Goal: Task Accomplishment & Management: Complete application form

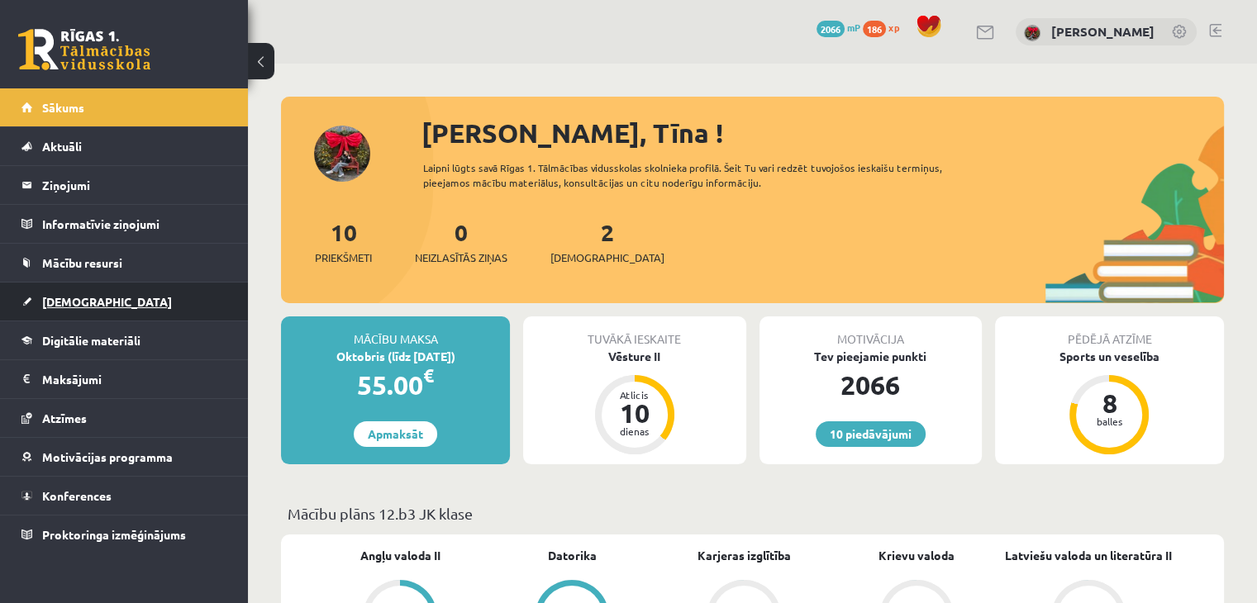
click at [88, 308] on link "[DEMOGRAPHIC_DATA]" at bounding box center [124, 302] width 206 height 38
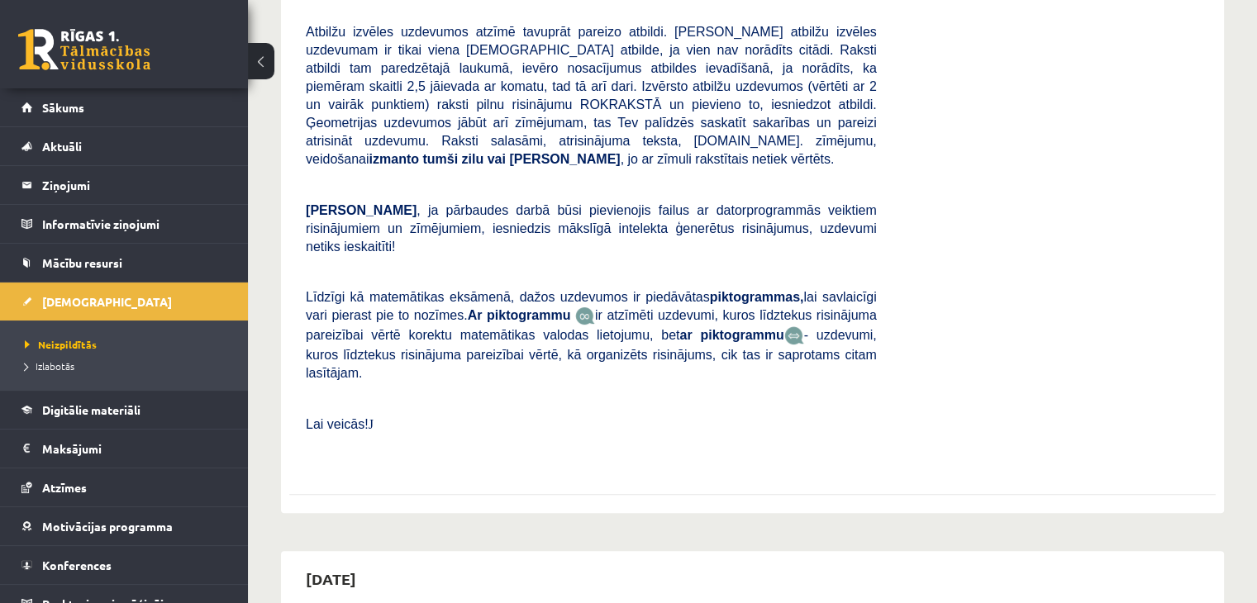
scroll to position [496, 0]
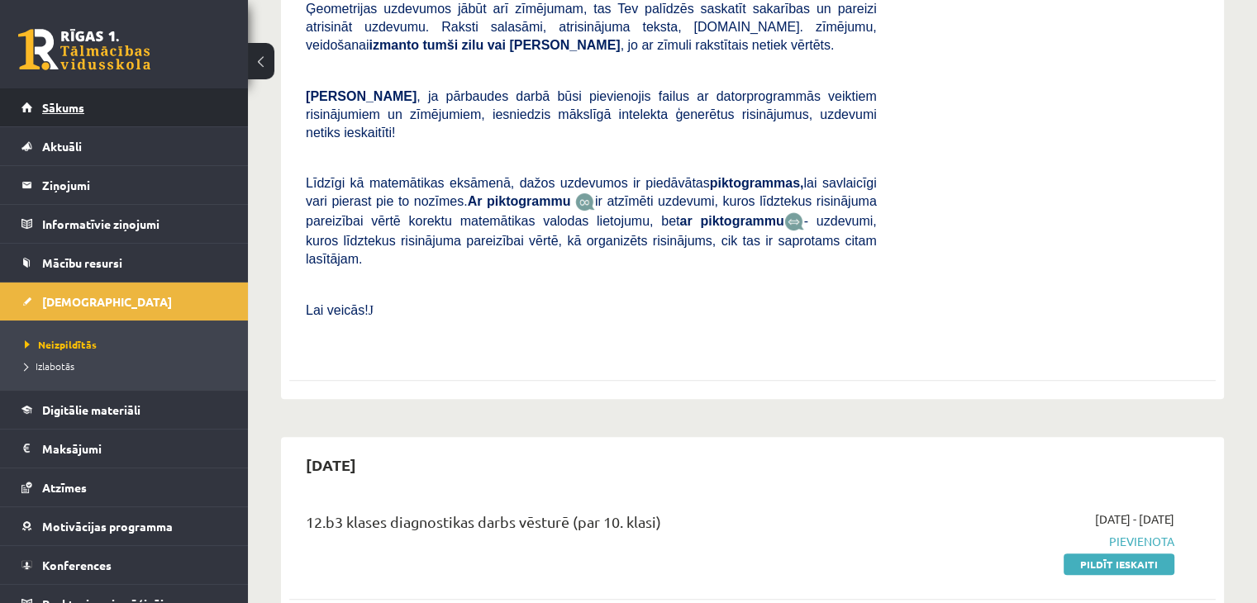
click at [50, 126] on link "Sākums" at bounding box center [124, 107] width 206 height 38
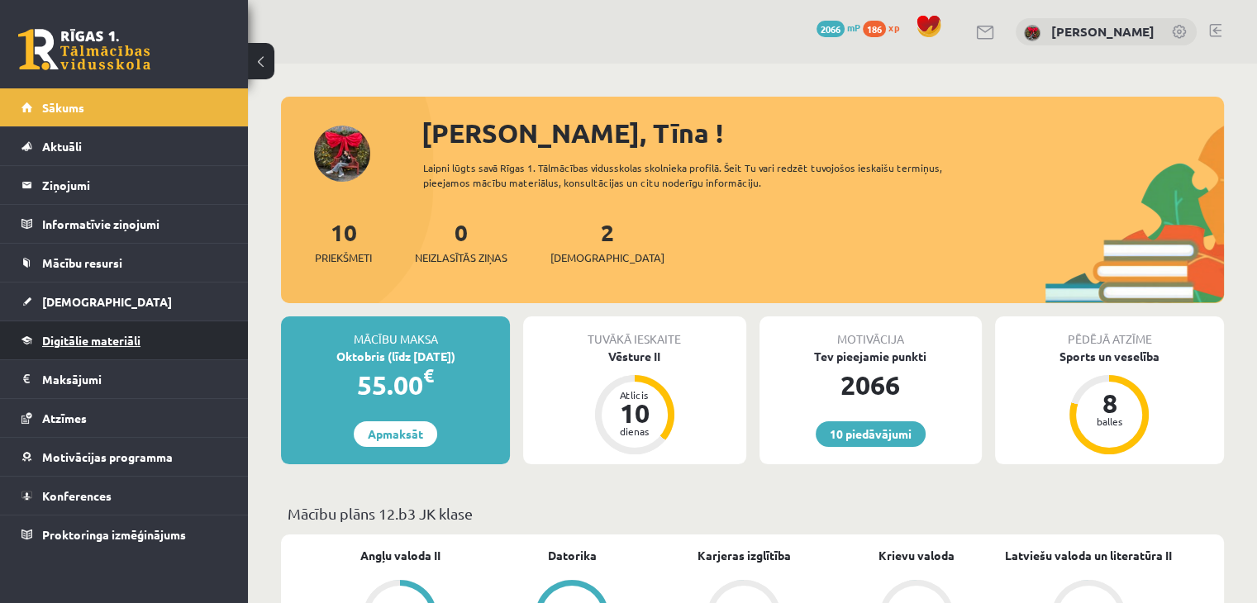
click at [72, 344] on span "Digitālie materiāli" at bounding box center [91, 340] width 98 height 15
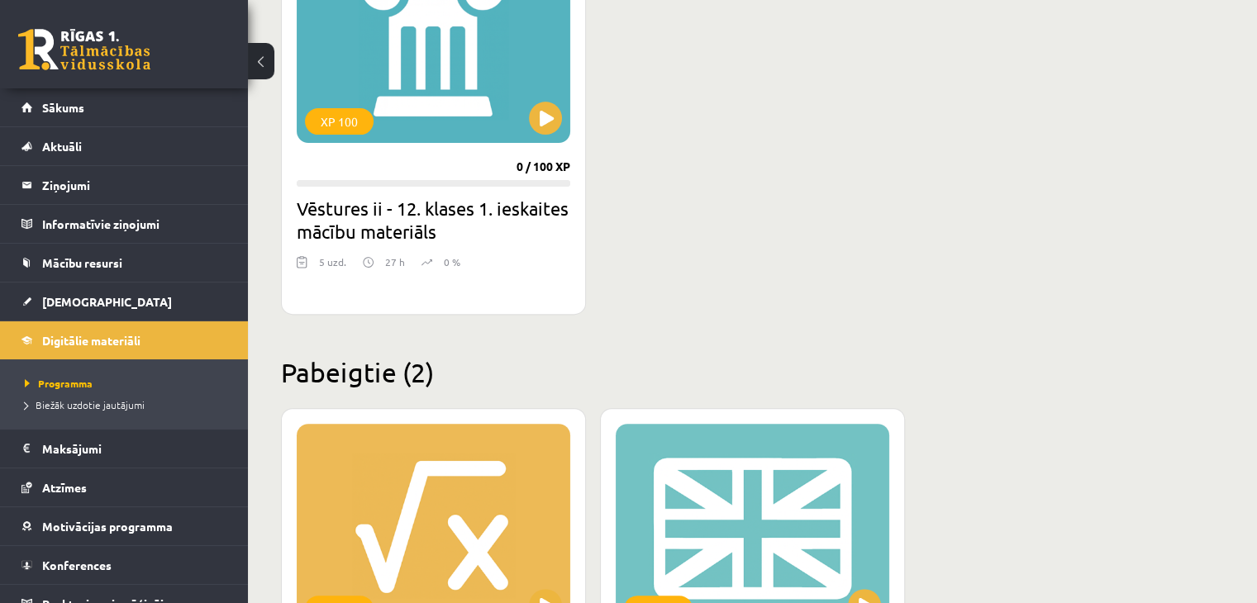
scroll to position [413, 0]
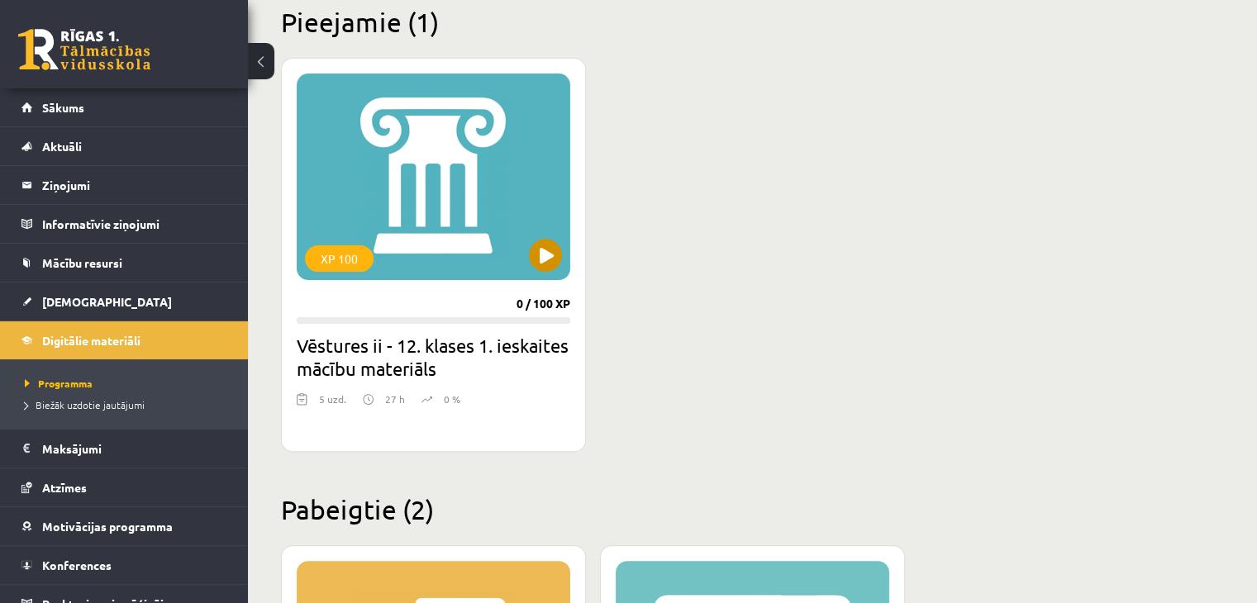
click at [525, 261] on div "XP 100" at bounding box center [434, 177] width 274 height 207
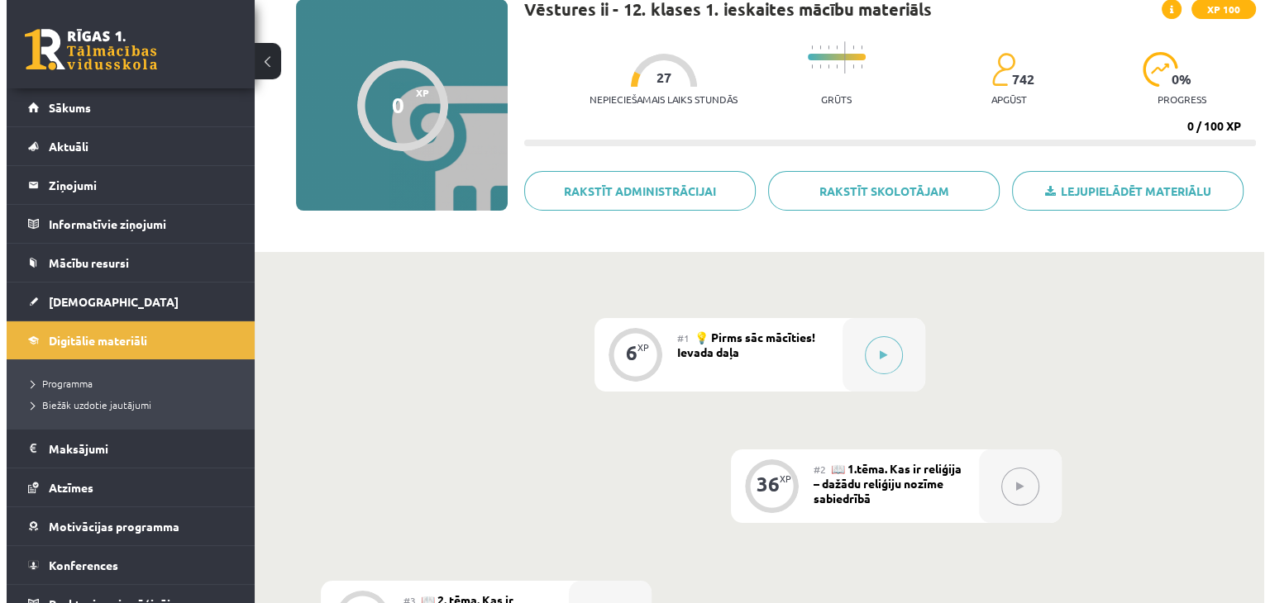
scroll to position [165, 0]
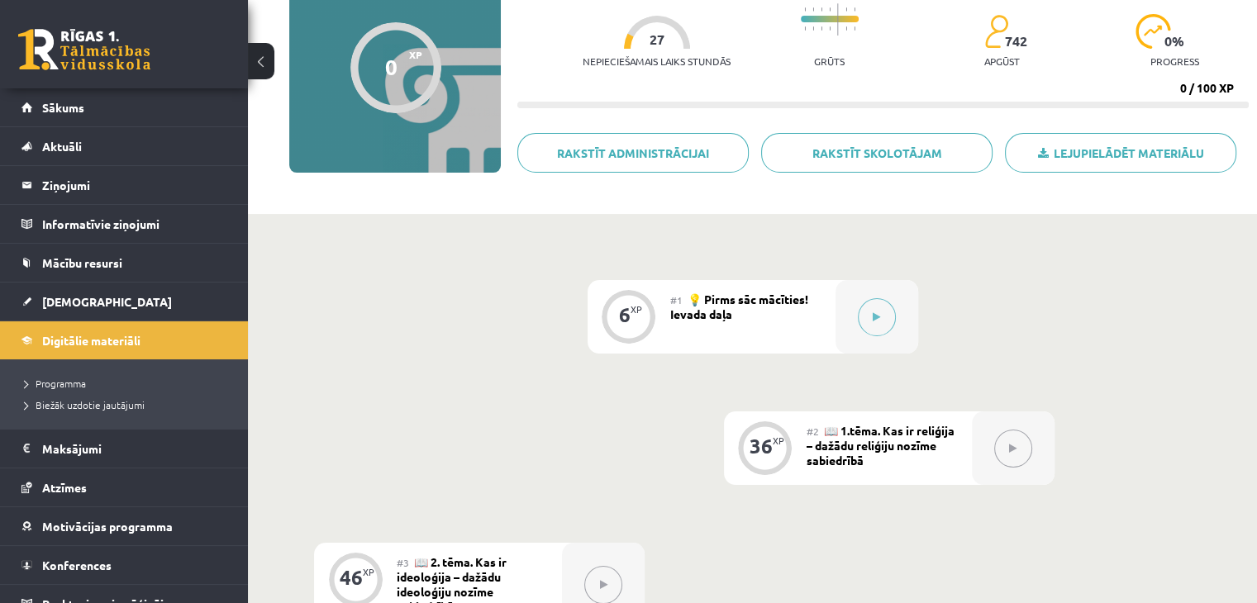
click at [834, 563] on div "6 XP #1 💡 Pirms sāc mācīties! Ievada daļa 36 XP #2 📖 1.tēma. Kas ir reliģija – …" at bounding box center [752, 585] width 877 height 610
click at [919, 261] on div "6 XP #1 💡 Pirms sāc mācīties! Ievada daļa 36 XP #2 📖 1.tēma. Kas ir reliģija – …" at bounding box center [752, 614] width 1009 height 800
click at [862, 314] on button at bounding box center [877, 317] width 38 height 38
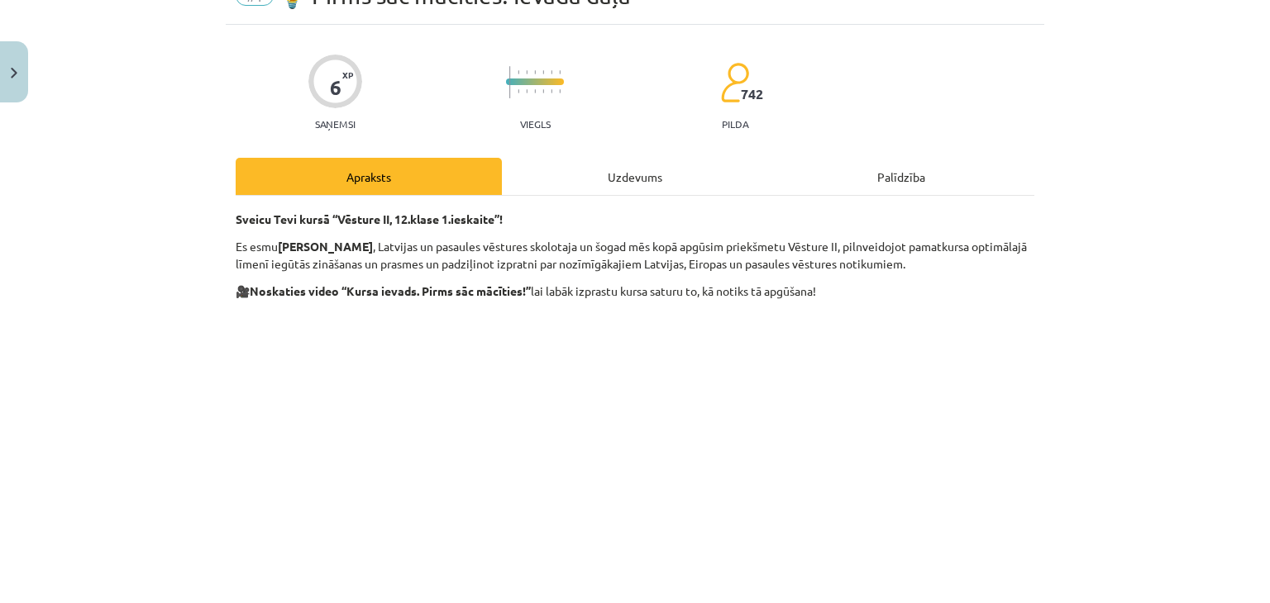
scroll to position [248, 0]
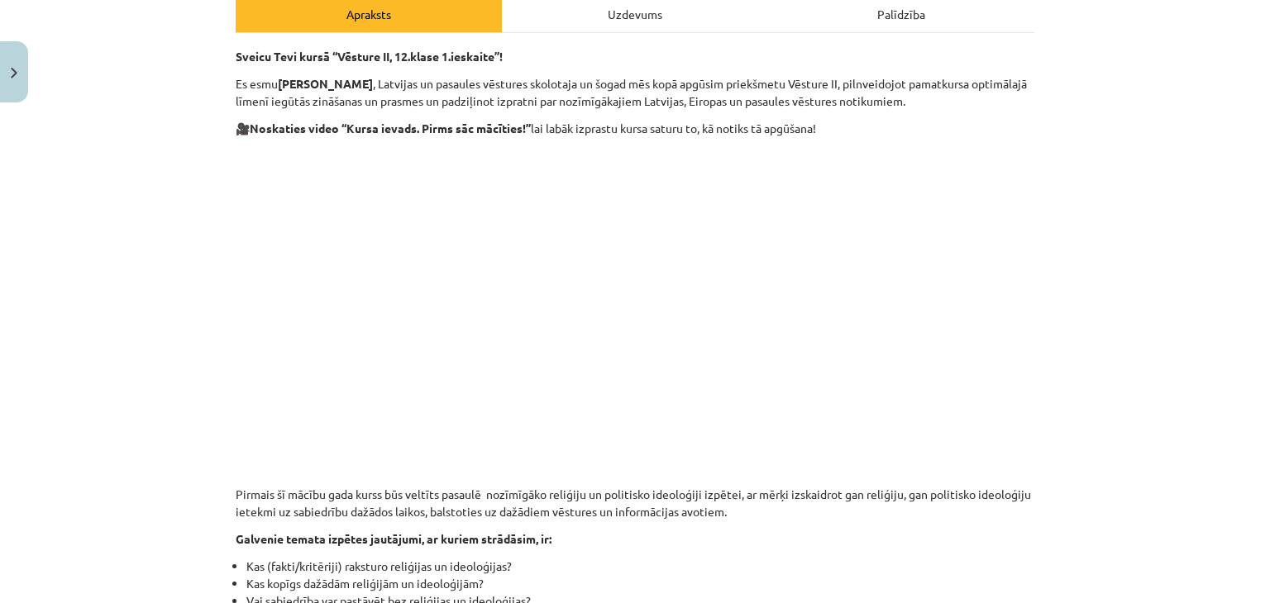
click at [1058, 342] on div "Mācību tēma: Vēstures ii - 12. klases 1. ieskaites mācību materiāls #1 💡 Pirms …" at bounding box center [635, 301] width 1270 height 603
click at [1025, 352] on p at bounding box center [635, 298] width 799 height 302
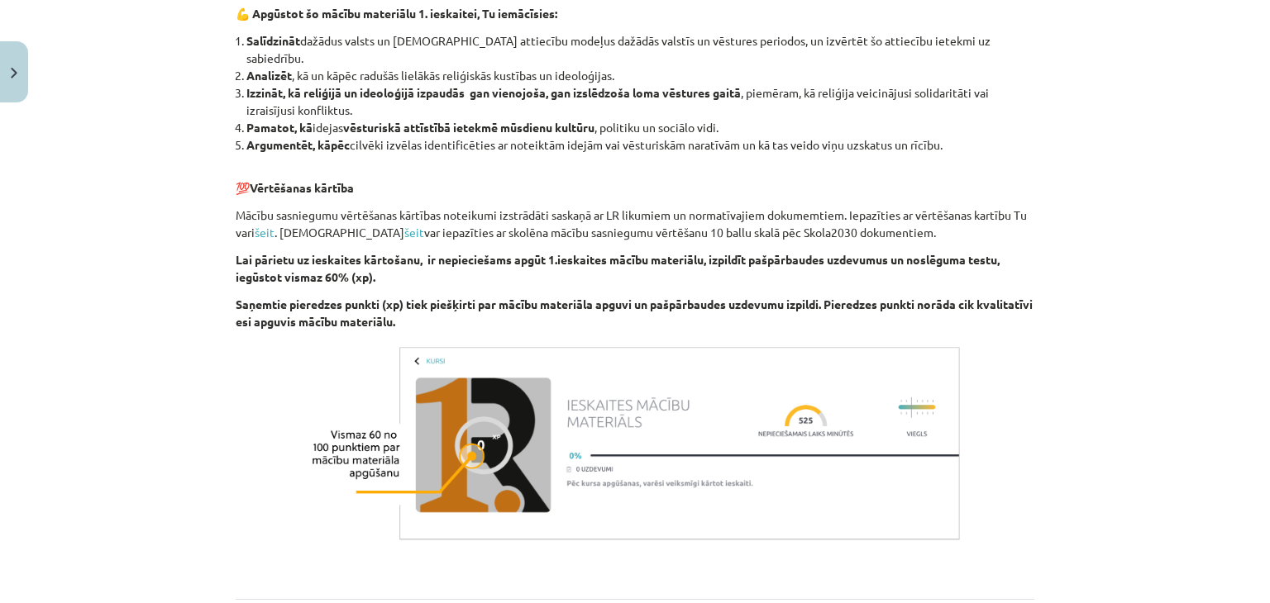
scroll to position [1554, 0]
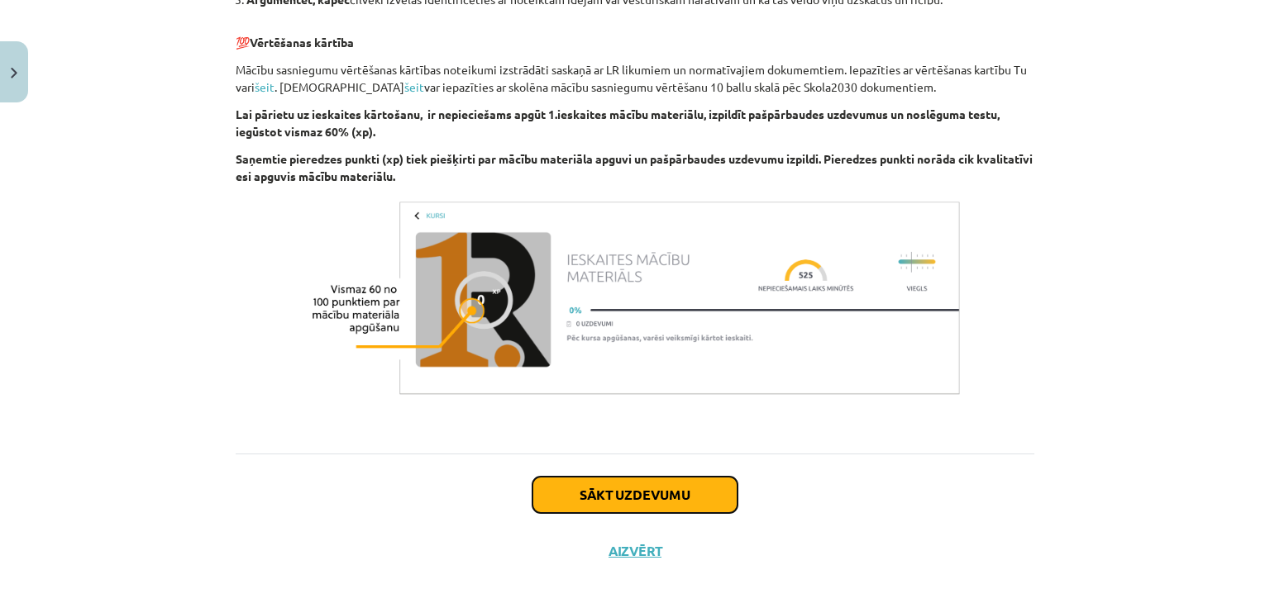
click at [658, 487] on button "Sākt uzdevumu" at bounding box center [634, 495] width 205 height 36
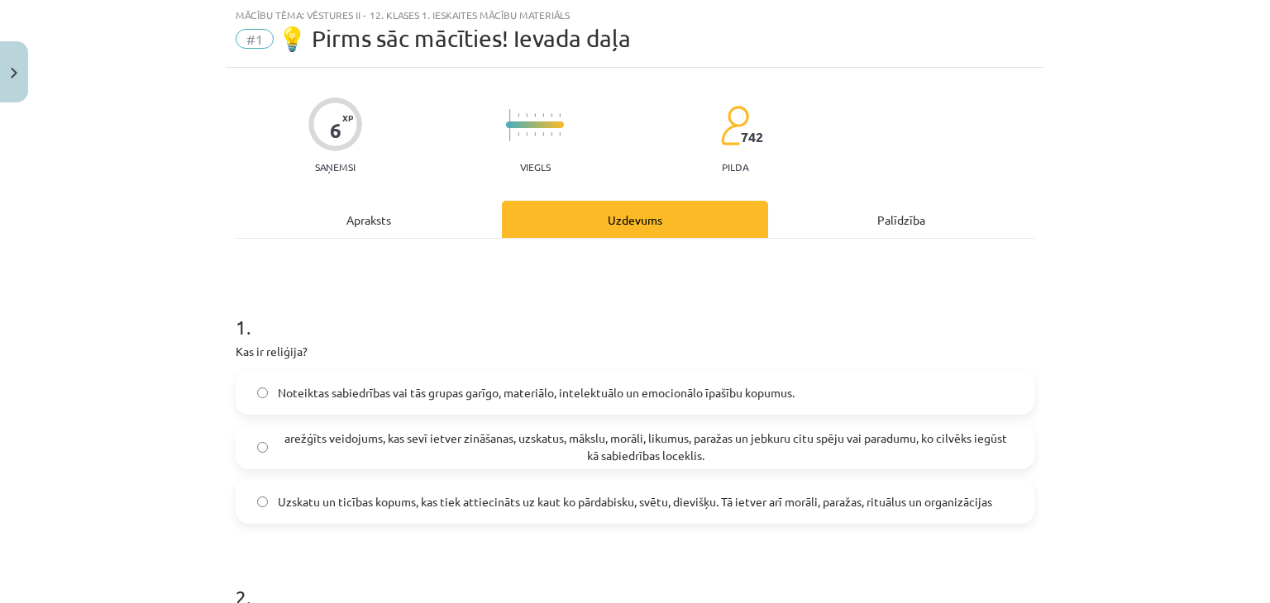
scroll to position [41, 0]
click at [509, 456] on span "arežģīts veidojums, kas sevī ietver zināšanas, uzskatus, mākslu, morāli, likumu…" at bounding box center [645, 448] width 735 height 35
click at [517, 497] on span "Uzskatu un ticības kopums, kas tiek attiecināts uz kaut ko pārdabisku, svētu, d…" at bounding box center [635, 502] width 714 height 17
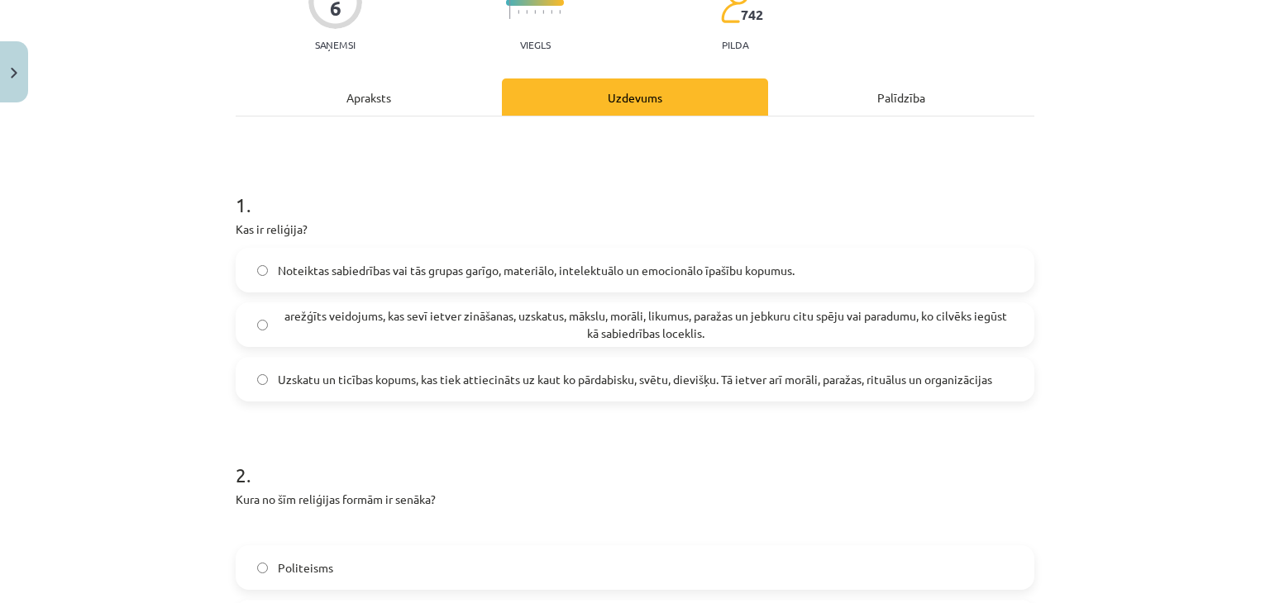
scroll to position [496, 0]
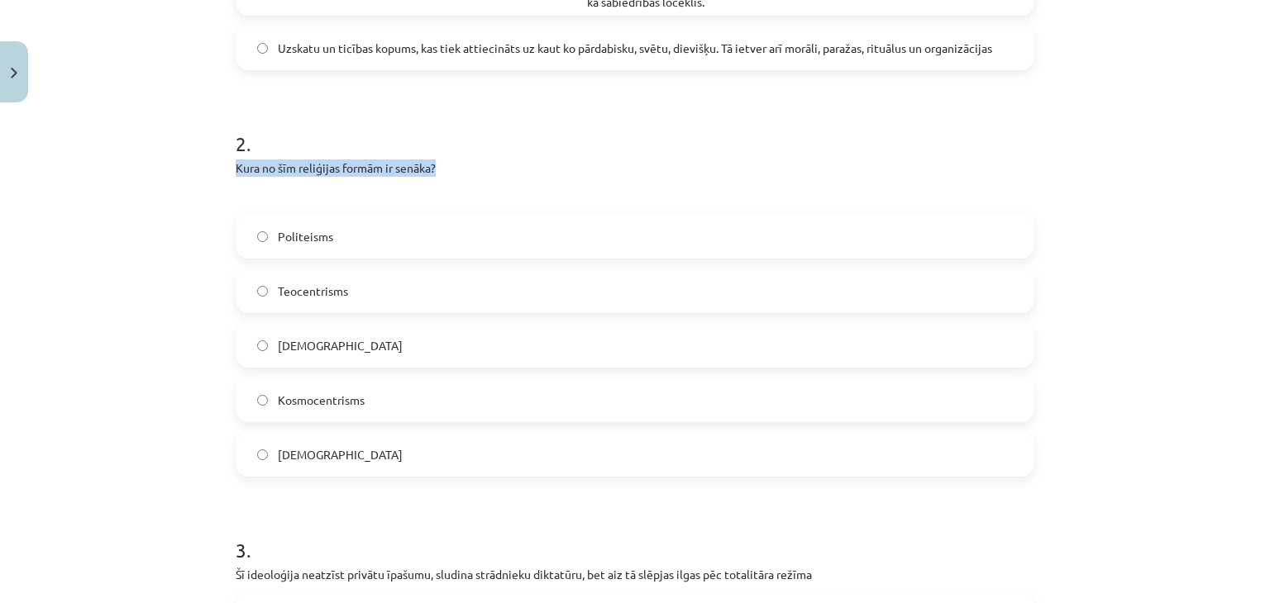
drag, startPoint x: 255, startPoint y: 160, endPoint x: 448, endPoint y: 164, distance: 193.5
click at [448, 164] on div "Mācību tēma: Vēstures ii - 12. klases 1. ieskaites mācību materiāls #1 💡 Pirms …" at bounding box center [635, 301] width 1270 height 603
copy p "Kura no šīm reliģijas formām ir senāka?"
click at [416, 185] on div "Kura no šīm reliģijas formām ir senāka?" at bounding box center [635, 182] width 799 height 45
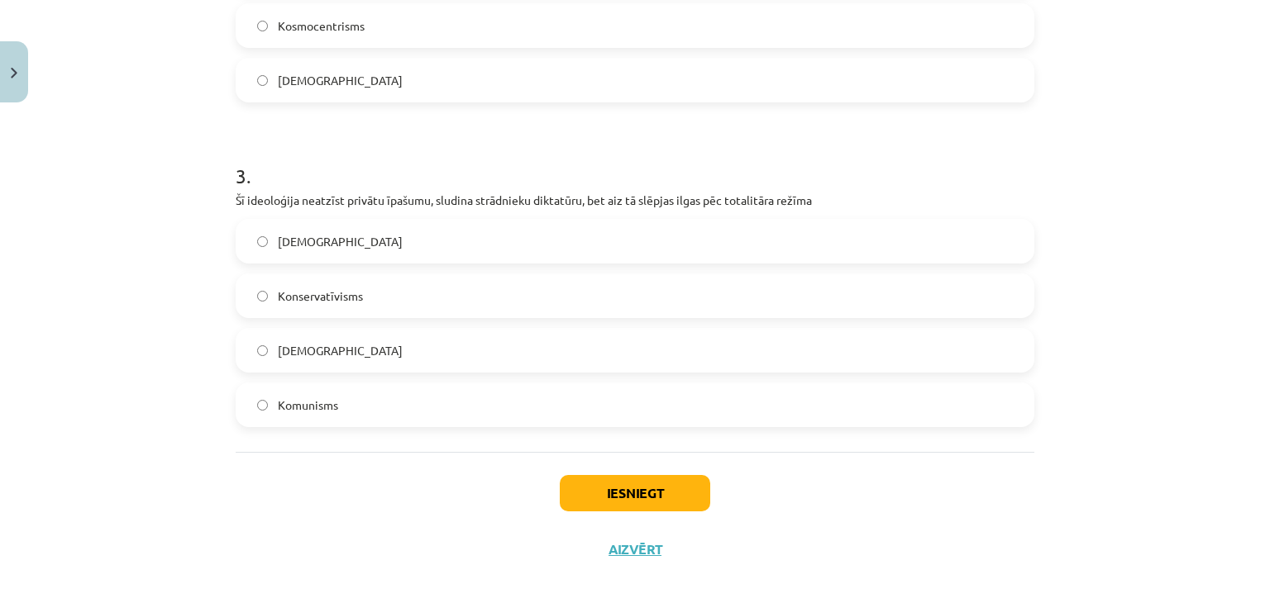
scroll to position [886, 0]
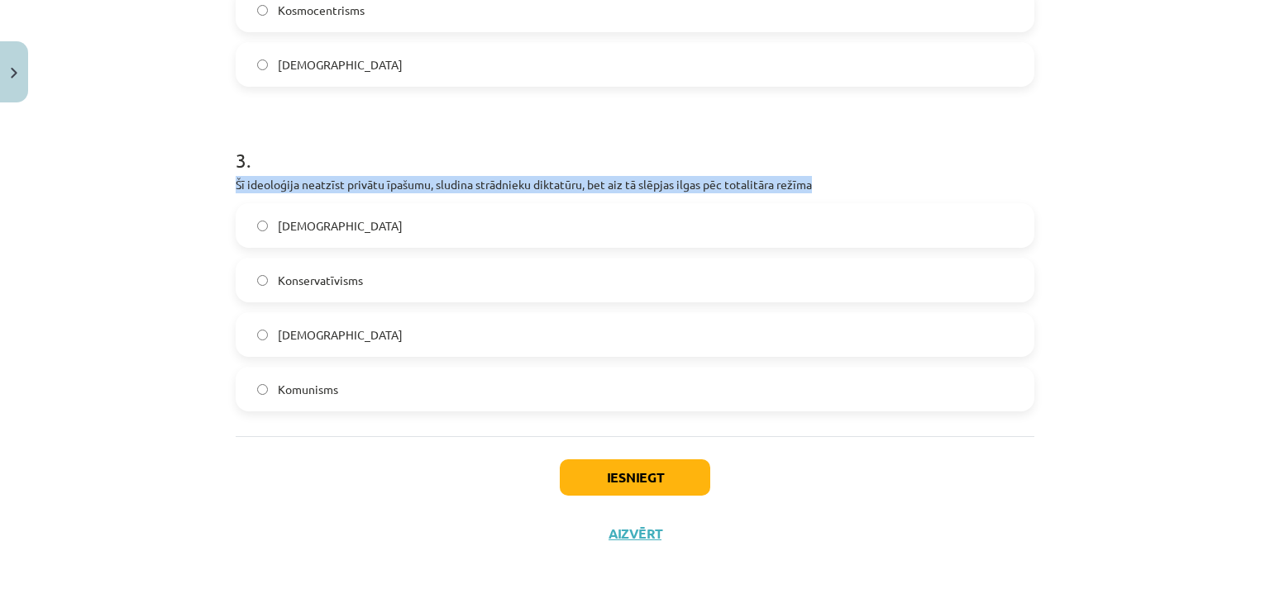
drag, startPoint x: 224, startPoint y: 179, endPoint x: 810, endPoint y: 189, distance: 586.2
copy p "Šī ideoloģija neatzīst privātu īpašumu, sludina strādnieku diktatūru, bet aiz t…"
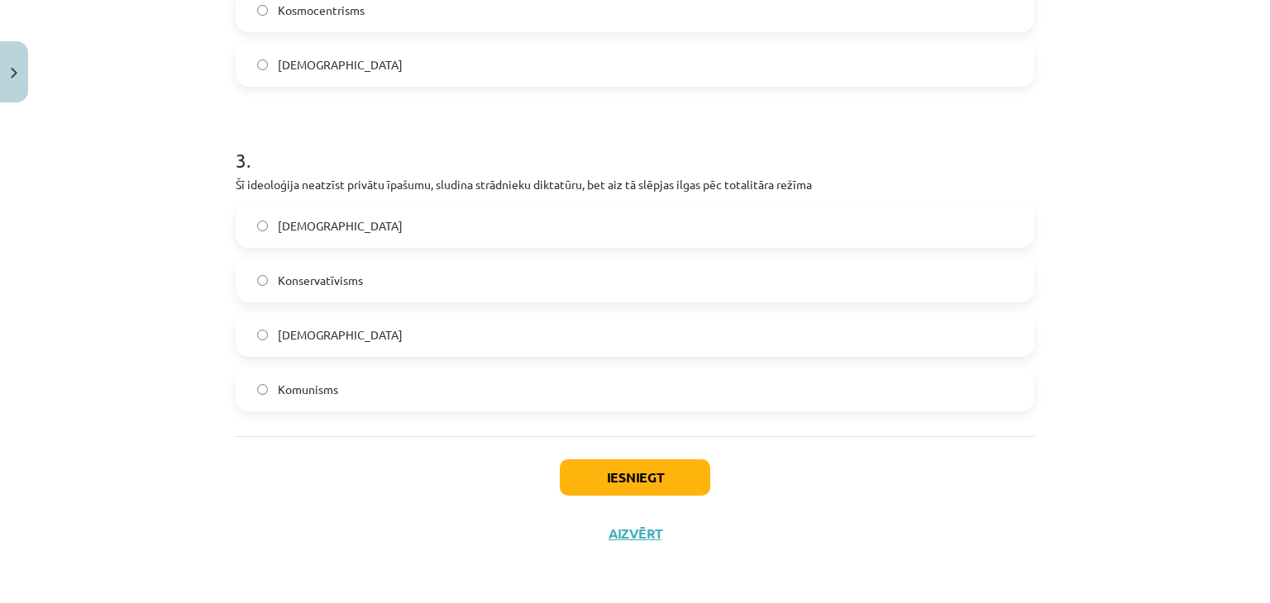
click at [387, 395] on label "Komunisms" at bounding box center [634, 389] width 795 height 41
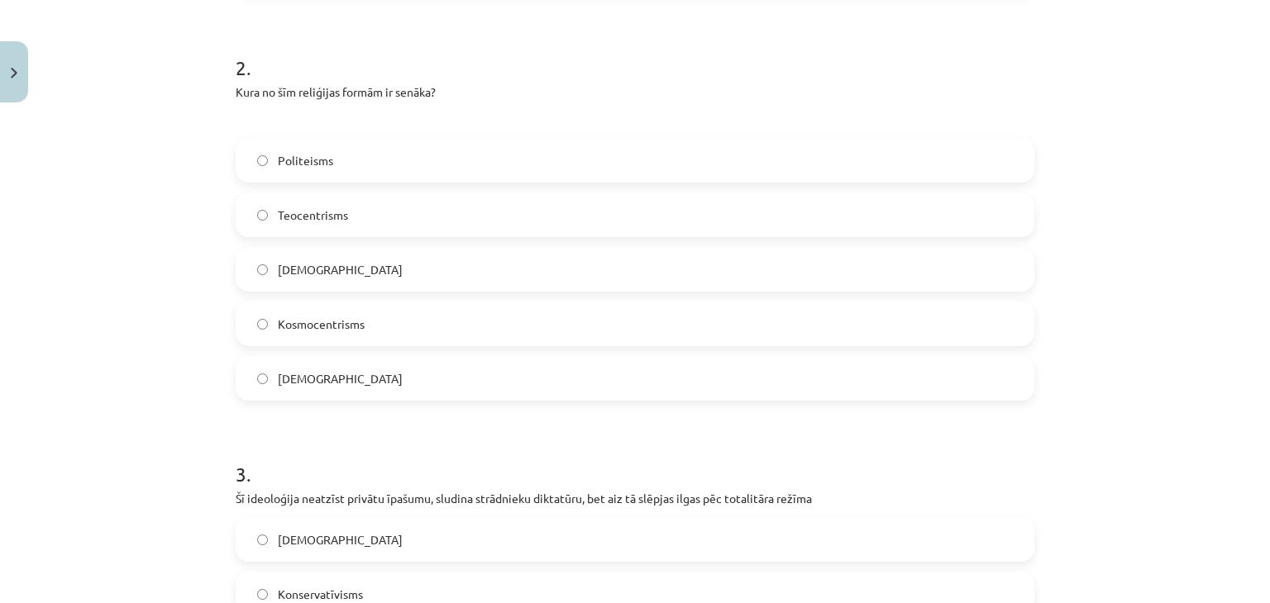
scroll to position [473, 0]
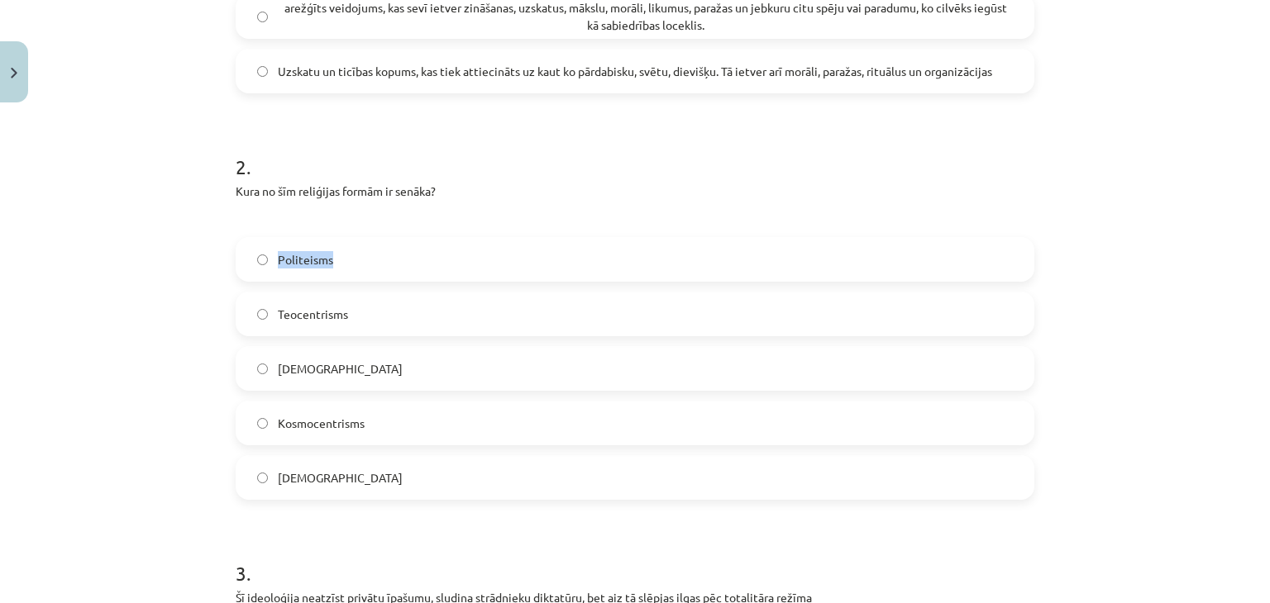
drag, startPoint x: 269, startPoint y: 258, endPoint x: 359, endPoint y: 264, distance: 89.5
click at [359, 264] on label "Politeisms" at bounding box center [634, 259] width 795 height 41
copy span "Politeisms"
drag, startPoint x: 271, startPoint y: 307, endPoint x: 377, endPoint y: 316, distance: 106.2
click at [377, 316] on label "Teocentrisms" at bounding box center [634, 313] width 795 height 41
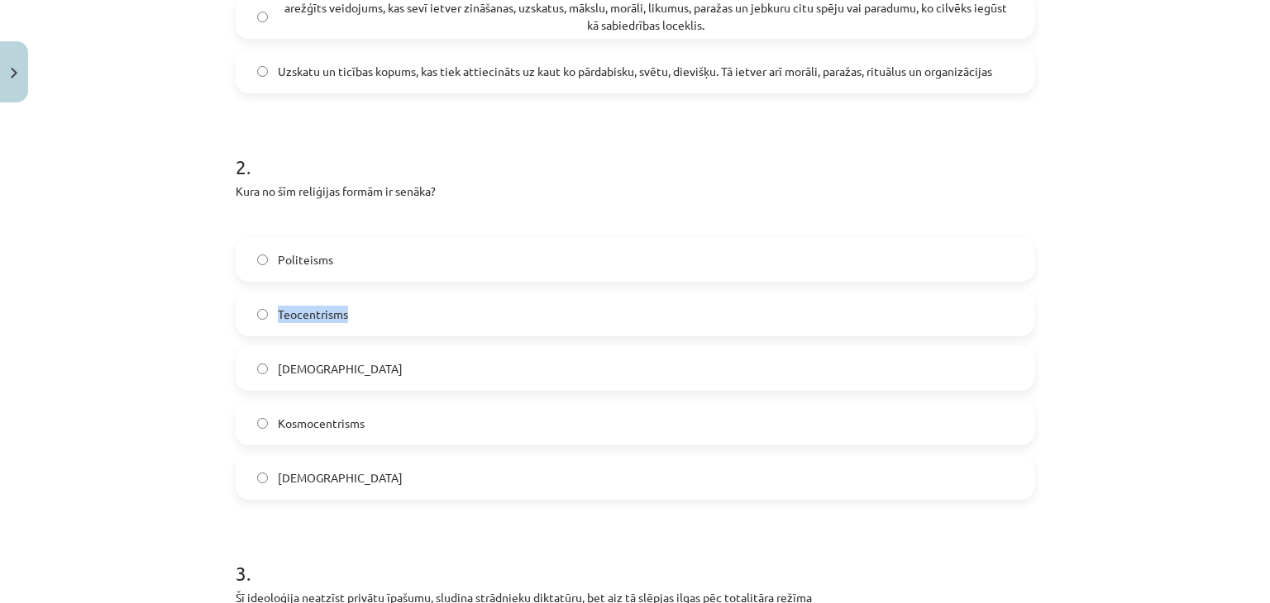
copy span "Teocentrisms"
drag, startPoint x: 288, startPoint y: 368, endPoint x: 350, endPoint y: 370, distance: 62.1
click at [351, 370] on label "[DEMOGRAPHIC_DATA]" at bounding box center [634, 368] width 795 height 41
copy span "[DEMOGRAPHIC_DATA]"
drag, startPoint x: 269, startPoint y: 427, endPoint x: 377, endPoint y: 424, distance: 108.3
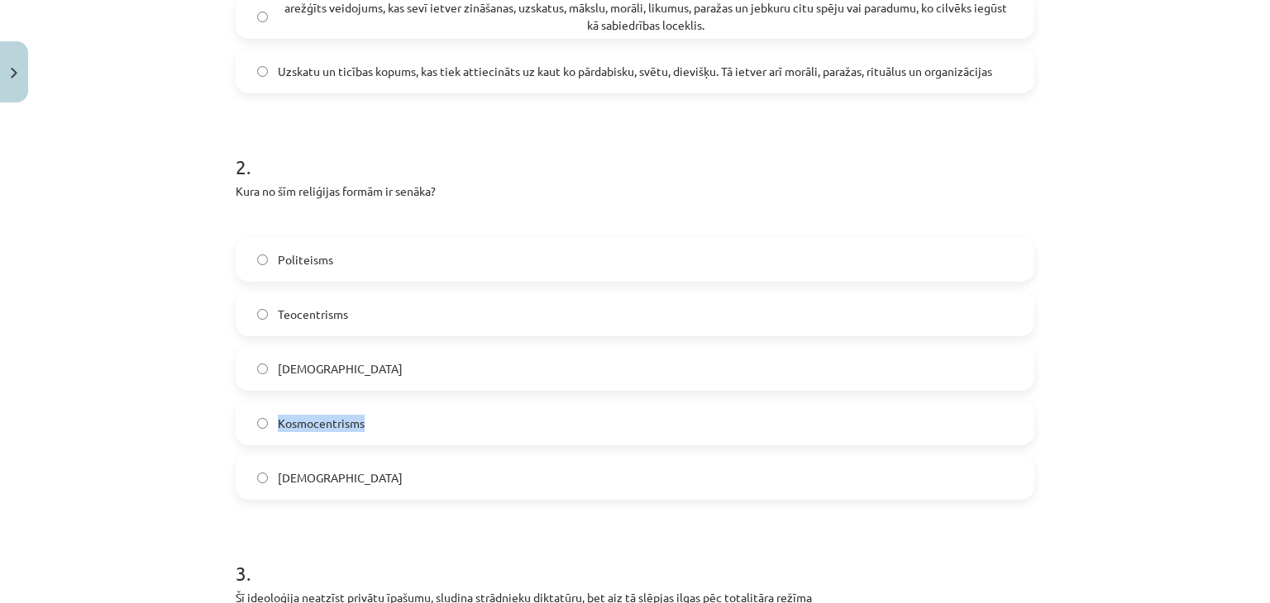
click at [377, 424] on label "Kosmocentrisms" at bounding box center [634, 423] width 795 height 41
copy span "Kosmocentrisms"
drag, startPoint x: 274, startPoint y: 474, endPoint x: 390, endPoint y: 475, distance: 115.7
click at [390, 475] on label "[DEMOGRAPHIC_DATA]" at bounding box center [634, 477] width 795 height 41
copy span "[DEMOGRAPHIC_DATA]"
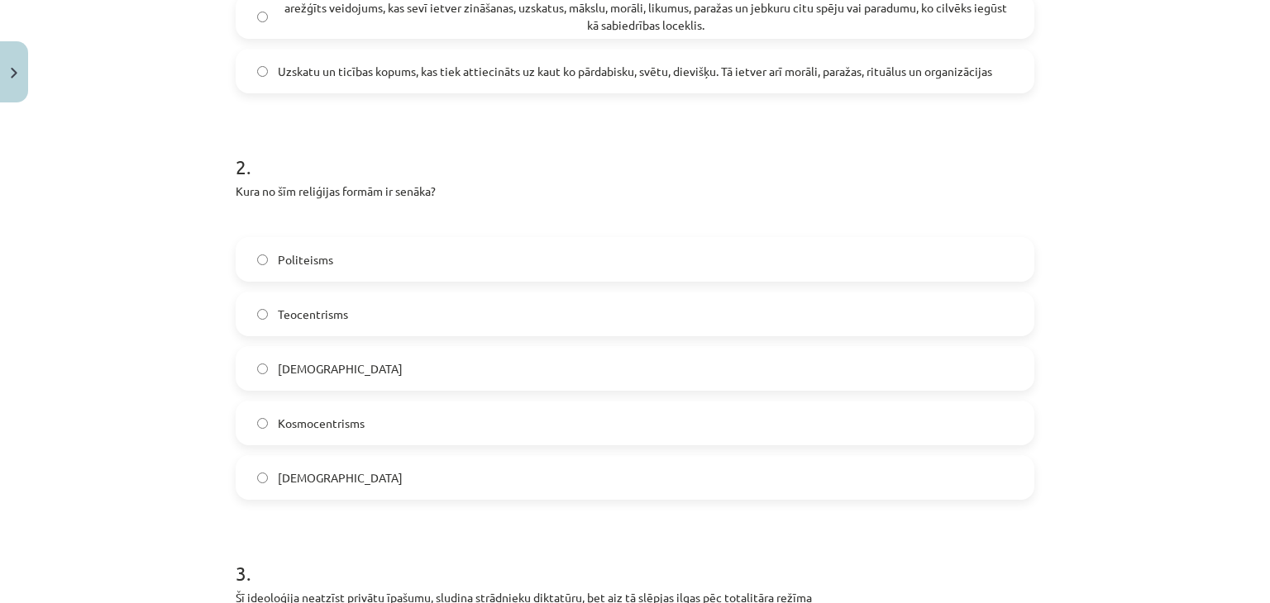
click at [347, 246] on label "Politeisms" at bounding box center [634, 259] width 795 height 41
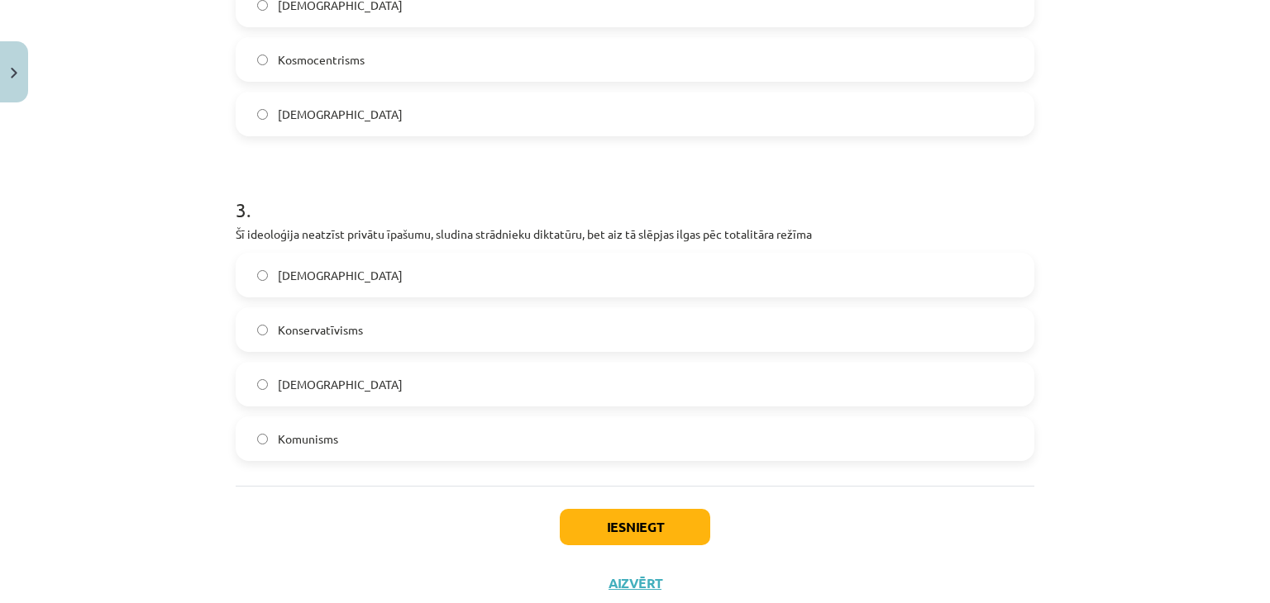
scroll to position [886, 0]
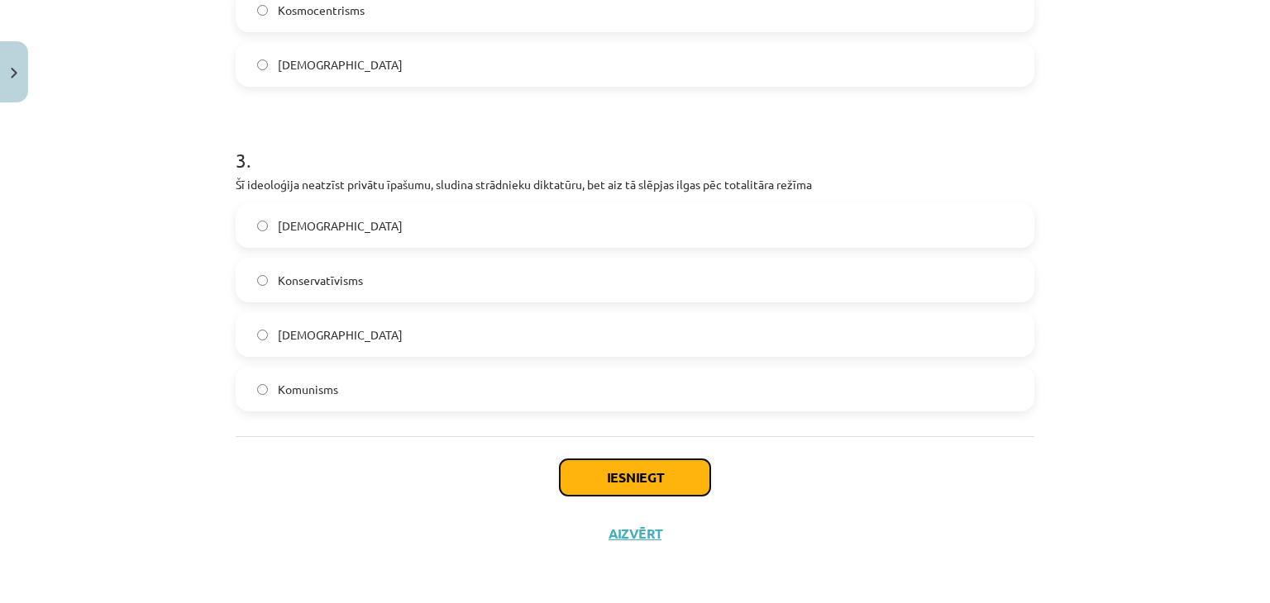
click at [662, 494] on button "Iesniegt" at bounding box center [635, 478] width 150 height 36
click at [538, 261] on label "Konservatīvisms" at bounding box center [634, 280] width 795 height 41
drag, startPoint x: 623, startPoint y: 441, endPoint x: 627, endPoint y: 484, distance: 42.3
click at [624, 464] on div "Iesniegt Aizvērt" at bounding box center [635, 494] width 799 height 116
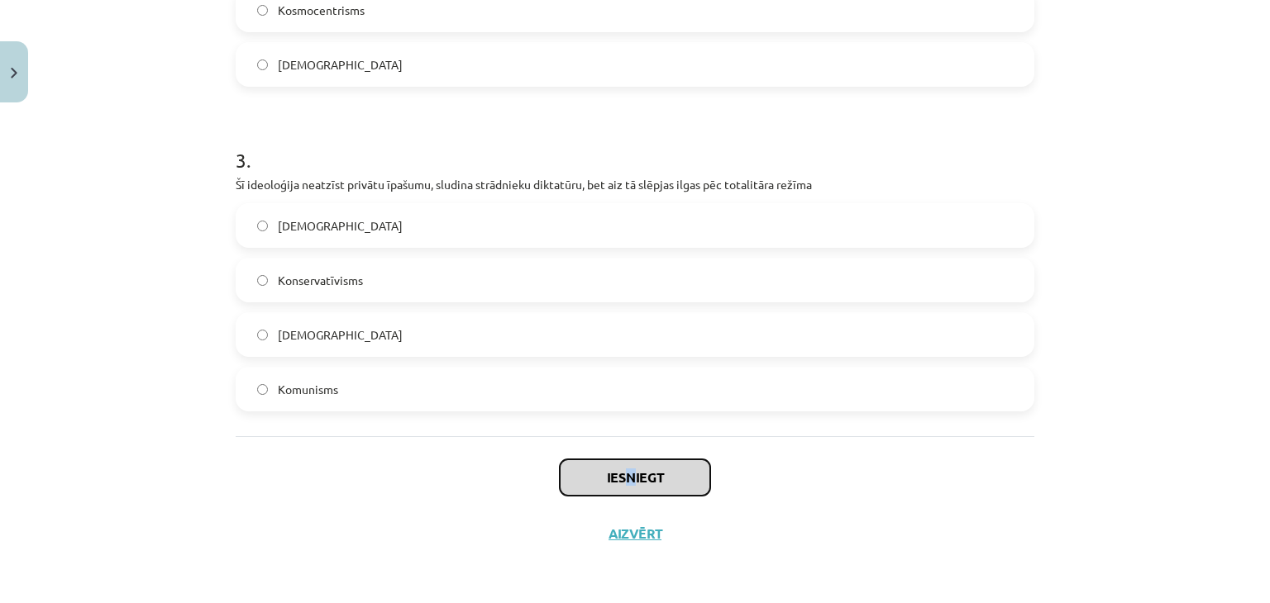
click at [627, 486] on button "Iesniegt" at bounding box center [635, 478] width 150 height 36
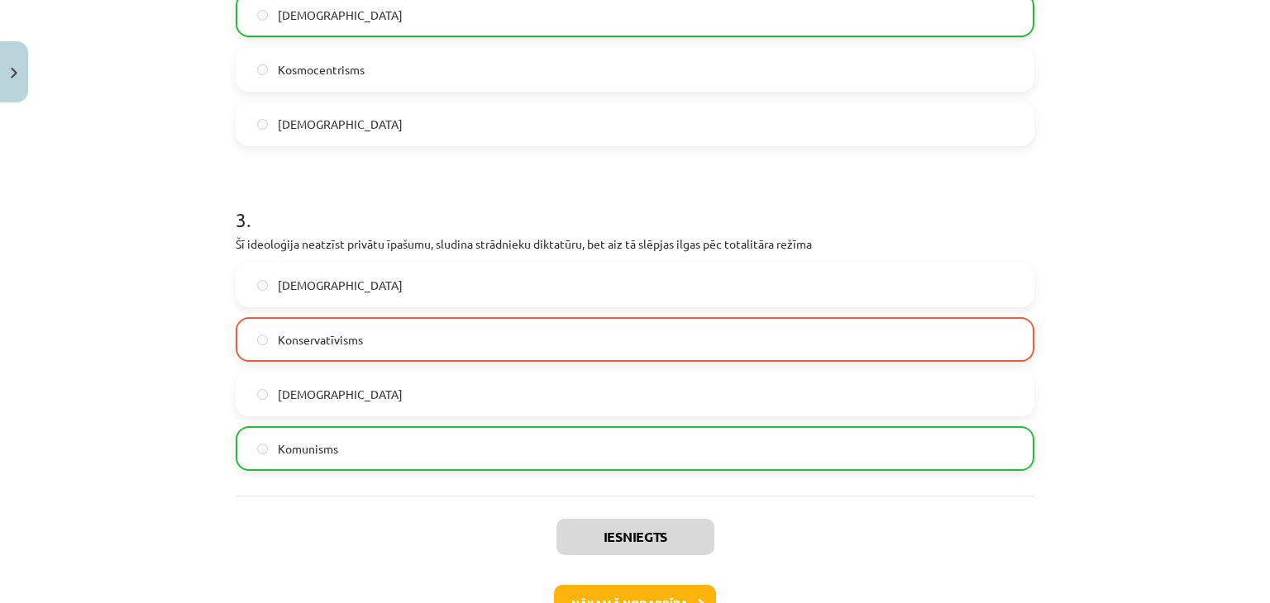
scroll to position [938, 0]
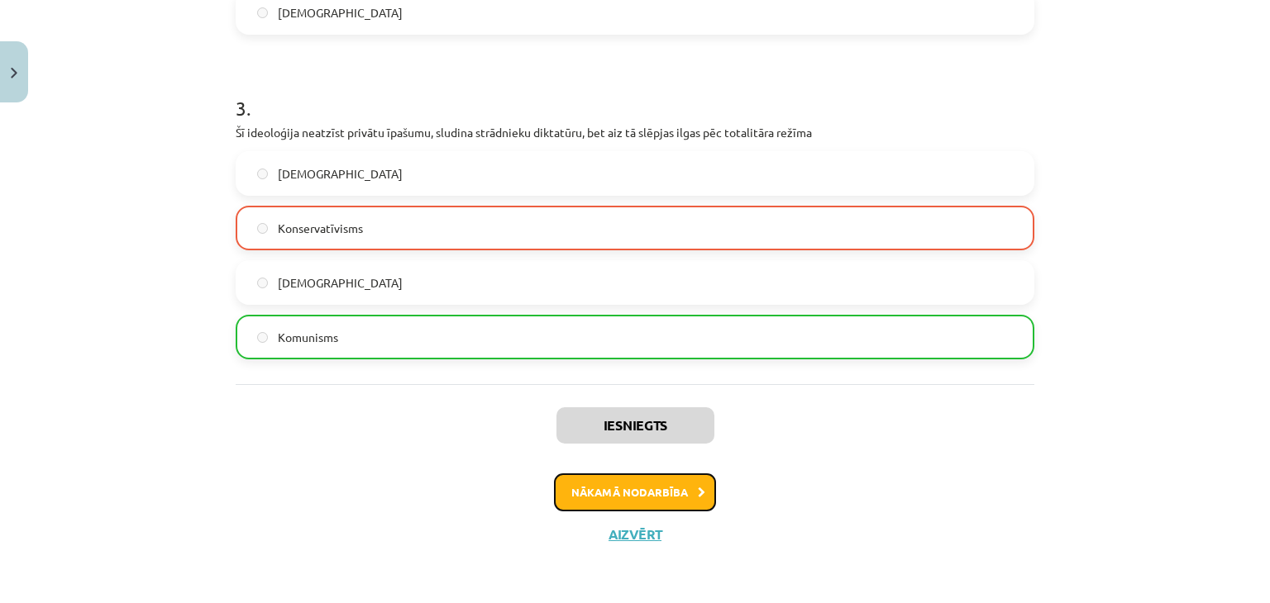
click at [656, 500] on button "Nākamā nodarbība" at bounding box center [635, 493] width 162 height 38
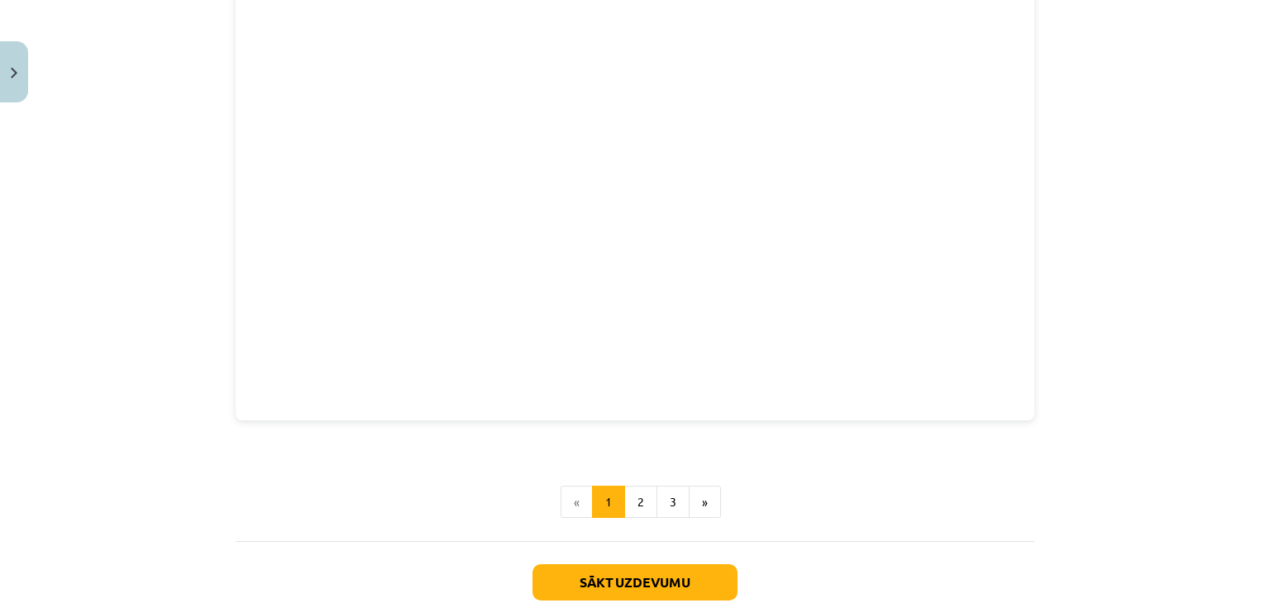
scroll to position [1928, 0]
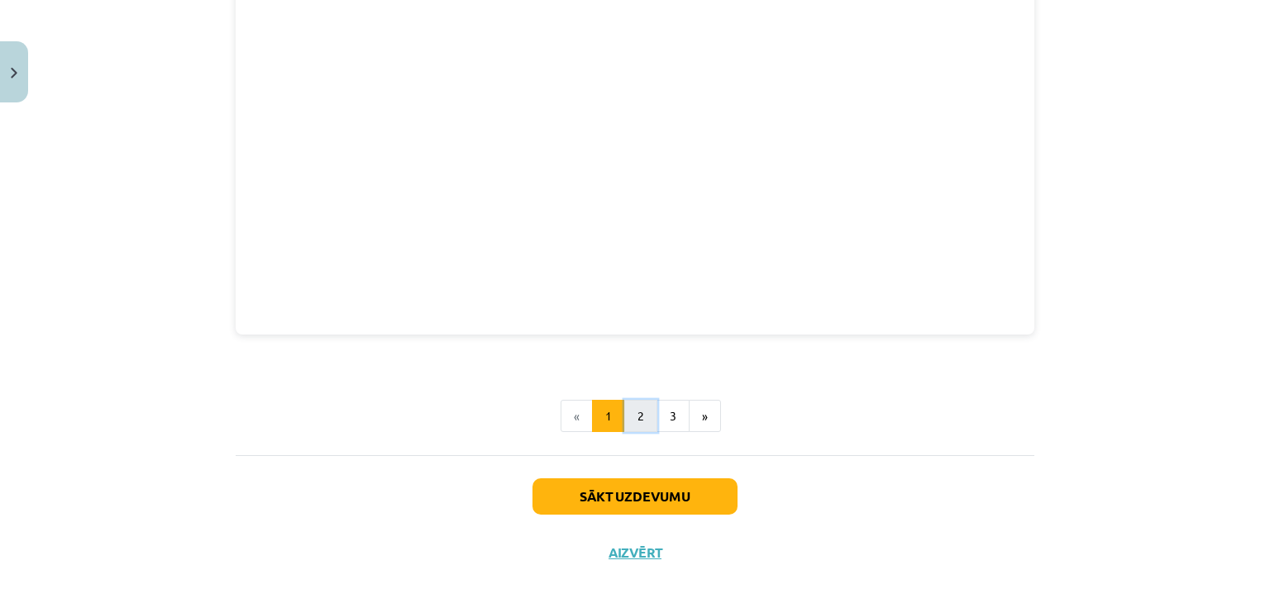
click at [627, 410] on button "2" at bounding box center [640, 416] width 33 height 33
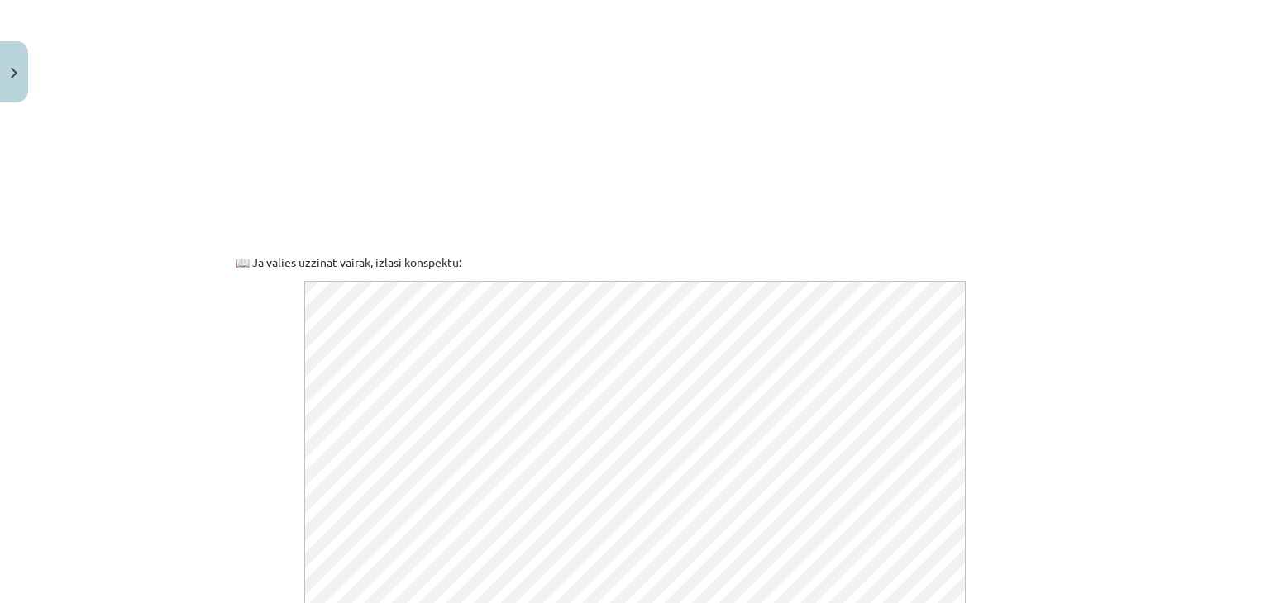
scroll to position [909, 0]
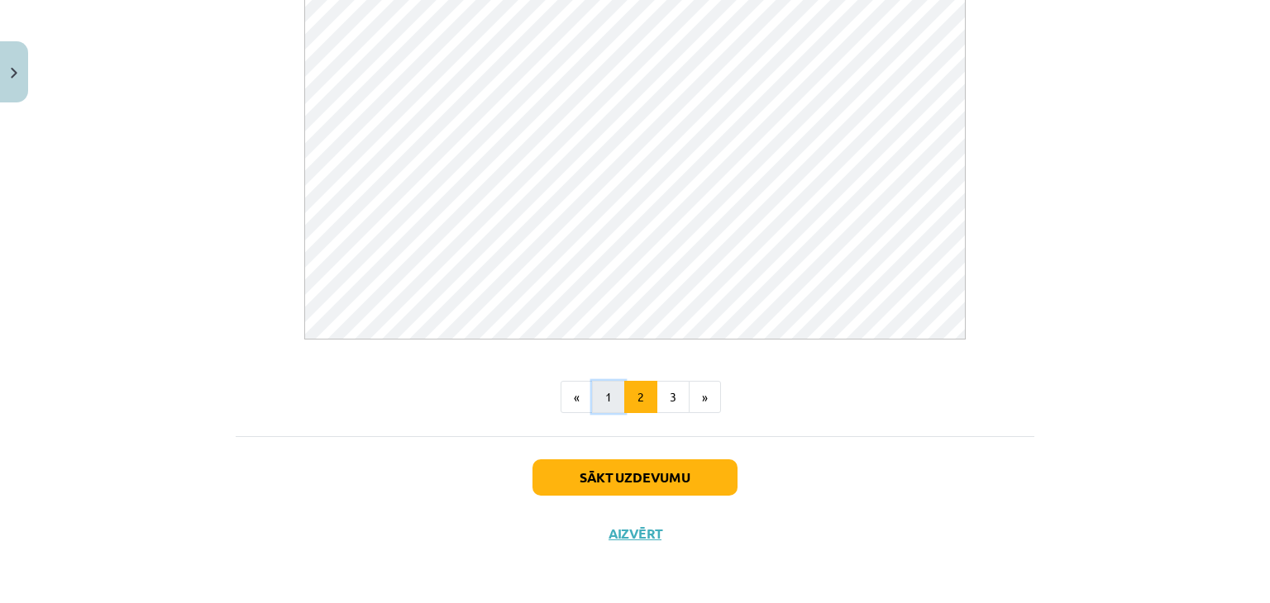
click at [598, 400] on button "1" at bounding box center [608, 397] width 33 height 33
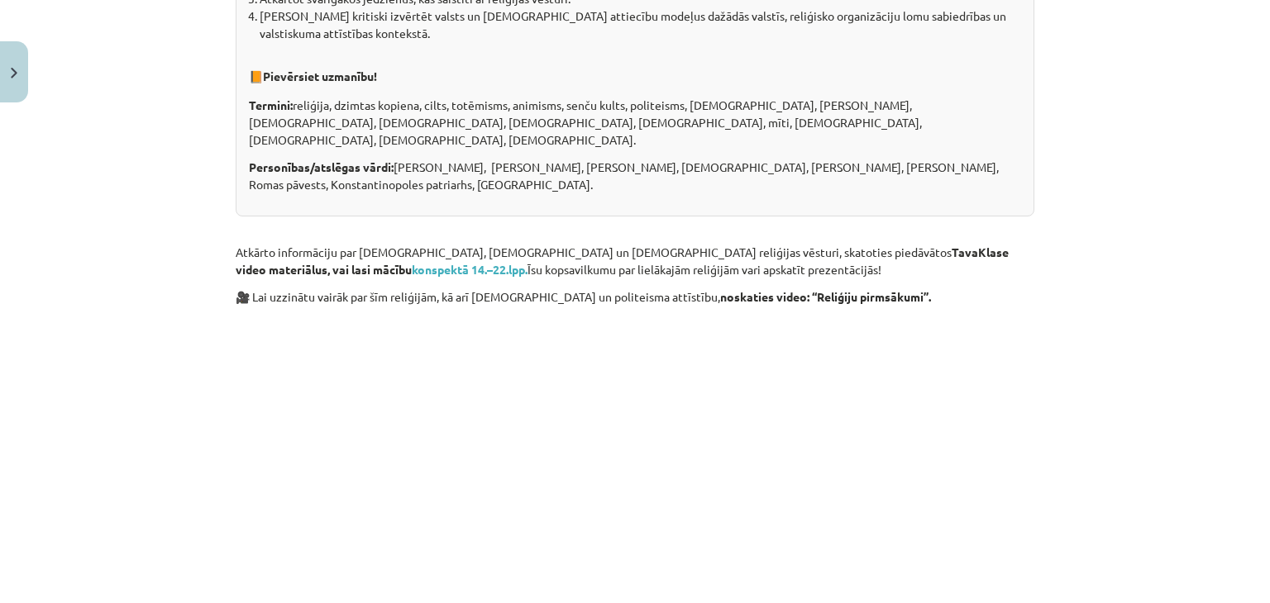
scroll to position [496, 0]
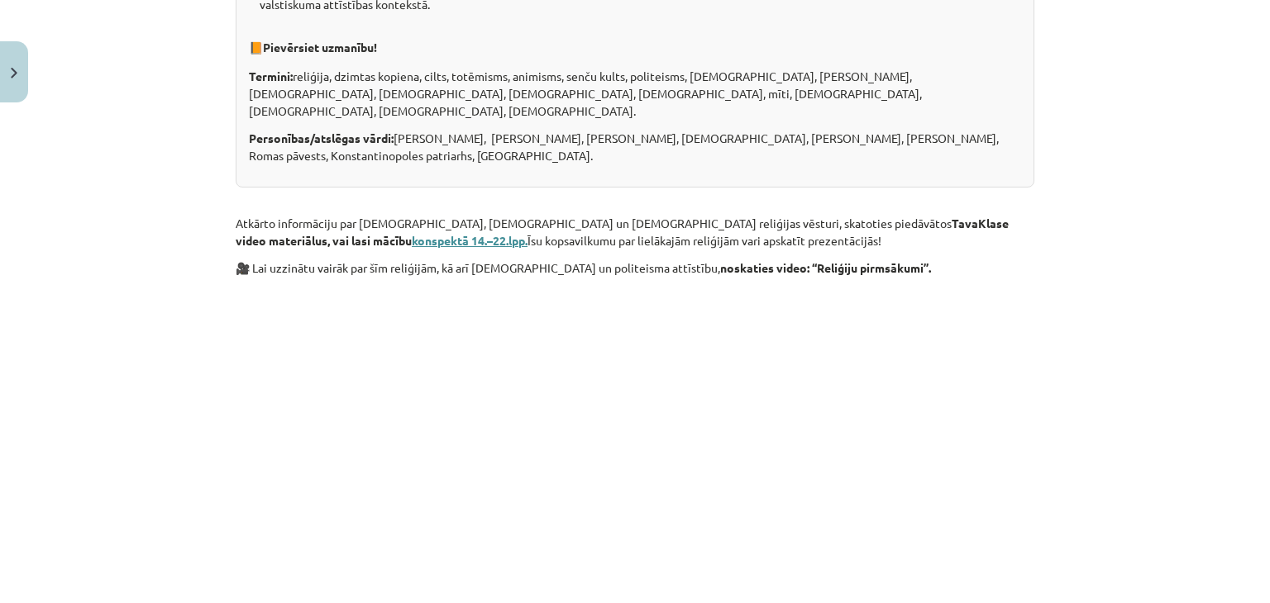
click at [527, 233] on b "konspektā 14.–22.lpp." at bounding box center [470, 240] width 116 height 15
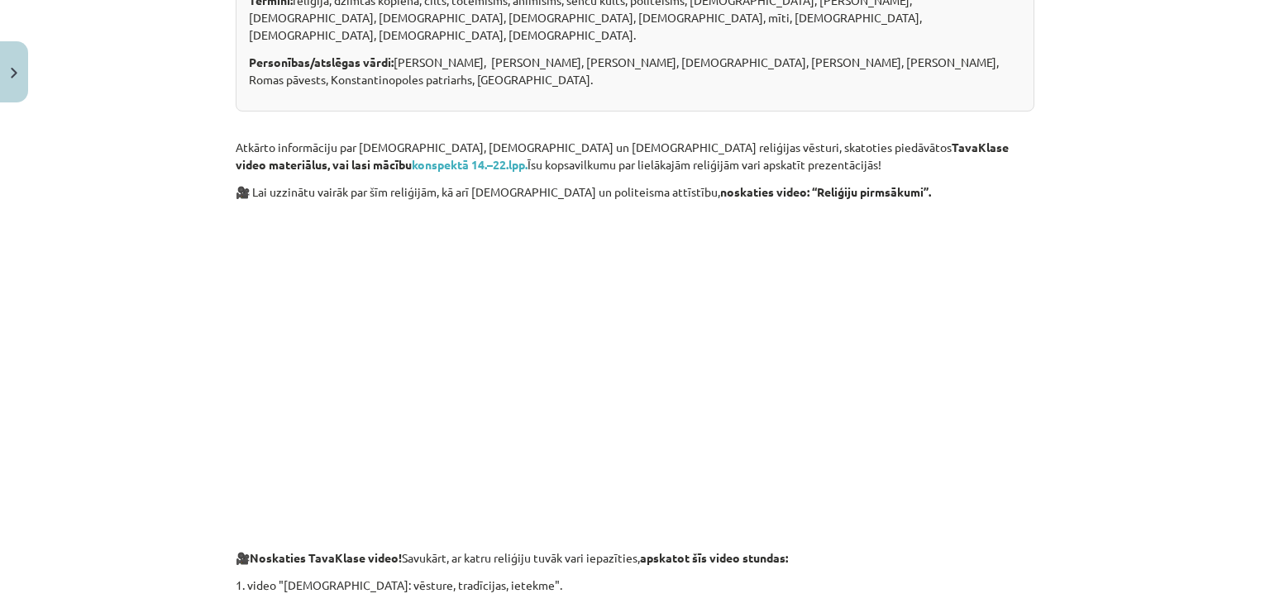
scroll to position [579, 0]
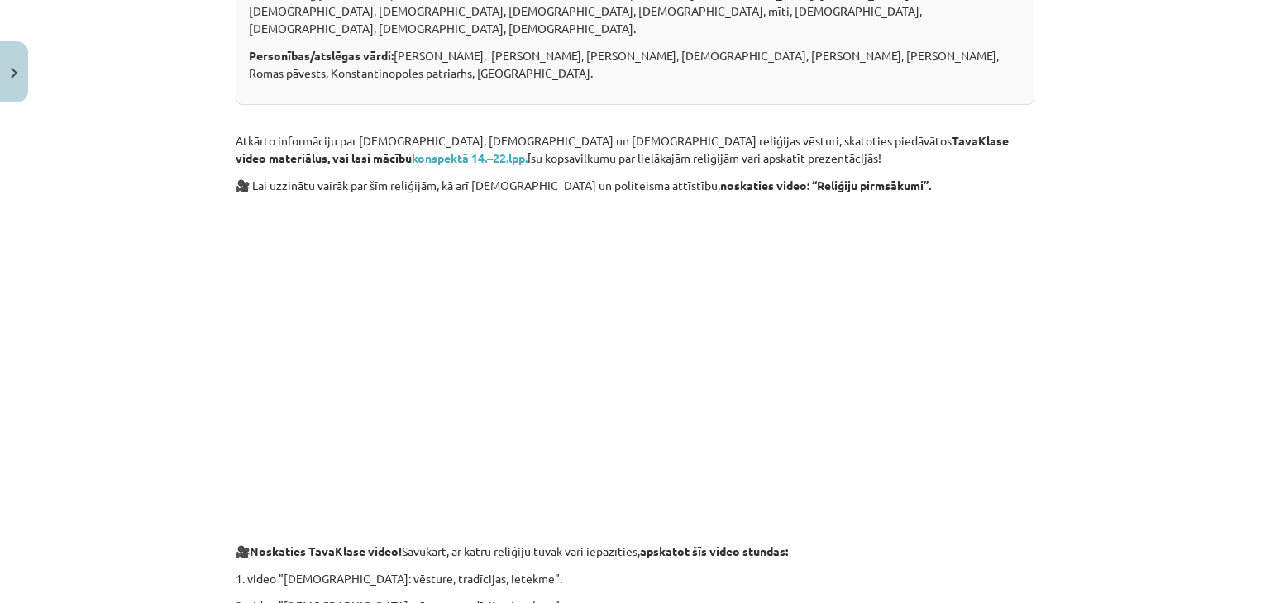
click at [767, 133] on b "TavaKlase video materiālus, vai lasi mācību" at bounding box center [622, 149] width 773 height 32
click at [859, 133] on b "TavaKlase video materiālus, vai lasi mācību" at bounding box center [622, 149] width 773 height 32
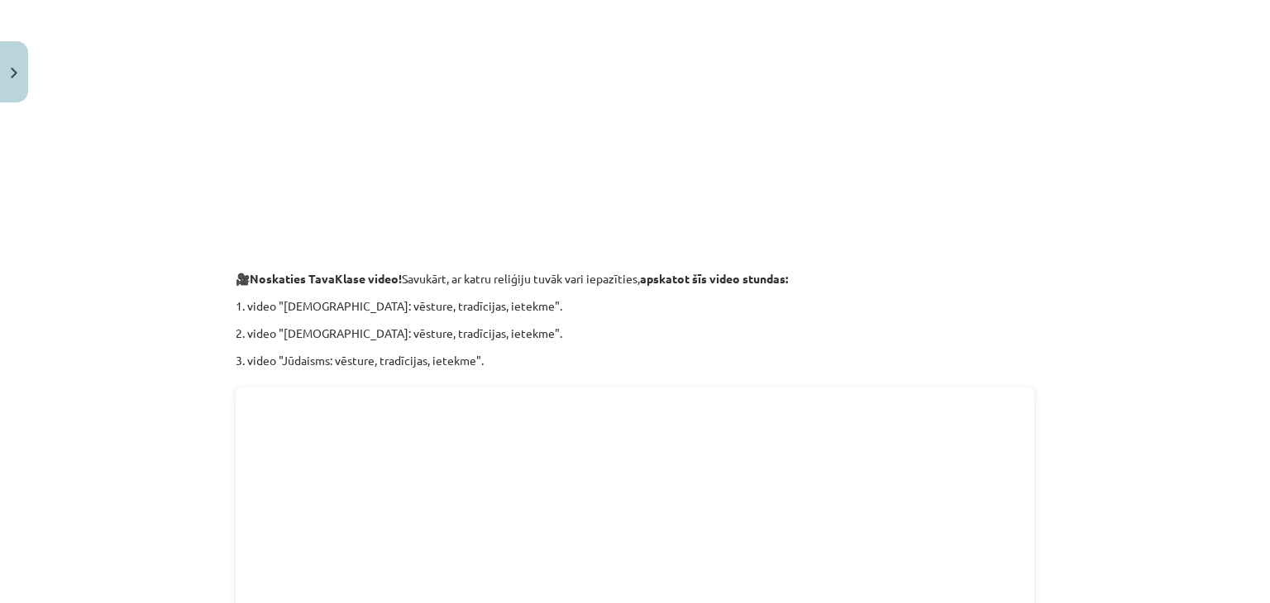
scroll to position [827, 0]
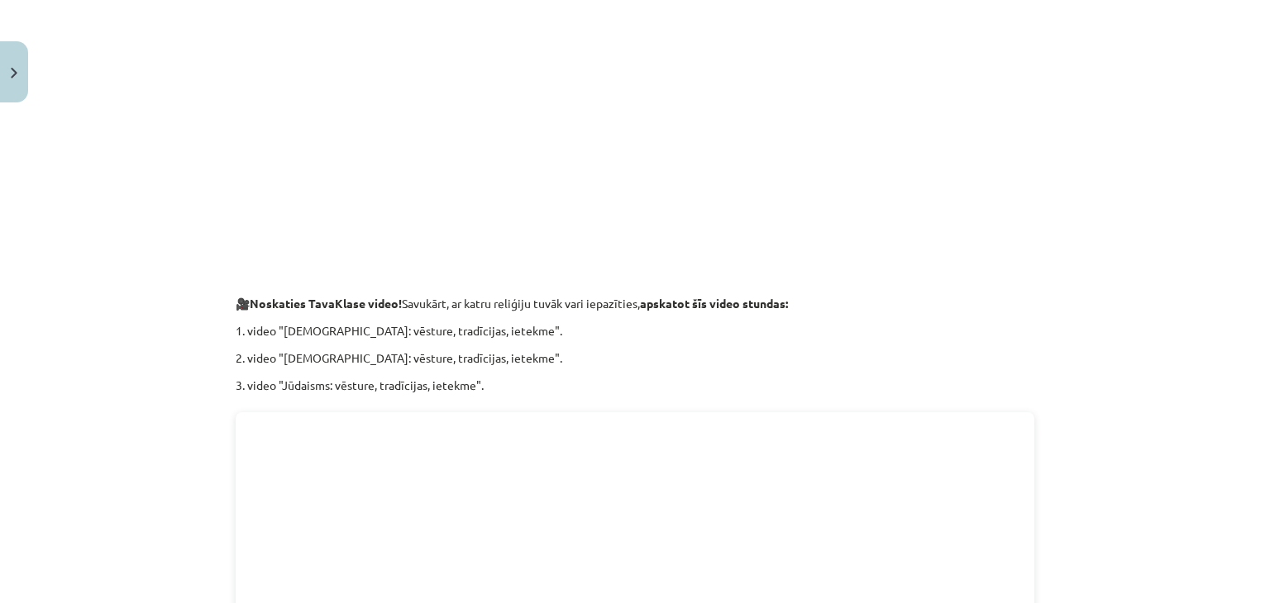
click at [332, 296] on b "Noskaties TavaKlase video!" at bounding box center [326, 303] width 152 height 15
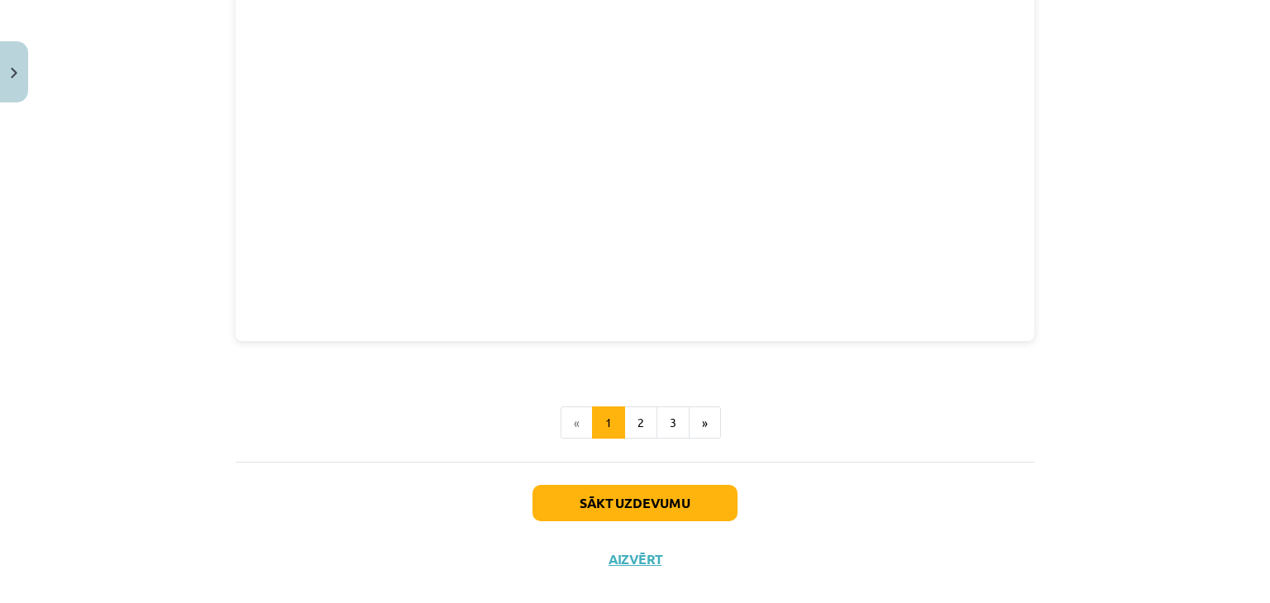
scroll to position [1928, 0]
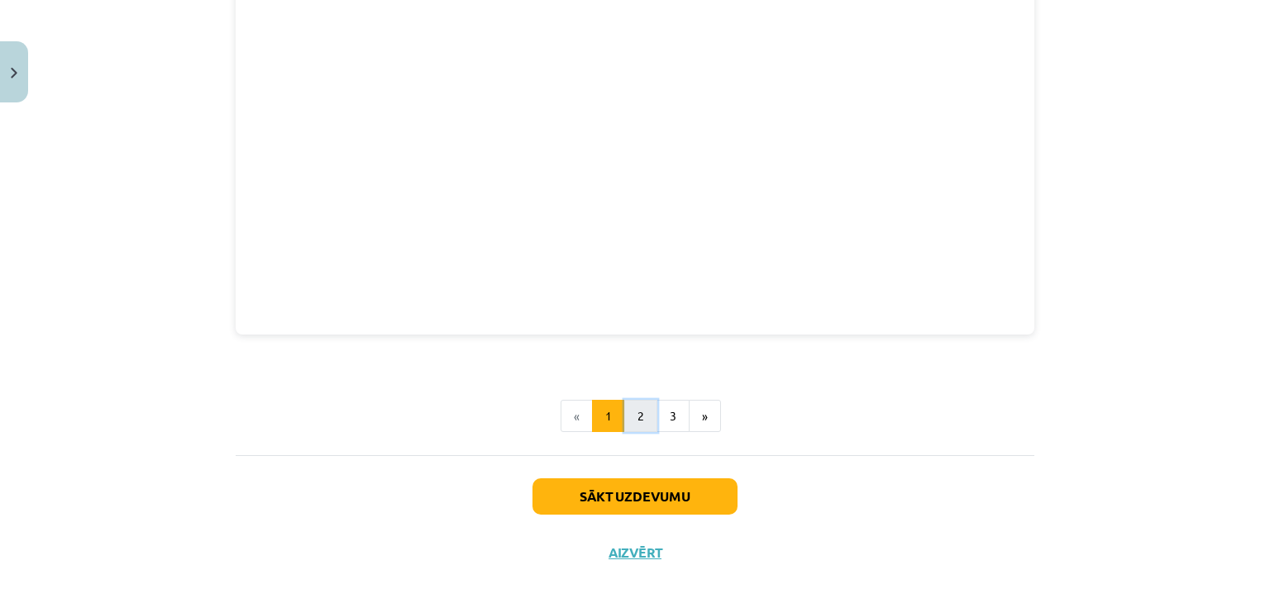
click at [632, 403] on button "2" at bounding box center [640, 416] width 33 height 33
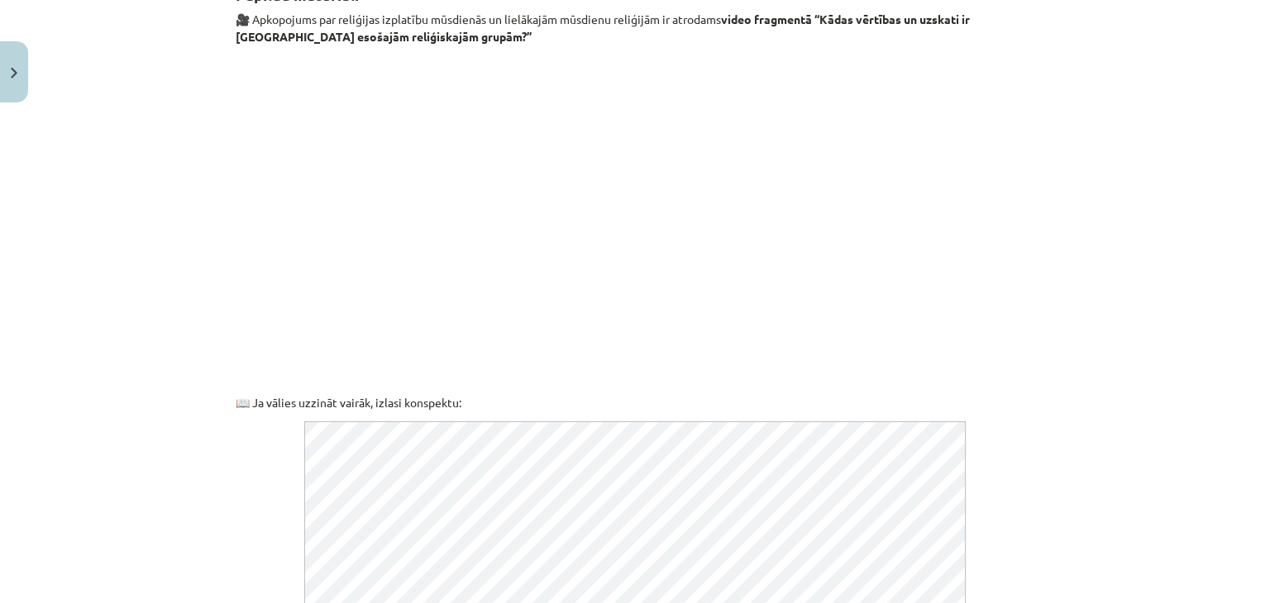
scroll to position [827, 0]
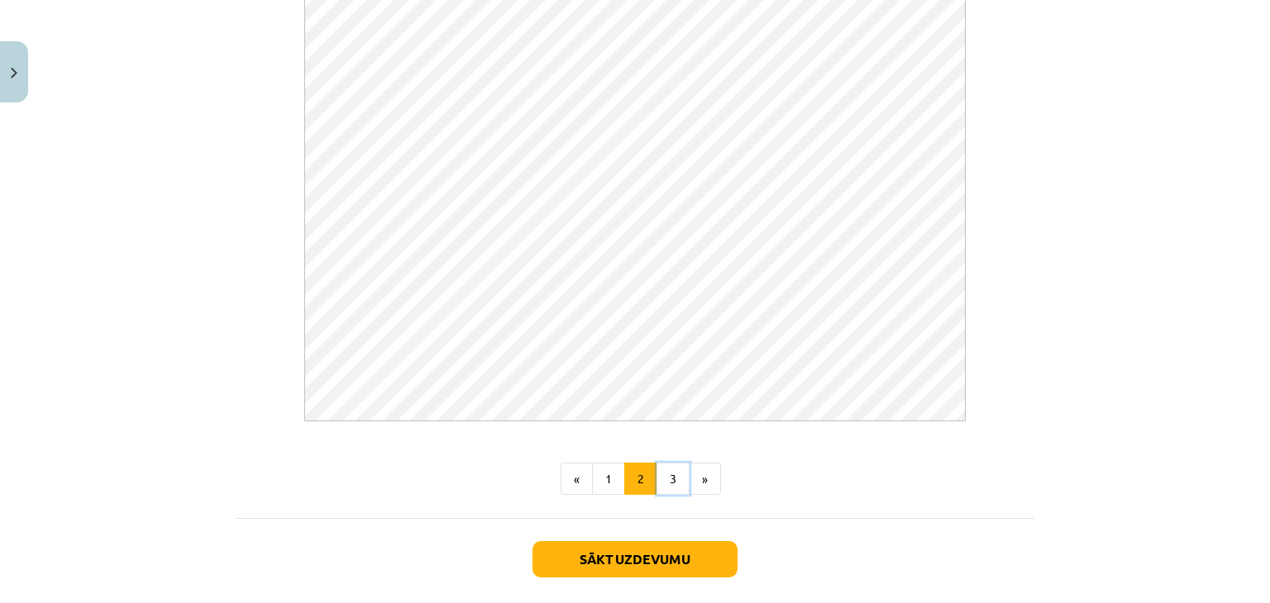
click at [661, 484] on button "3" at bounding box center [672, 479] width 33 height 33
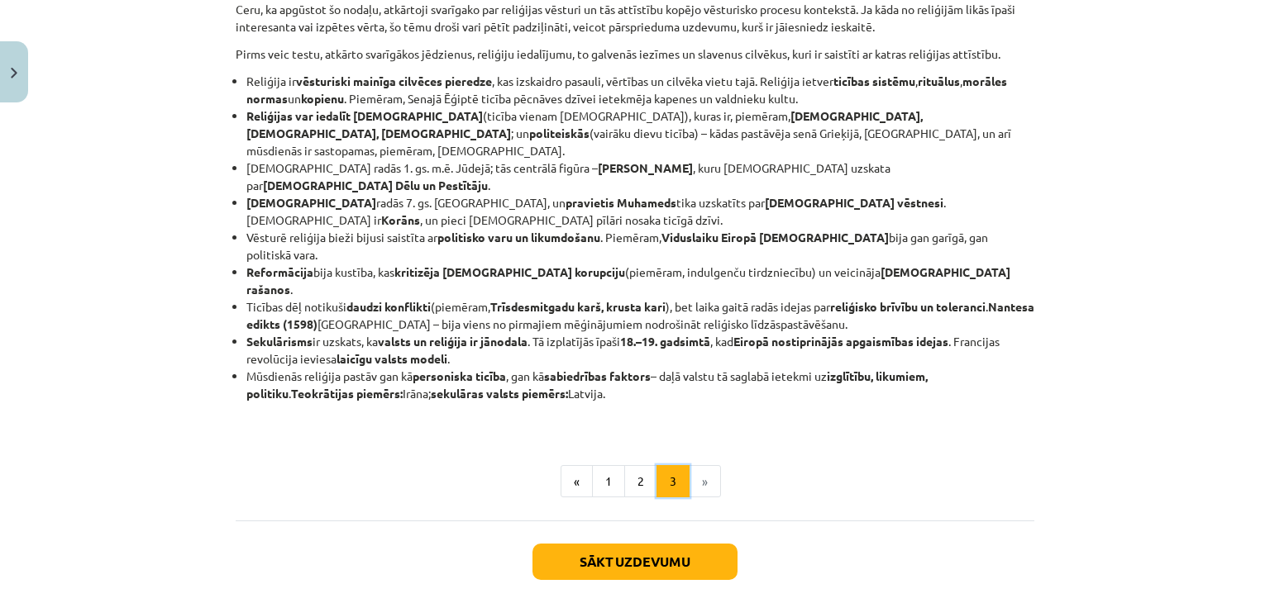
scroll to position [248, 0]
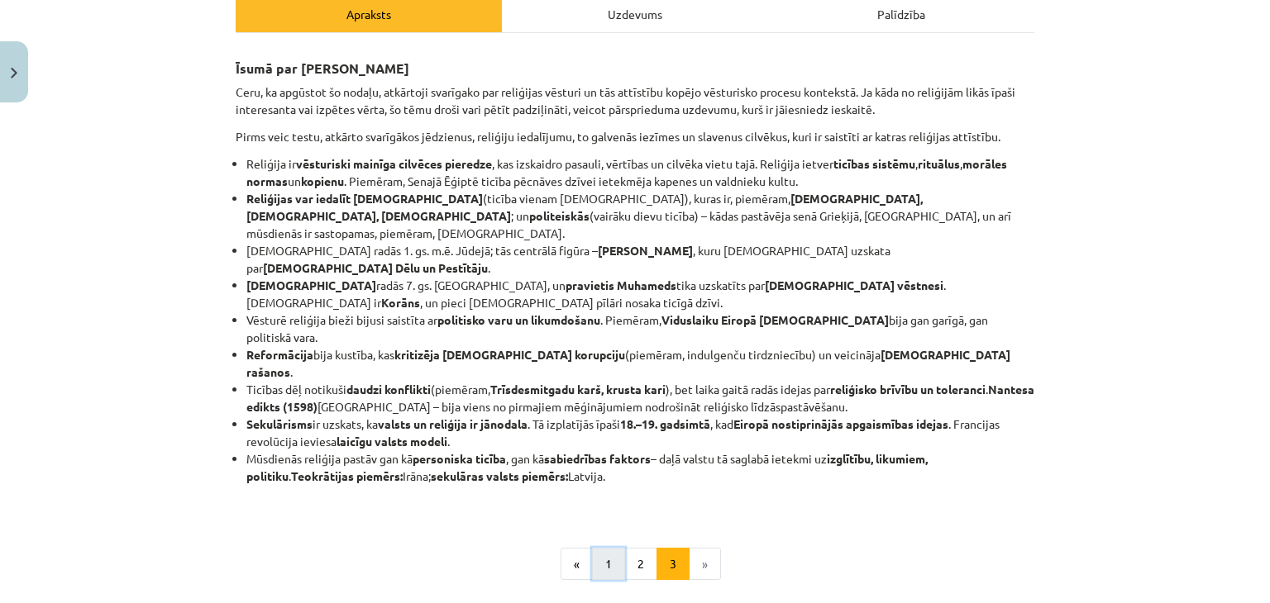
click at [605, 548] on button "1" at bounding box center [608, 564] width 33 height 33
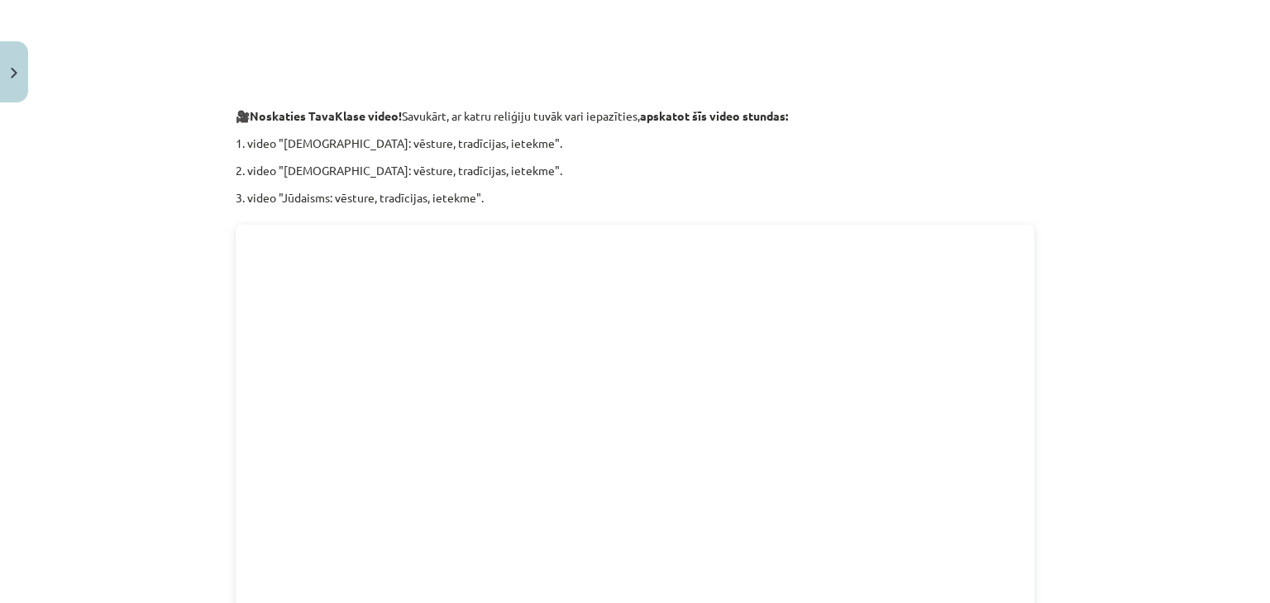
scroll to position [1075, 0]
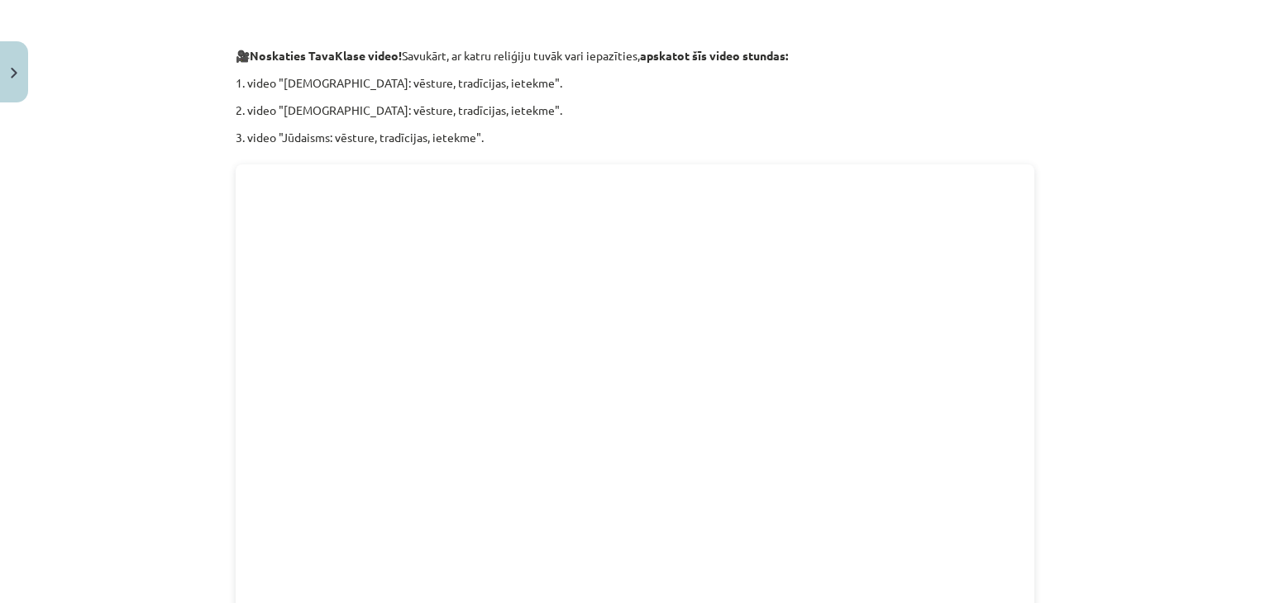
click at [1075, 83] on div "Mācību tēma: Vēstures ii - 12. klases 1. ieskaites mācību materiāls #2 📖 1.tēma…" at bounding box center [635, 301] width 1270 height 603
click at [1090, 65] on div "Mācību tēma: Vēstures ii - 12. klases 1. ieskaites mācību materiāls #2 📖 1.tēma…" at bounding box center [635, 301] width 1270 height 603
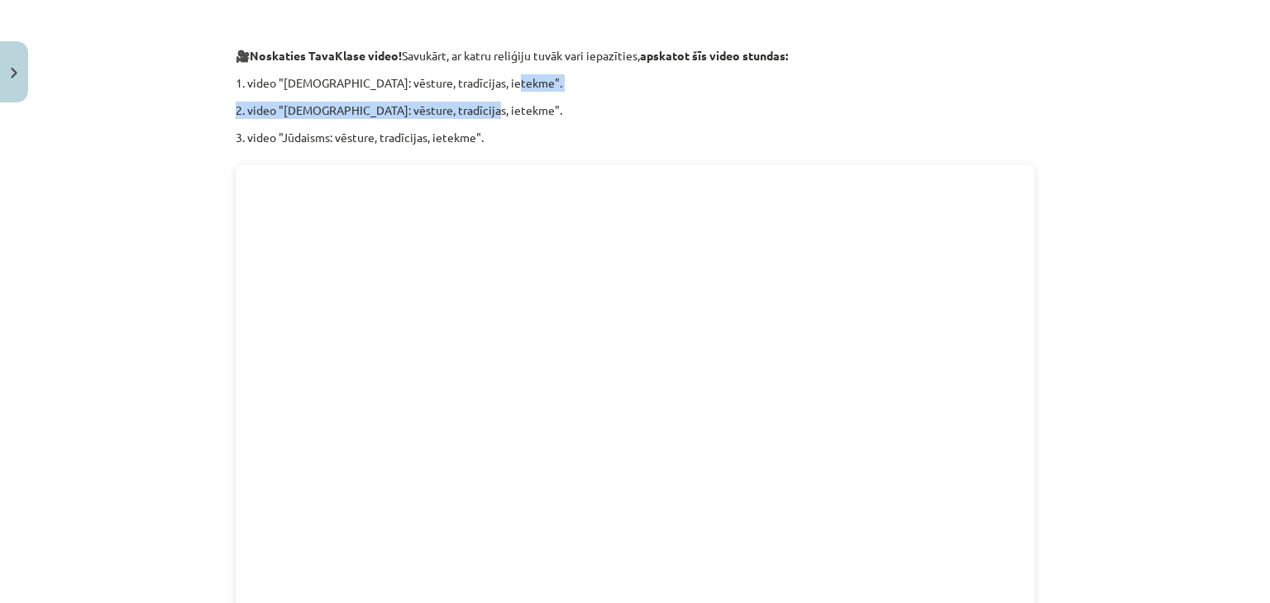
click at [293, 102] on p "2. video "[DEMOGRAPHIC_DATA]: vēsture, tradīcijas, ietekme"." at bounding box center [635, 110] width 799 height 17
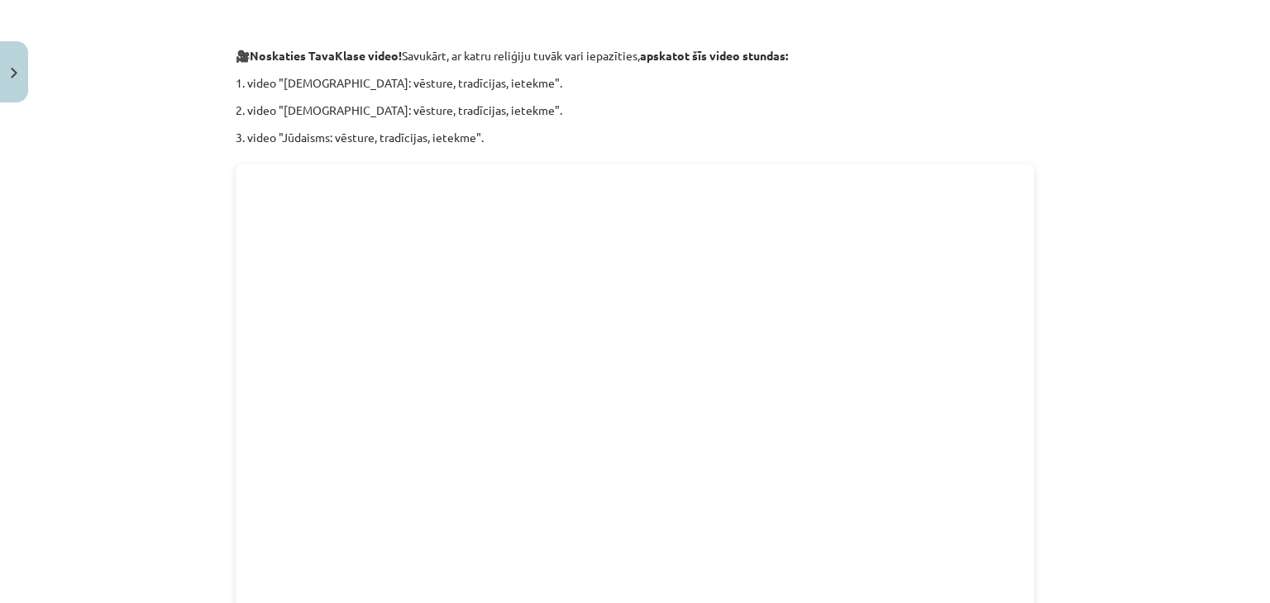
click at [1101, 55] on div "Mācību tēma: Vēstures ii - 12. klases 1. ieskaites mācību materiāls #2 📖 1.tēma…" at bounding box center [635, 301] width 1270 height 603
click at [1095, 45] on div "Mācību tēma: Vēstures ii - 12. klases 1. ieskaites mācību materiāls #2 📖 1.tēma…" at bounding box center [635, 301] width 1270 height 603
click at [1157, 20] on div "Mācību tēma: Vēstures ii - 12. klases 1. ieskaites mācību materiāls #2 📖 1.tēma…" at bounding box center [635, 301] width 1270 height 603
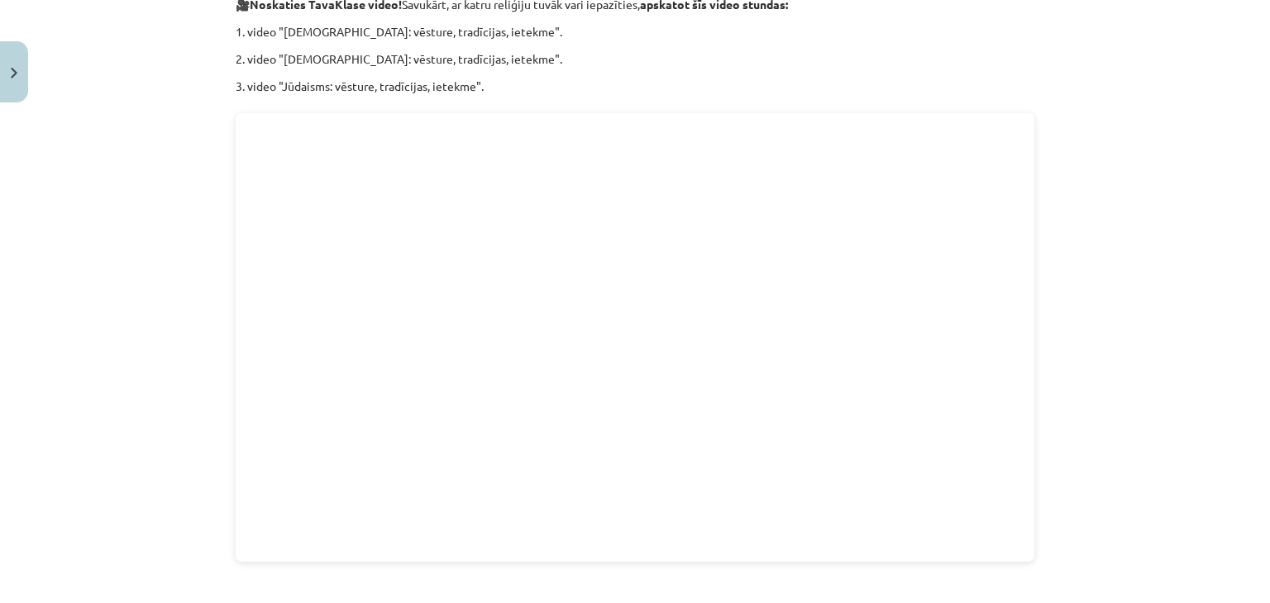
scroll to position [1101, 0]
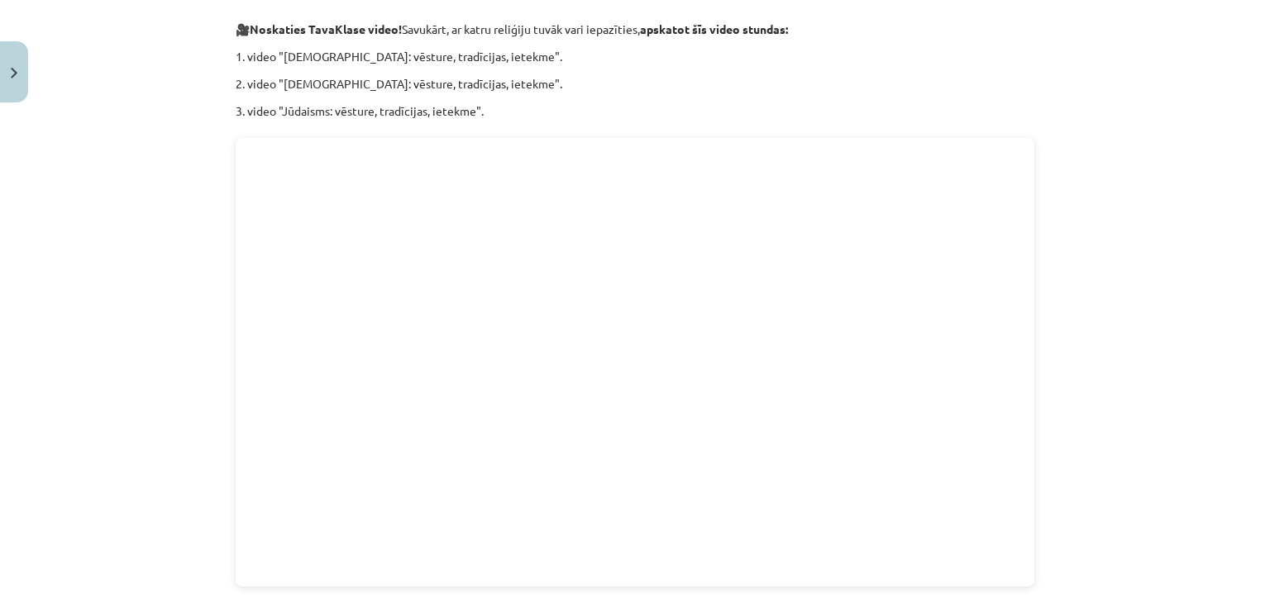
click at [1068, 62] on div "Mācību tēma: Vēstures ii - 12. klases 1. ieskaites mācību materiāls #2 📖 1.tēma…" at bounding box center [635, 301] width 1270 height 603
click at [1202, 73] on div "Mācību tēma: Vēstures ii - 12. klases 1. ieskaites mācību materiāls #2 📖 1.tēma…" at bounding box center [635, 301] width 1270 height 603
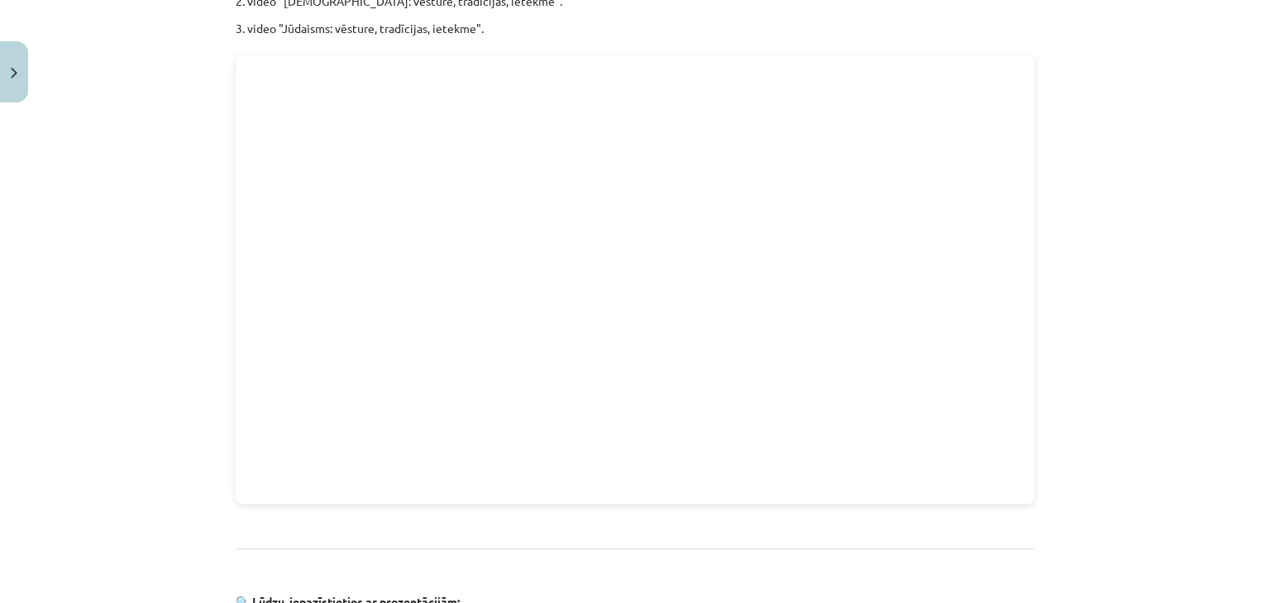
click at [886, 566] on p at bounding box center [635, 574] width 799 height 17
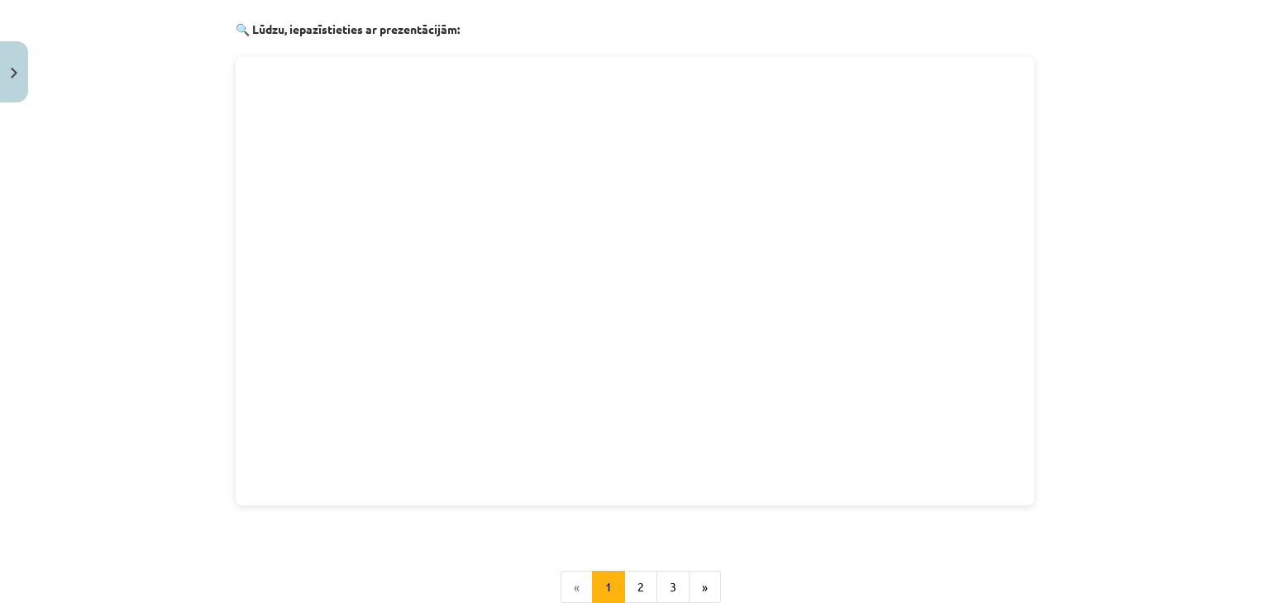
scroll to position [1680, 0]
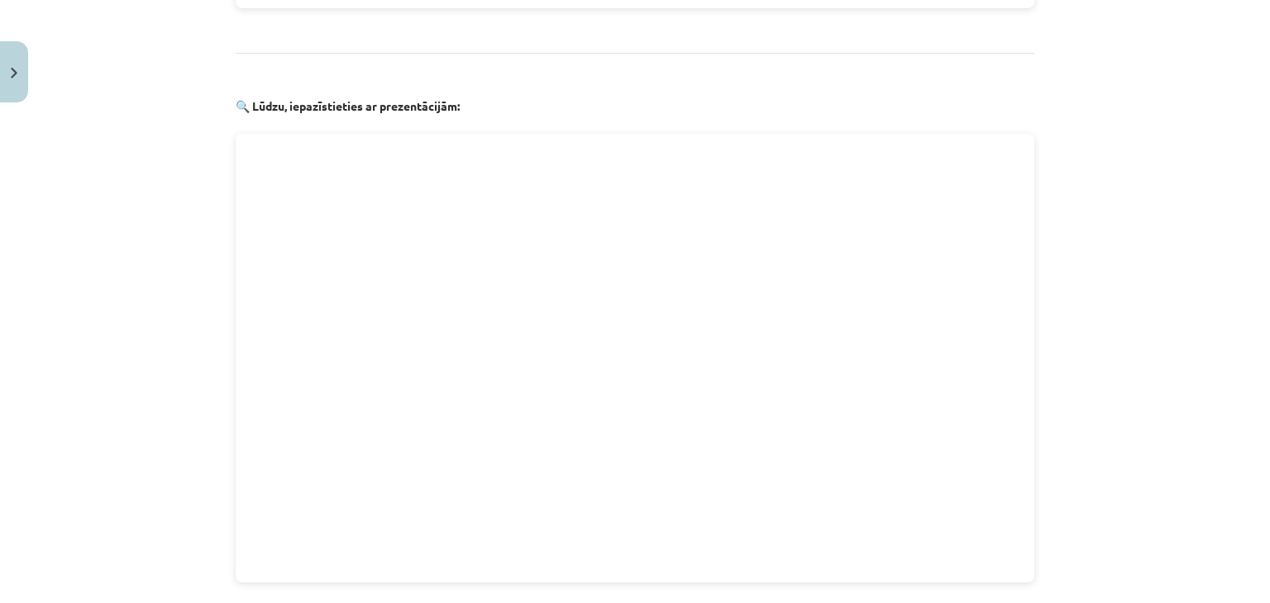
drag, startPoint x: 1071, startPoint y: 319, endPoint x: 1131, endPoint y: 322, distance: 59.6
click at [1073, 319] on div "Mācību tēma: Vēstures ii - 12. klases 1. ieskaites mācību materiāls #2 📖 1.tēma…" at bounding box center [635, 301] width 1270 height 603
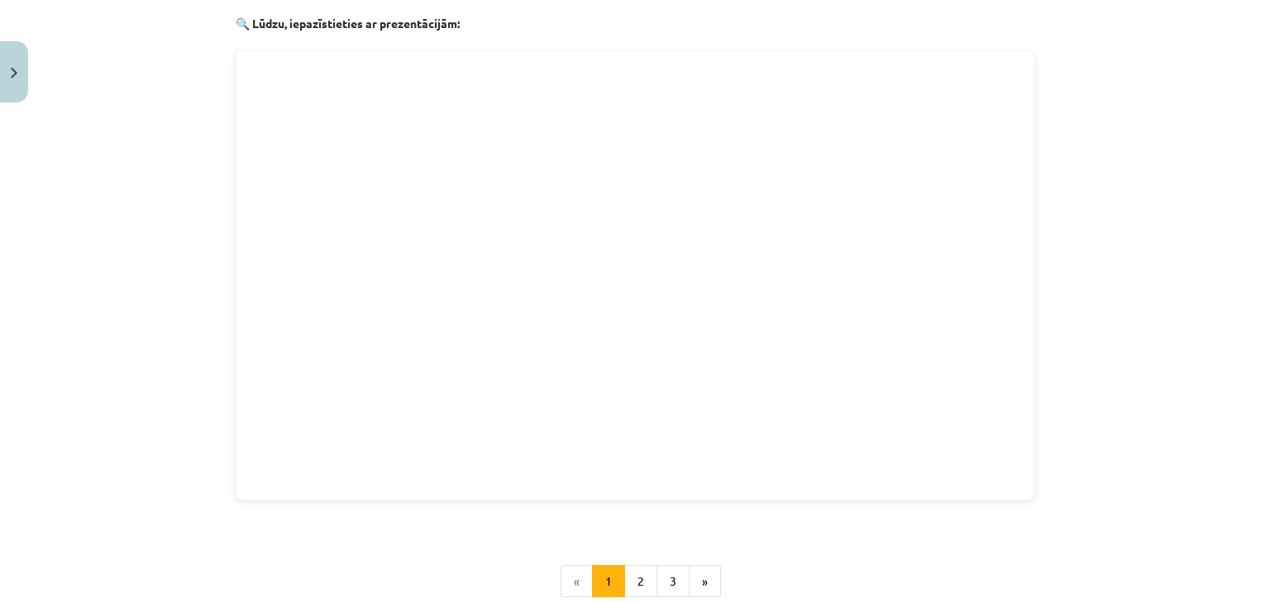
scroll to position [1762, 0]
click at [1071, 209] on div "Mācību tēma: Vēstures ii - 12. klases 1. ieskaites mācību materiāls #2 📖 1.tēma…" at bounding box center [635, 301] width 1270 height 603
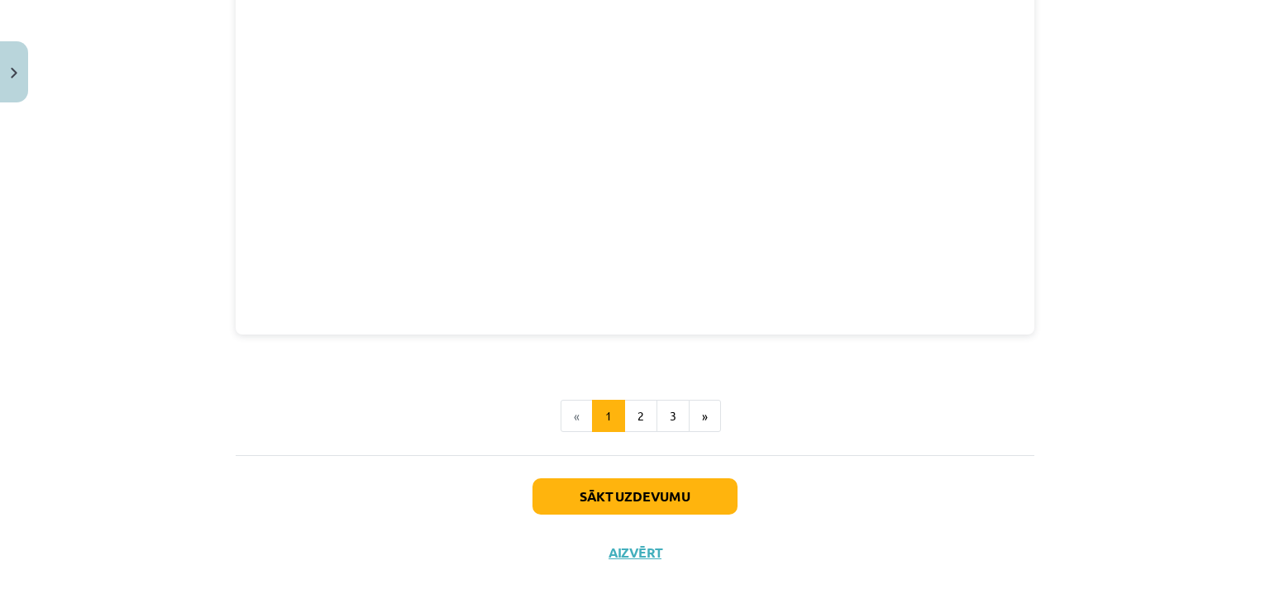
scroll to position [1680, 0]
click at [639, 406] on button "2" at bounding box center [640, 416] width 33 height 33
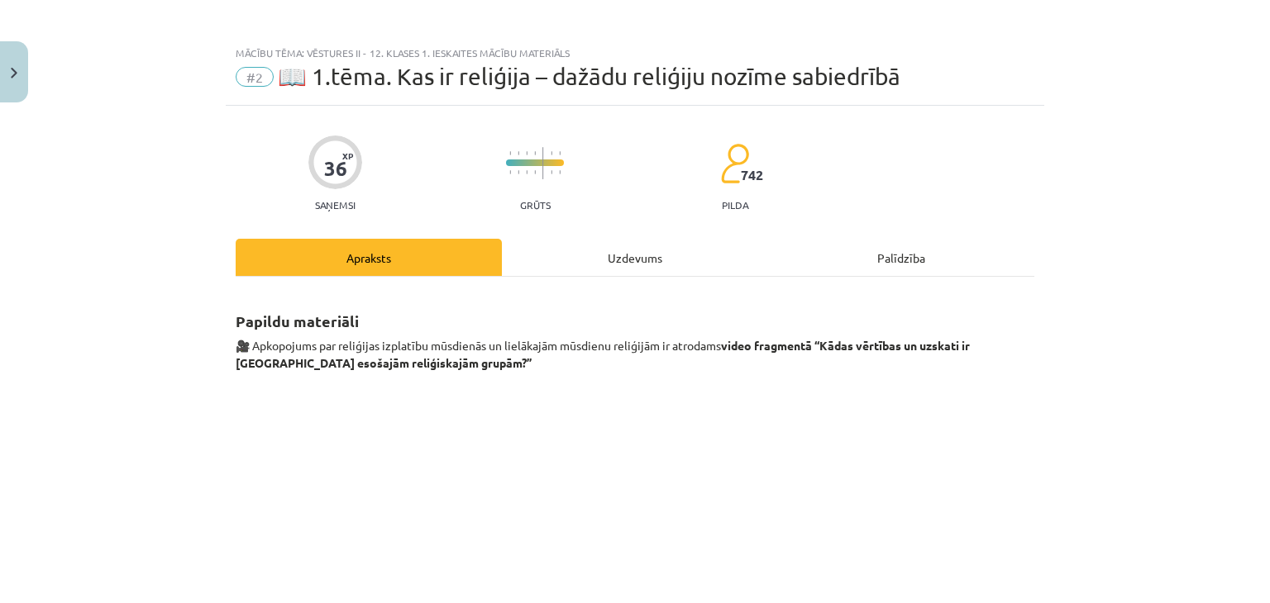
scroll to position [0, 0]
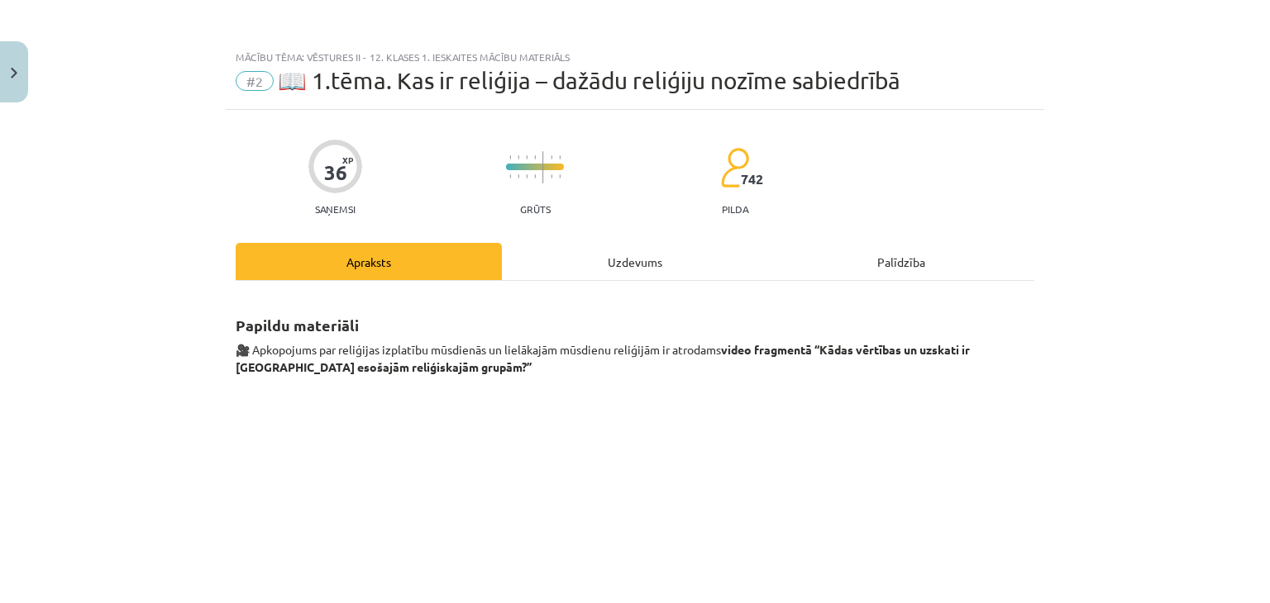
click at [642, 269] on div "Uzdevums" at bounding box center [635, 261] width 266 height 37
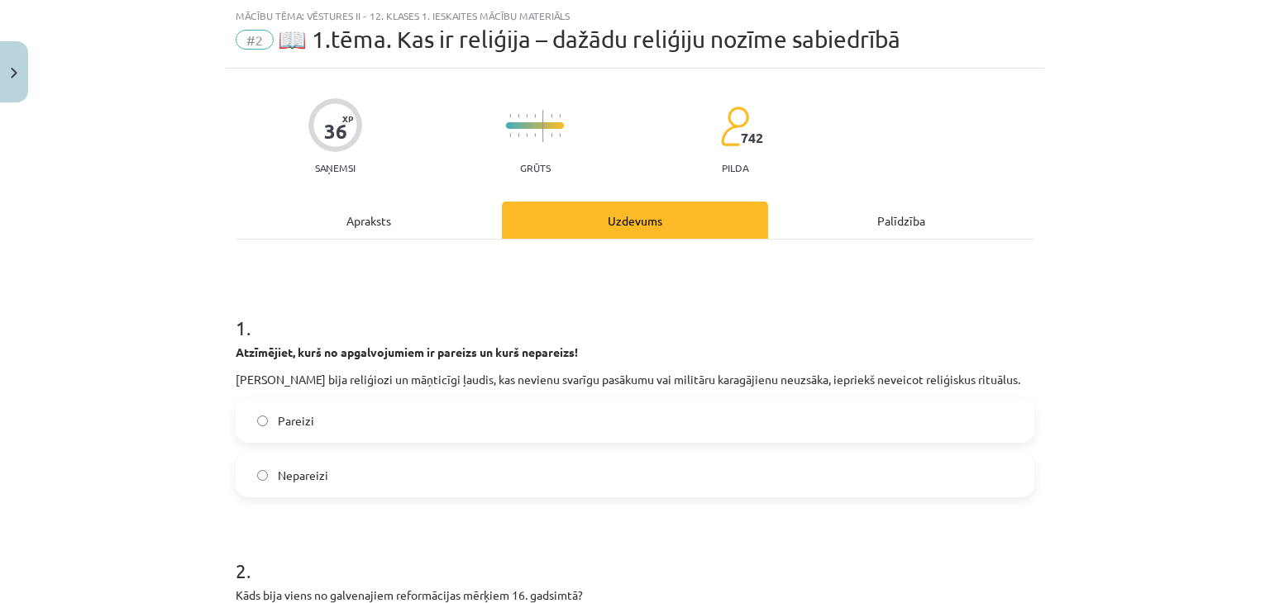
click at [430, 227] on div "Apraksts" at bounding box center [369, 220] width 266 height 37
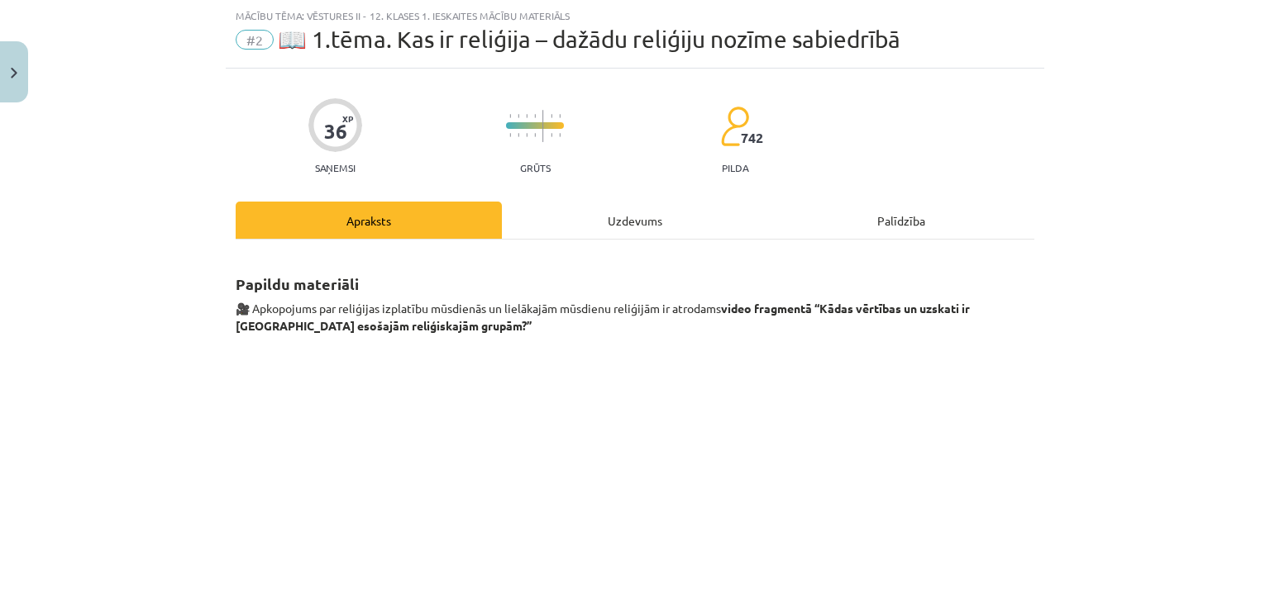
scroll to position [0, 0]
click at [594, 231] on div "Uzdevums" at bounding box center [635, 220] width 266 height 37
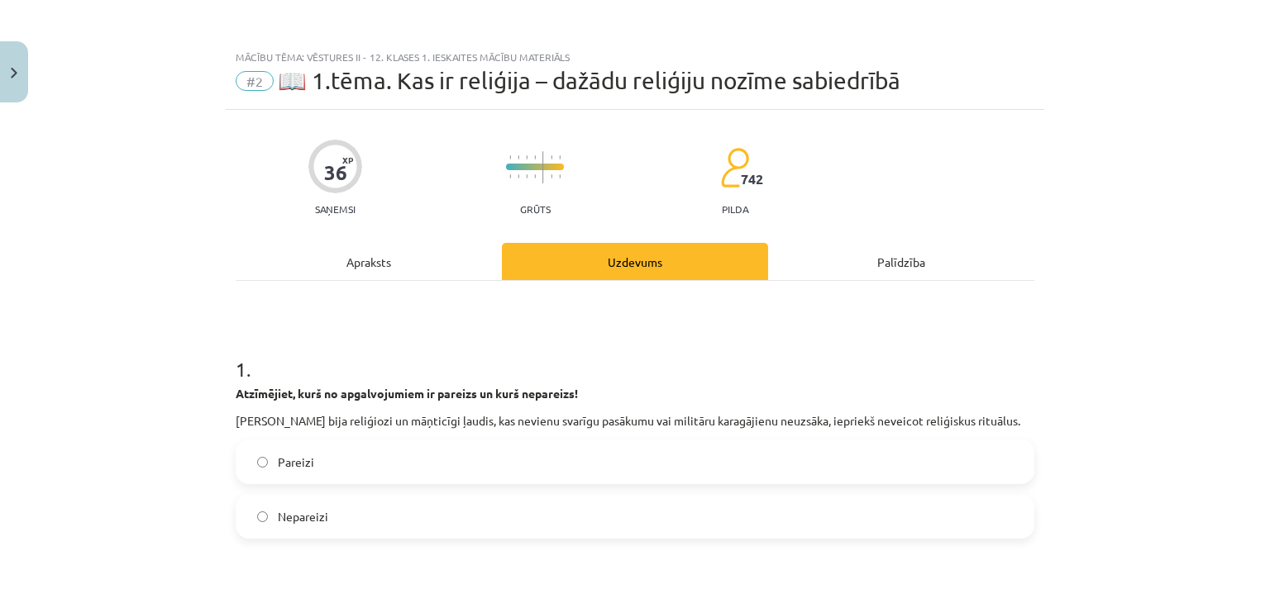
click at [343, 260] on div "Apraksts" at bounding box center [369, 261] width 266 height 37
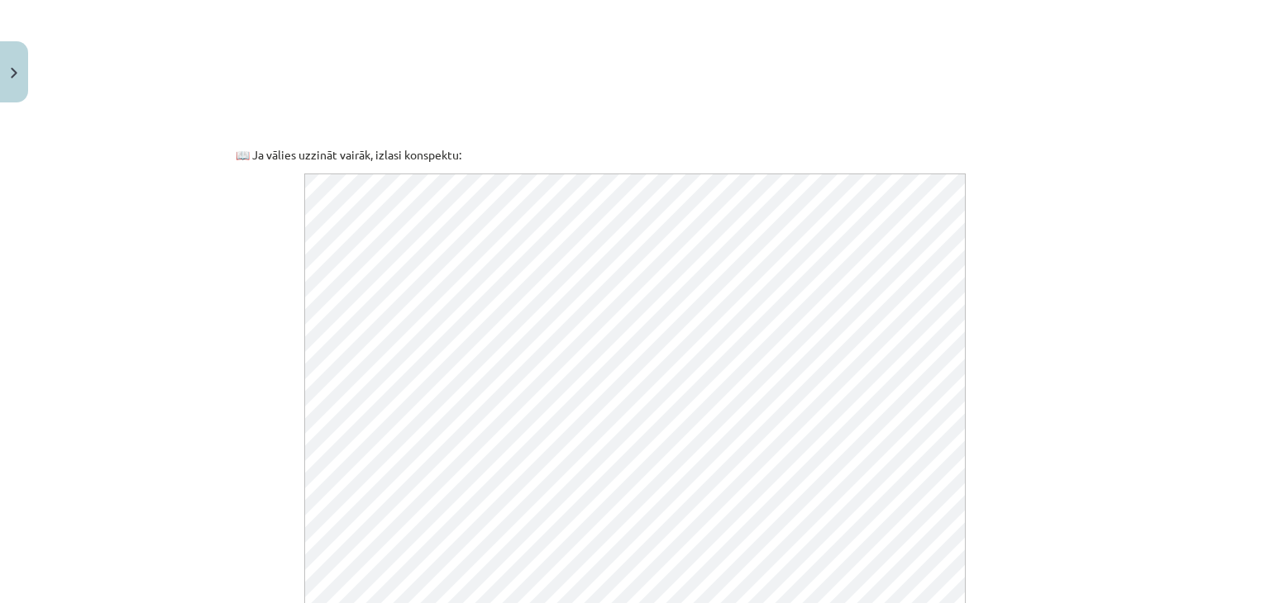
scroll to position [909, 0]
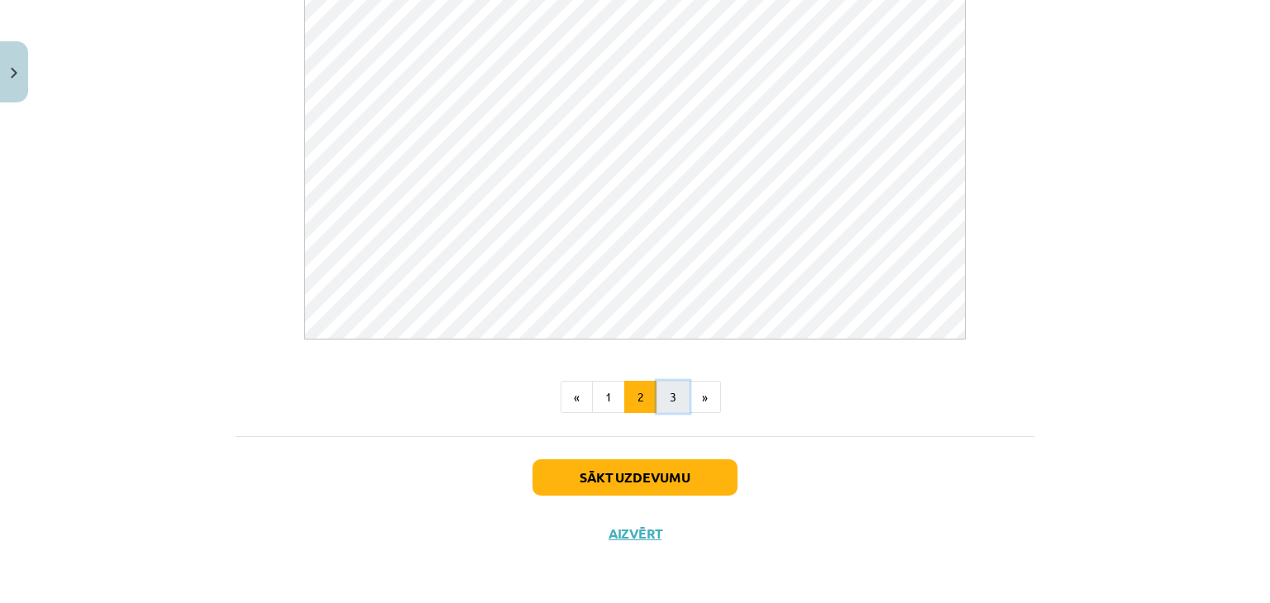
click at [670, 403] on button "3" at bounding box center [672, 397] width 33 height 33
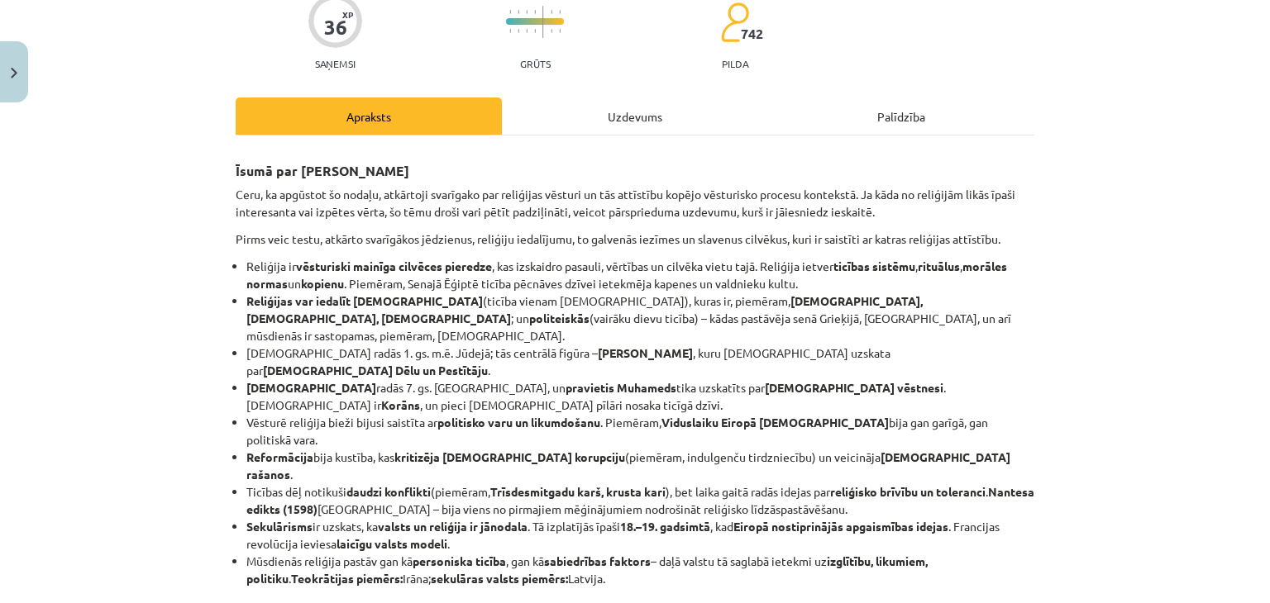
scroll to position [295, 0]
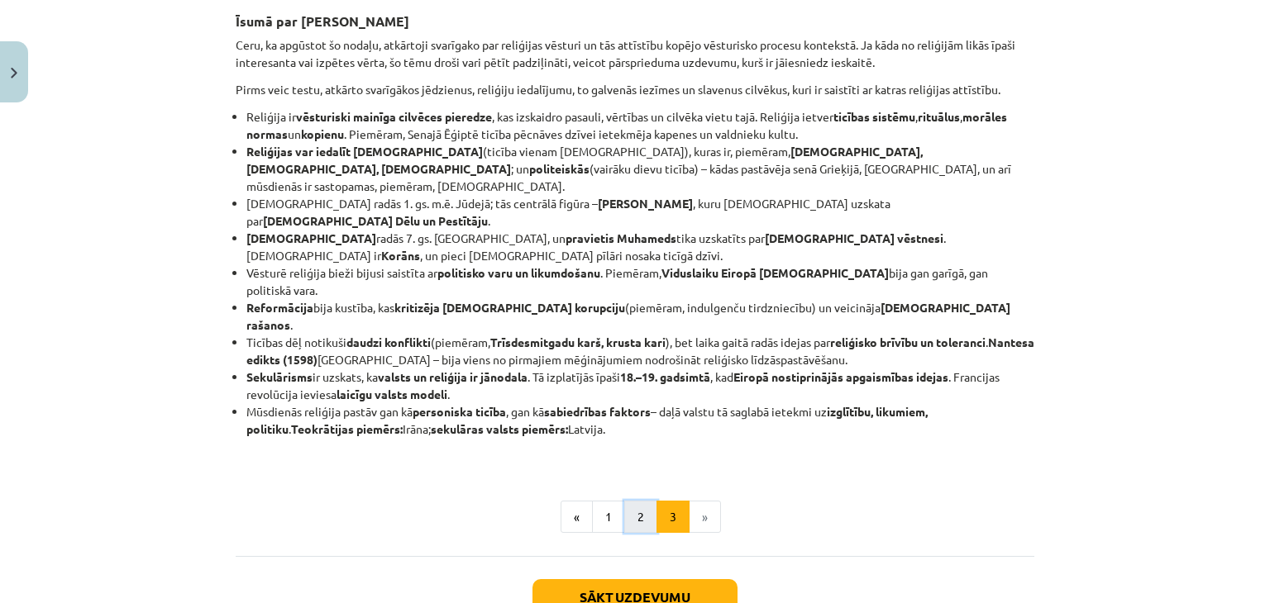
click at [632, 501] on button "2" at bounding box center [640, 517] width 33 height 33
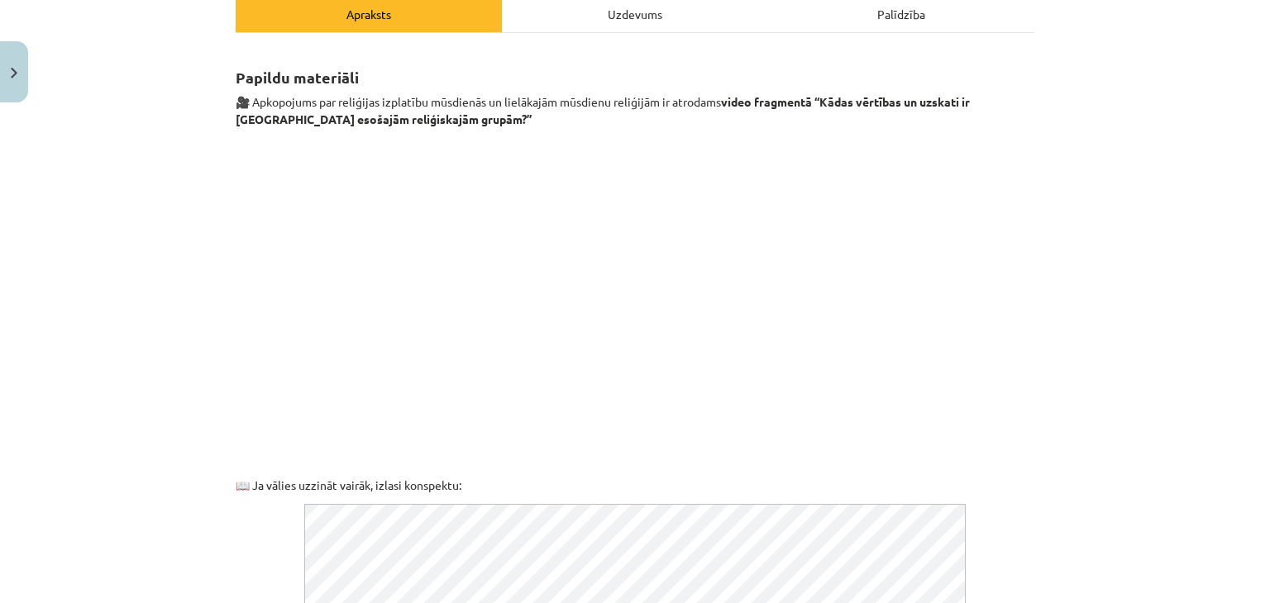
scroll to position [909, 0]
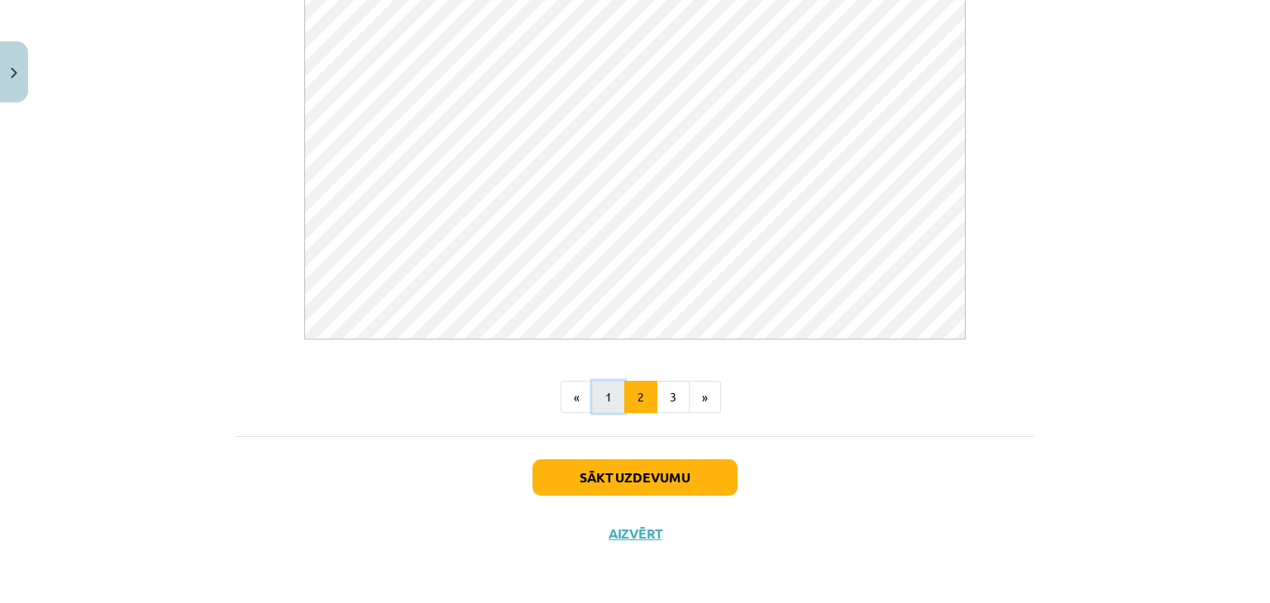
click at [603, 409] on button "1" at bounding box center [608, 397] width 33 height 33
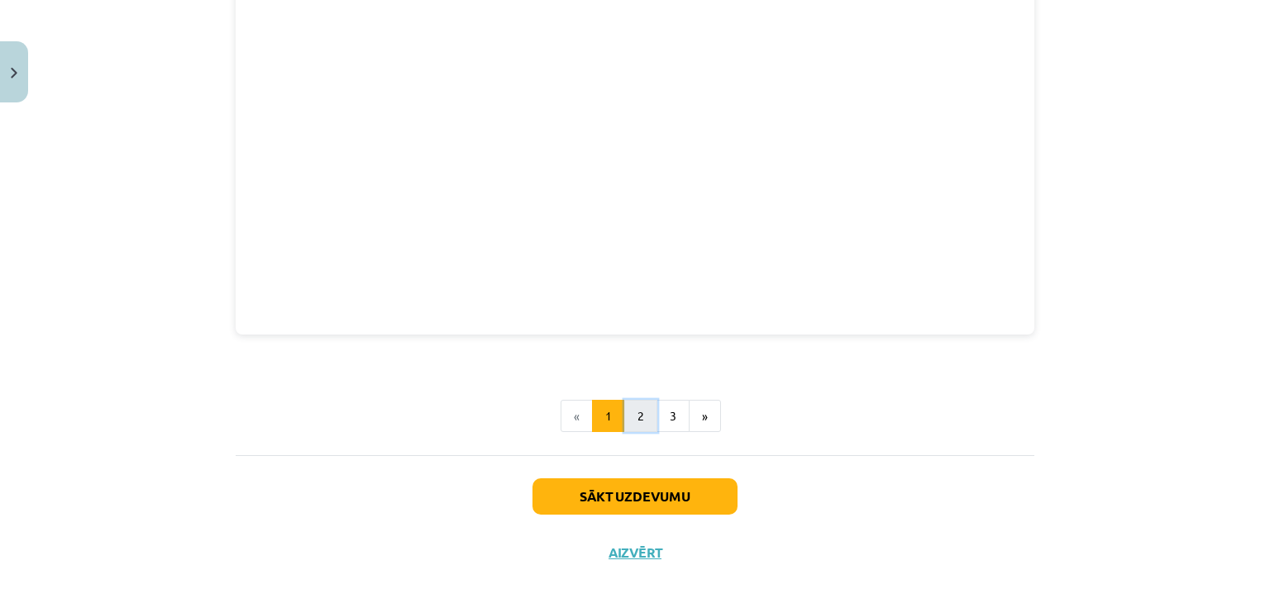
click at [633, 405] on button "2" at bounding box center [640, 416] width 33 height 33
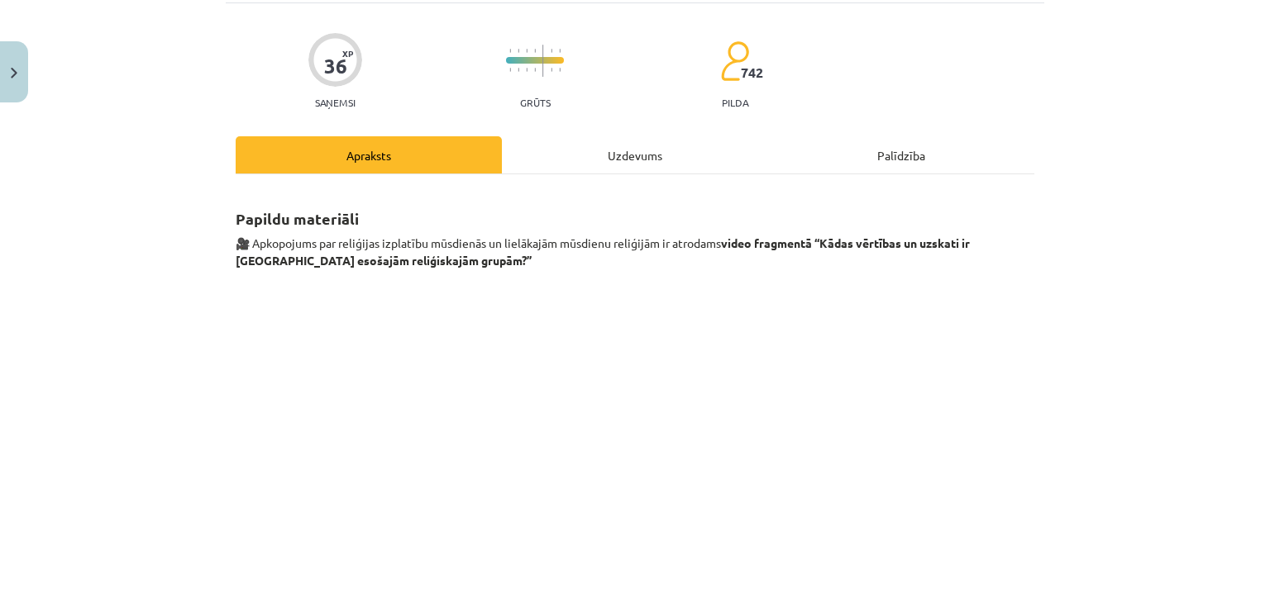
scroll to position [331, 0]
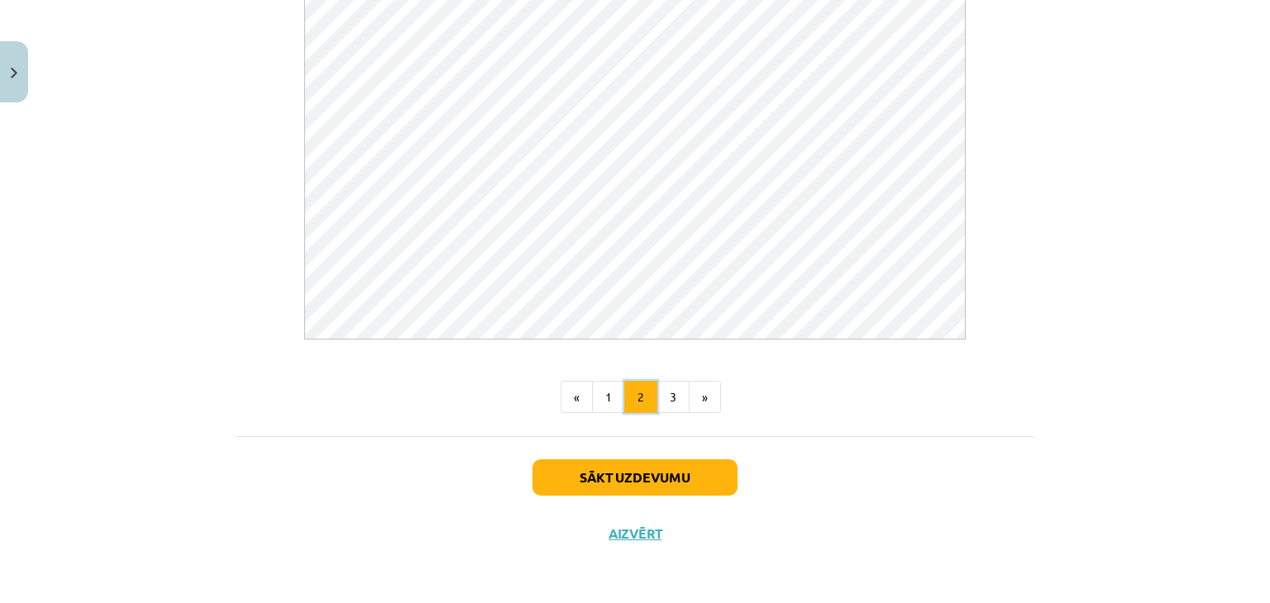
click at [645, 411] on button "2" at bounding box center [640, 397] width 33 height 33
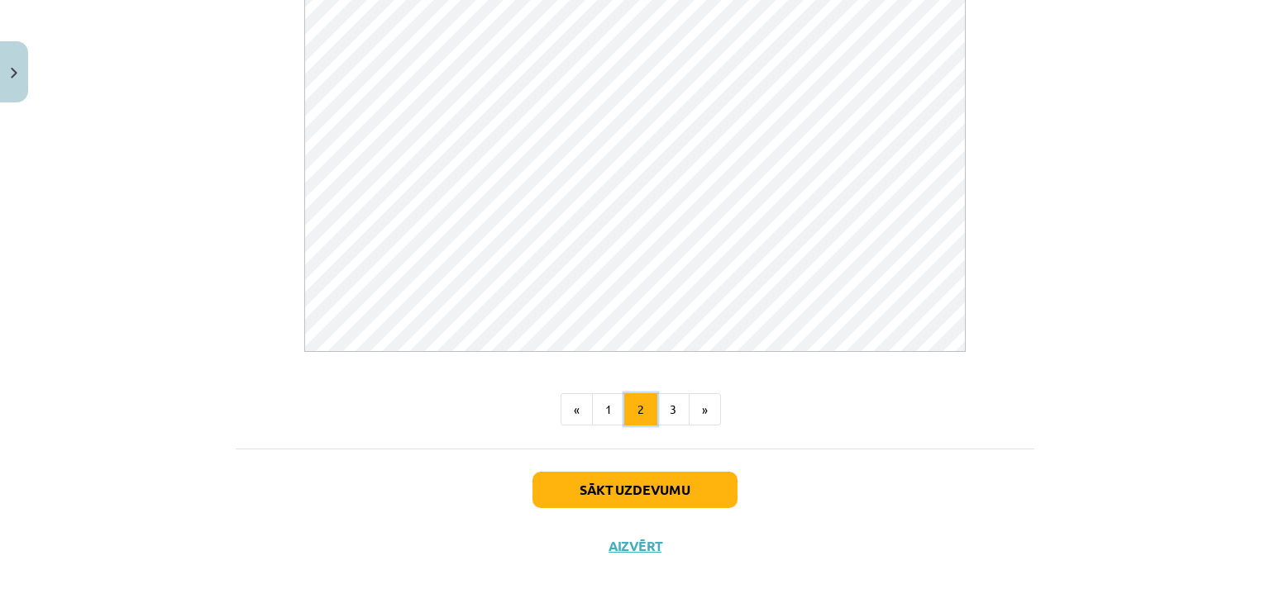
scroll to position [909, 0]
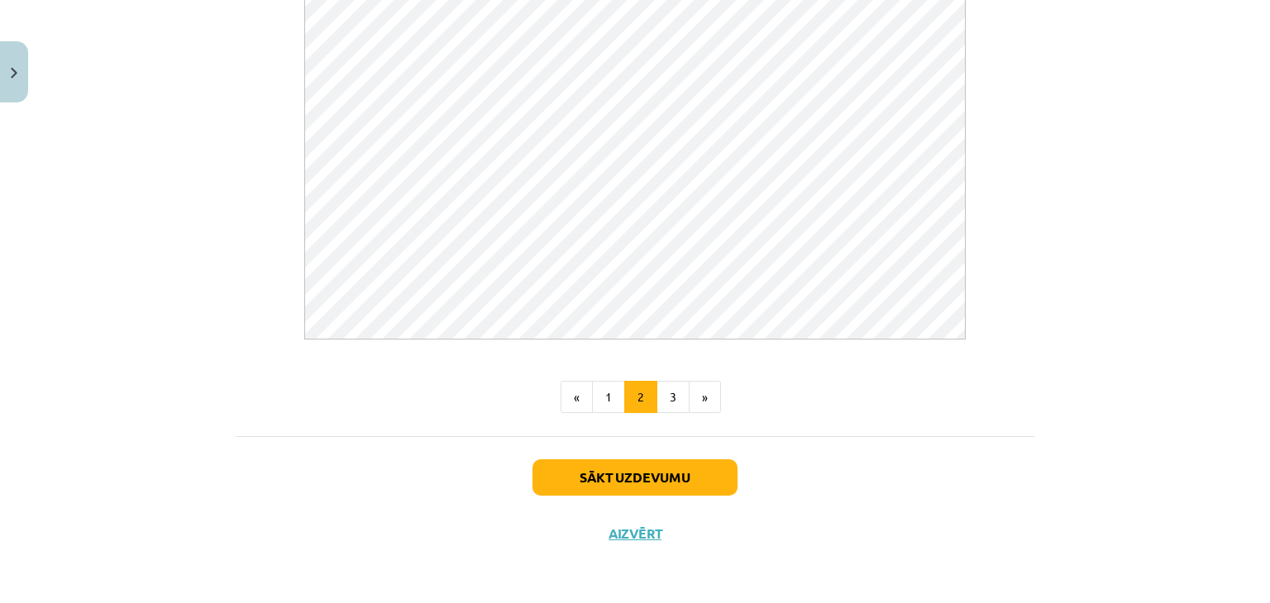
click at [663, 408] on button "3" at bounding box center [672, 397] width 33 height 33
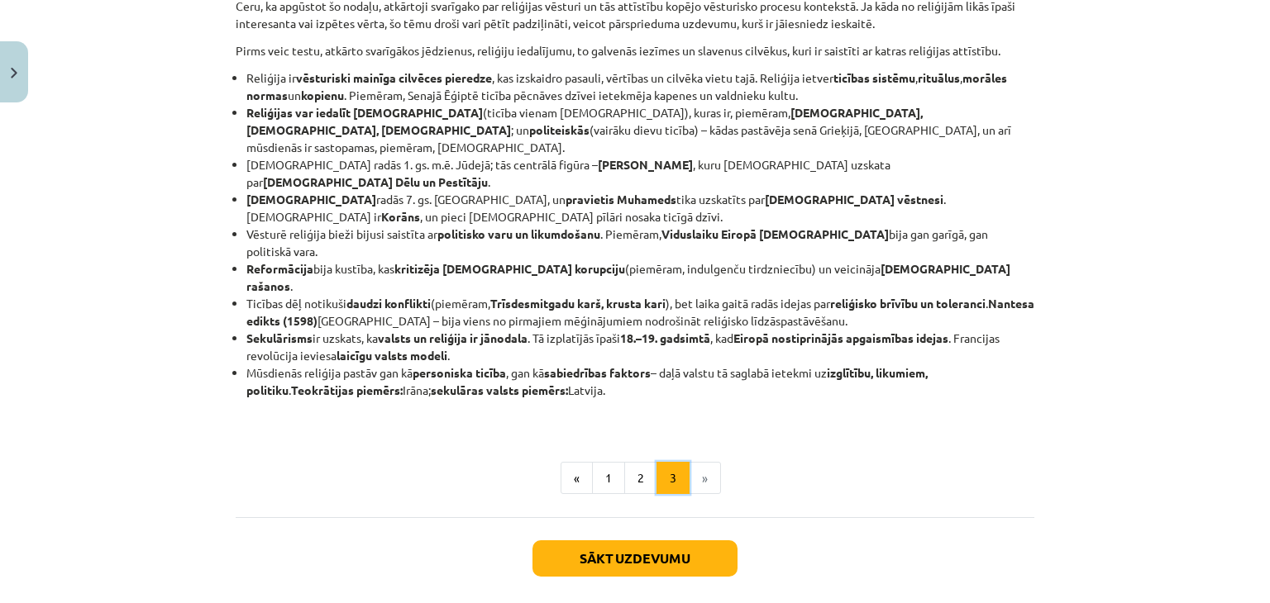
scroll to position [344, 0]
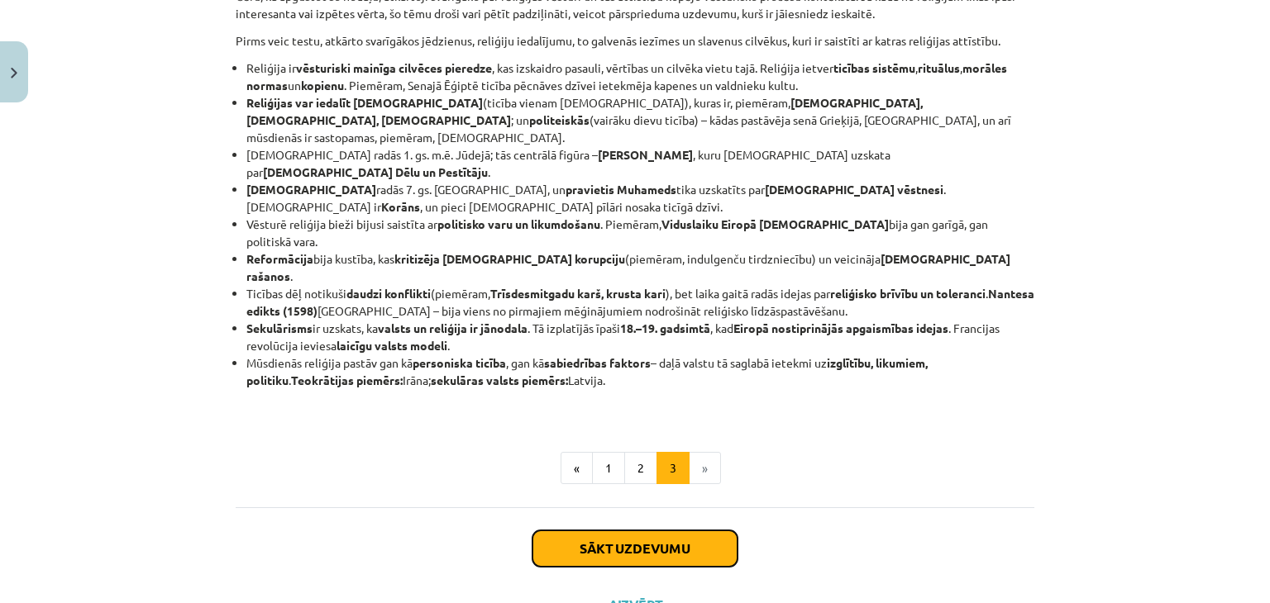
click at [656, 531] on button "Sākt uzdevumu" at bounding box center [634, 549] width 205 height 36
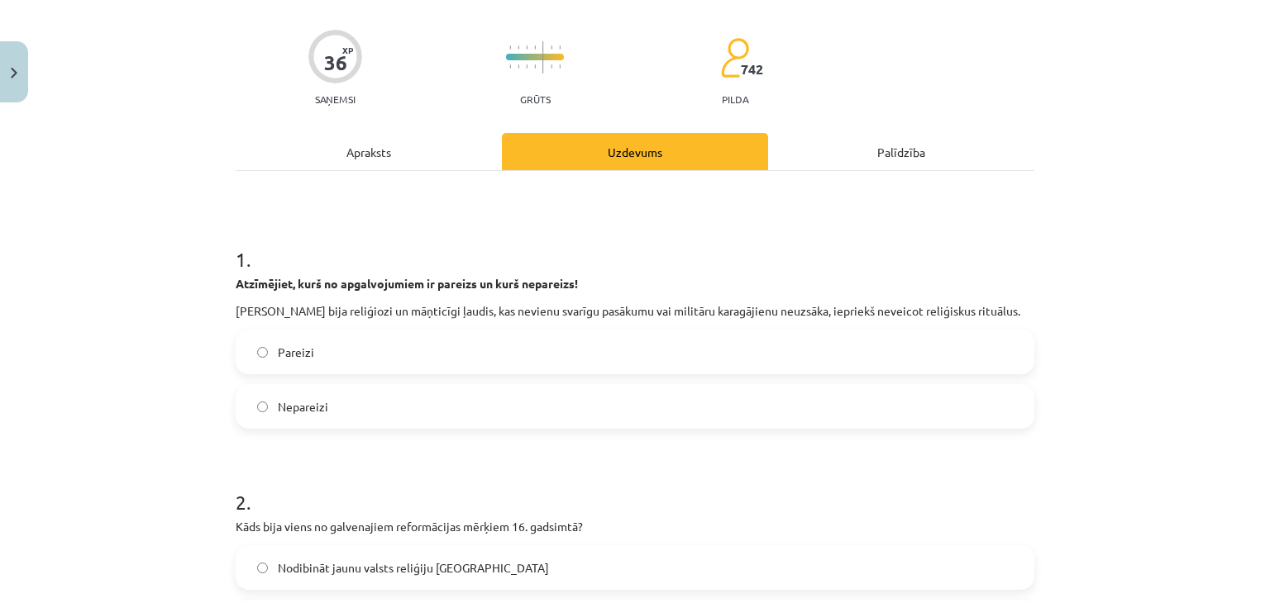
scroll to position [207, 0]
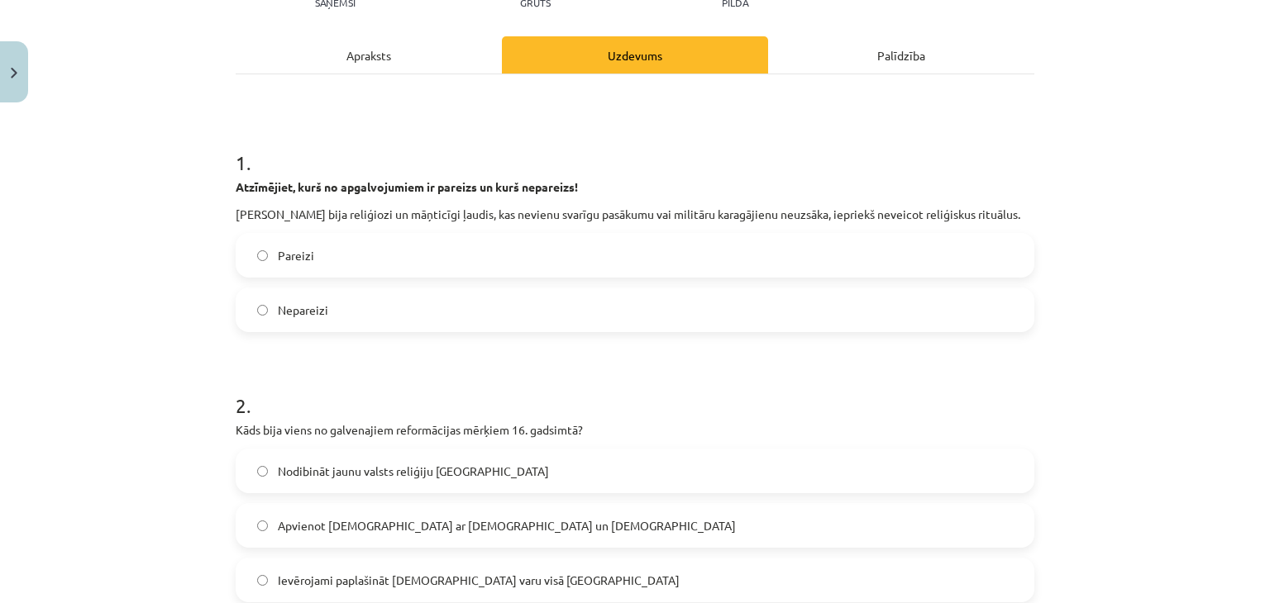
click at [360, 54] on div "Apraksts" at bounding box center [369, 54] width 266 height 37
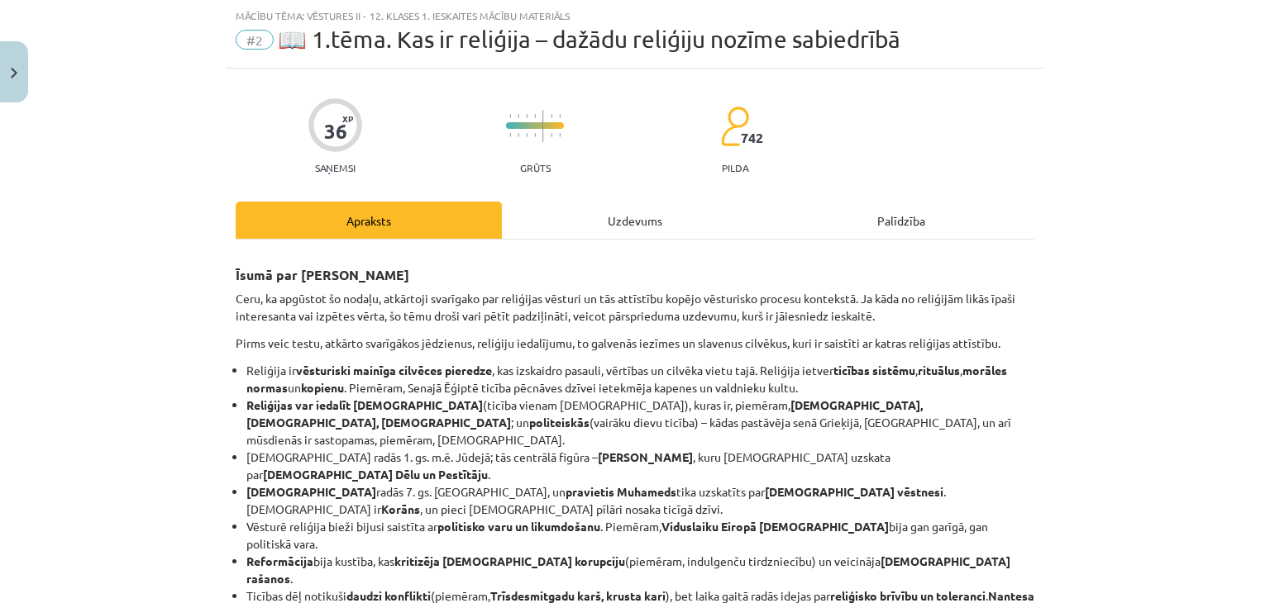
click at [644, 212] on div "Uzdevums" at bounding box center [635, 220] width 266 height 37
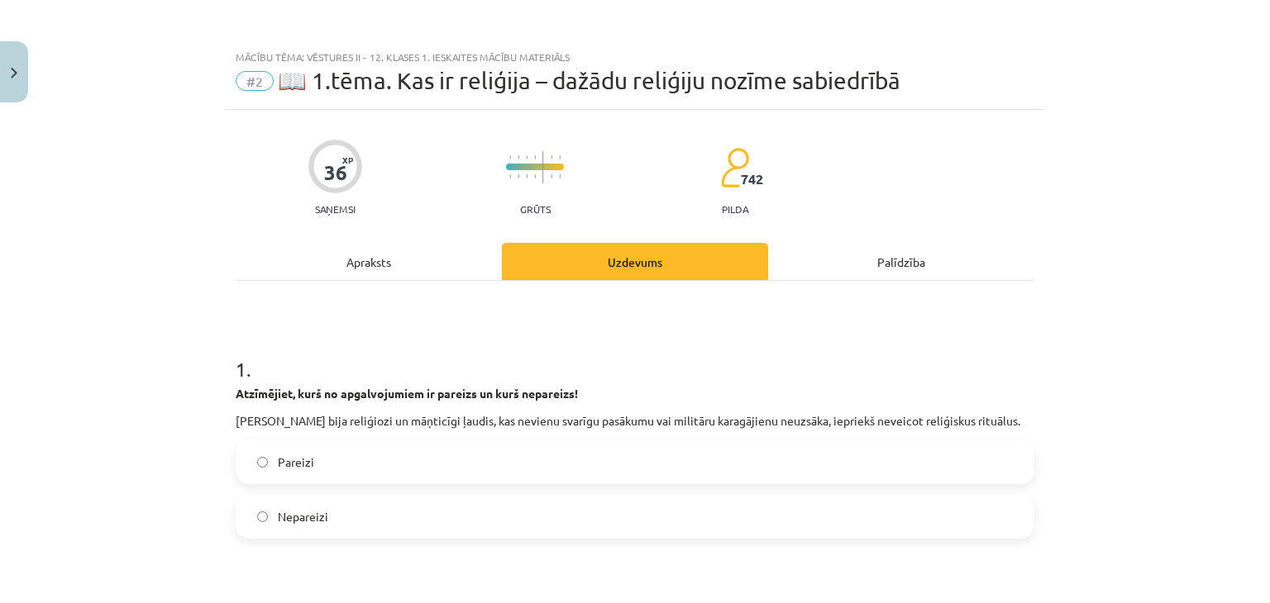
scroll to position [248, 0]
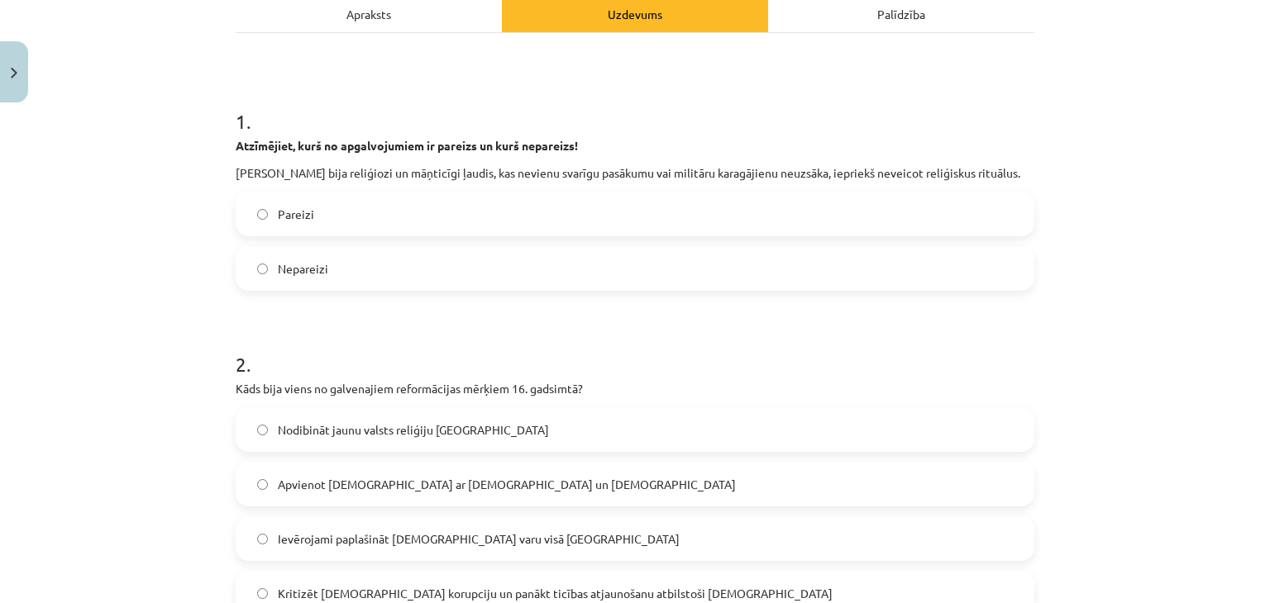
click at [387, 216] on label "Pareizi" at bounding box center [634, 213] width 795 height 41
click at [498, 260] on label "Nepareizi" at bounding box center [634, 268] width 795 height 41
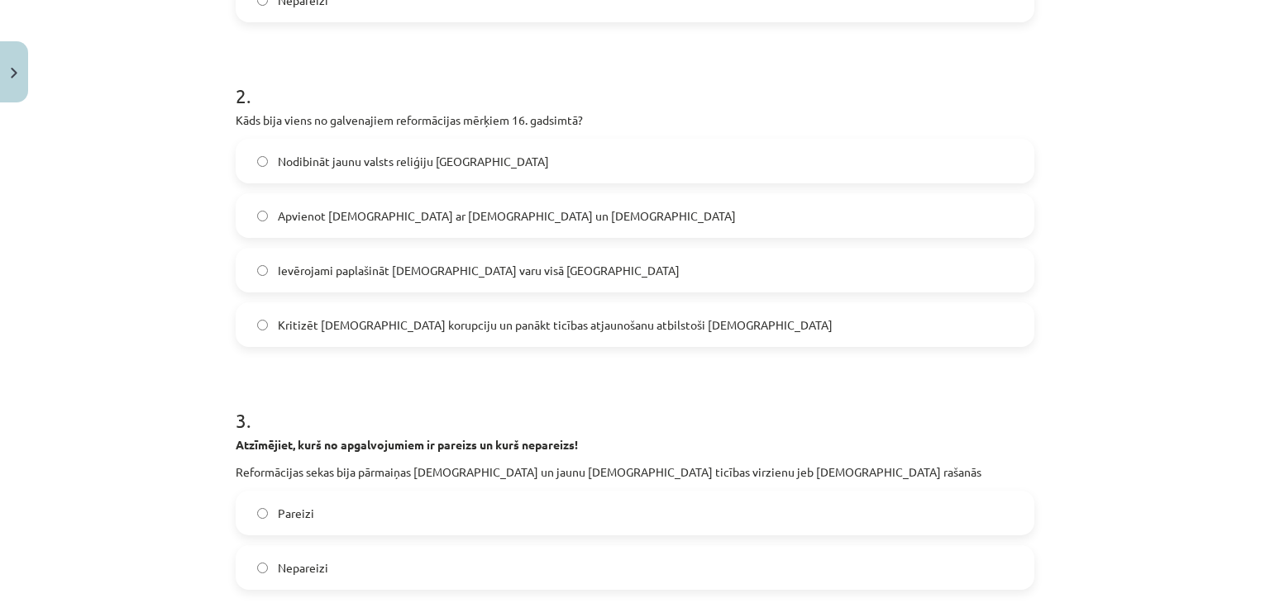
scroll to position [579, 0]
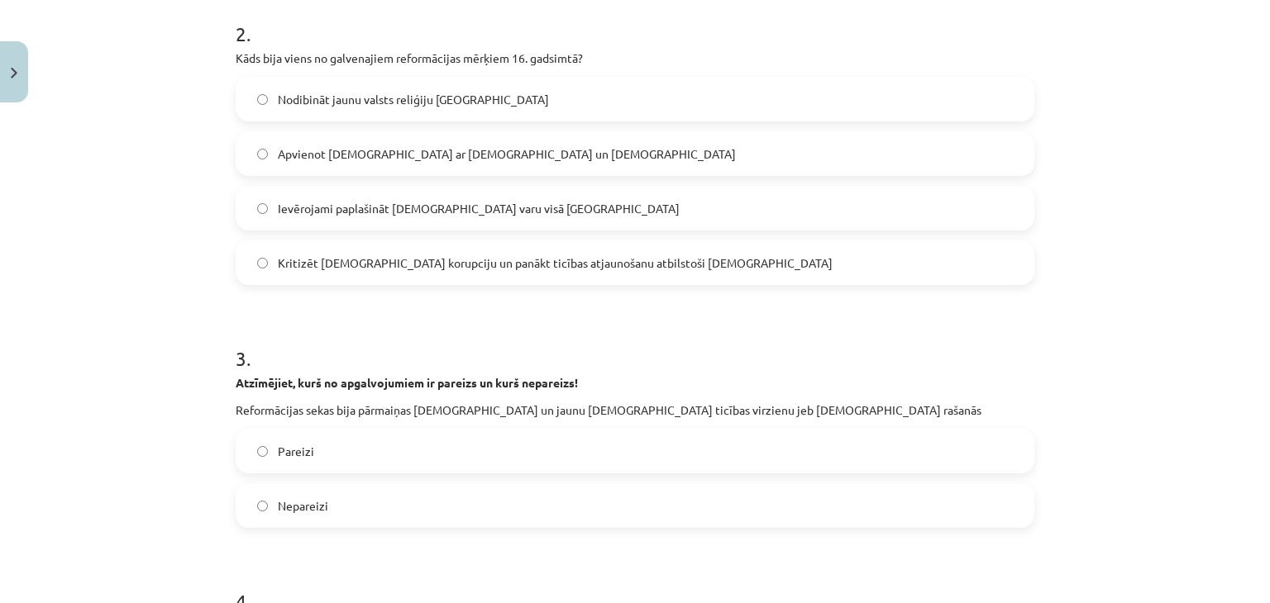
click at [460, 210] on span "Ievērojami paplašināt [DEMOGRAPHIC_DATA] varu visā [GEOGRAPHIC_DATA]" at bounding box center [479, 208] width 402 height 17
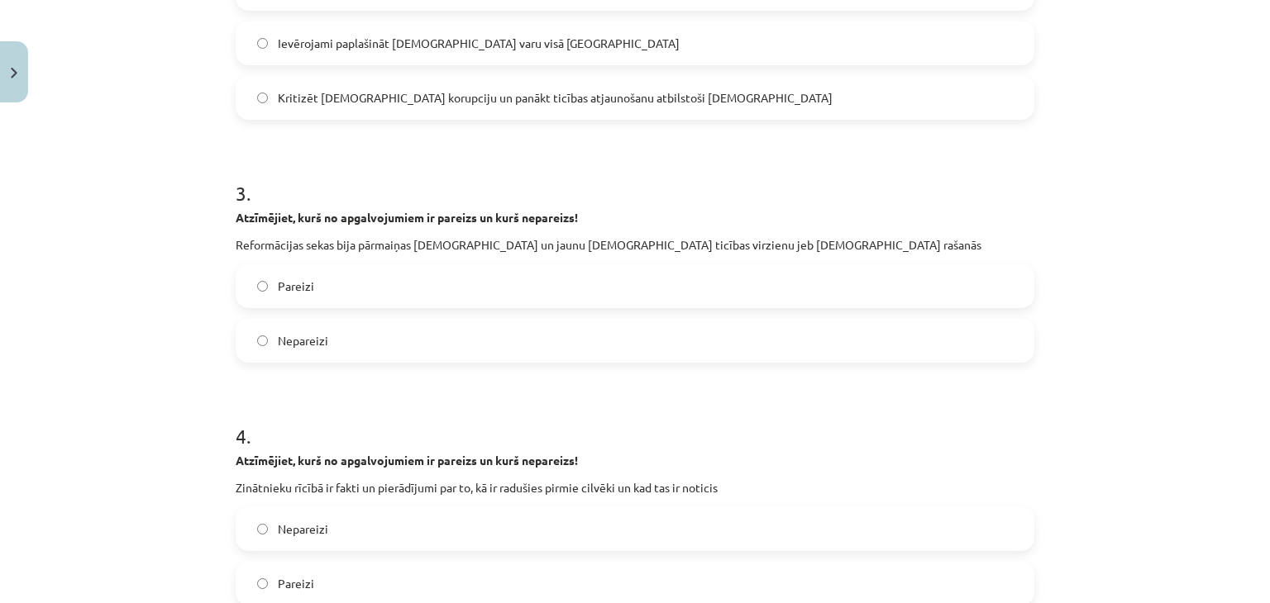
click at [426, 285] on label "Pareizi" at bounding box center [634, 285] width 795 height 41
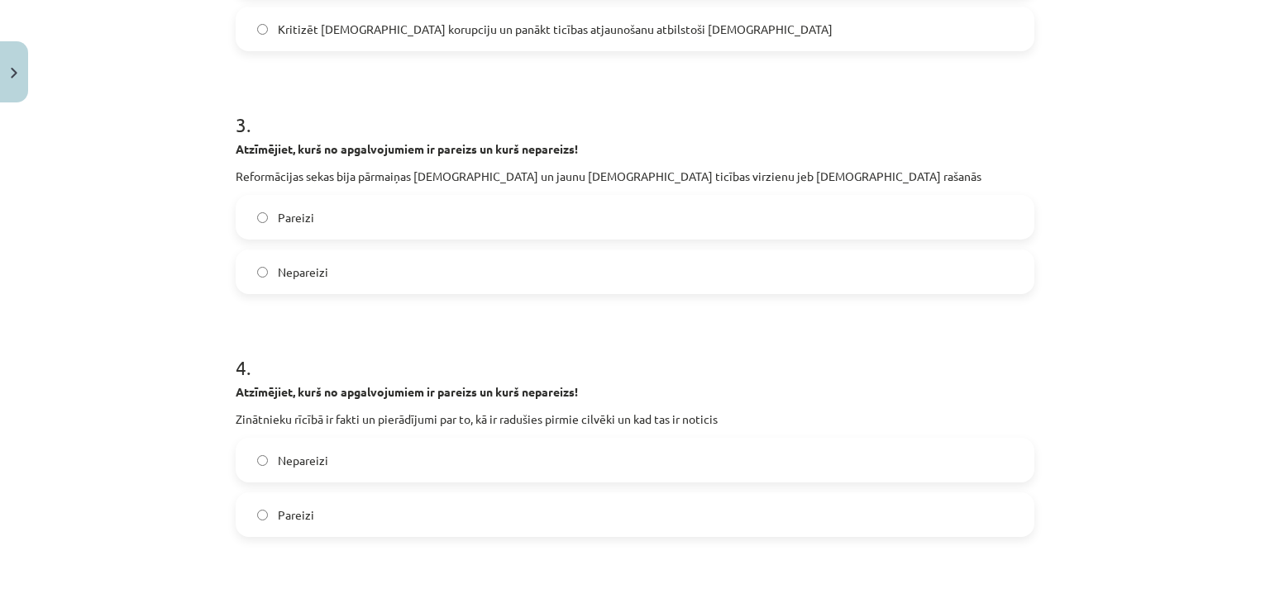
scroll to position [1075, 0]
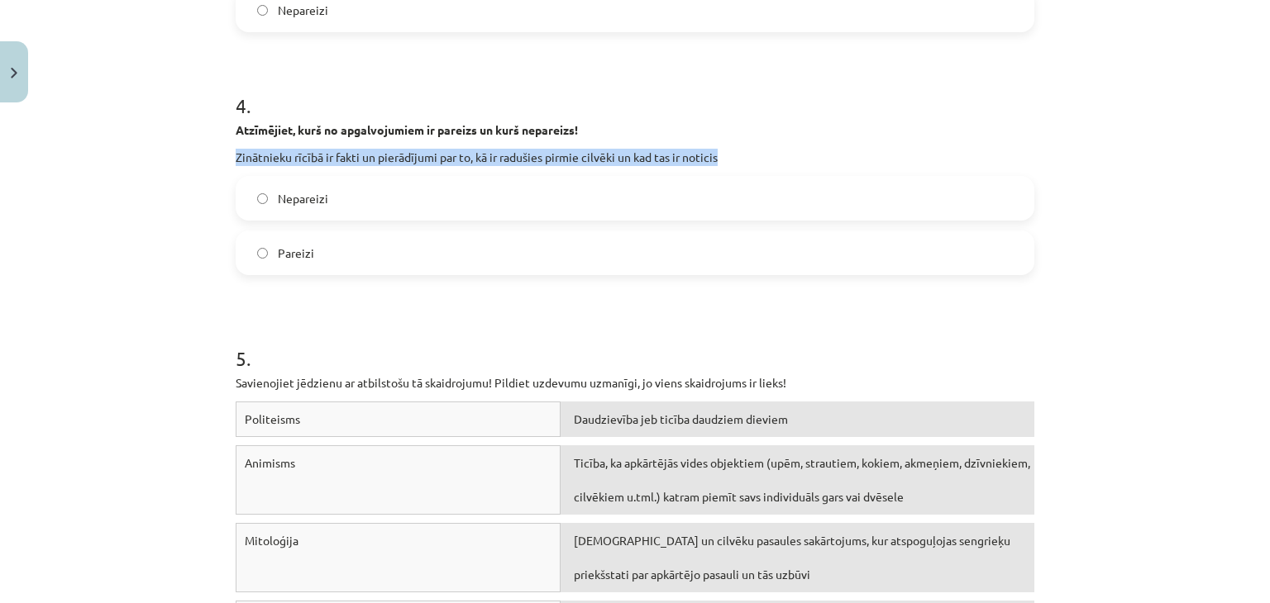
drag, startPoint x: 221, startPoint y: 156, endPoint x: 721, endPoint y: 150, distance: 500.2
click at [721, 150] on div "36 XP Saņemsi Grūts 742 pilda Apraksts Uzdevums Palīdzība 1 . Atzīmējiet, kurš …" at bounding box center [635, 224] width 818 height 2379
copy p "Zinātnieku rīcībā ir fakti un pierādījumi par to, kā ir radušies pirmie cilvēki…"
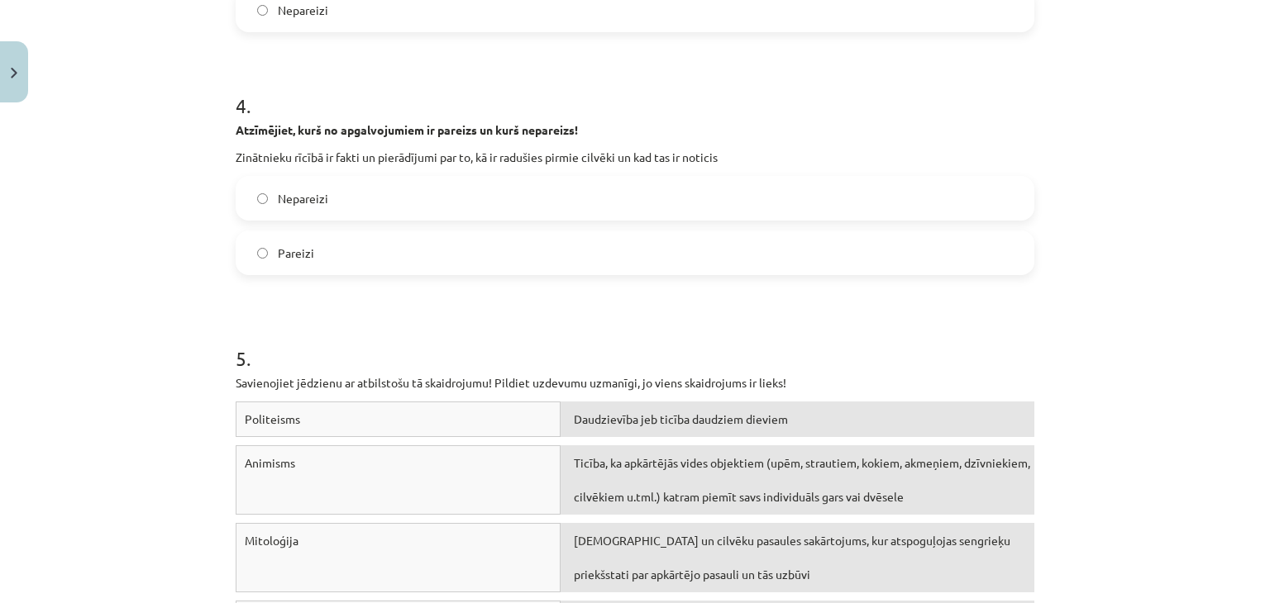
click at [506, 254] on label "Pareizi" at bounding box center [634, 252] width 795 height 41
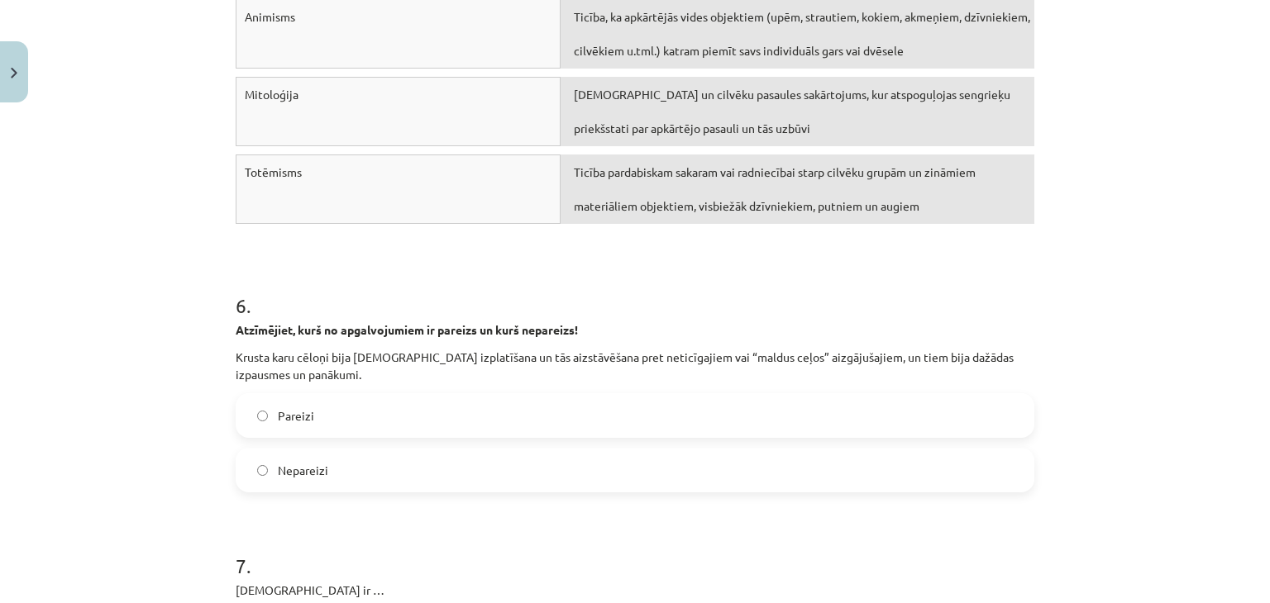
scroll to position [1736, 0]
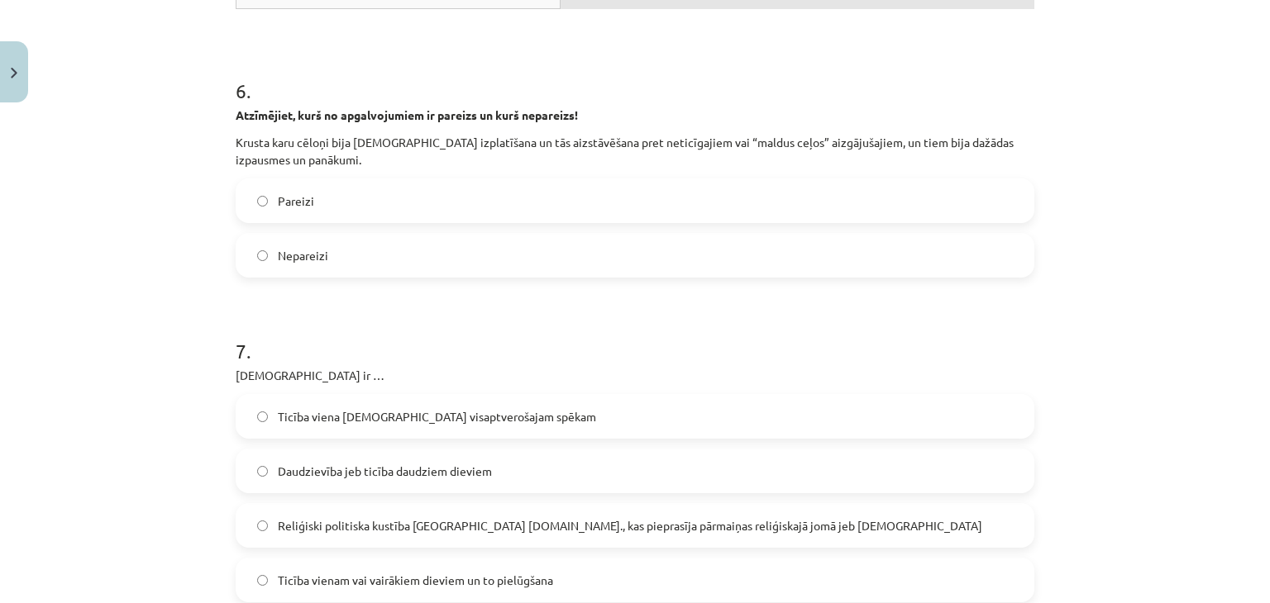
click at [494, 213] on label "Pareizi" at bounding box center [634, 200] width 795 height 41
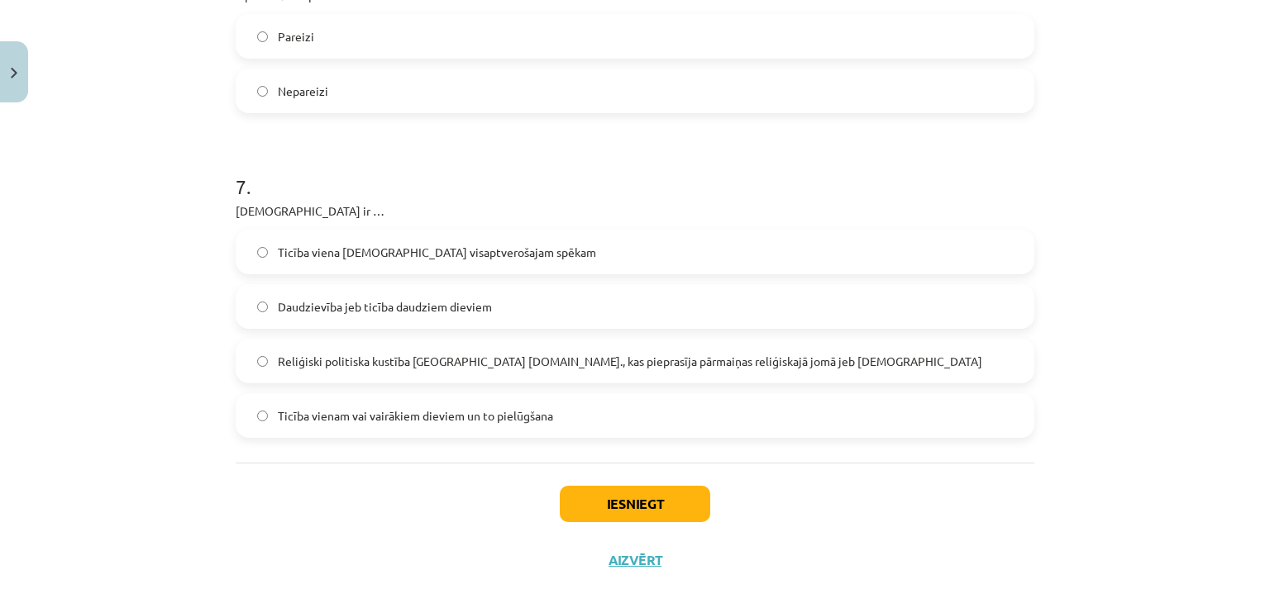
scroll to position [1901, 0]
click at [491, 260] on label "Ticība viena [DEMOGRAPHIC_DATA] visaptverošajam spēkam" at bounding box center [634, 251] width 795 height 41
click at [616, 507] on button "Iesniegt" at bounding box center [635, 503] width 150 height 36
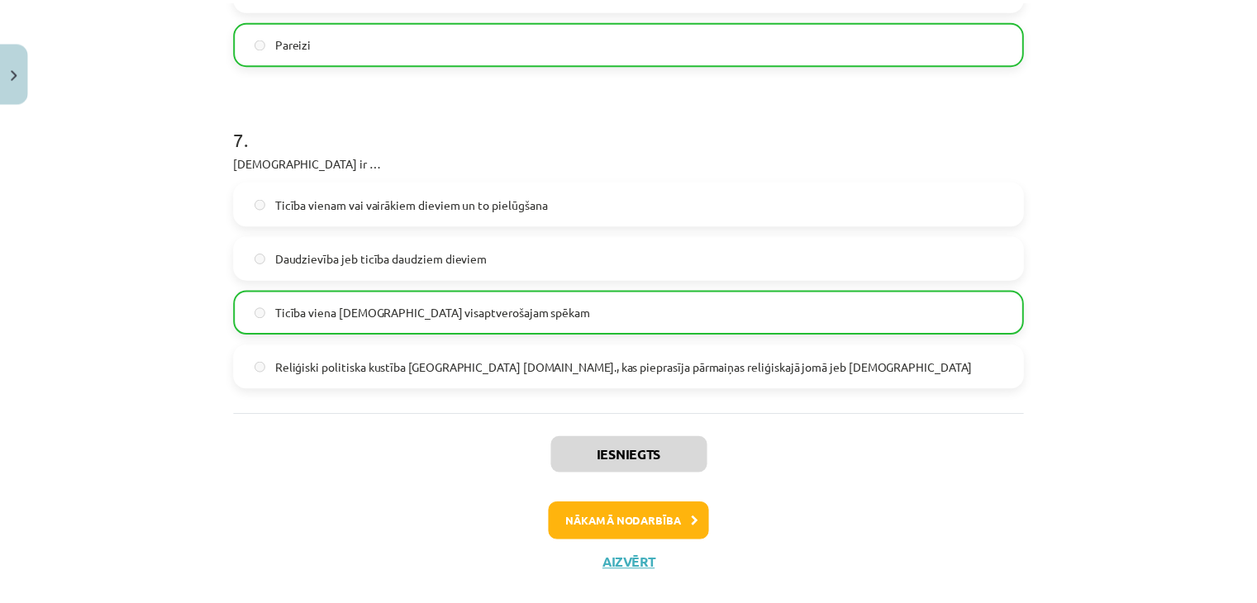
scroll to position [1977, 0]
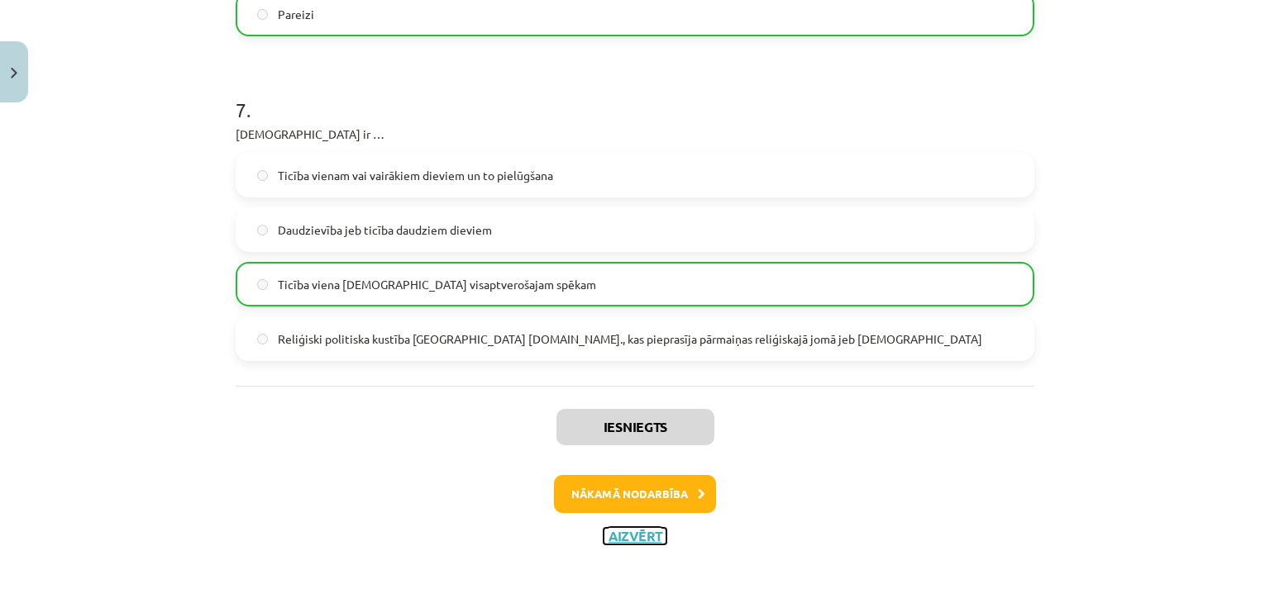
click at [645, 533] on button "Aizvērt" at bounding box center [634, 536] width 63 height 17
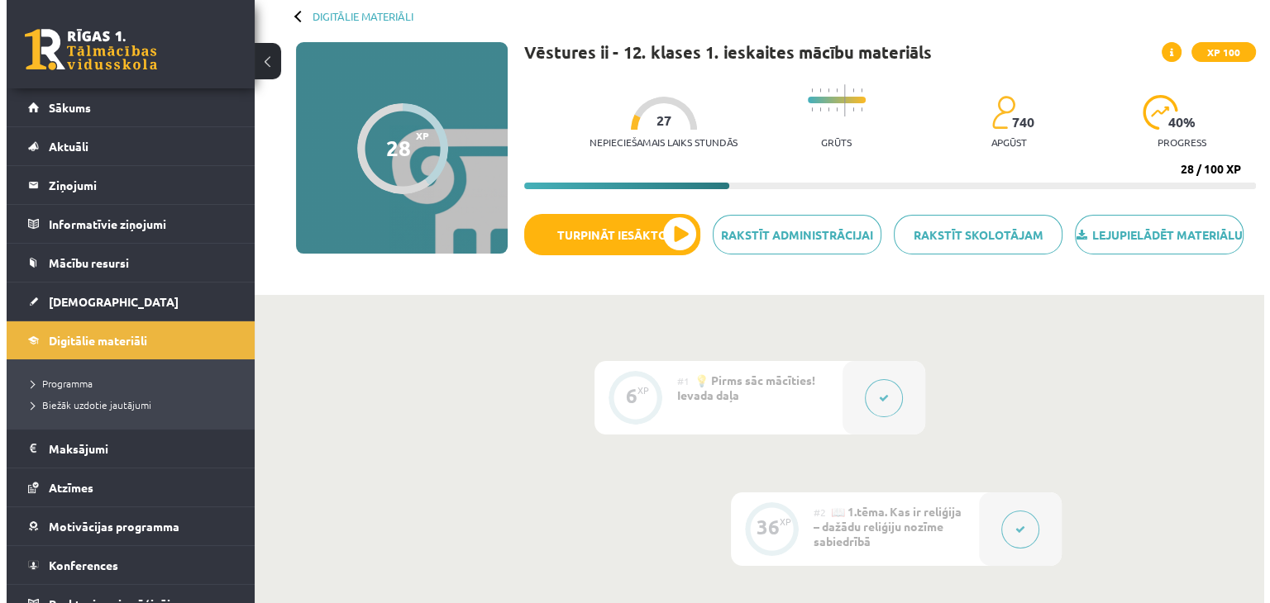
scroll to position [83, 0]
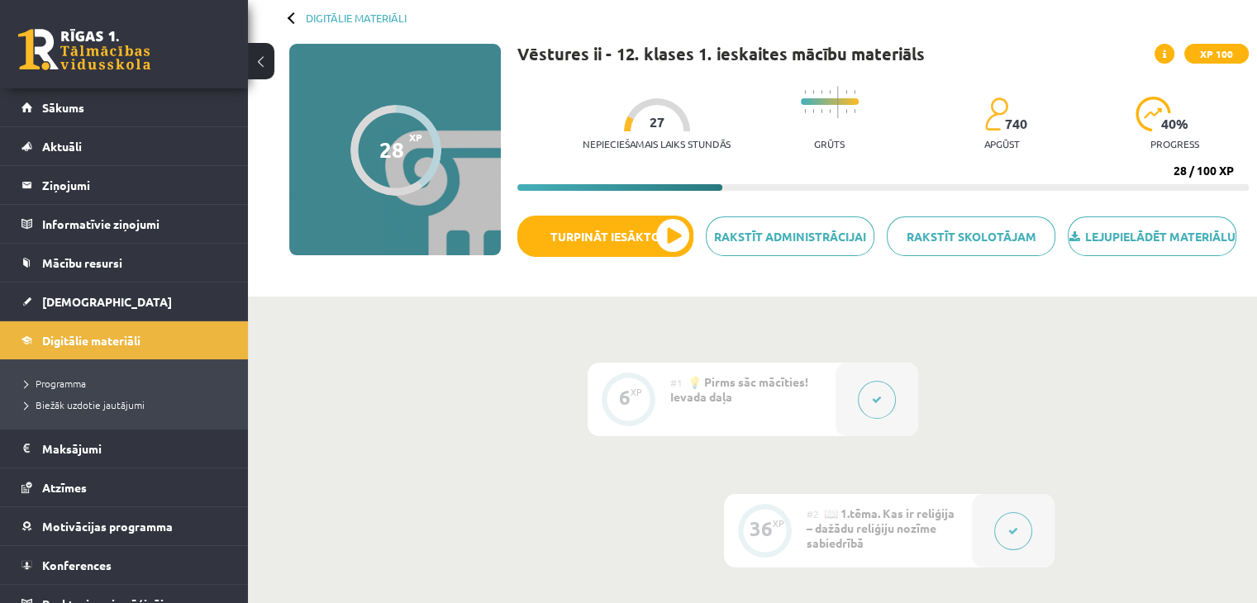
click at [866, 409] on button at bounding box center [877, 400] width 38 height 38
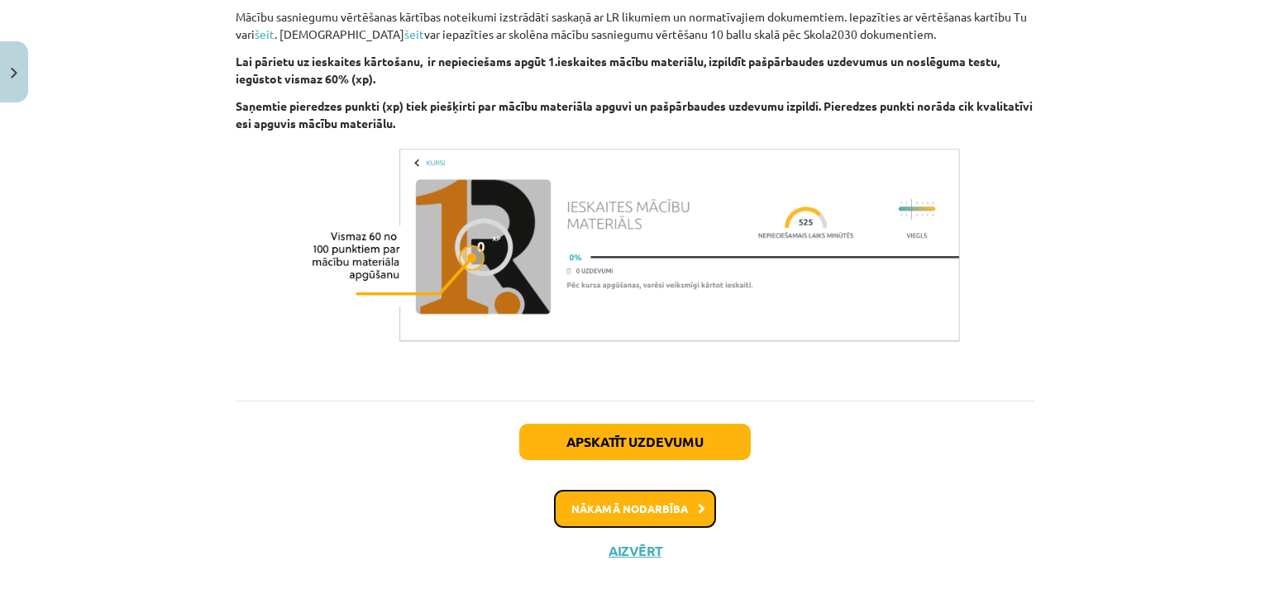
click at [679, 501] on button "Nākamā nodarbība" at bounding box center [635, 509] width 162 height 38
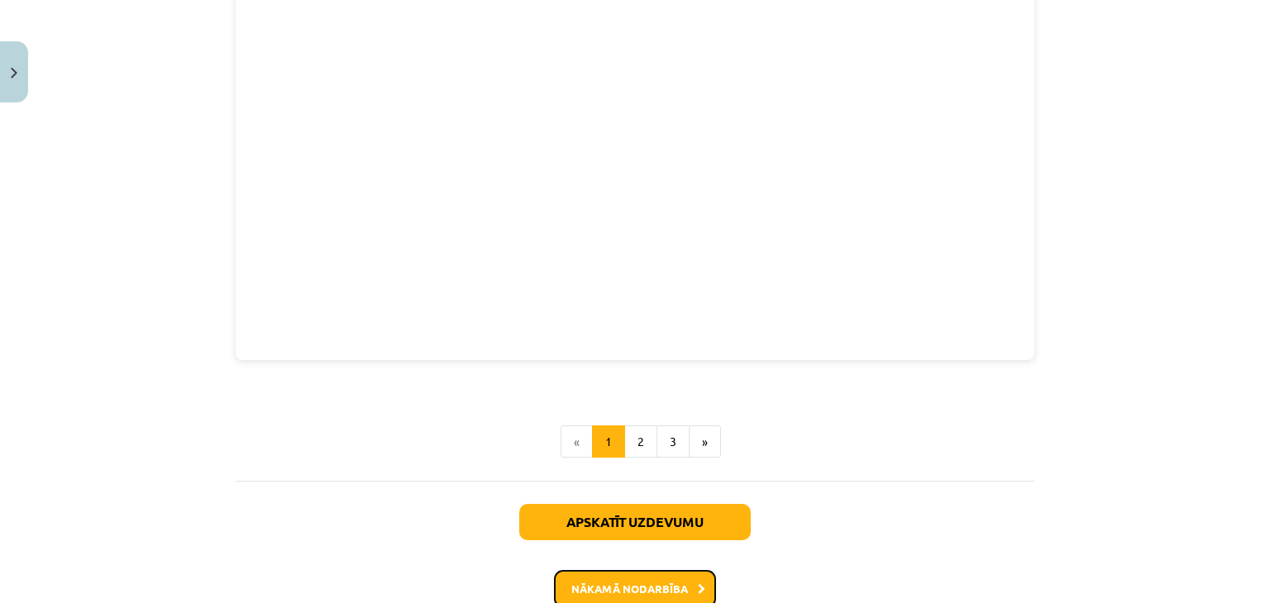
scroll to position [1981, 0]
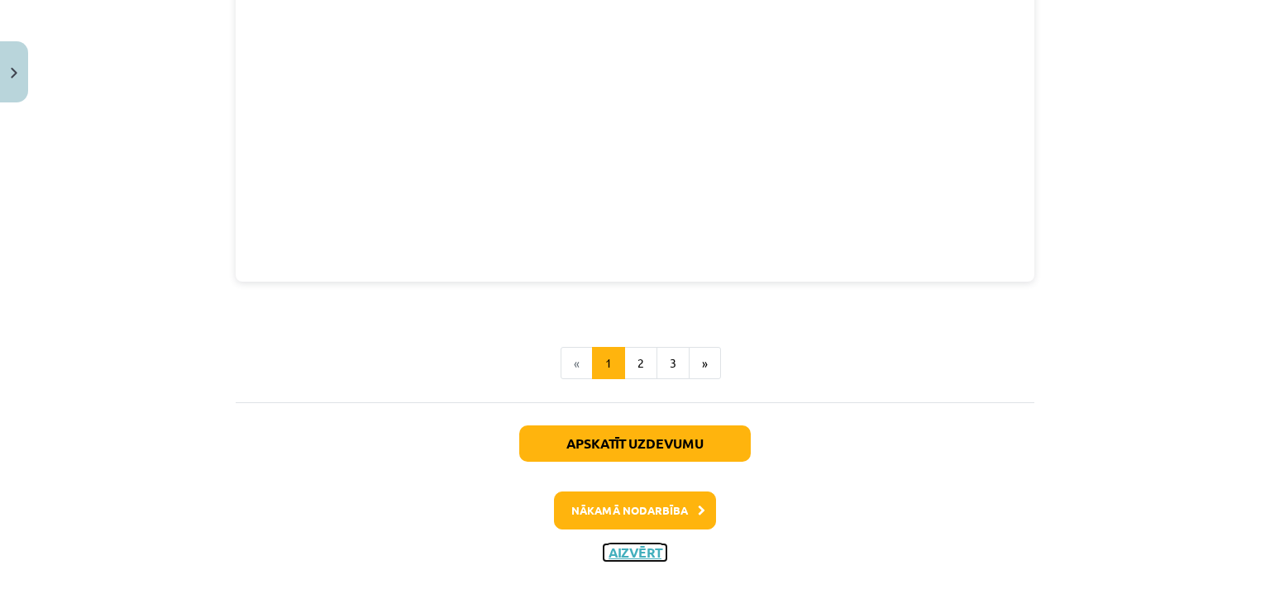
click at [639, 545] on button "Aizvērt" at bounding box center [634, 553] width 63 height 17
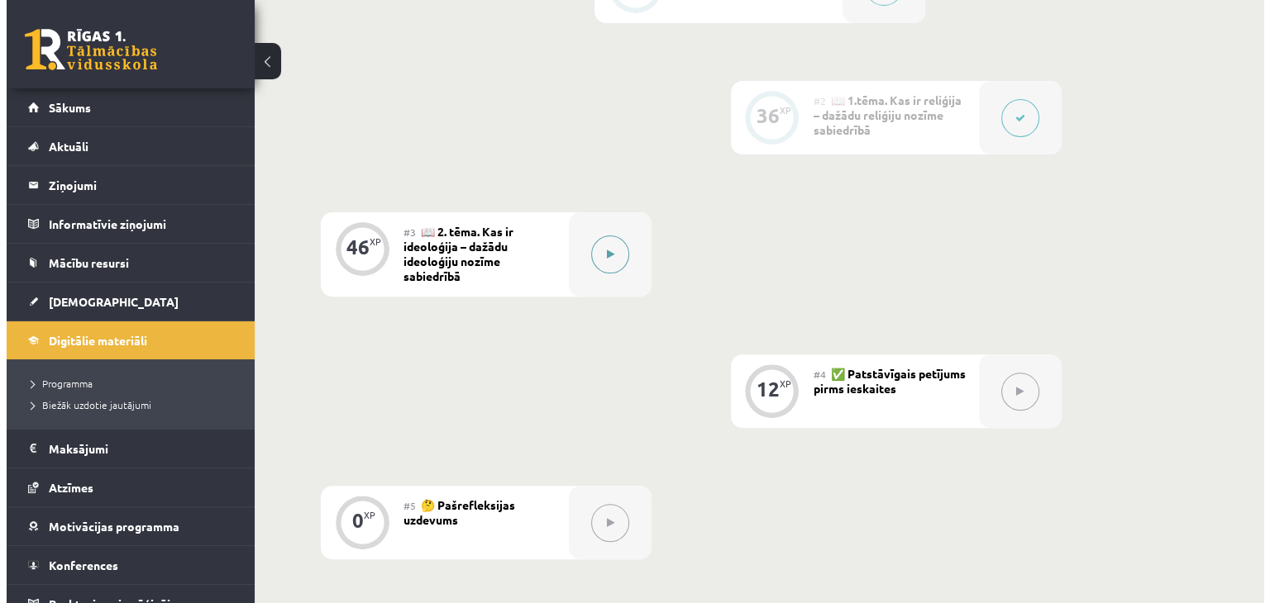
scroll to position [579, 0]
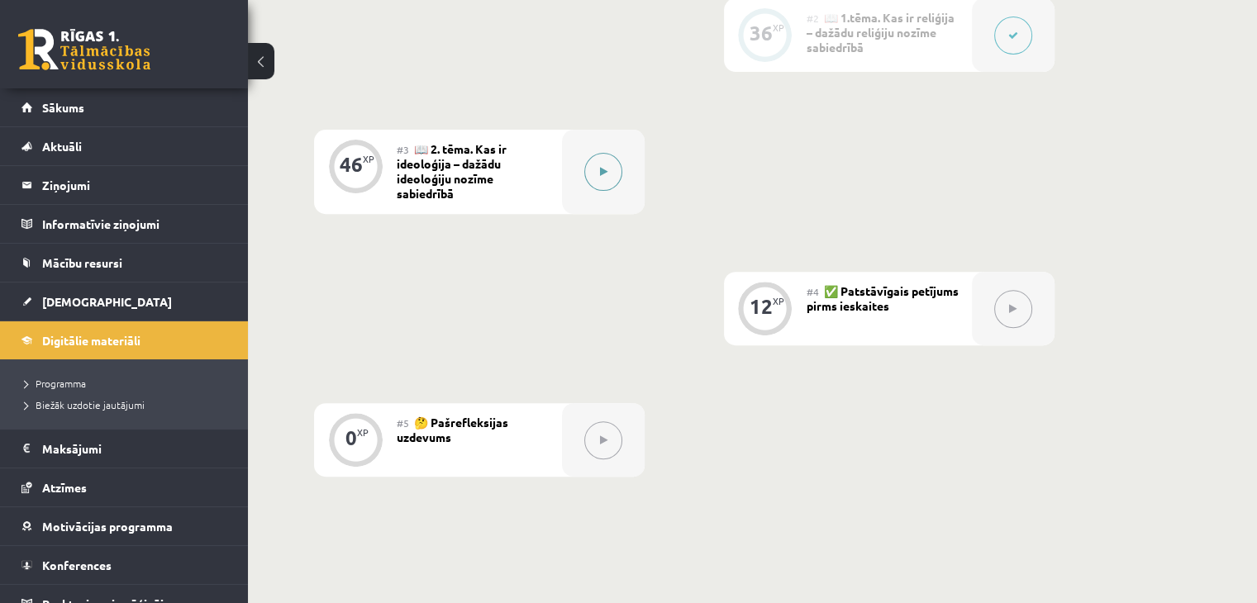
click at [608, 191] on button at bounding box center [603, 172] width 38 height 38
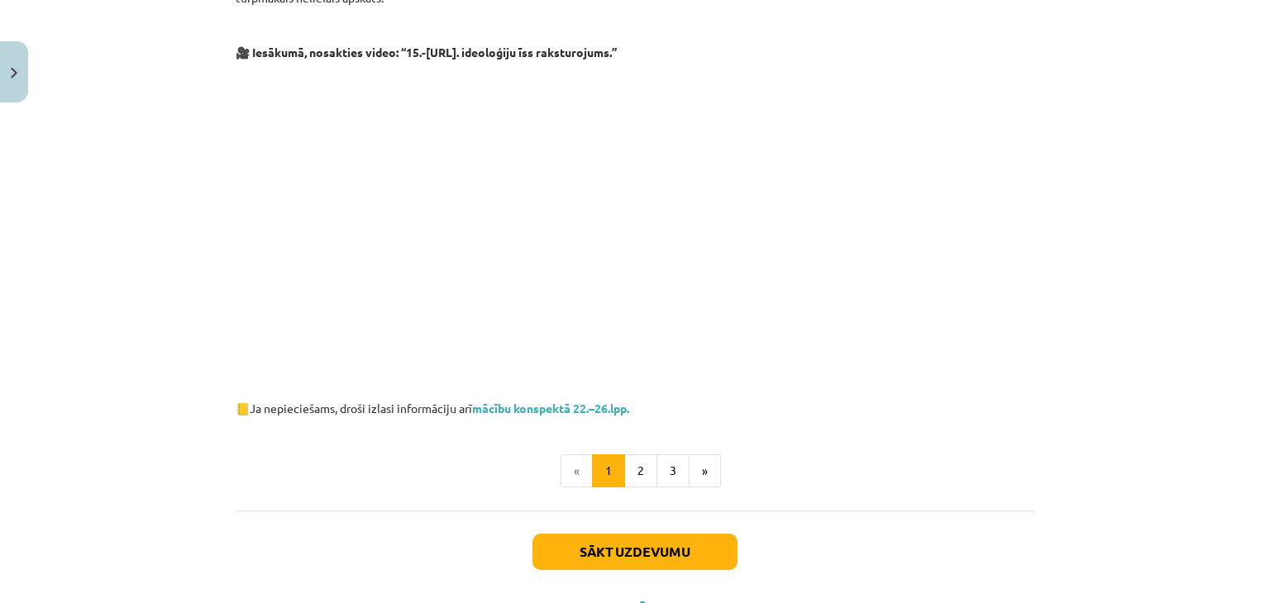
scroll to position [846, 0]
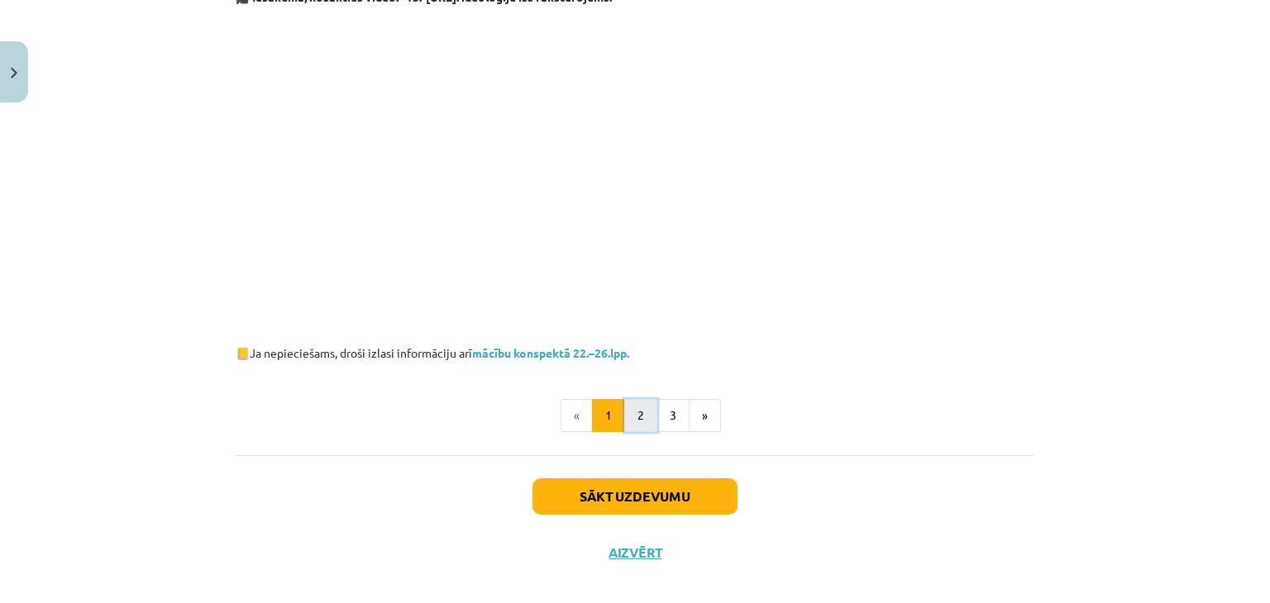
click at [637, 400] on button "2" at bounding box center [640, 415] width 33 height 33
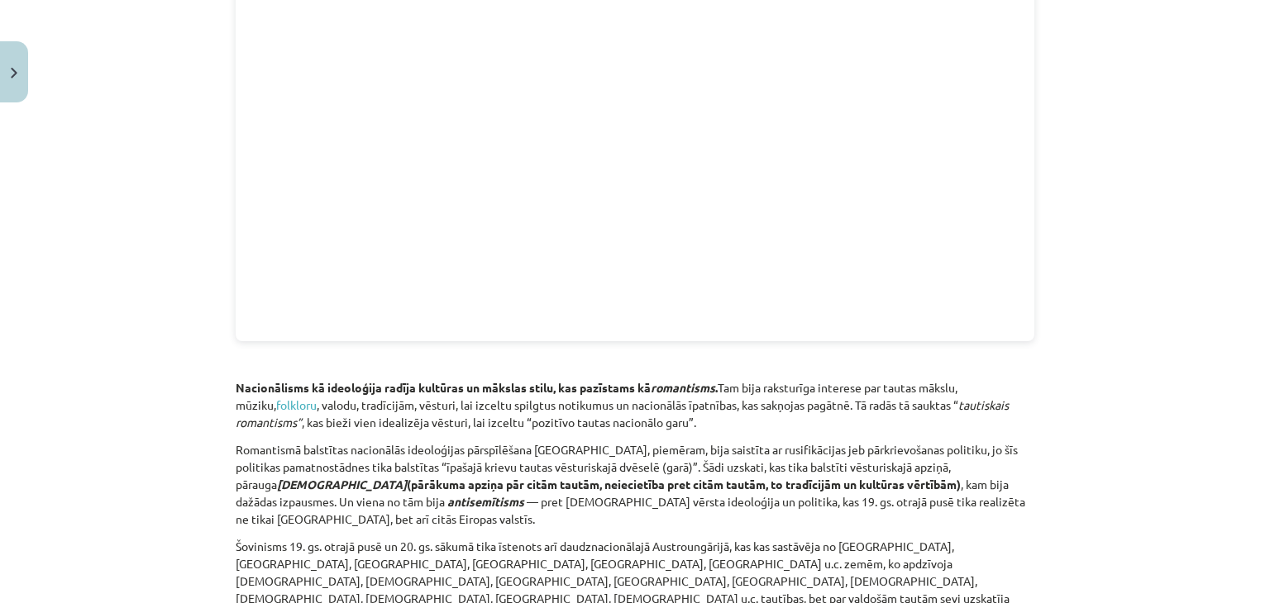
scroll to position [2196, 0]
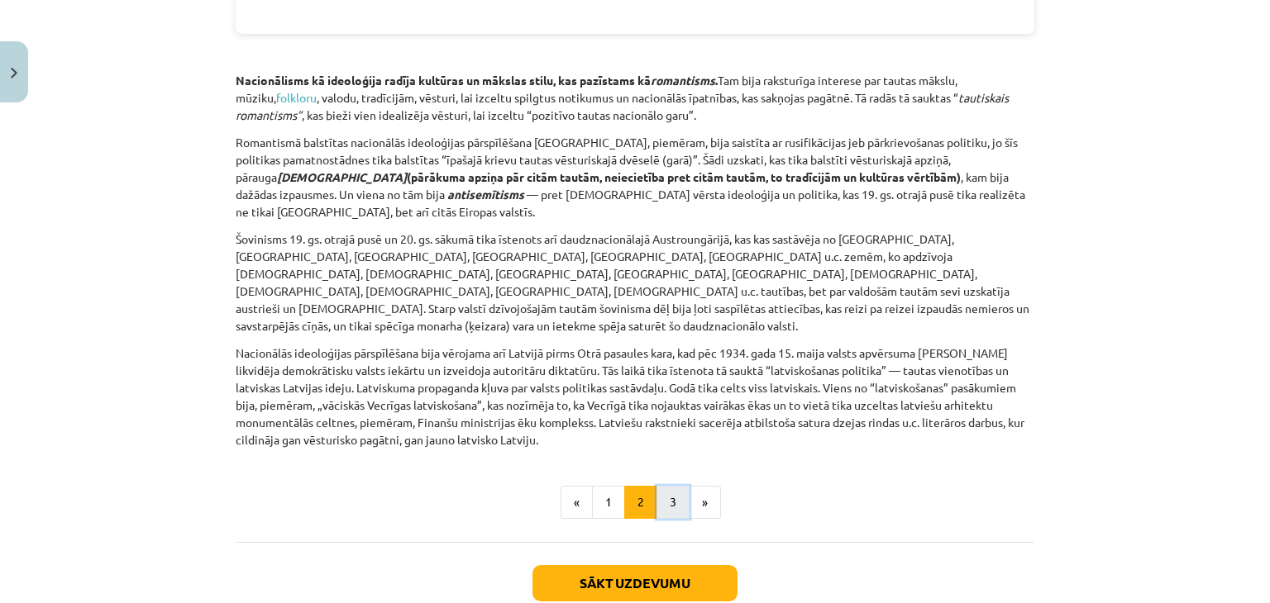
click at [677, 486] on button "3" at bounding box center [672, 502] width 33 height 33
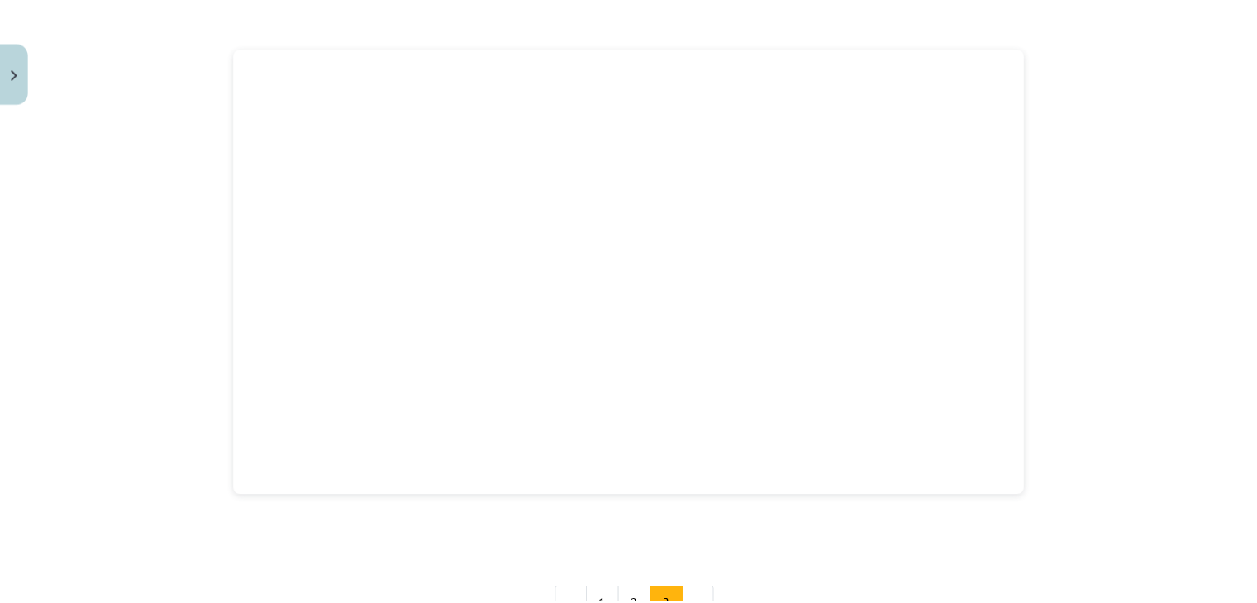
scroll to position [2462, 0]
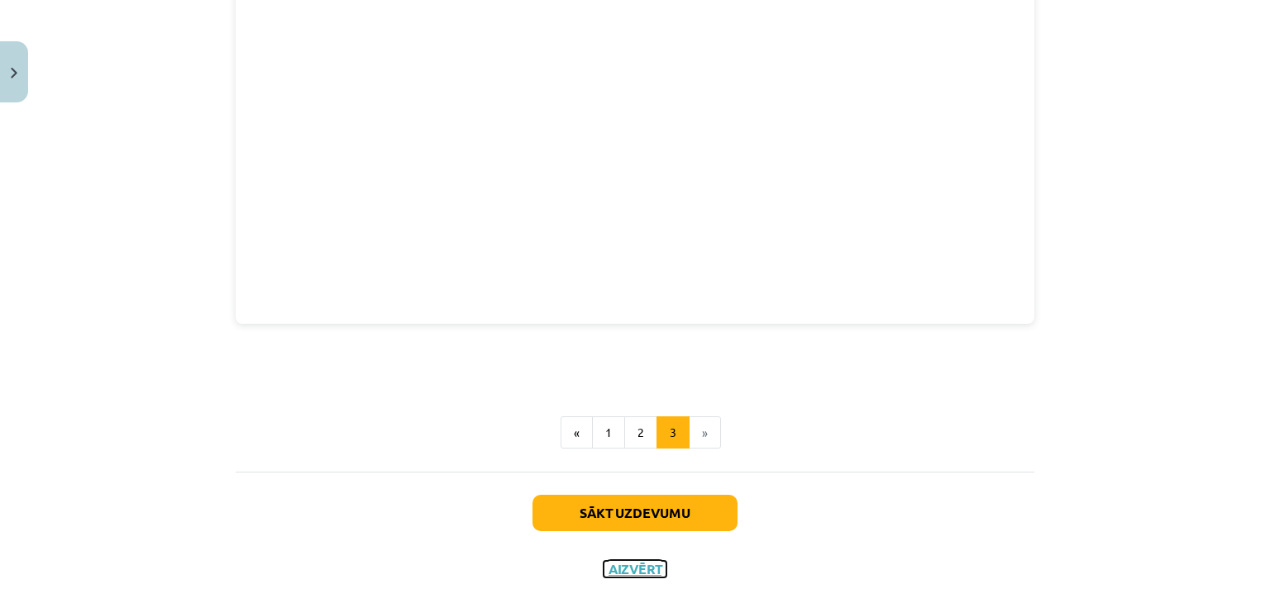
click at [637, 561] on button "Aizvērt" at bounding box center [634, 569] width 63 height 17
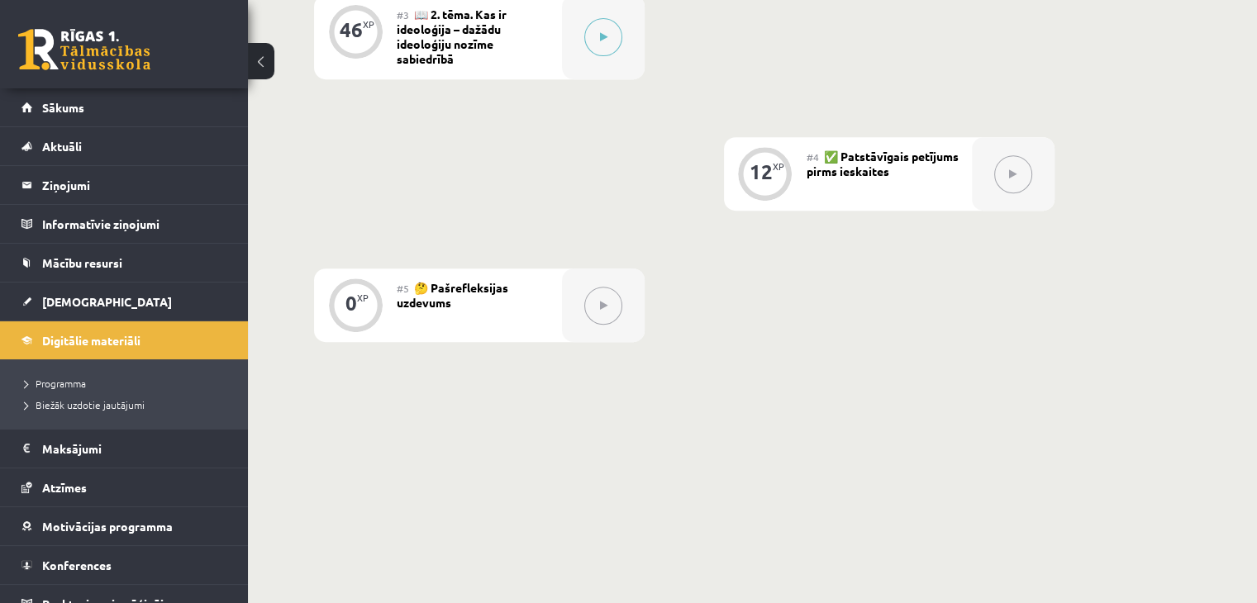
scroll to position [759, 0]
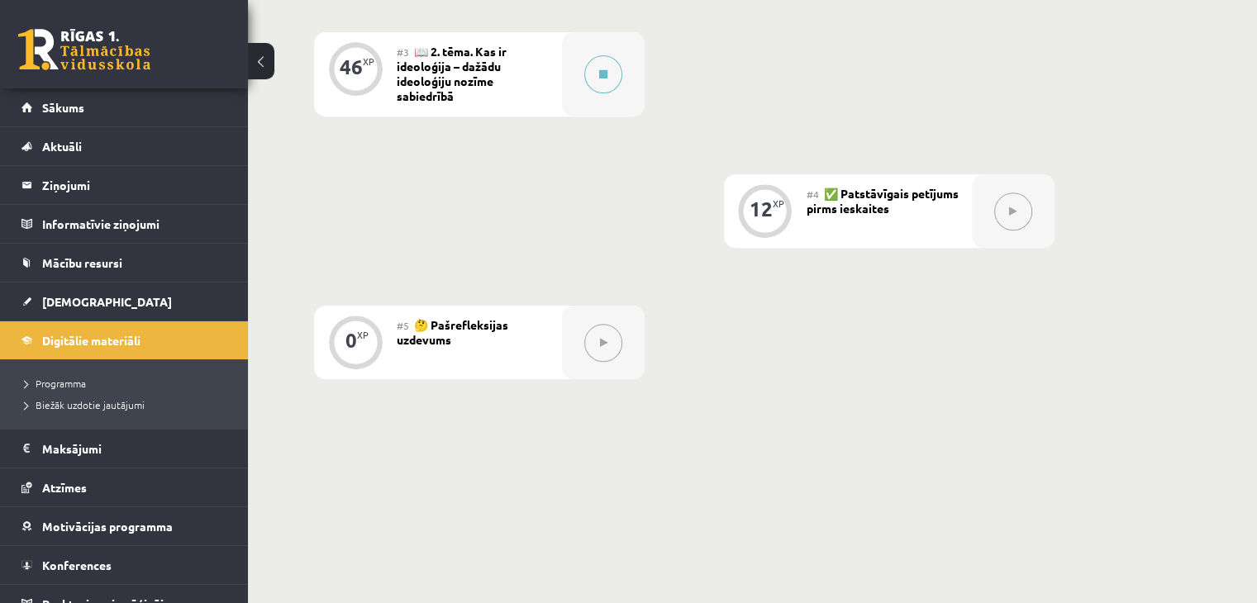
click at [1018, 229] on button at bounding box center [1014, 212] width 38 height 38
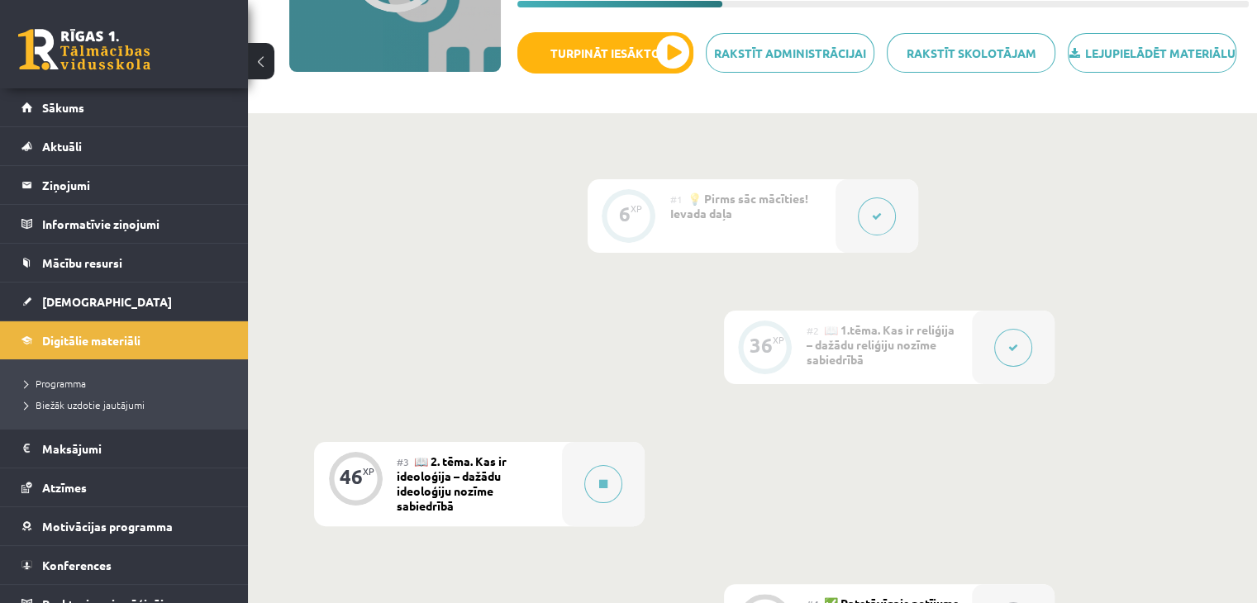
scroll to position [263, 0]
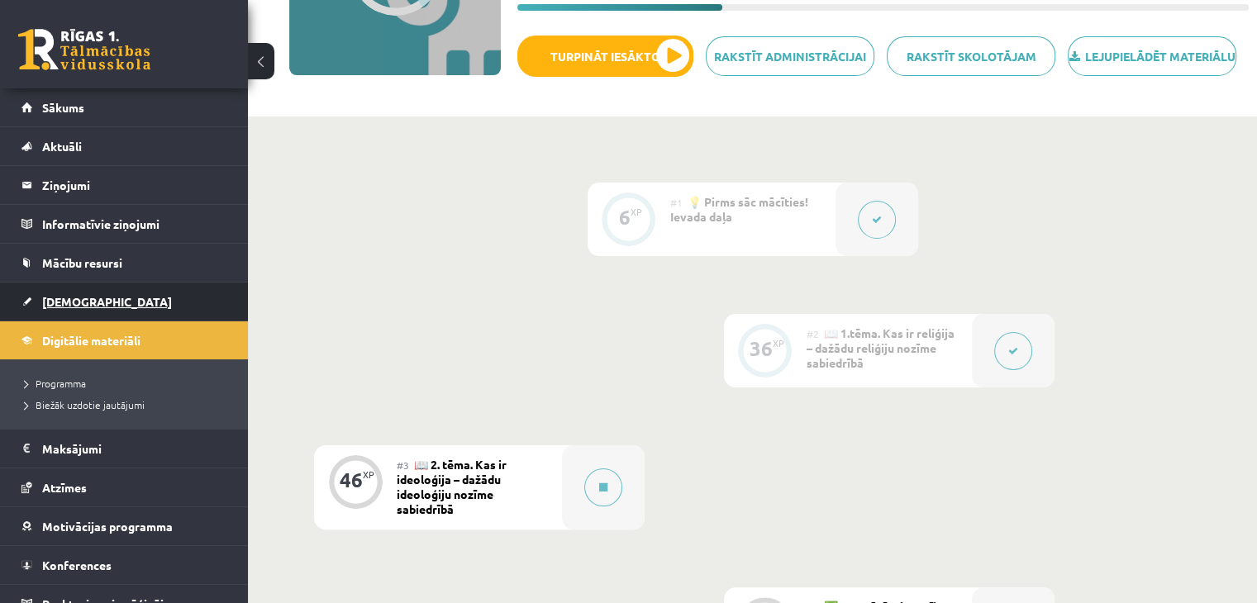
click at [96, 300] on link "[DEMOGRAPHIC_DATA]" at bounding box center [124, 302] width 206 height 38
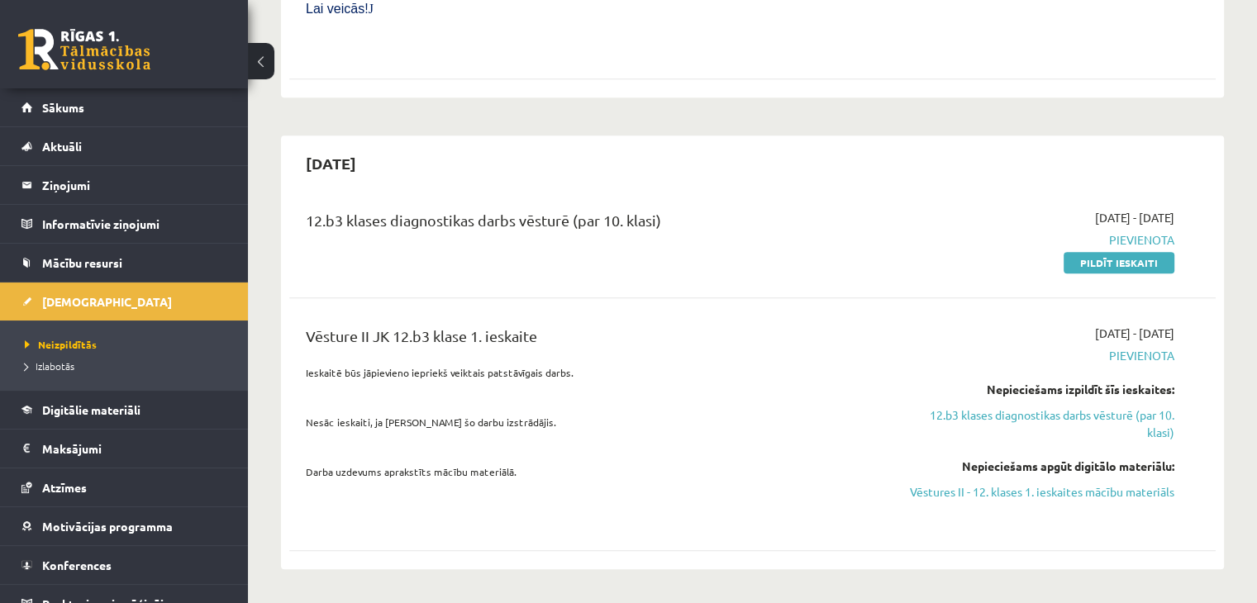
scroll to position [827, 0]
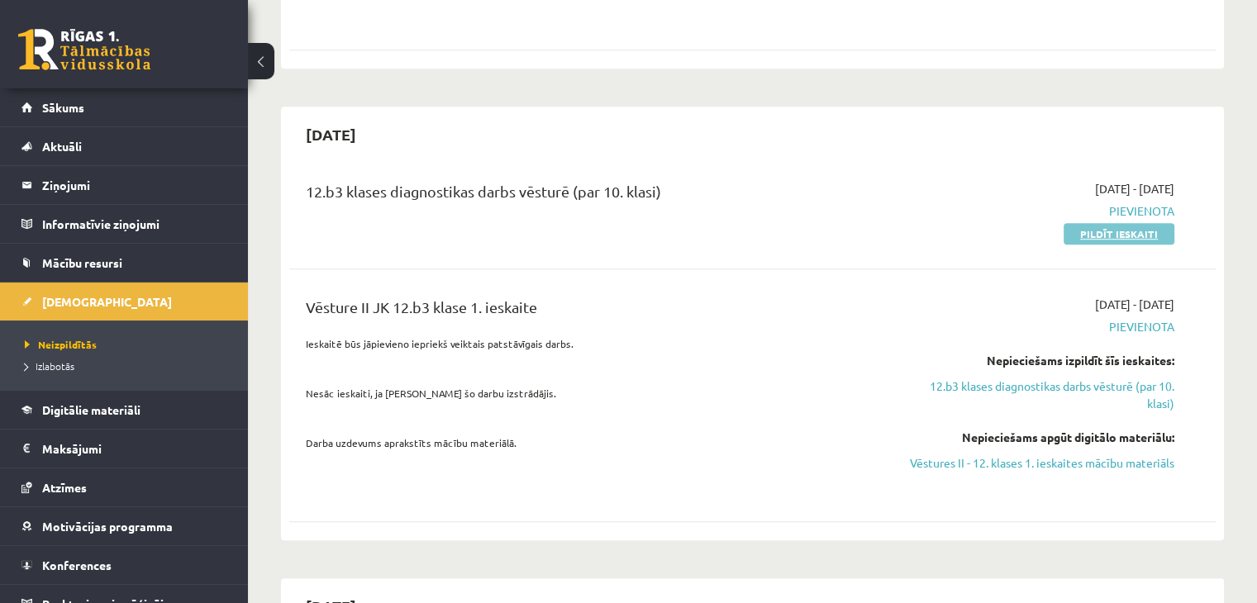
click at [1144, 223] on link "Pildīt ieskaiti" at bounding box center [1119, 233] width 111 height 21
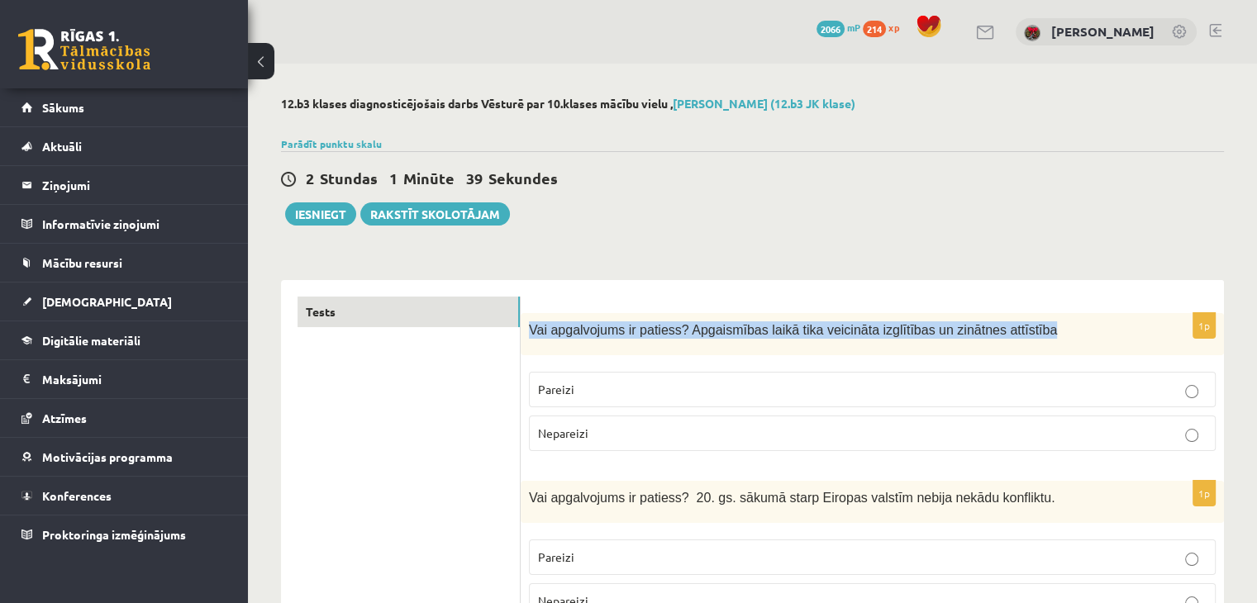
drag, startPoint x: 532, startPoint y: 329, endPoint x: 1081, endPoint y: 321, distance: 549.8
click at [1125, 331] on p "Vai apgalvojums ir patiess? Apgaismības laikā tika veicināta izglītības un zinā…" at bounding box center [831, 330] width 604 height 17
copy span "Vai apgalvojums ir patiess? Apgaismības laikā tika veicināta izglītības un zinā…"
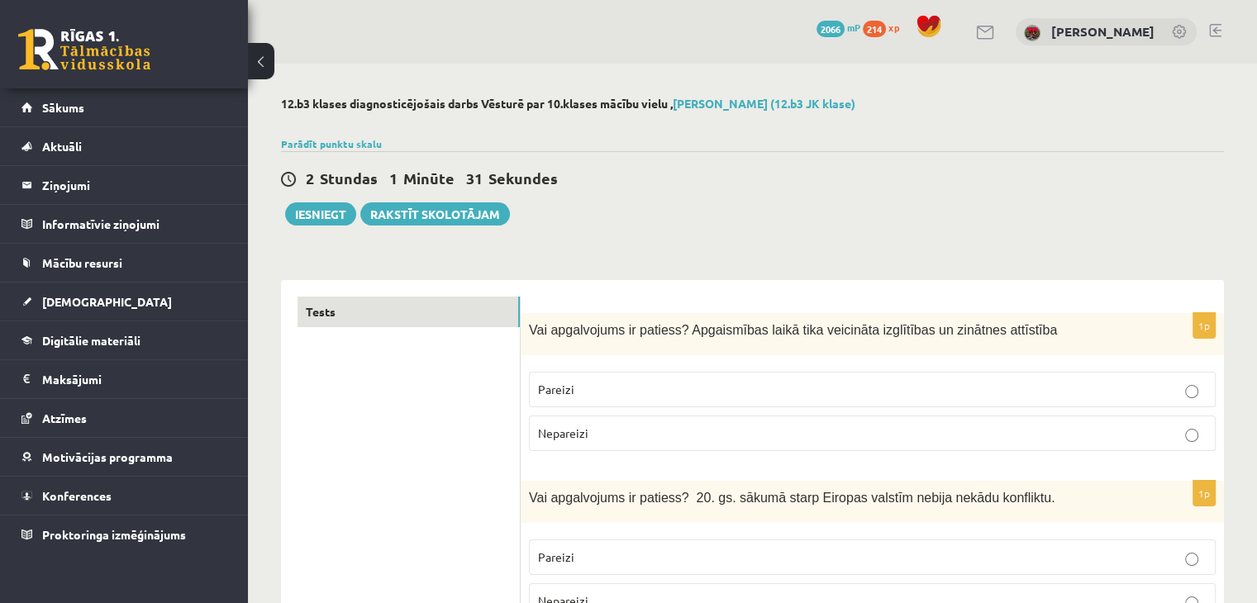
click at [623, 381] on p "Pareizi" at bounding box center [872, 389] width 669 height 17
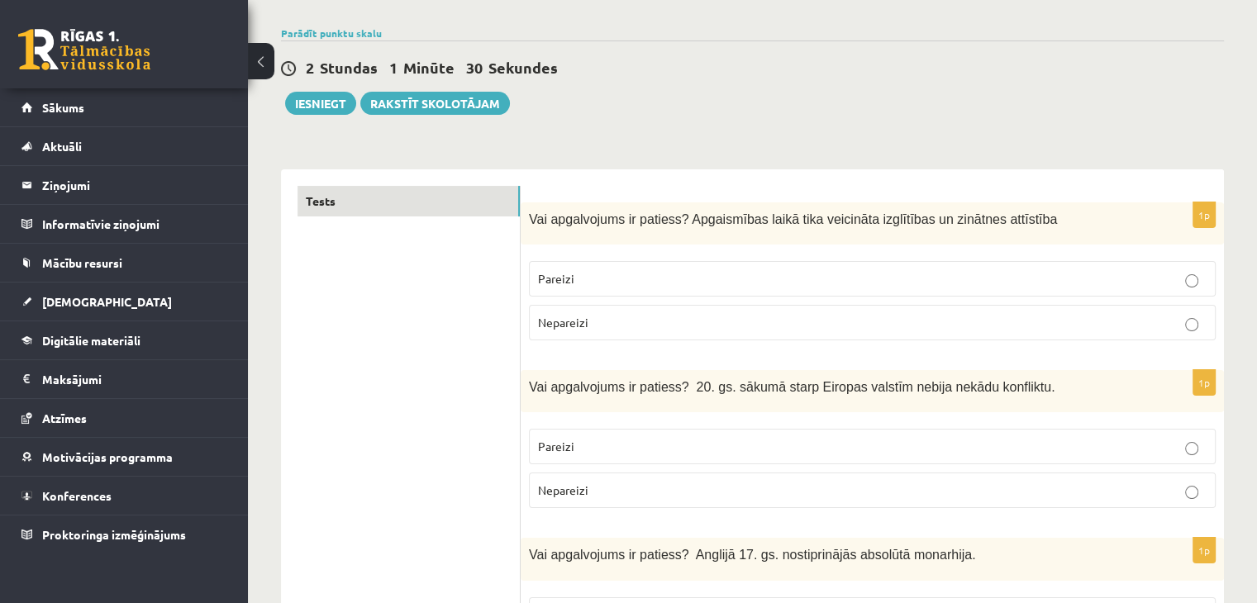
scroll to position [248, 0]
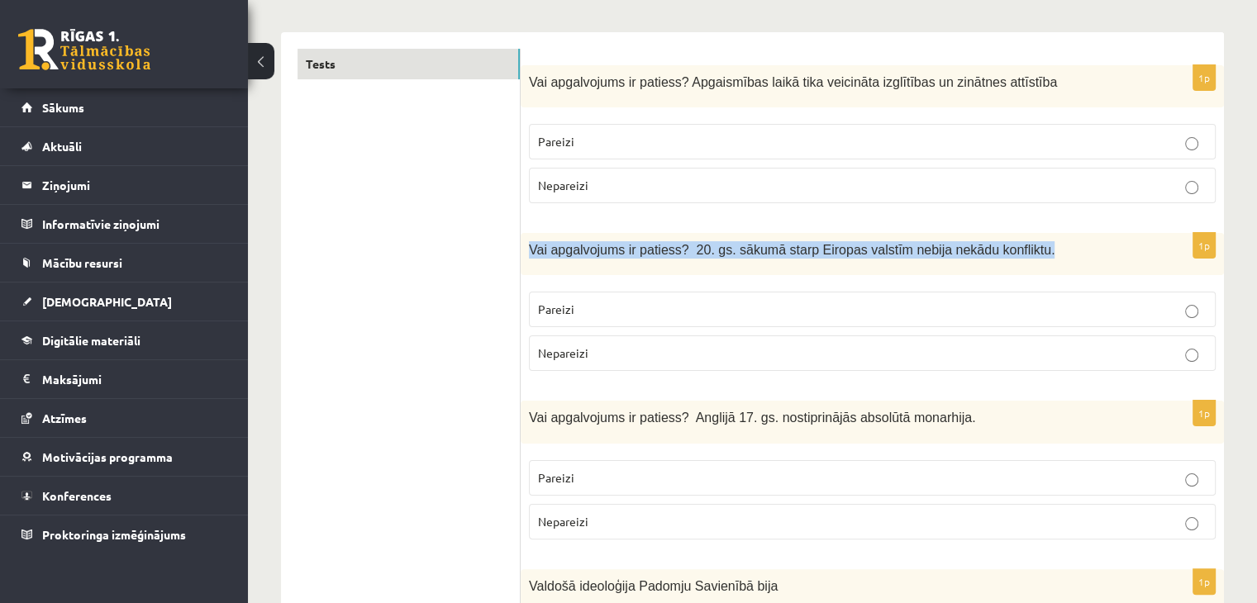
drag, startPoint x: 528, startPoint y: 250, endPoint x: 1130, endPoint y: 257, distance: 601.9
click at [1130, 257] on div "Vai apgalvojums ir patiess? 20. gs. sākumā starp Eiropas valstīm nebija nekādu …" at bounding box center [873, 254] width 704 height 42
copy span "Vai apgalvojums ir patiess? 20. gs. sākumā starp Eiropas valstīm nebija nekādu …"
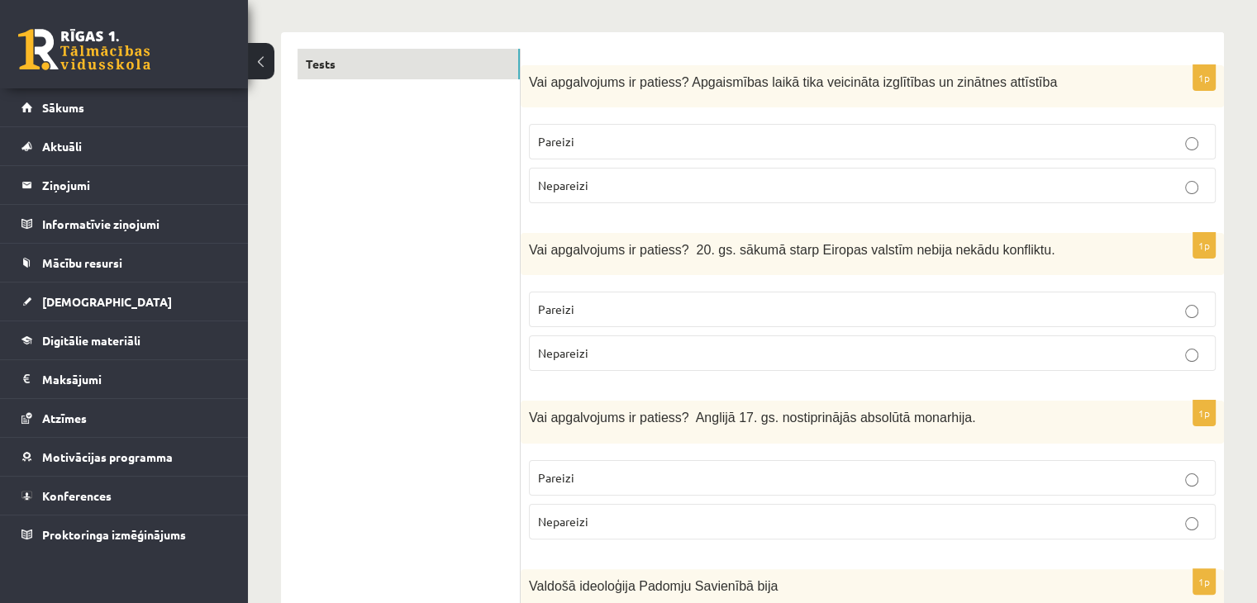
click at [746, 349] on p "Nepareizi" at bounding box center [872, 353] width 669 height 17
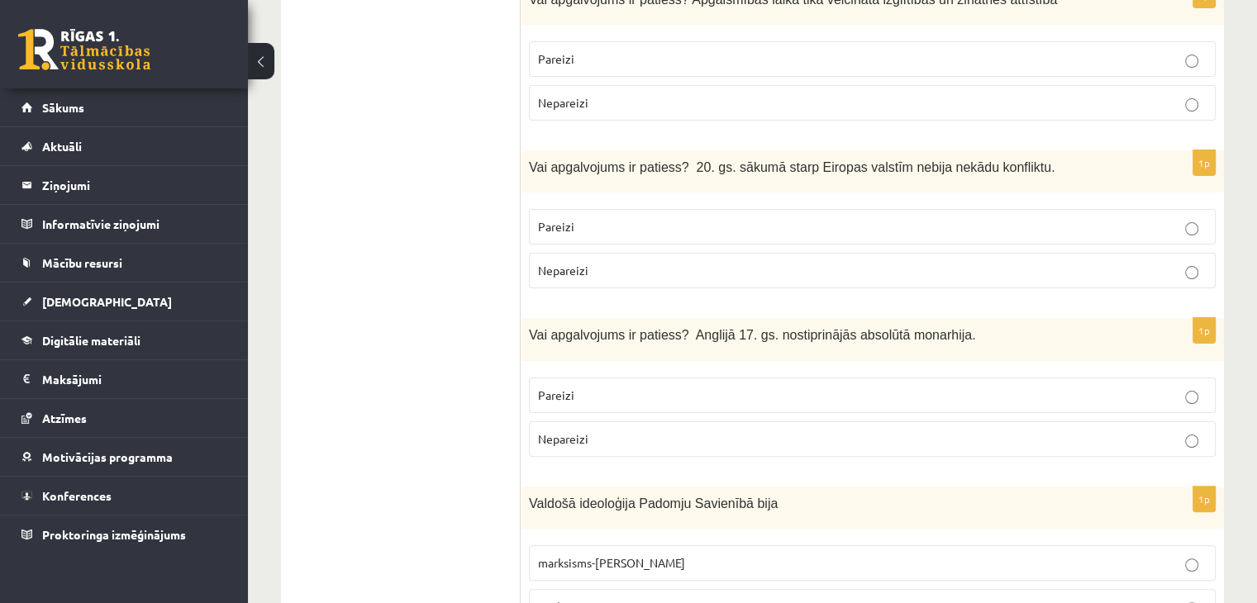
scroll to position [413, 0]
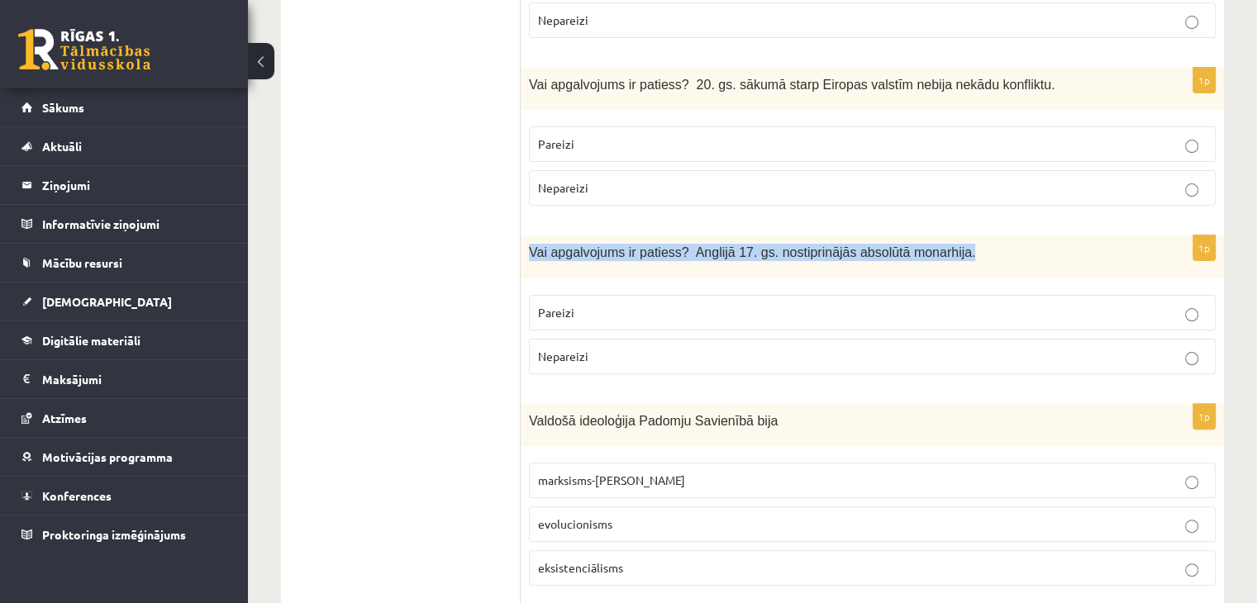
drag, startPoint x: 528, startPoint y: 253, endPoint x: 935, endPoint y: 245, distance: 406.8
click at [935, 245] on div "Vai apgalvojums ir patiess? Anglijā 17. gs. nostiprinājās absolūtā monarhija." at bounding box center [873, 257] width 704 height 42
copy span "Vai apgalvojums ir patiess? Anglijā 17. gs. nostiprinājās absolūtā monarhija."
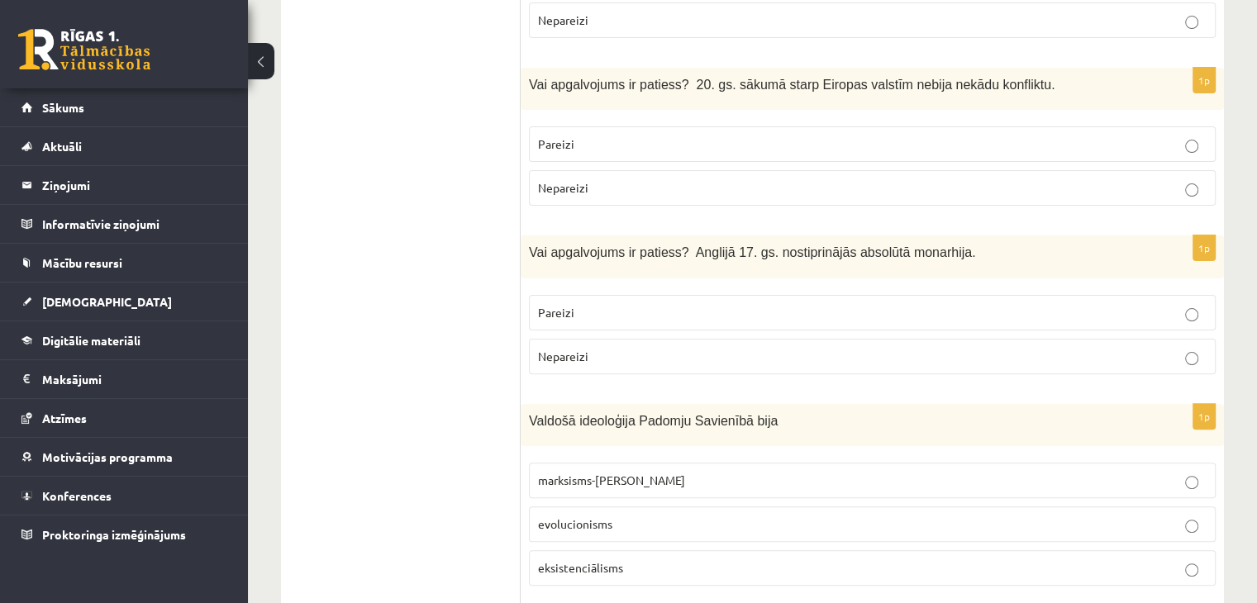
click at [651, 345] on label "Nepareizi" at bounding box center [872, 357] width 687 height 36
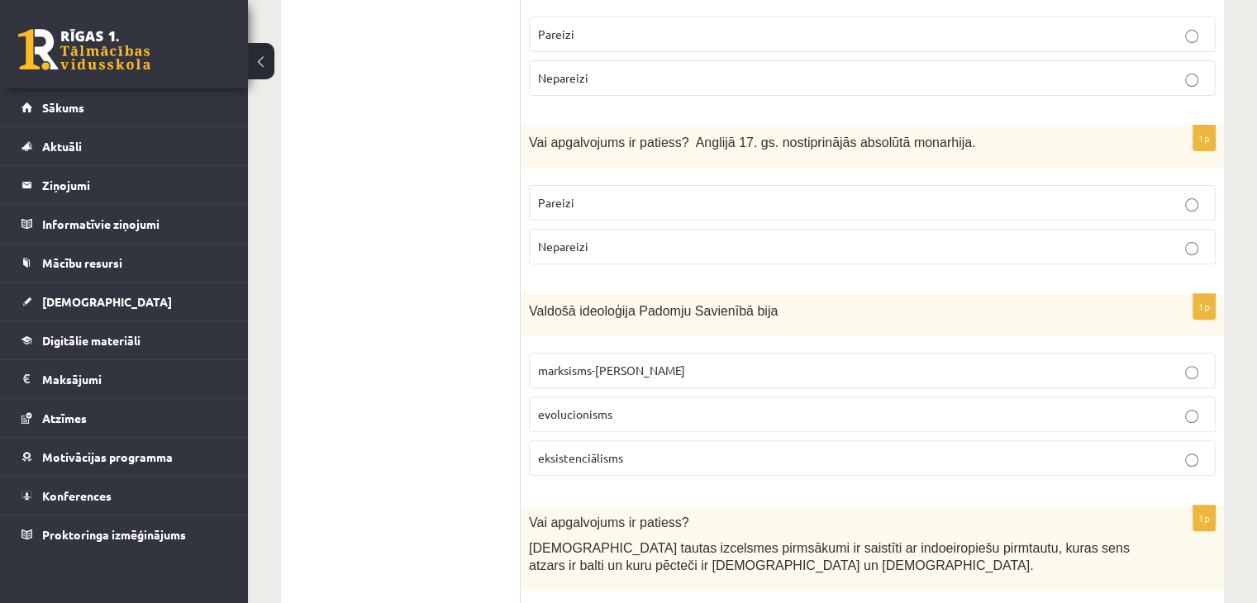
scroll to position [661, 0]
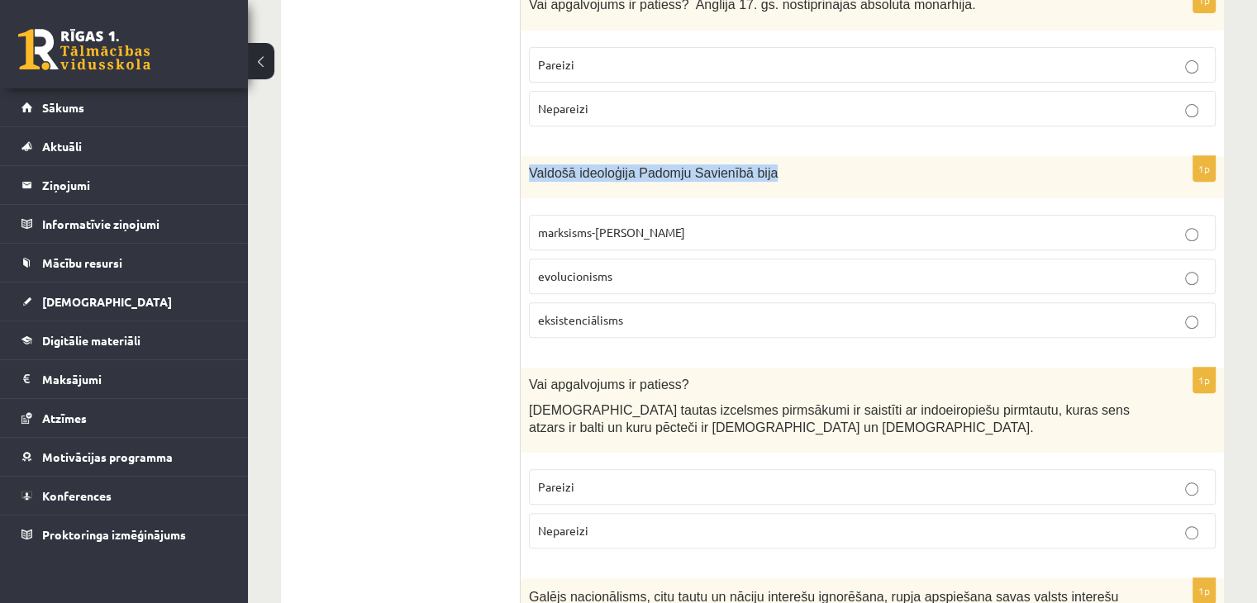
drag, startPoint x: 526, startPoint y: 168, endPoint x: 807, endPoint y: 179, distance: 281.3
click at [807, 179] on div "Valdošā ideoloģija Padomju Savienībā bija" at bounding box center [873, 177] width 704 height 42
copy span "Valdošā ideoloģija Padomju Savienībā bija"
click at [790, 224] on p "marksisms-ļeņinisms" at bounding box center [872, 232] width 669 height 17
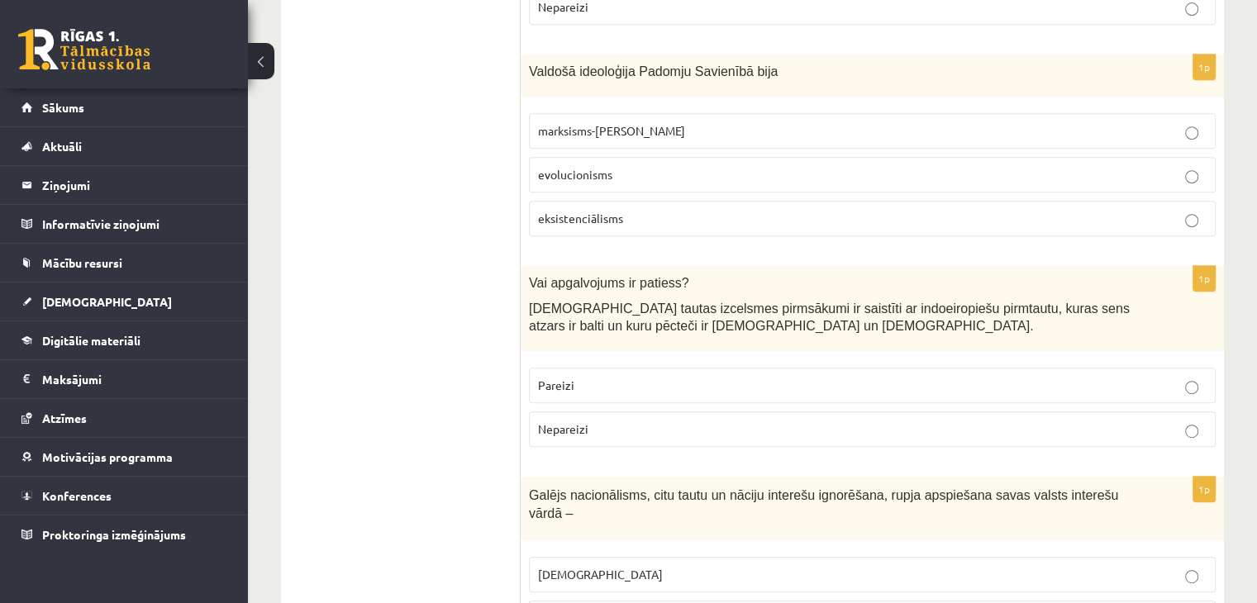
scroll to position [909, 0]
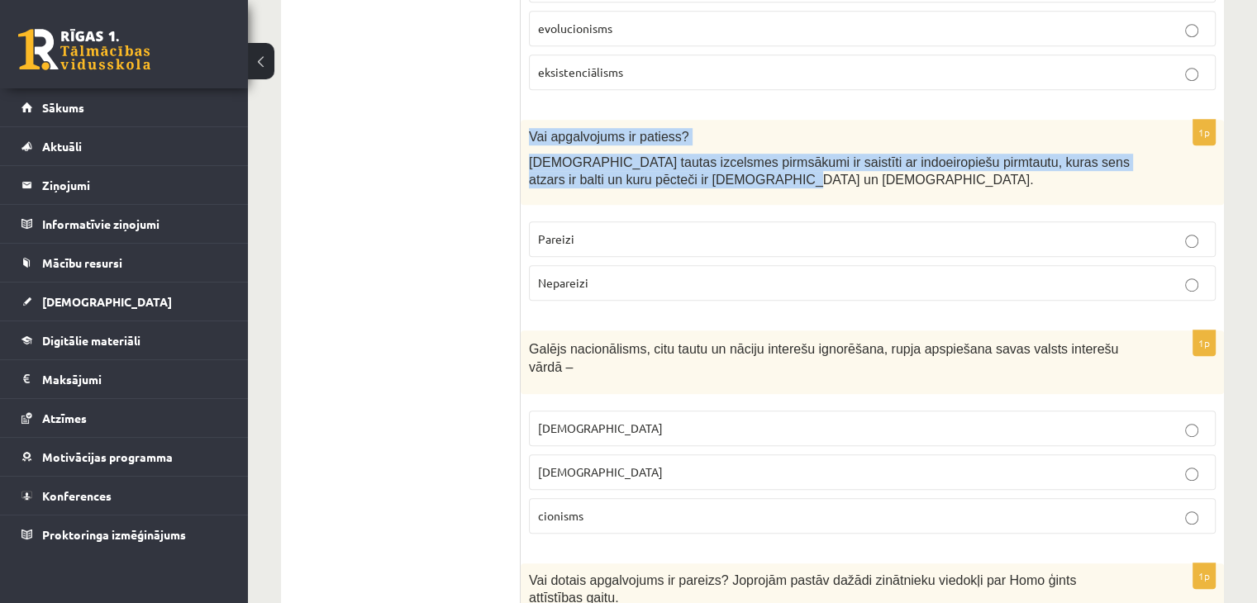
drag, startPoint x: 532, startPoint y: 133, endPoint x: 730, endPoint y: 170, distance: 201.0
click at [730, 170] on div "Vai apgalvojums ir patiess? Latviešu tautas izcelsmes pirmsākumi ir saistīti ar…" at bounding box center [873, 162] width 704 height 85
copy div "Vai apgalvojums ir patiess? Latviešu tautas izcelsmes pirmsākumi ir saistīti ar…"
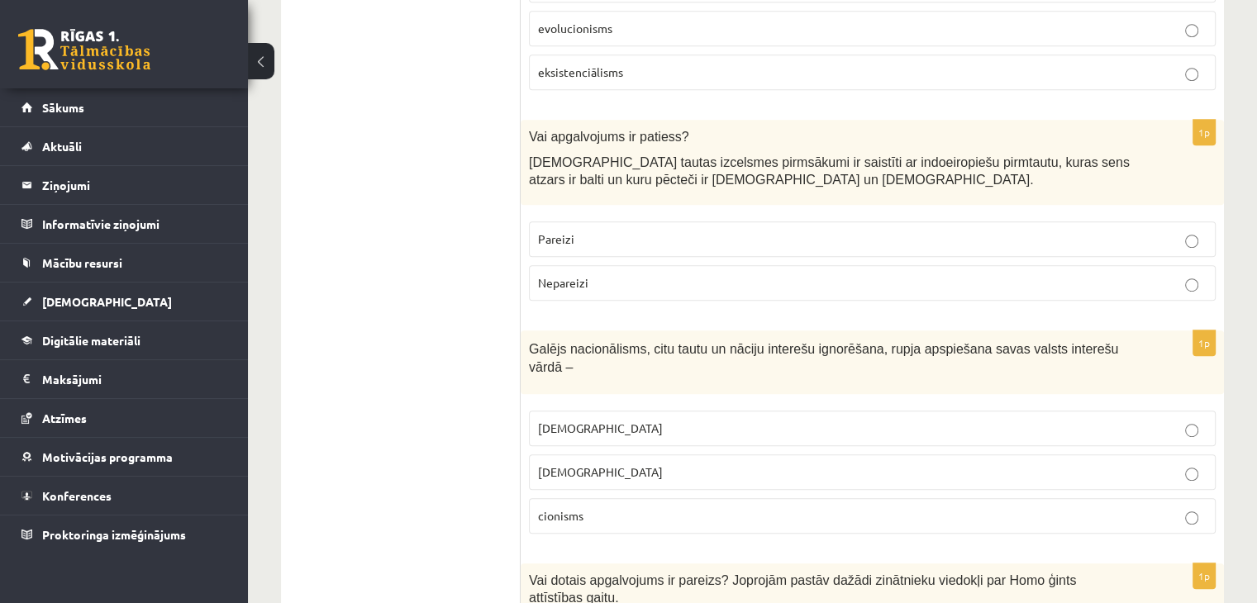
click at [694, 239] on p "Pareizi" at bounding box center [872, 239] width 669 height 17
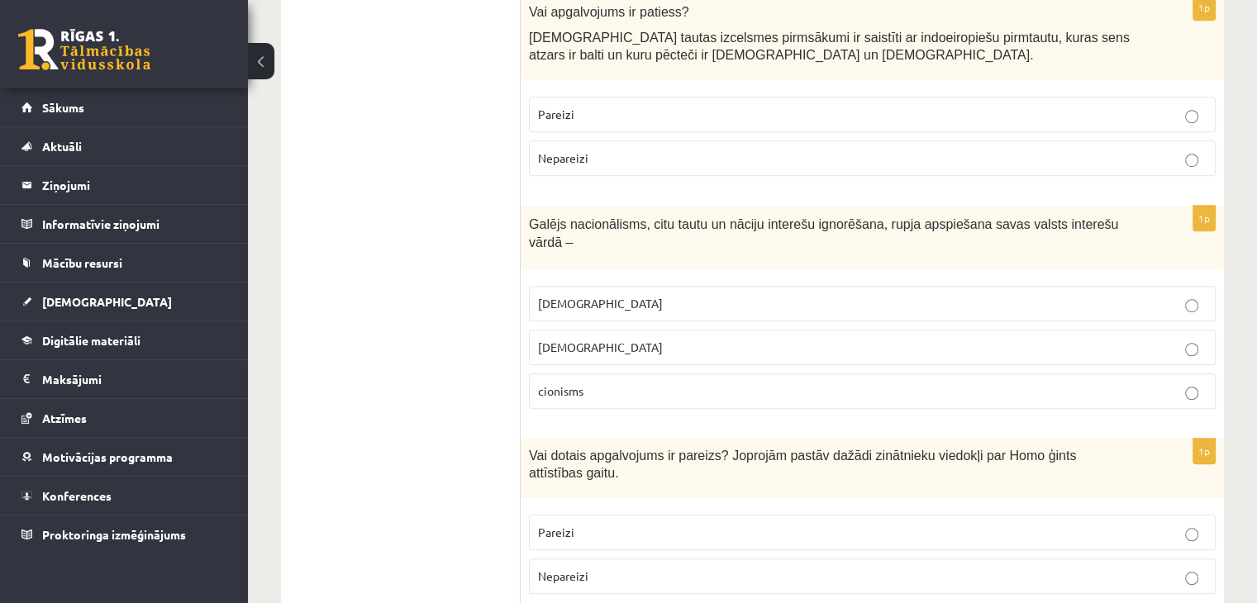
scroll to position [1075, 0]
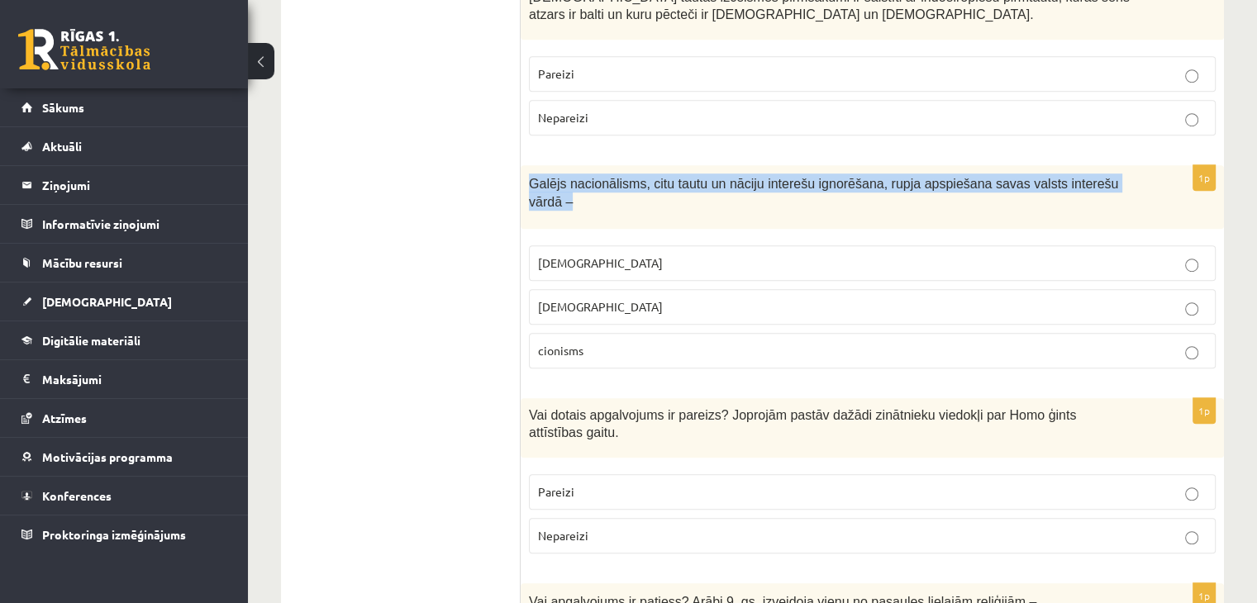
drag, startPoint x: 597, startPoint y: 182, endPoint x: 1108, endPoint y: 193, distance: 511.0
click at [1129, 198] on div "Galējs nacionālisms, citu tautu un nāciju interešu ignorēšana, rupja apspiešana…" at bounding box center [873, 197] width 704 height 64
copy span "Galējs nacionālisms, citu tautu un nāciju interešu ignorēšana, rupja apspiešana…"
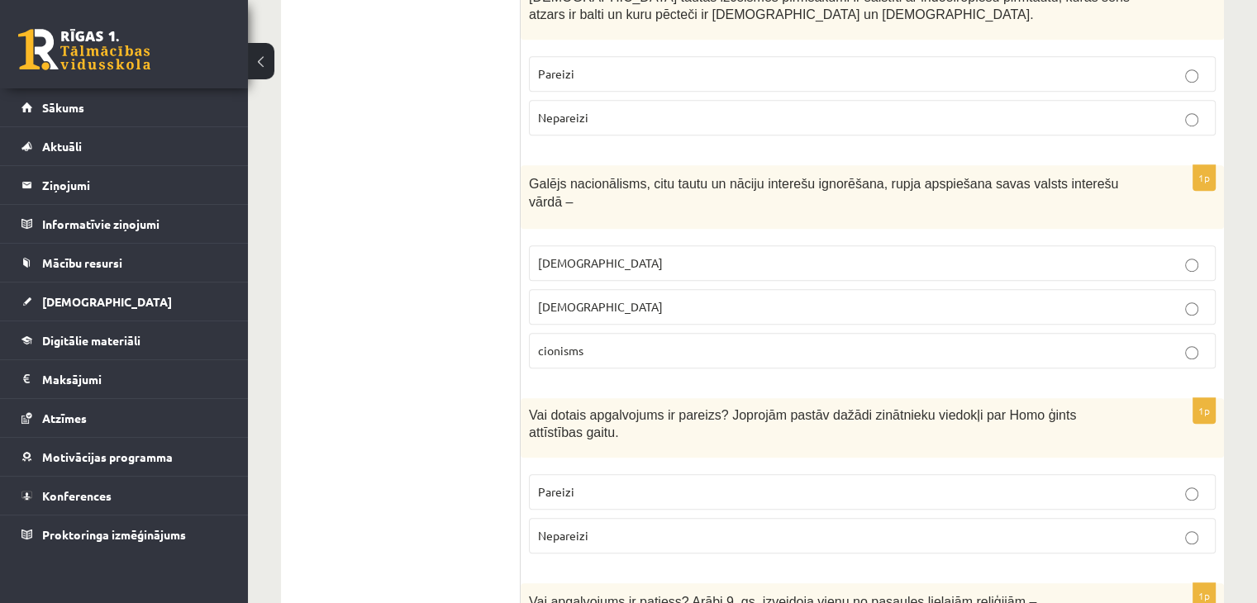
click at [743, 298] on p "nacionālisms" at bounding box center [872, 306] width 669 height 17
click at [642, 252] on label "šovinisms" at bounding box center [872, 264] width 687 height 36
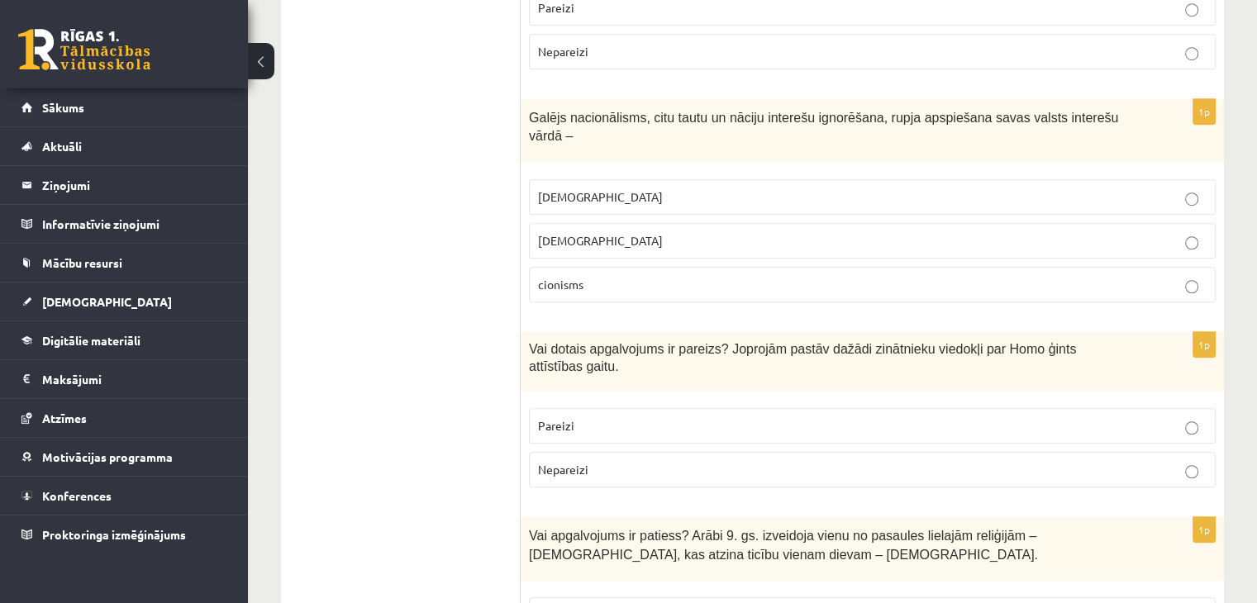
scroll to position [1240, 0]
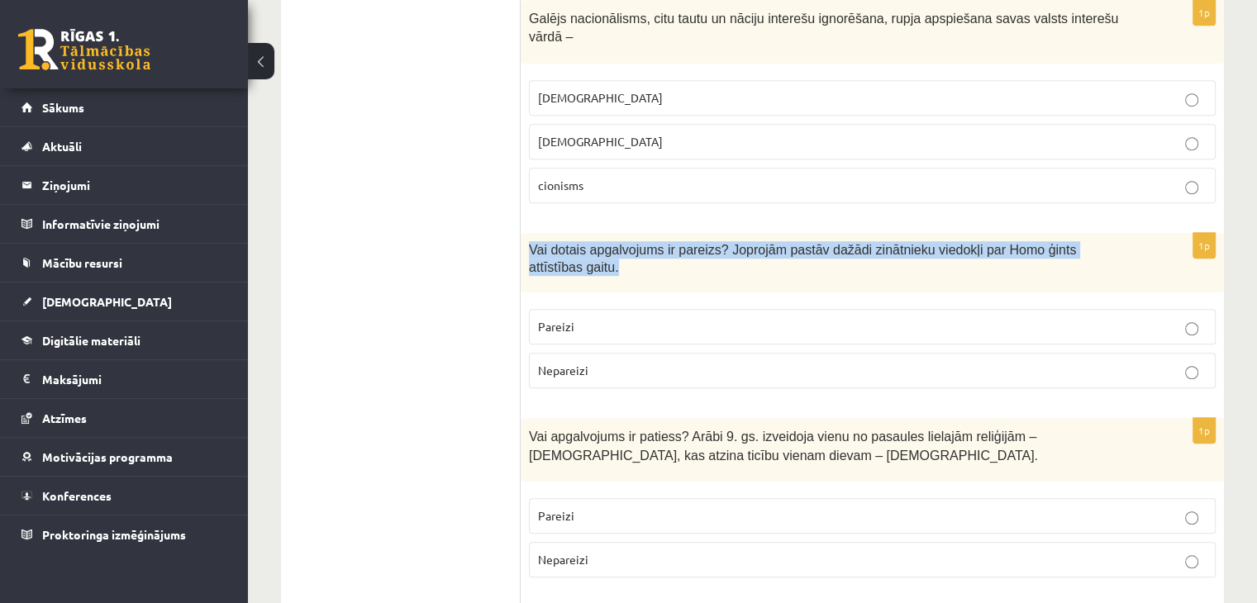
drag, startPoint x: 525, startPoint y: 222, endPoint x: 1121, endPoint y: 217, distance: 596.1
click at [1121, 233] on div "Vai dotais apgalvojums ir pareizs? Joprojām pastāv dažādi zinātnieku viedokļi p…" at bounding box center [873, 263] width 704 height 60
drag, startPoint x: 995, startPoint y: 226, endPoint x: 856, endPoint y: 231, distance: 139.8
click at [856, 243] on span "Vai dotais apgalvojums ir pareizs? Joprojām pastāv dažādi zinātnieku viedokļi p…" at bounding box center [802, 258] width 547 height 31
copy span "Vai dotais apgalvojums ir pareizs? Joprojām pastāv dažādi zinātnieku viedokļi p…"
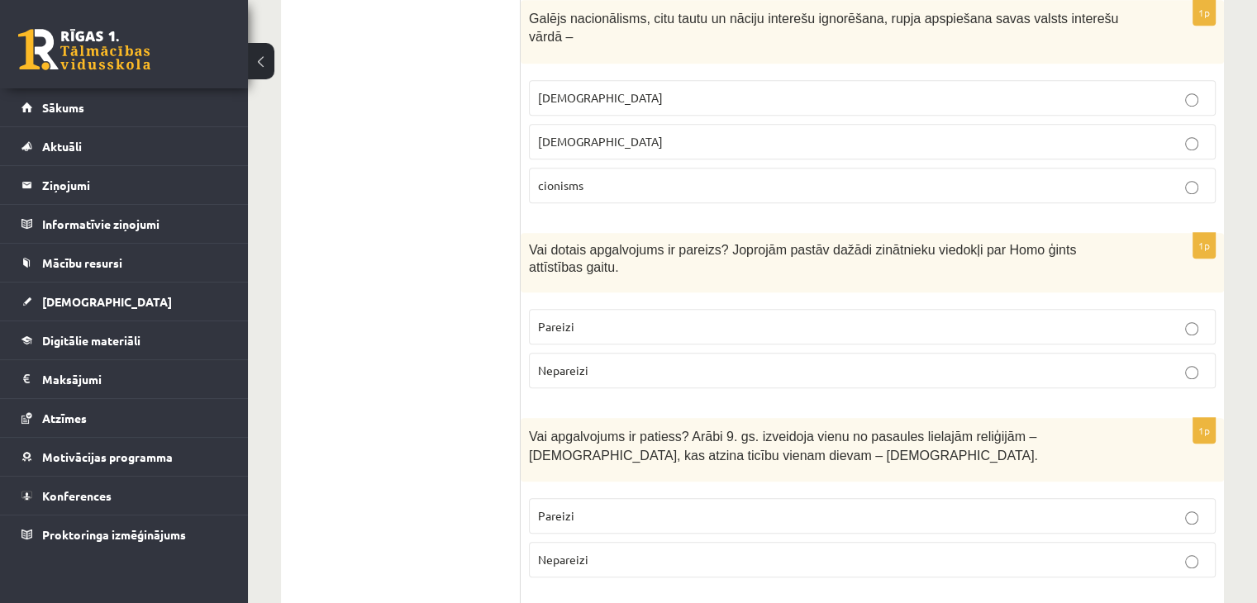
click at [686, 318] on p "Pareizi" at bounding box center [872, 326] width 669 height 17
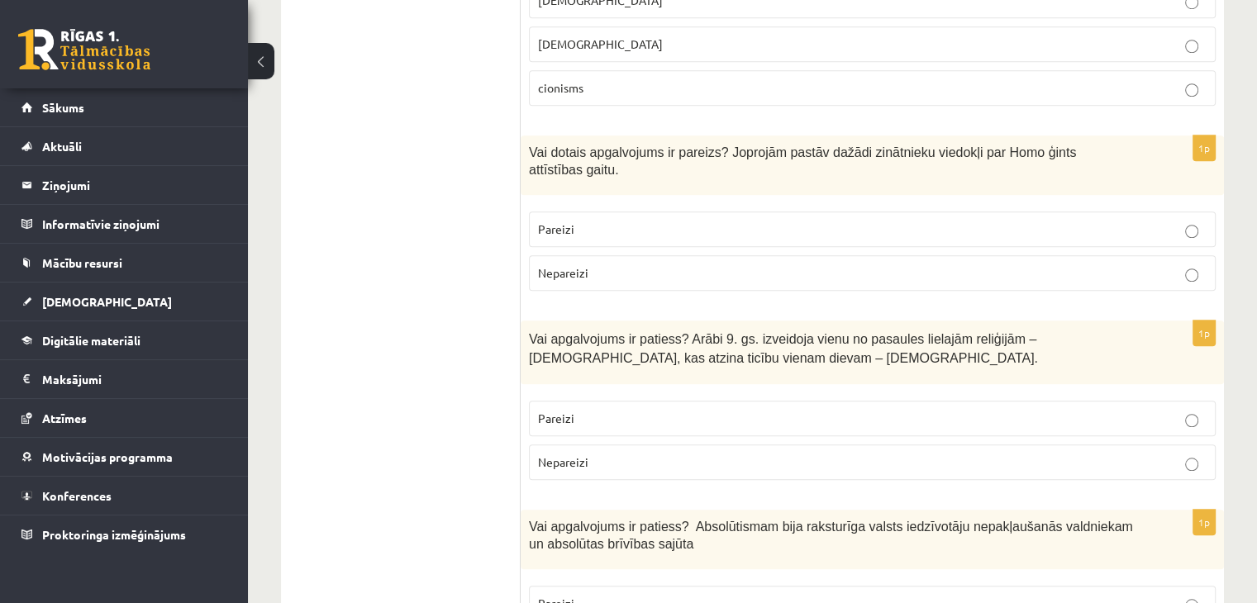
scroll to position [1488, 0]
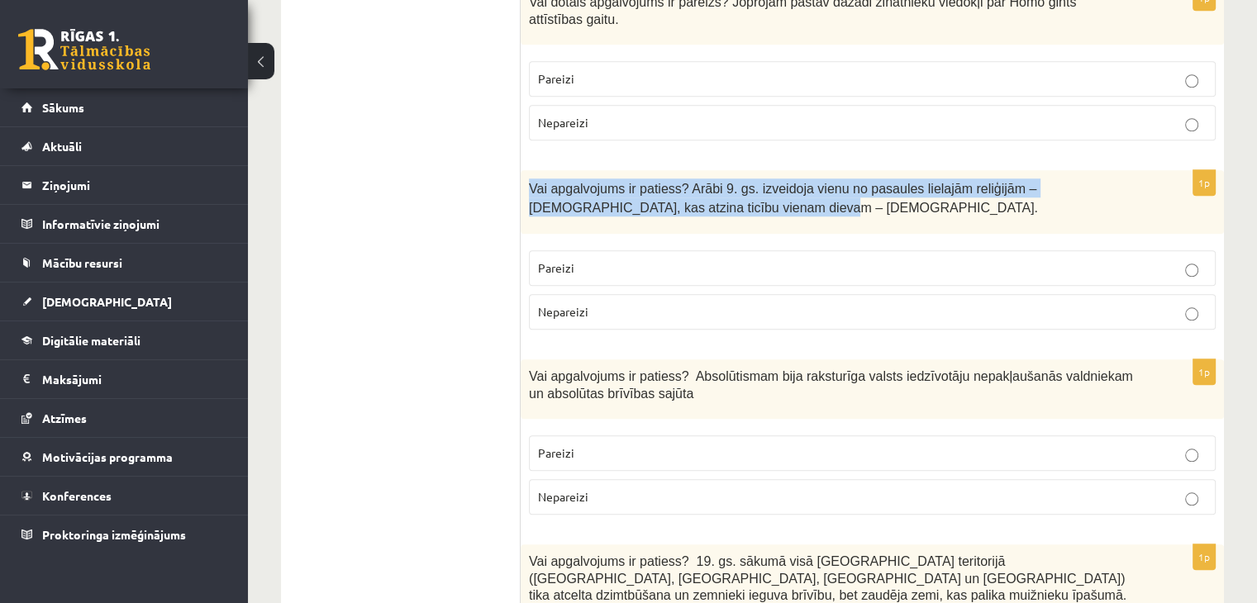
drag, startPoint x: 551, startPoint y: 146, endPoint x: 770, endPoint y: 166, distance: 219.1
click at [770, 170] on div "Vai apgalvojums ir patiess? Arābi 9. gs. izveidoja vienu no pasaules lielajām r…" at bounding box center [873, 202] width 704 height 64
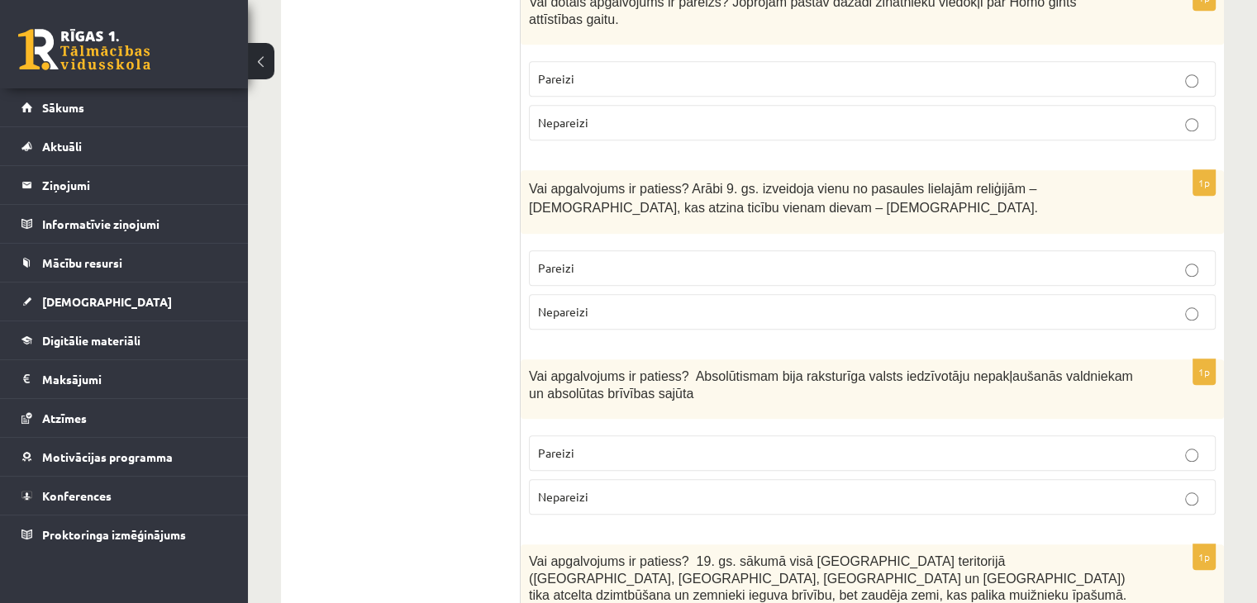
click at [719, 260] on p "Pareizi" at bounding box center [872, 268] width 669 height 17
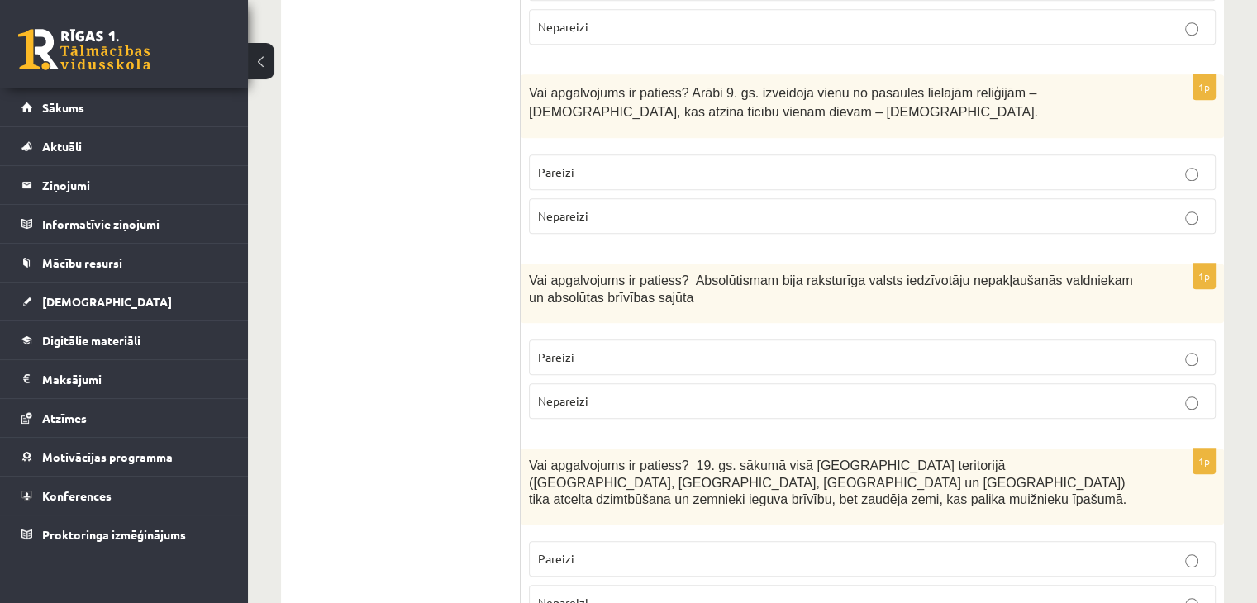
scroll to position [1736, 0]
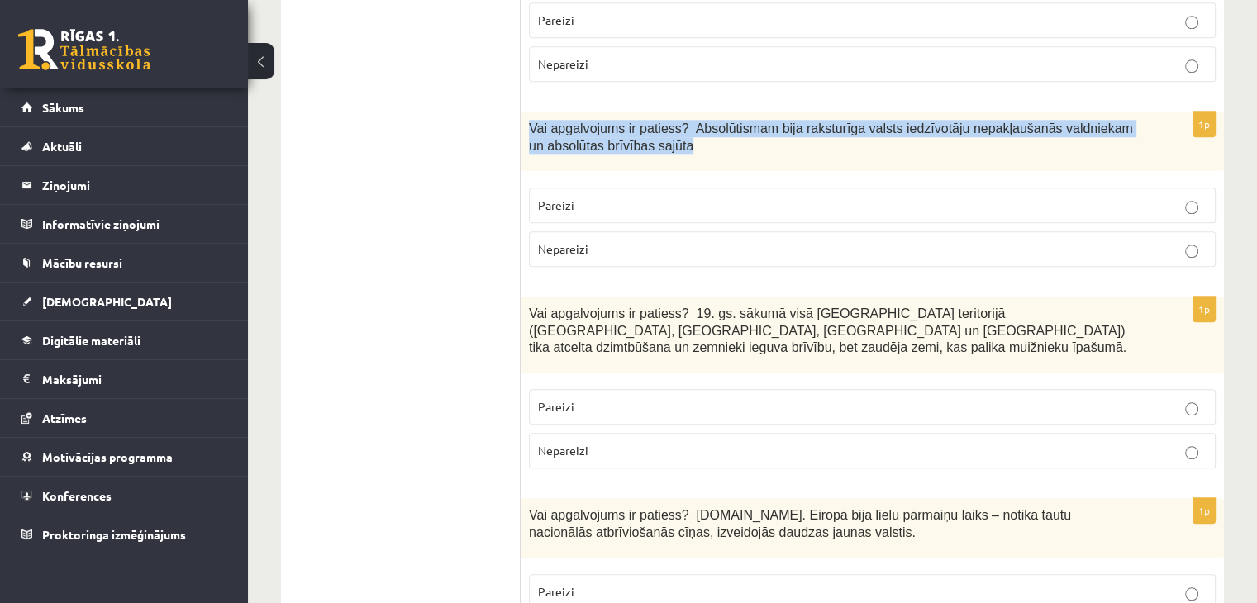
drag, startPoint x: 531, startPoint y: 83, endPoint x: 688, endPoint y: 113, distance: 159.9
click at [688, 113] on div "Vai apgalvojums ir patiess? Absolūtismam bija raksturīga valsts iedzīvotāju nep…" at bounding box center [873, 142] width 704 height 60
copy span "Vai apgalvojums ir patiess? Absolūtismam bija raksturīga valsts iedzīvotāju nep…"
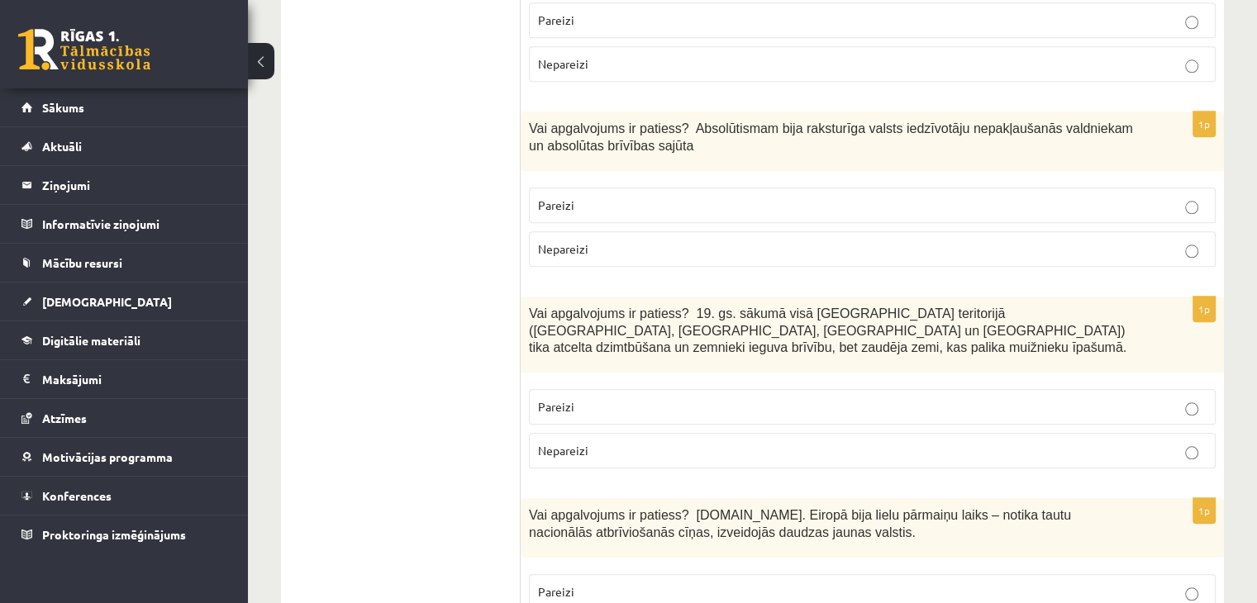
click at [632, 241] on p "Nepareizi" at bounding box center [872, 249] width 669 height 17
drag, startPoint x: 513, startPoint y: 260, endPoint x: 1100, endPoint y: 313, distance: 589.4
click at [1041, 298] on div "Vai apgalvojums ir patiess? 19. gs. sākumā visā Latvijas teritorijā (Kurzemē, Z…" at bounding box center [873, 335] width 704 height 76
drag, startPoint x: 1061, startPoint y: 289, endPoint x: 515, endPoint y: 269, distance: 546.8
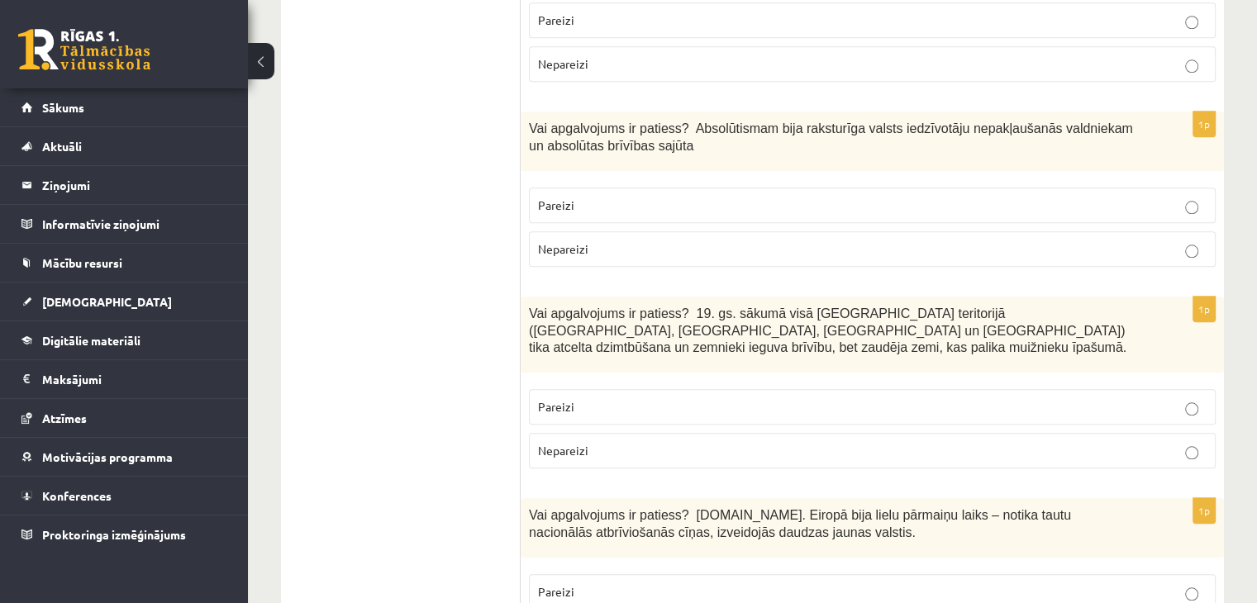
click at [539, 307] on span "Vai apgalvojums ir patiess? 19. gs. sākumā visā Latvijas teritorijā (Kurzemē, Z…" at bounding box center [828, 331] width 598 height 48
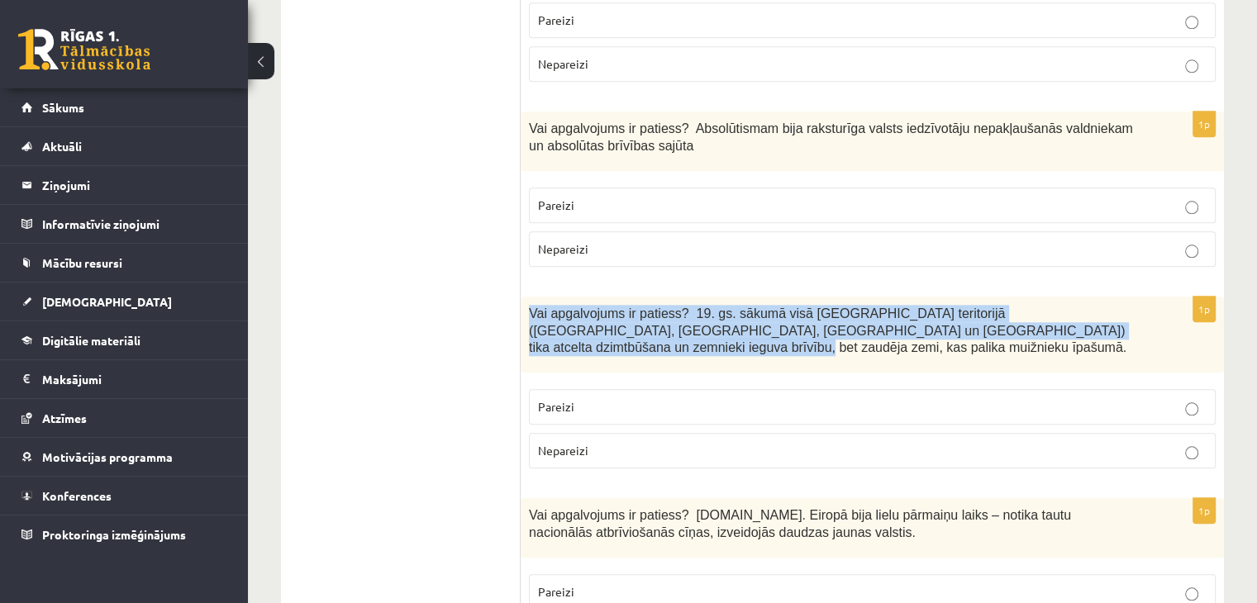
drag, startPoint x: 529, startPoint y: 271, endPoint x: 1047, endPoint y: 298, distance: 518.2
click at [1048, 298] on div "Vai apgalvojums ir patiess? 19. gs. sākumā visā Latvijas teritorijā (Kurzemē, Z…" at bounding box center [873, 335] width 704 height 76
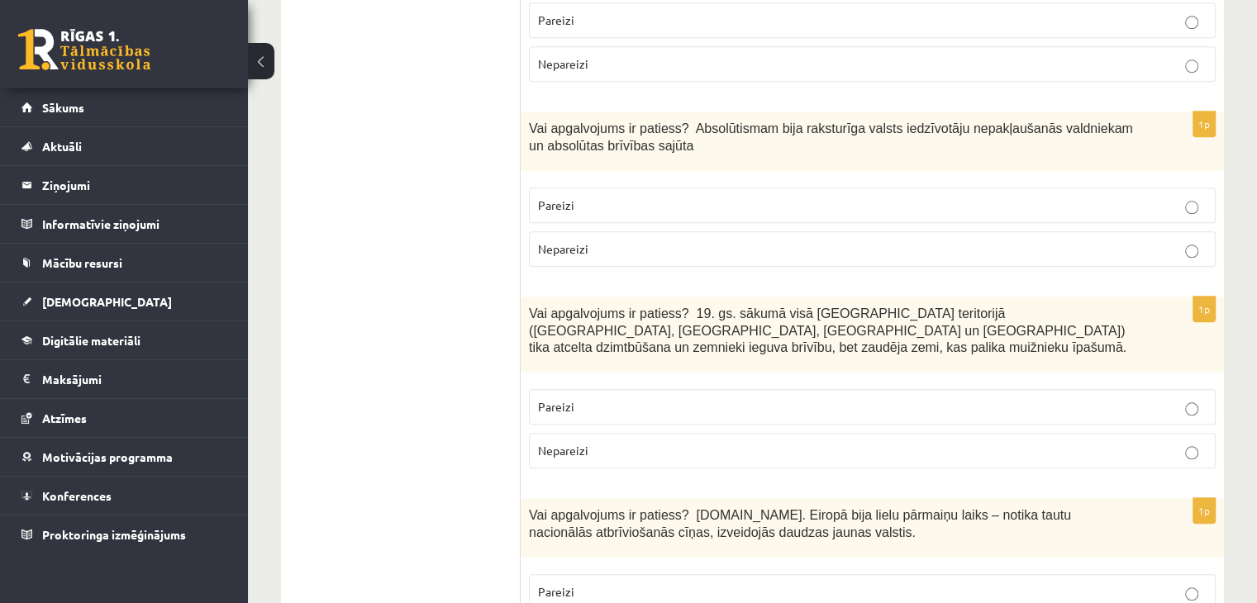
click at [732, 398] on p "Pareizi" at bounding box center [872, 406] width 669 height 17
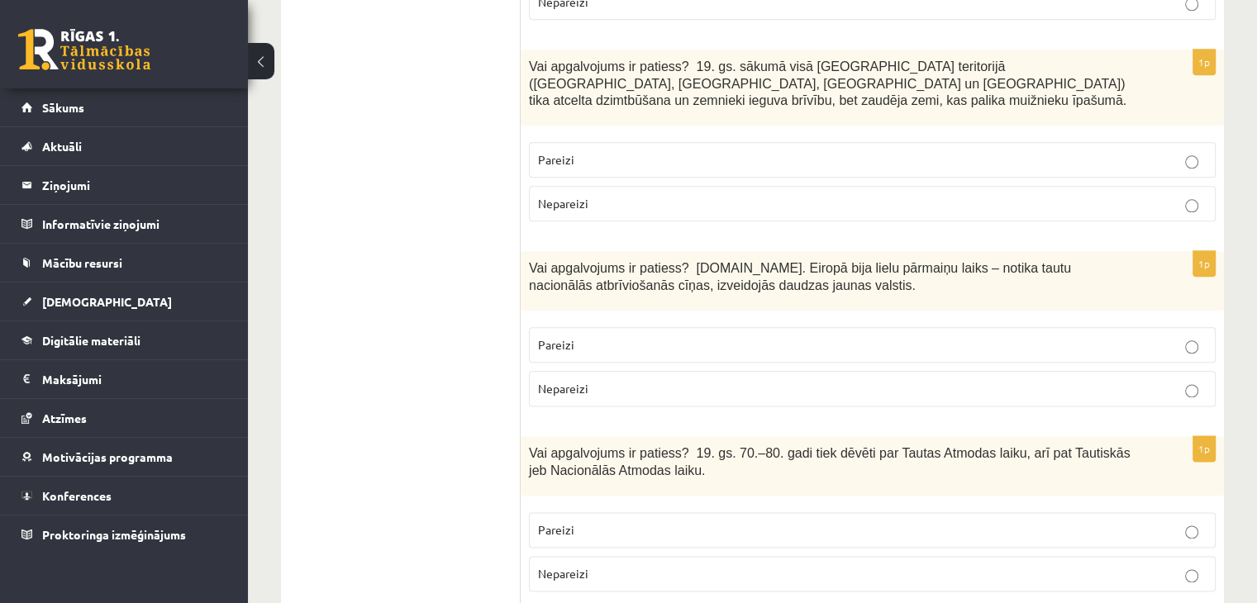
scroll to position [1984, 0]
drag, startPoint x: 522, startPoint y: 202, endPoint x: 733, endPoint y: 237, distance: 214.6
click at [724, 250] on div "Vai apgalvojums ir patiess? 19.gs. Eiropā bija lielu pārmaiņu laiks – notika ta…" at bounding box center [873, 280] width 704 height 60
click at [678, 260] on span "Vai apgalvojums ir patiess? 19.gs. Eiropā bija lielu pārmaiņu laiks – notika ta…" at bounding box center [800, 275] width 542 height 31
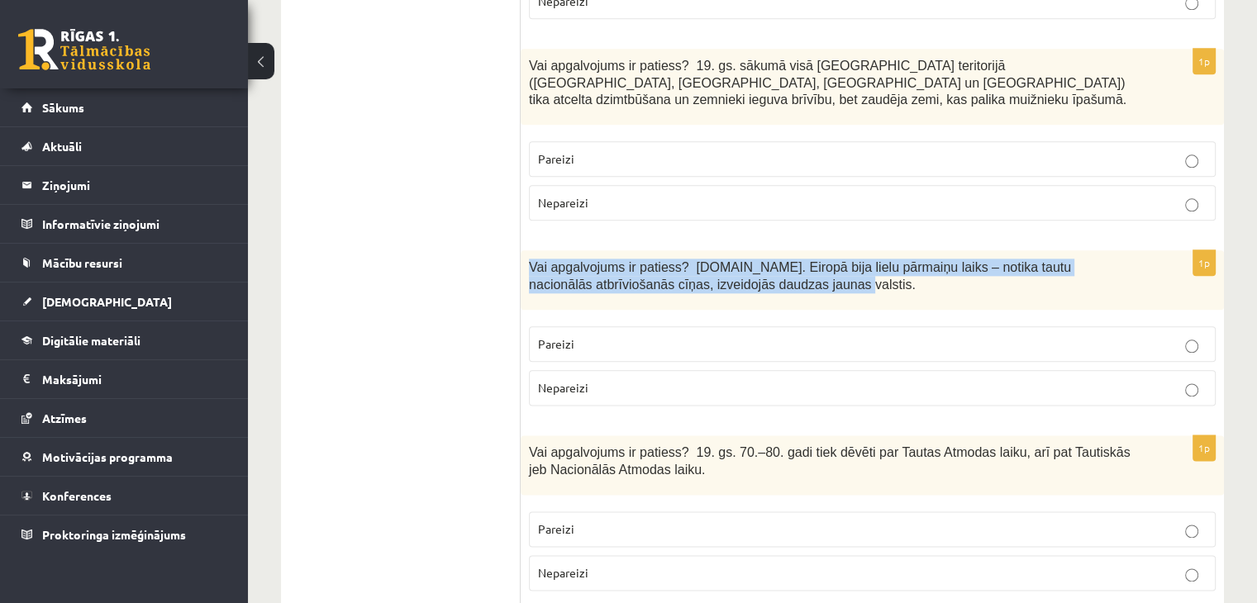
drag, startPoint x: 705, startPoint y: 227, endPoint x: 558, endPoint y: 213, distance: 147.7
click at [526, 250] on div "Vai apgalvojums ir patiess? 19.gs. Eiropā bija lielu pārmaiņu laiks – notika ta…" at bounding box center [873, 280] width 704 height 60
copy span "Vai apgalvojums ir patiess? 19.gs. Eiropā bija lielu pārmaiņu laiks – notika ta…"
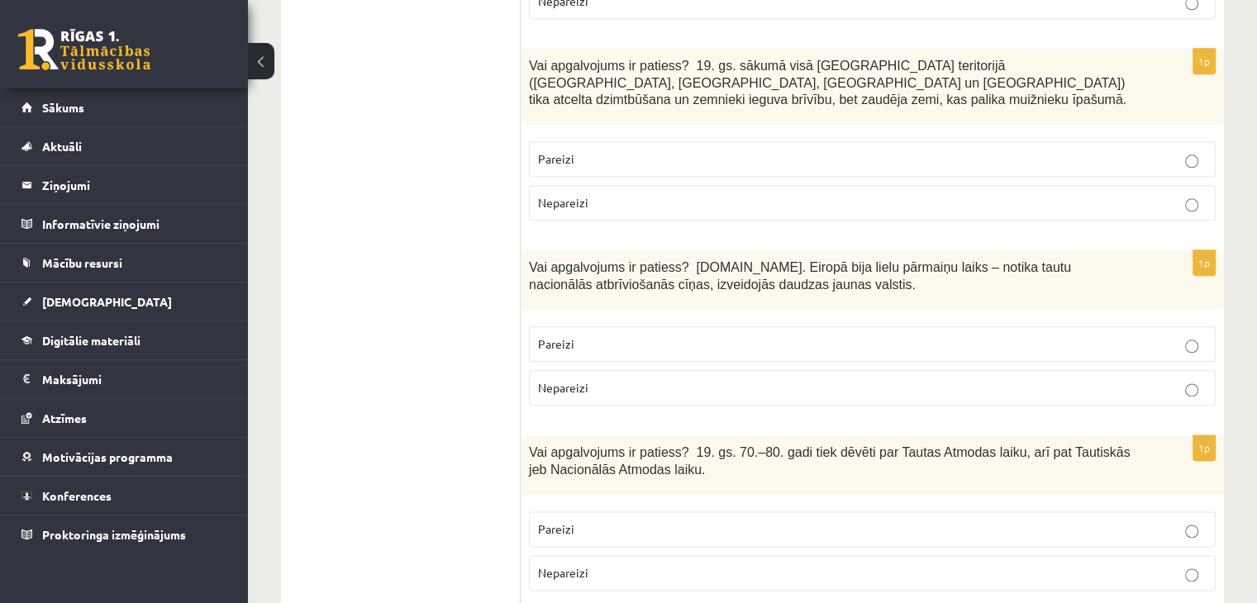
click at [737, 336] on p "Pareizi" at bounding box center [872, 344] width 669 height 17
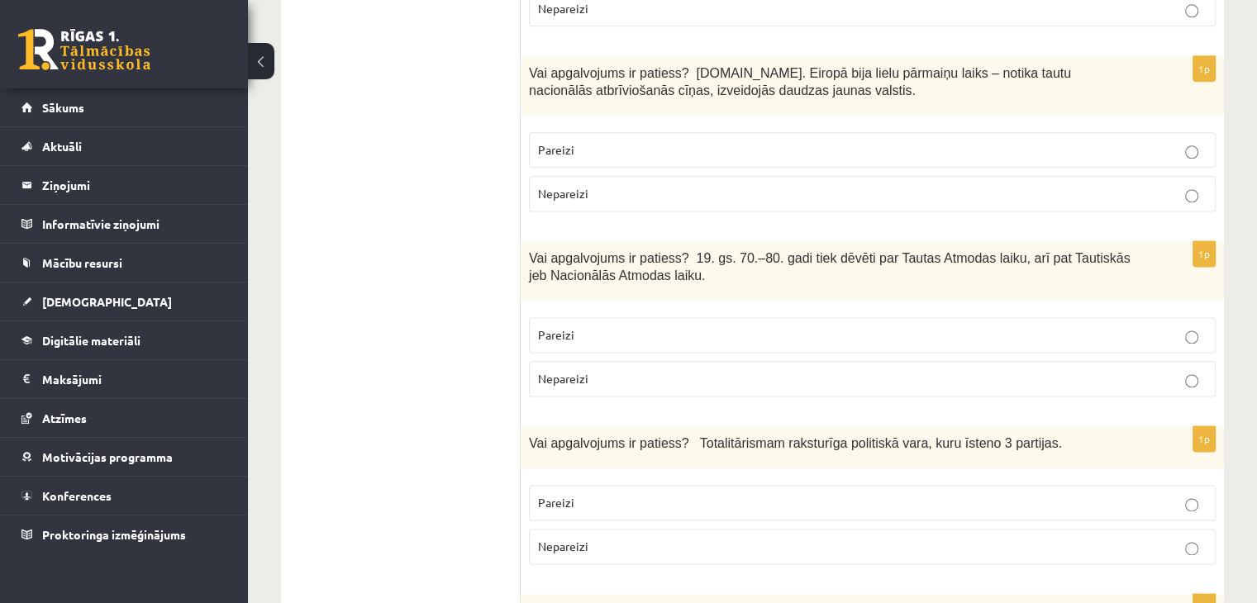
scroll to position [2149, 0]
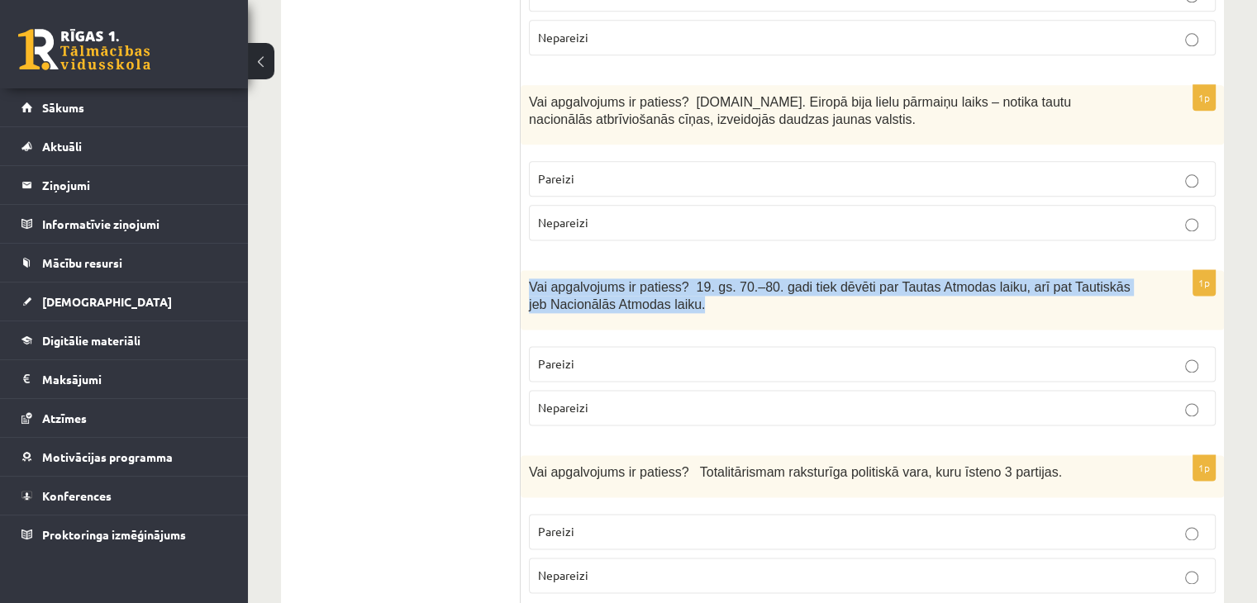
drag, startPoint x: 646, startPoint y: 233, endPoint x: 553, endPoint y: 236, distance: 92.6
copy span "Vai apgalvojums ir patiess? 19. gs. 70.–80. gadi tiek dēvēti par Tautas Atmodas…"
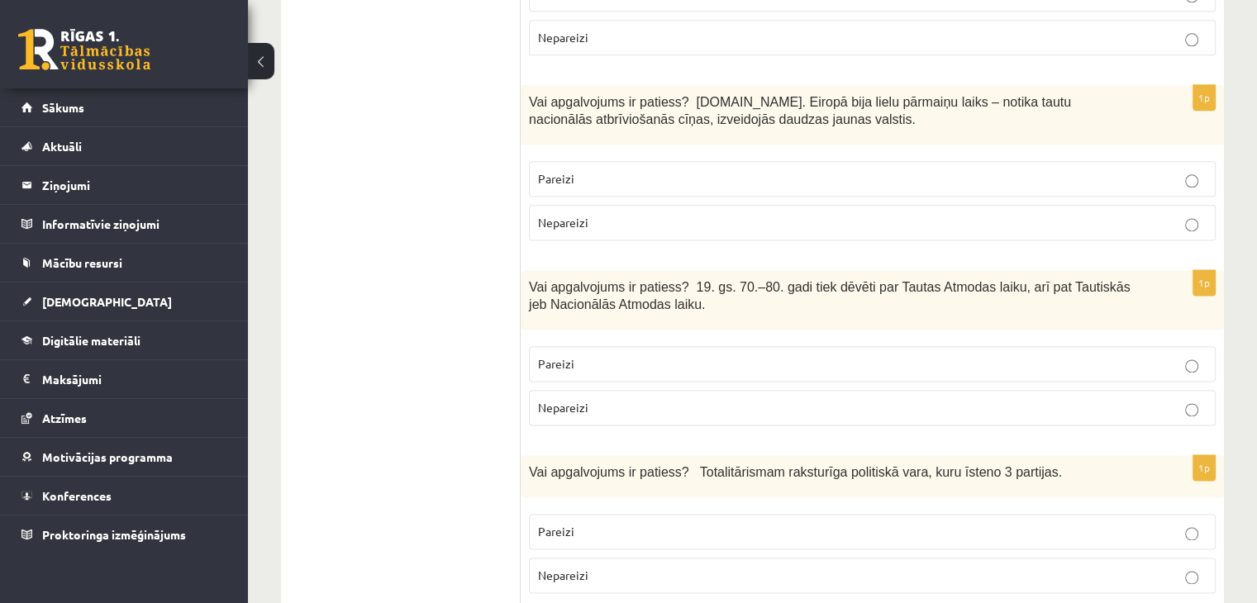
click at [608, 338] on fieldset "Pareizi Nepareizi" at bounding box center [872, 384] width 687 height 93
click at [613, 355] on p "Pareizi" at bounding box center [872, 363] width 669 height 17
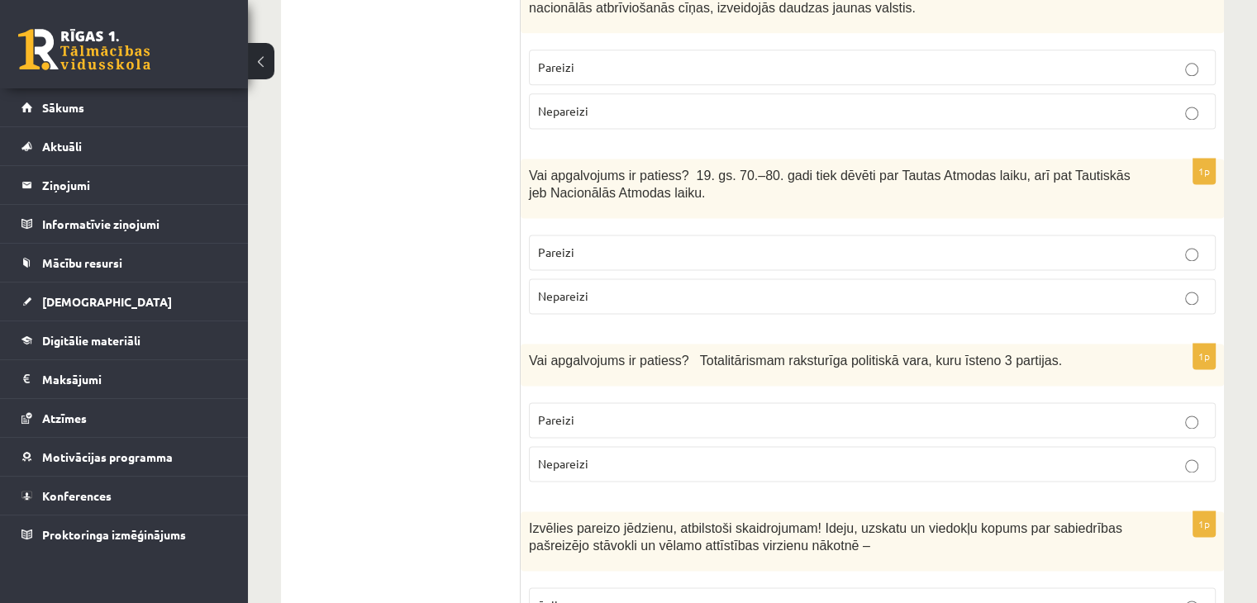
scroll to position [2397, 0]
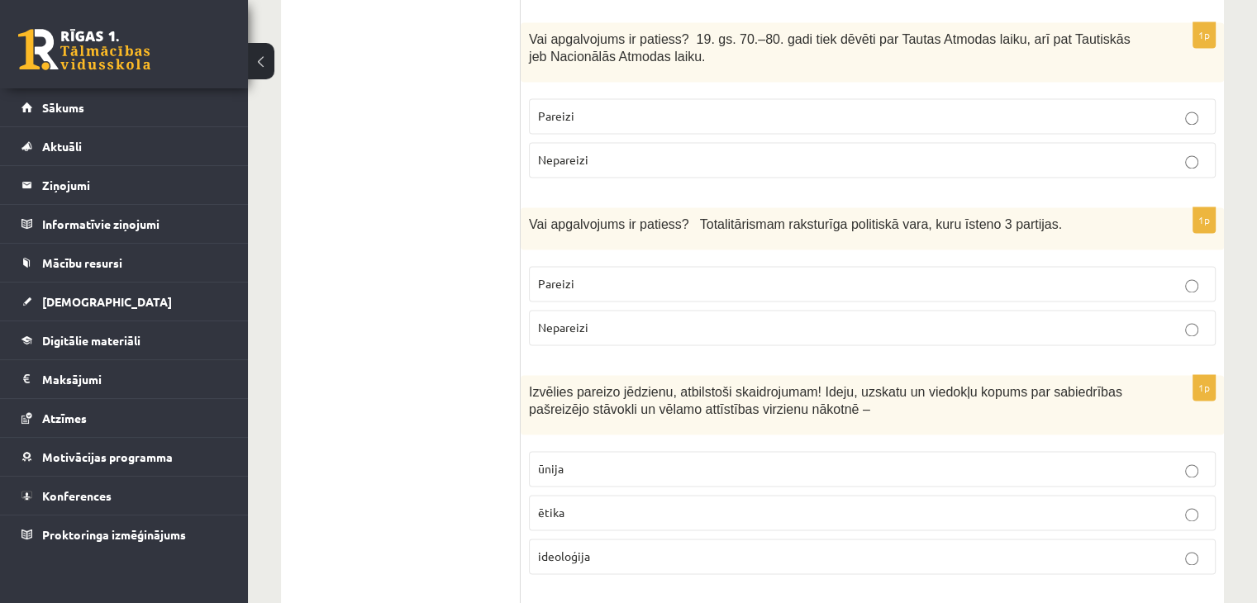
drag, startPoint x: 614, startPoint y: 165, endPoint x: 1056, endPoint y: 174, distance: 441.5
click at [1056, 207] on div "Vai apgalvojums ir patiess? Totalitārismam raksturīga politiskā vara, kuru īste…" at bounding box center [873, 228] width 704 height 42
click at [676, 310] on label "Nepareizi" at bounding box center [872, 328] width 687 height 36
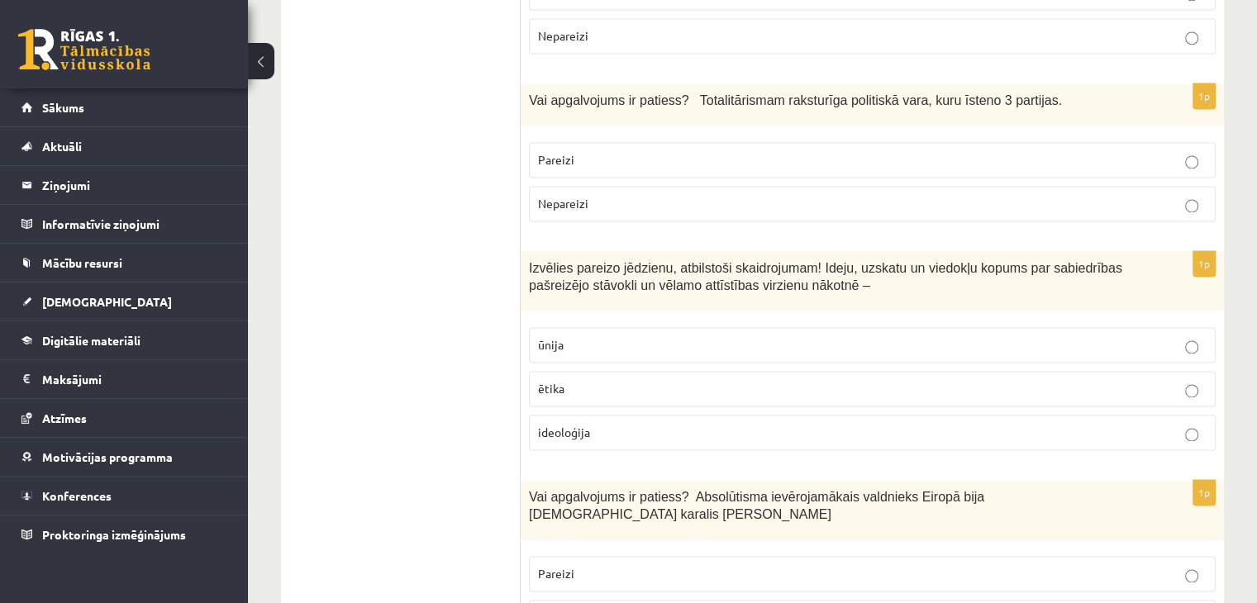
scroll to position [2645, 0]
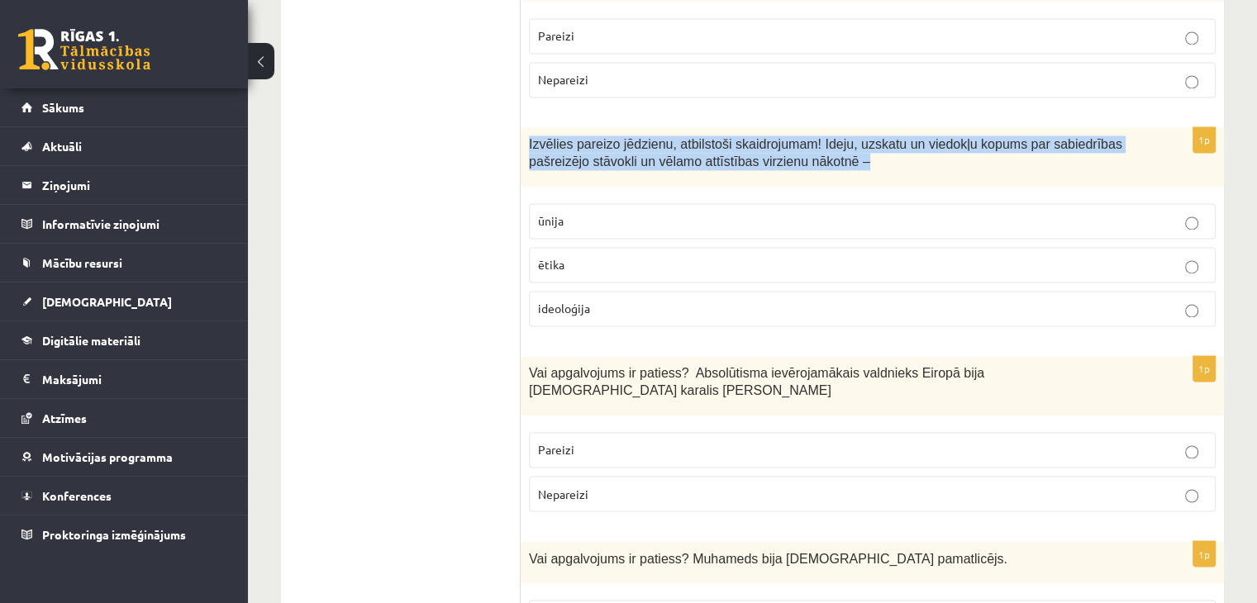
drag, startPoint x: 523, startPoint y: 77, endPoint x: 865, endPoint y: 114, distance: 343.4
click at [865, 127] on div "Izvēlies pareizo jēdzienu, atbilstoši skaidrojumam! Ideju, uzskatu un viedokļu …" at bounding box center [873, 157] width 704 height 60
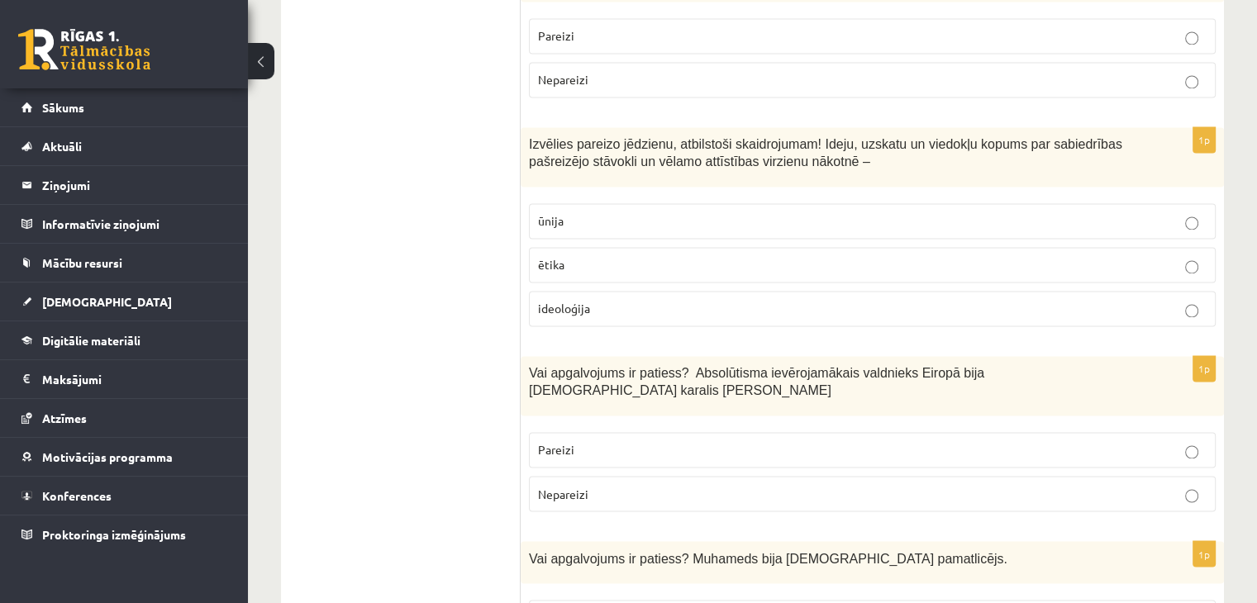
click at [651, 300] on p "ideoloģija" at bounding box center [872, 308] width 669 height 17
click at [537, 137] on span "Izvēlies pareizo jēdzienu, atbilstoši skaidrojumam! Ideju, uzskatu un viedokļu …" at bounding box center [826, 152] width 594 height 31
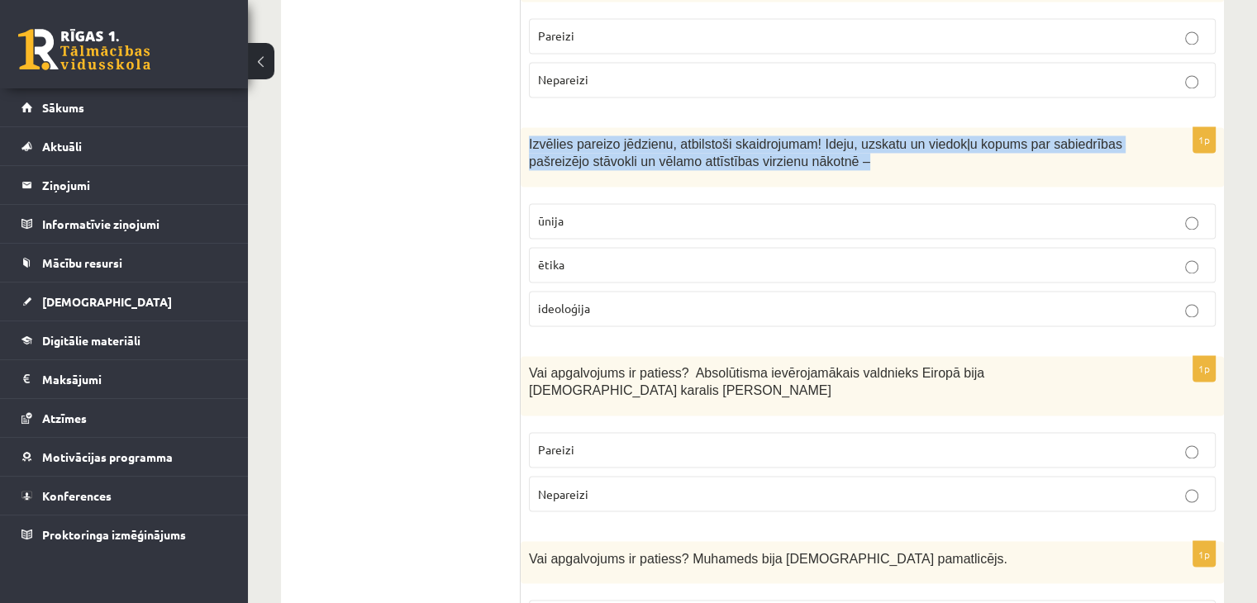
drag, startPoint x: 529, startPoint y: 78, endPoint x: 781, endPoint y: 103, distance: 253.4
click at [781, 136] on p "Izvēlies pareizo jēdzienu, atbilstoši skaidrojumam! Ideju, uzskatu un viedokļu …" at bounding box center [831, 153] width 604 height 34
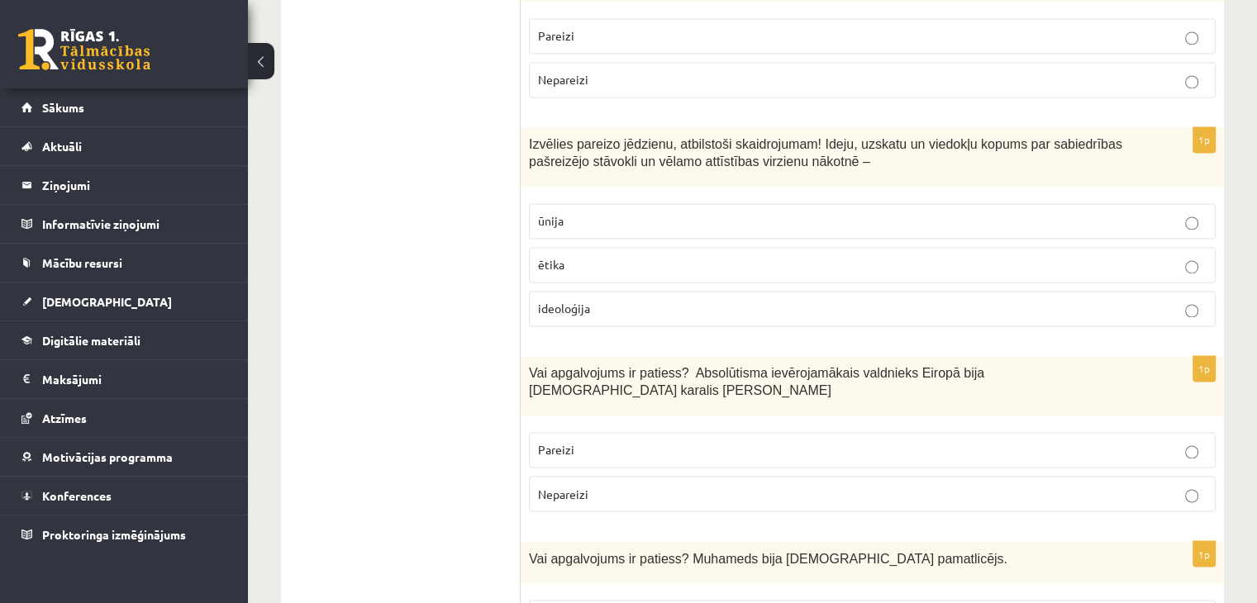
click at [653, 130] on div "1p Izvēlies pareizo jēdzienu, atbilstoši skaidrojumam! Ideju, uzskatu un viedok…" at bounding box center [873, 233] width 704 height 212
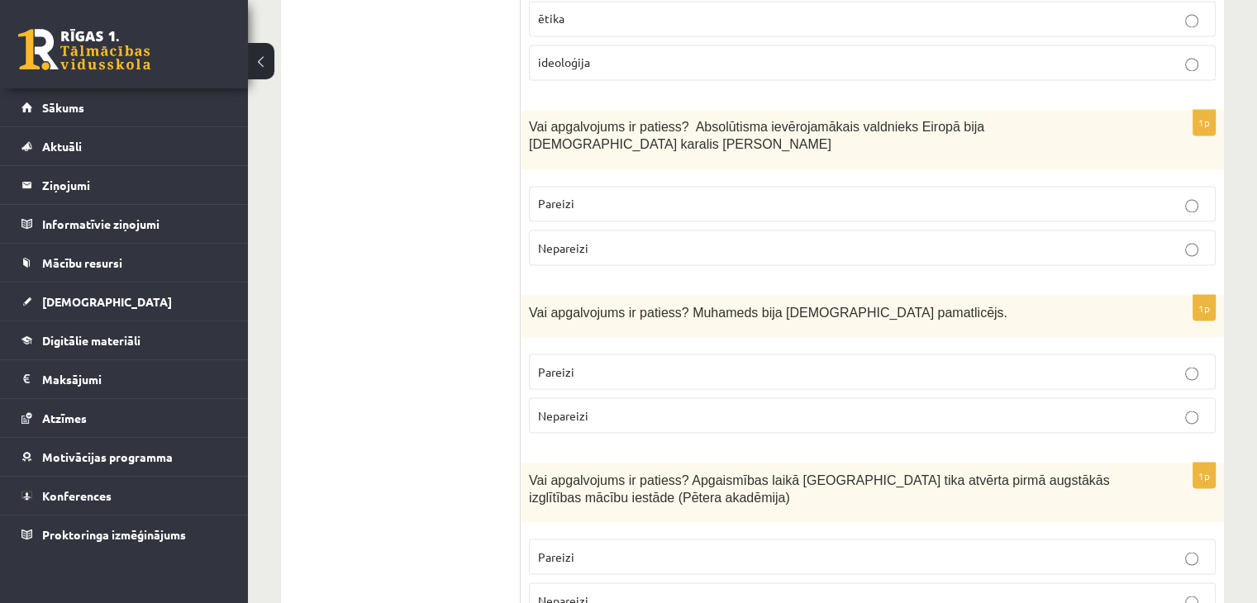
scroll to position [2893, 0]
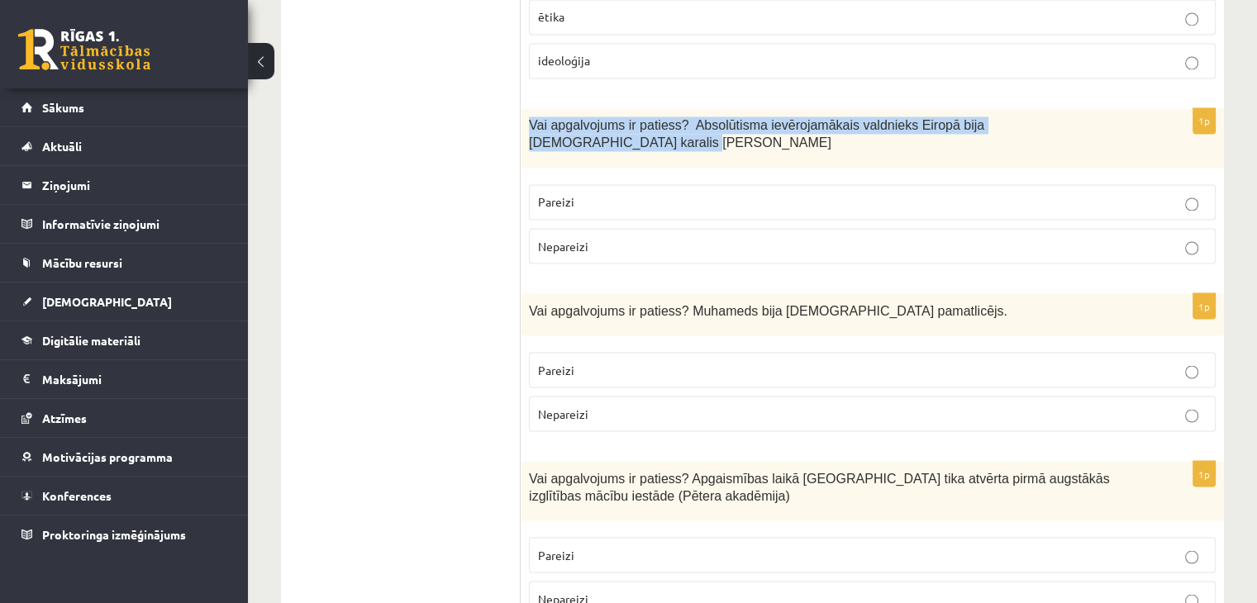
drag, startPoint x: 528, startPoint y: 57, endPoint x: 1088, endPoint y: 68, distance: 559.8
click at [1088, 108] on div "Vai apgalvojums ir patiess? Absolūtisma ievērojamākais valdnieks Eiropā bija Fr…" at bounding box center [873, 138] width 704 height 60
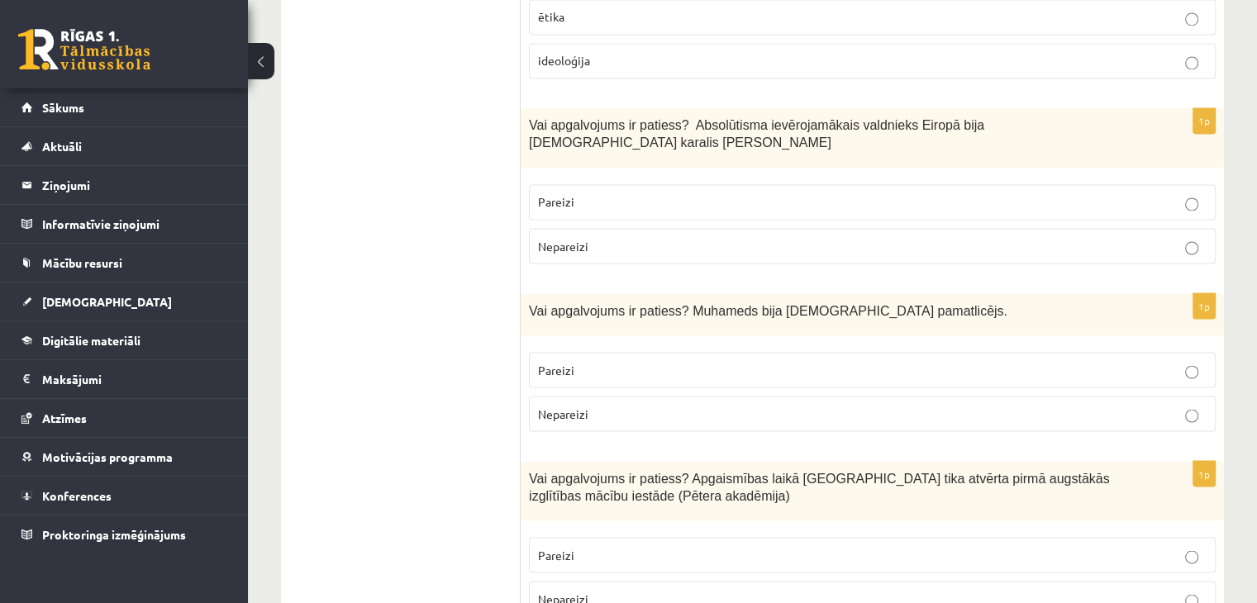
click at [770, 184] on label "Pareizi" at bounding box center [872, 202] width 687 height 36
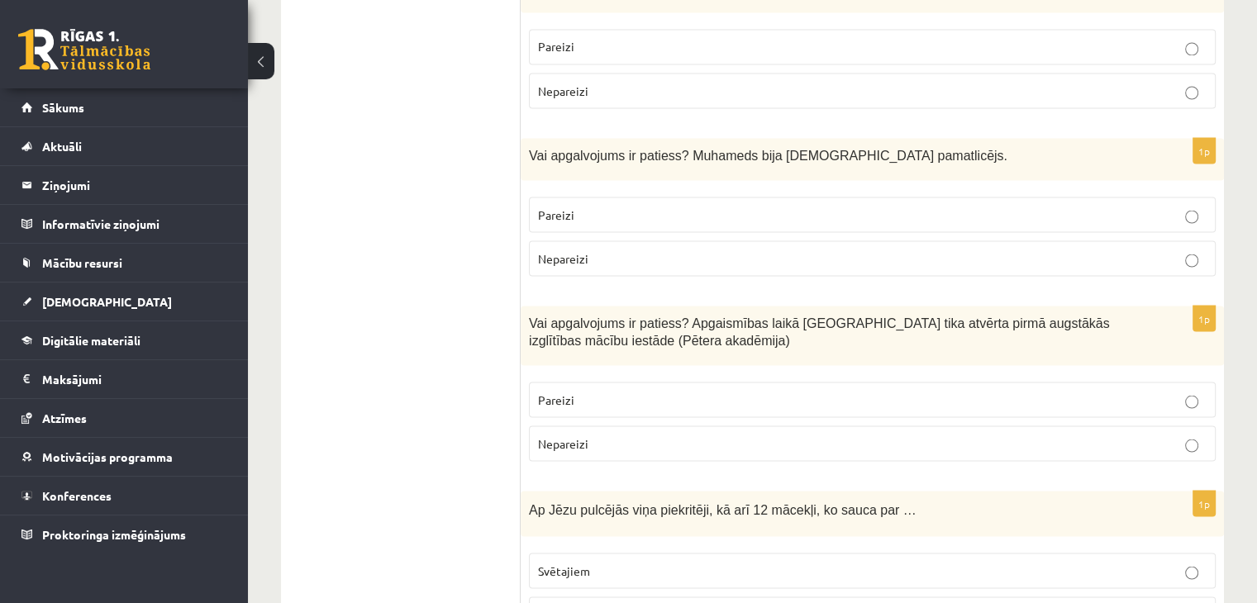
scroll to position [3059, 0]
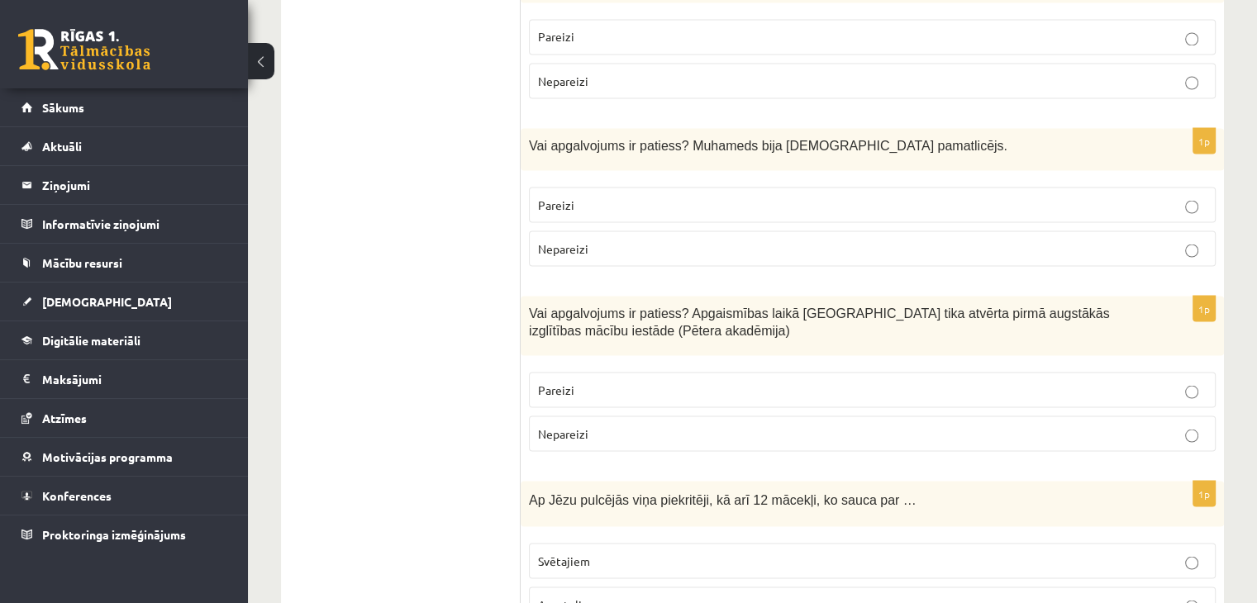
click at [613, 196] on p "Pareizi" at bounding box center [872, 204] width 669 height 17
drag, startPoint x: 524, startPoint y: 60, endPoint x: 937, endPoint y: 64, distance: 413.4
click at [994, 128] on div "Vai apgalvojums ir patiess? Muhameds bija islāma pamatlicējs." at bounding box center [873, 149] width 704 height 42
click at [561, 306] on span "Vai apgalvojums ir patiess? Apgaismības laikā Jelgavā tika atvērta pirmā augstā…" at bounding box center [819, 321] width 581 height 31
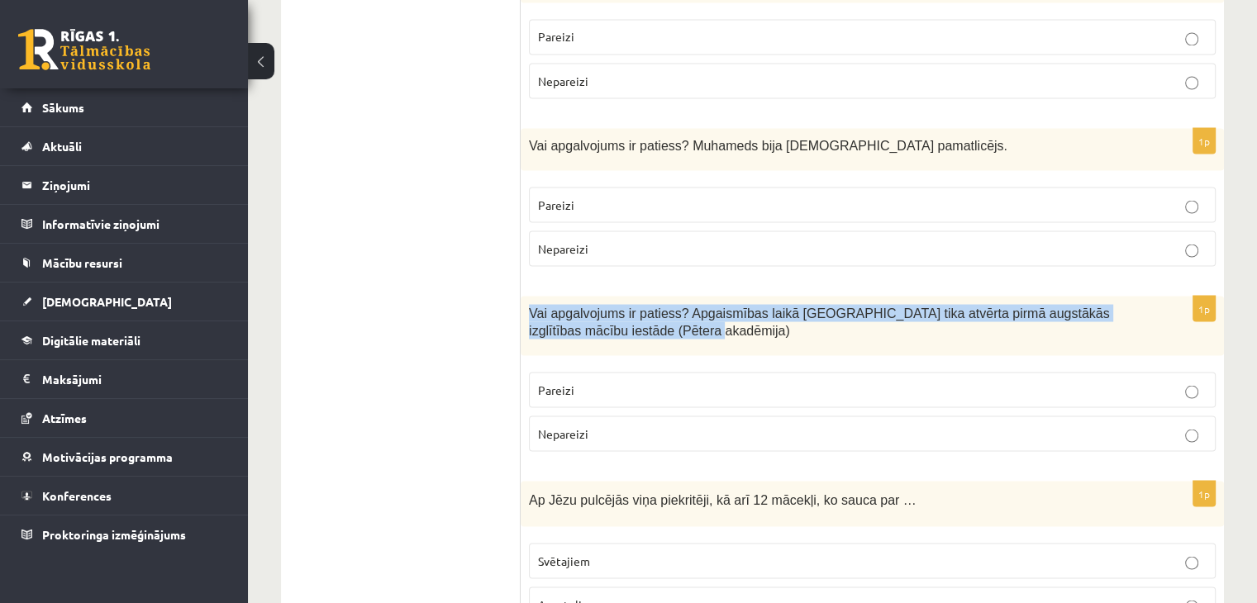
drag, startPoint x: 542, startPoint y: 230, endPoint x: 678, endPoint y: 244, distance: 136.3
click at [727, 296] on div "Vai apgalvojums ir patiess? Apgaismības laikā Jelgavā tika atvērta pirmā augstā…" at bounding box center [873, 326] width 704 height 60
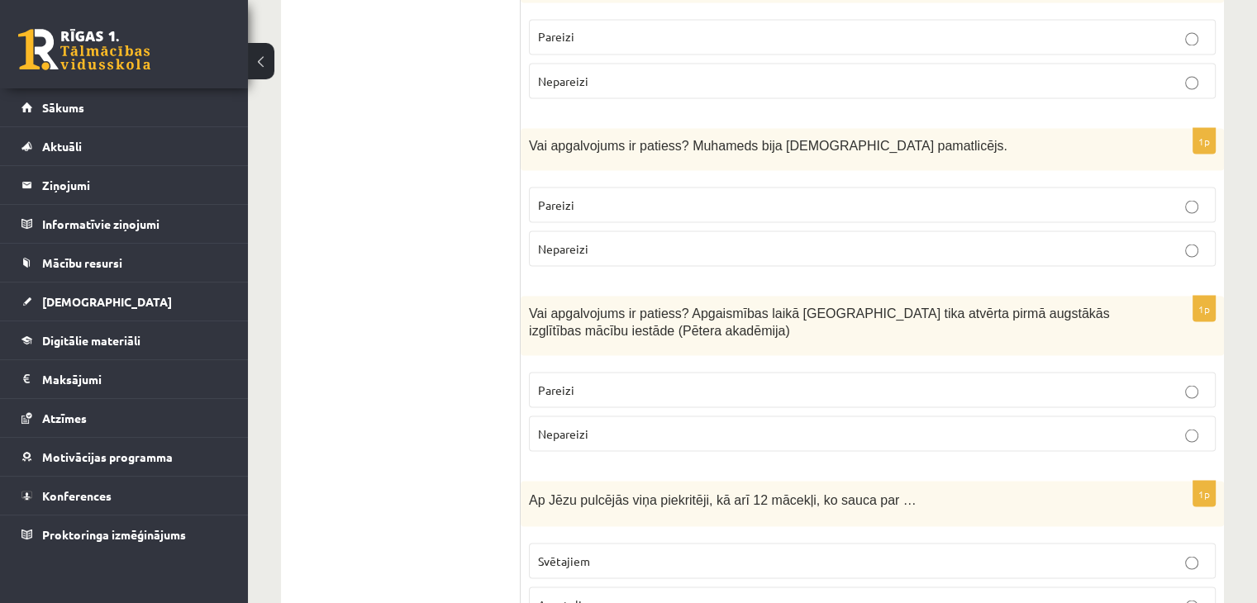
click at [669, 381] on p "Pareizi" at bounding box center [872, 389] width 669 height 17
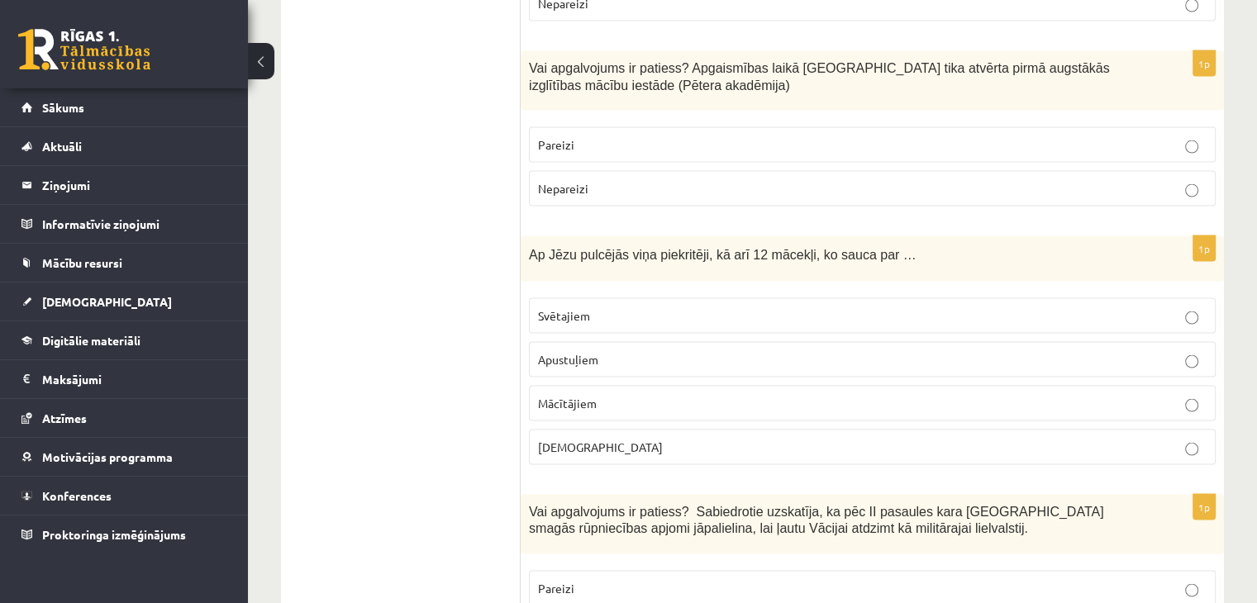
scroll to position [3307, 0]
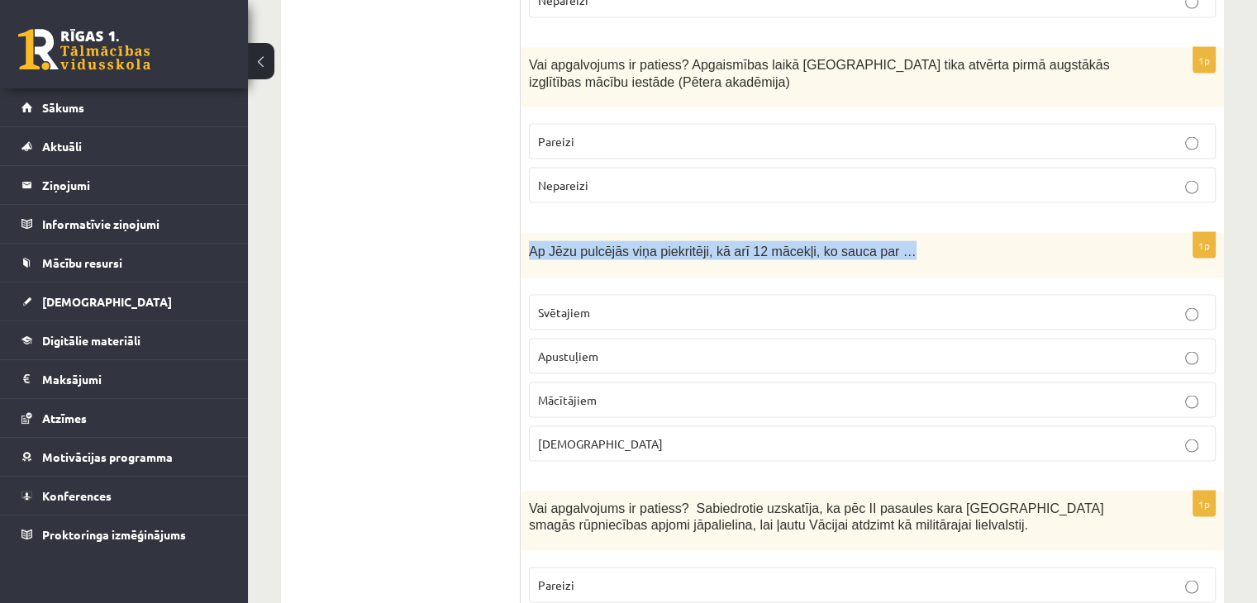
drag, startPoint x: 522, startPoint y: 160, endPoint x: 939, endPoint y: 196, distance: 418.2
click at [951, 233] on div "Ap Jēzu pulcējās viņa piekritēji, kā arī 12 mācekļi, ko sauca par …" at bounding box center [873, 255] width 704 height 45
click at [758, 348] on p "Apustuļiem" at bounding box center [872, 356] width 669 height 17
click at [694, 392] on p "Mācītājiem" at bounding box center [872, 400] width 669 height 17
drag, startPoint x: 522, startPoint y: 169, endPoint x: 951, endPoint y: 178, distance: 429.1
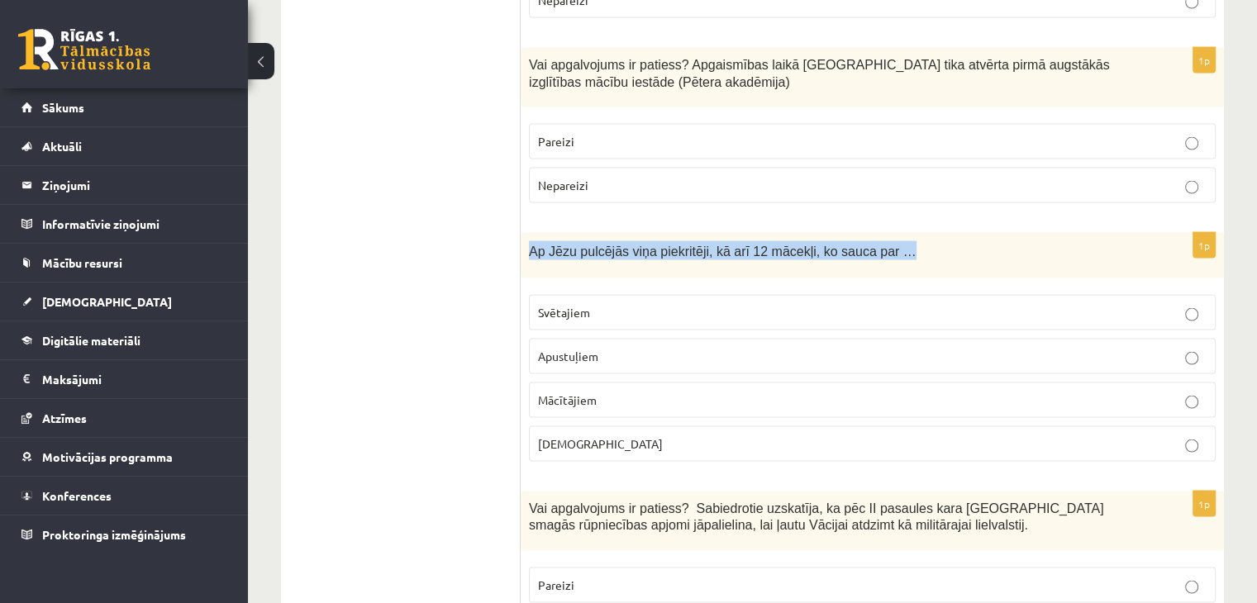
click at [951, 233] on div "Ap Jēzu pulcējās viņa piekritēji, kā arī 12 mācekļi, ko sauca par …" at bounding box center [873, 255] width 704 height 45
drag, startPoint x: 732, startPoint y: 260, endPoint x: 722, endPoint y: 238, distance: 23.7
click at [731, 339] on label "Apustuļiem" at bounding box center [872, 357] width 687 height 36
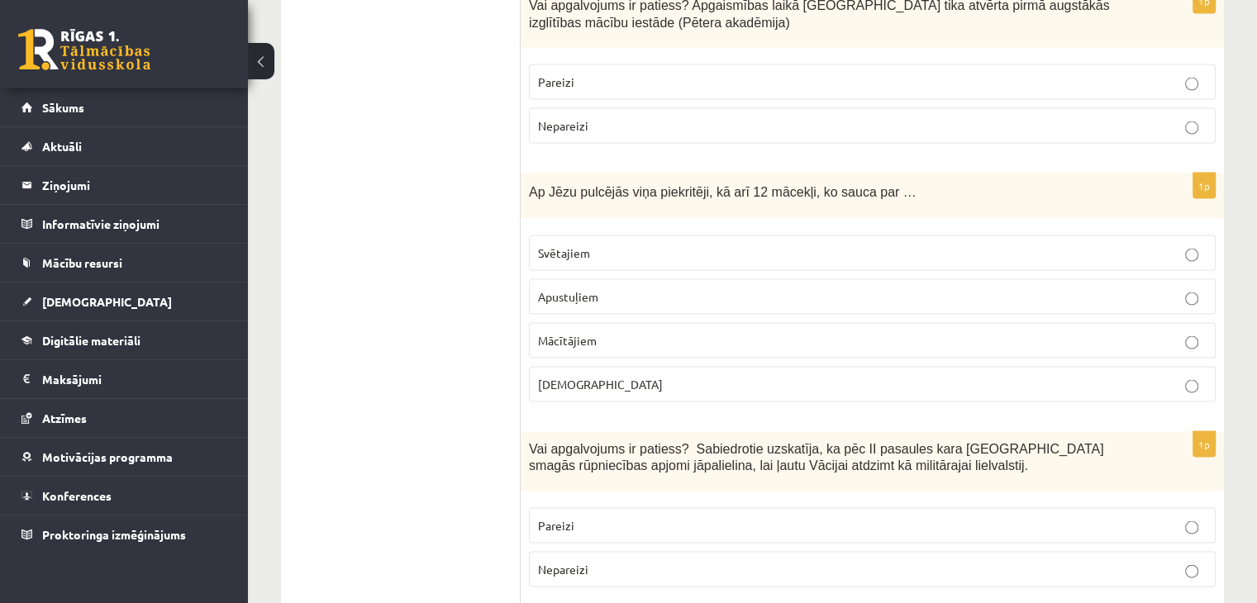
scroll to position [3472, 0]
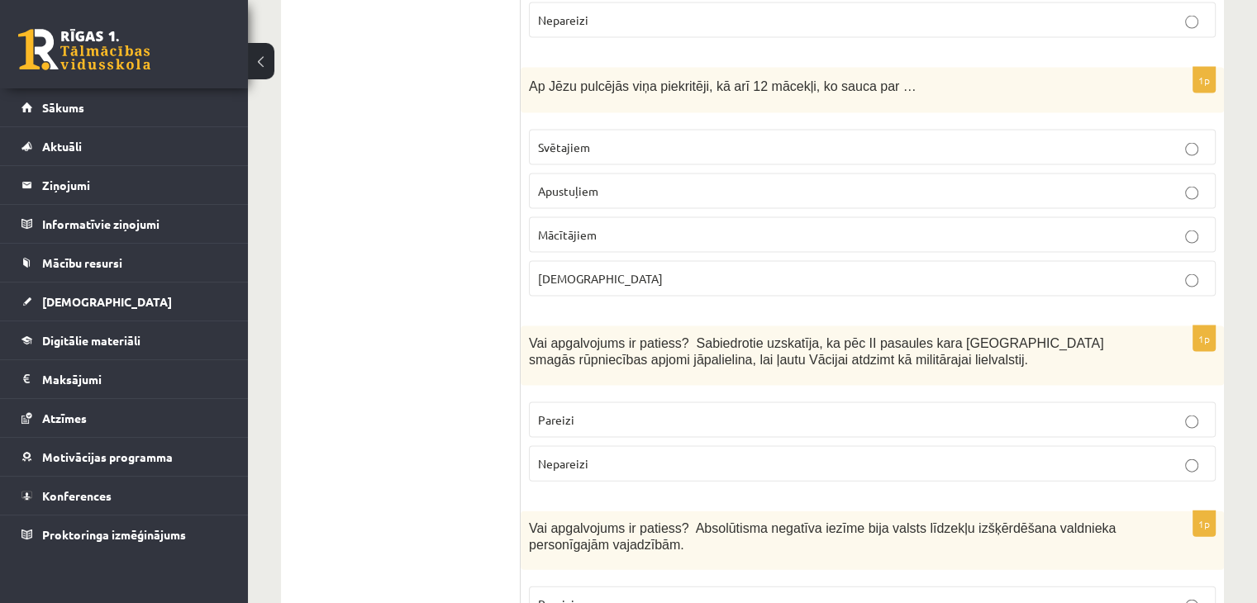
drag, startPoint x: 519, startPoint y: 256, endPoint x: 929, endPoint y: 285, distance: 411.1
click at [824, 336] on span "Vai apgalvojums ir patiess? Sabiedrotie uzskatīja, ka pēc II pasaules kara Vāci…" at bounding box center [816, 351] width 575 height 31
drag, startPoint x: 860, startPoint y: 275, endPoint x: 503, endPoint y: 241, distance: 358.7
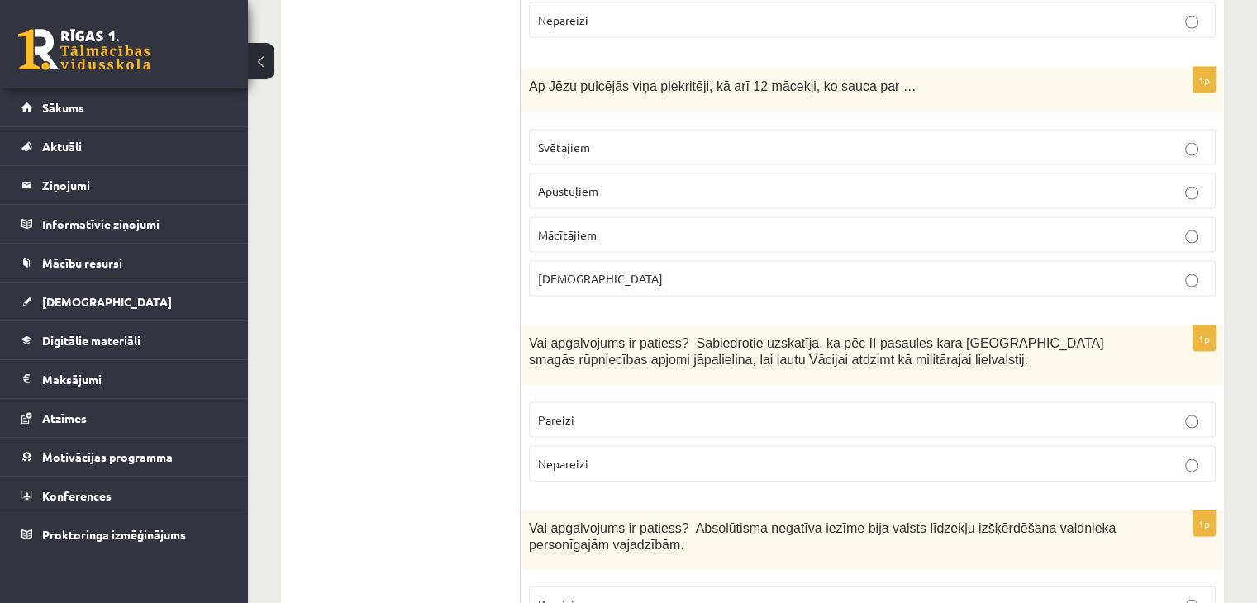
drag, startPoint x: 562, startPoint y: 269, endPoint x: 543, endPoint y: 262, distance: 20.1
click at [562, 336] on span "Vai apgalvojums ir patiess? Sabiedrotie uzskatīja, ka pēc II pasaules kara Vāci…" at bounding box center [816, 351] width 575 height 31
click at [529, 336] on span "Vai apgalvojums ir patiess? Sabiedrotie uzskatīja, ka pēc II pasaules kara Vāci…" at bounding box center [816, 351] width 575 height 31
click at [557, 327] on div "Vai apgalvojums ir patiess? Sabiedrotie uzskatīja, ka pēc II pasaules kara Vāci…" at bounding box center [873, 357] width 704 height 60
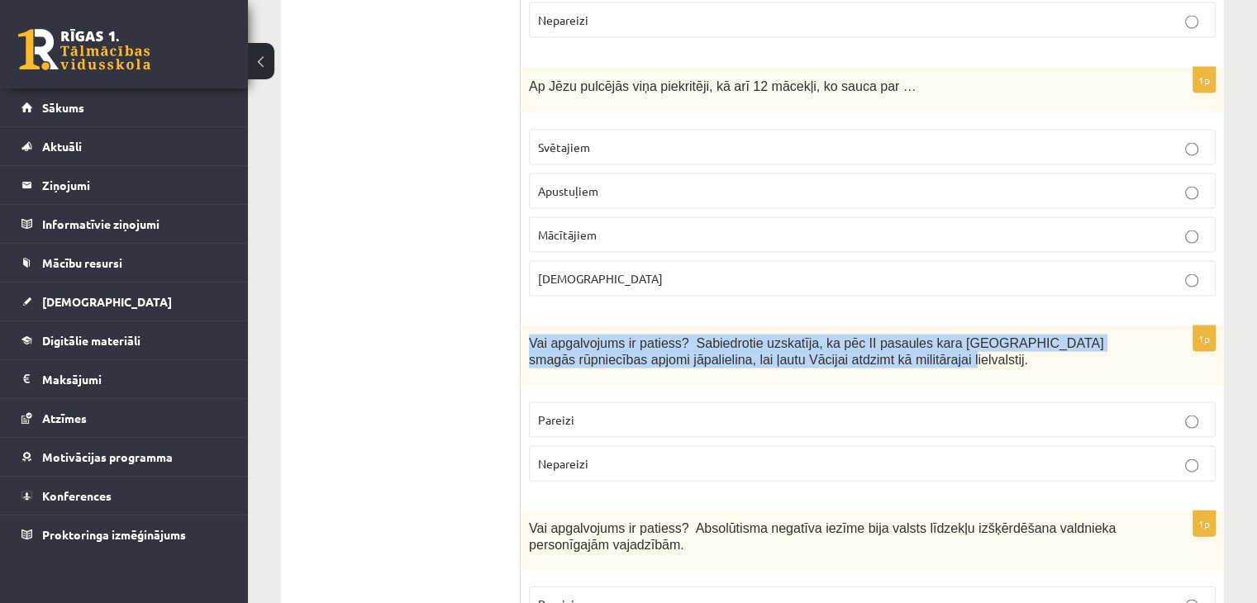
drag, startPoint x: 546, startPoint y: 258, endPoint x: 884, endPoint y: 293, distance: 339.9
click at [884, 327] on div "Vai apgalvojums ir patiess? Sabiedrotie uzskatīja, ka pēc II pasaules kara Vāci…" at bounding box center [873, 357] width 704 height 60
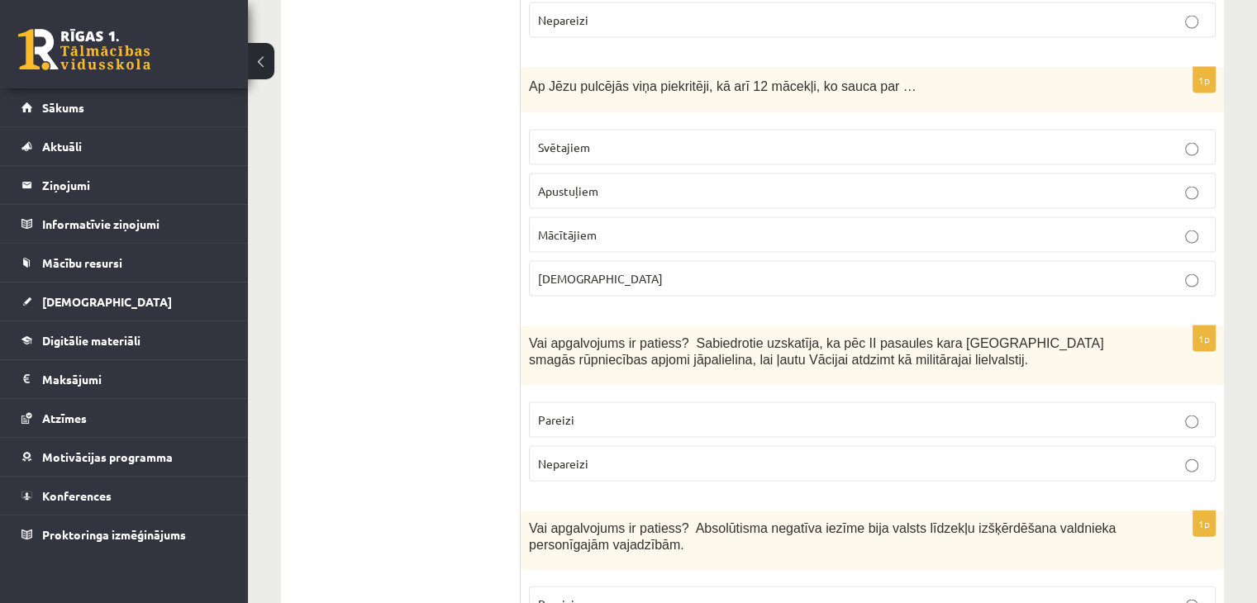
click at [663, 446] on label "Nepareizi" at bounding box center [872, 464] width 687 height 36
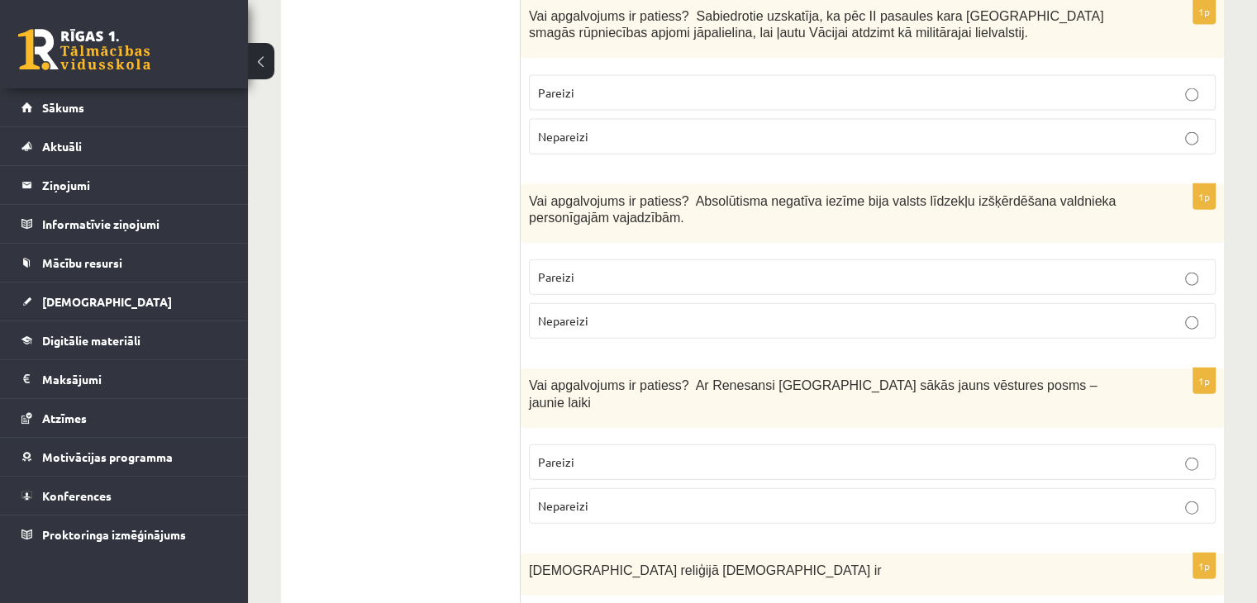
scroll to position [3803, 0]
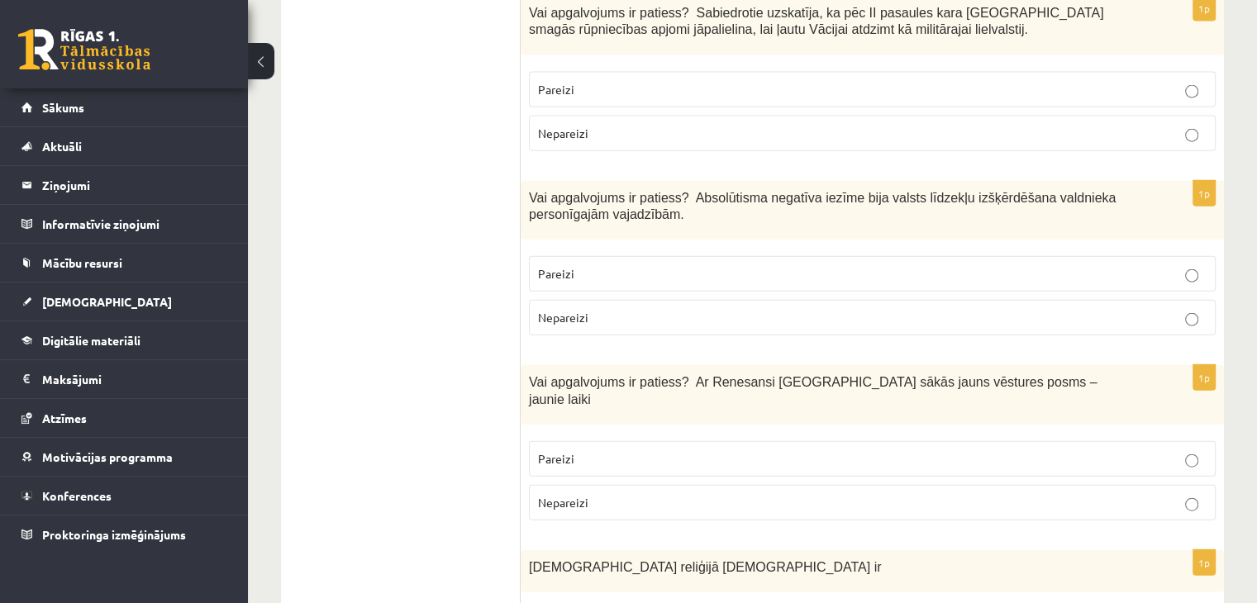
drag, startPoint x: 568, startPoint y: 216, endPoint x: 568, endPoint y: 198, distance: 18.2
click at [568, 248] on fieldset "Pareizi Nepareizi" at bounding box center [872, 294] width 687 height 93
click at [567, 265] on p "Pareizi" at bounding box center [872, 273] width 669 height 17
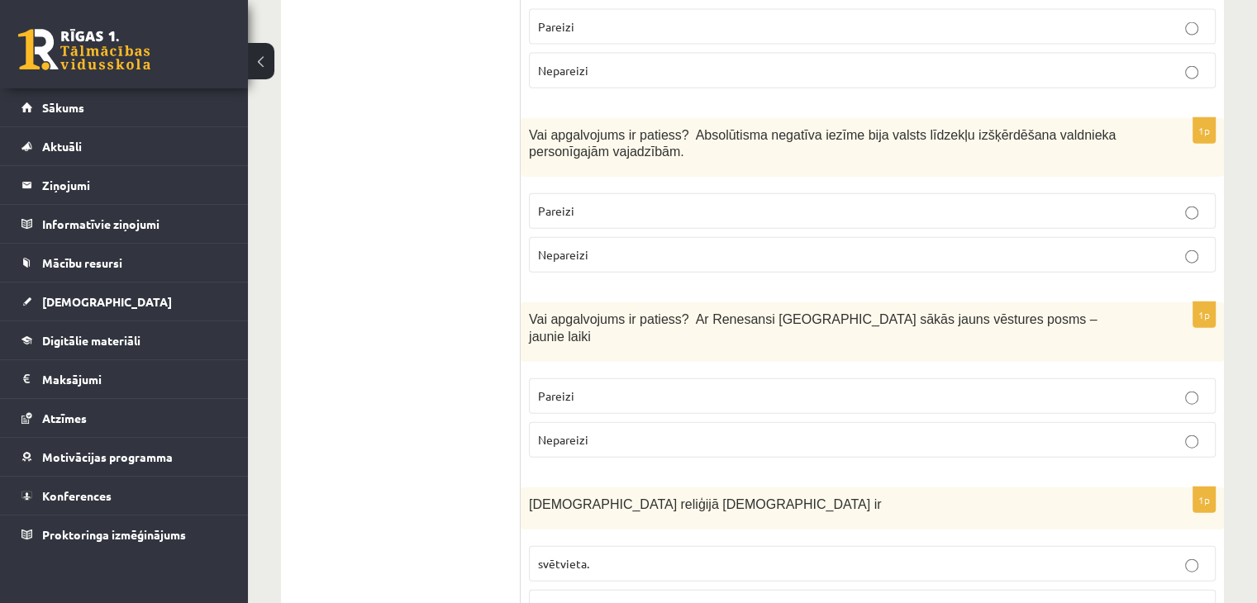
scroll to position [4051, 0]
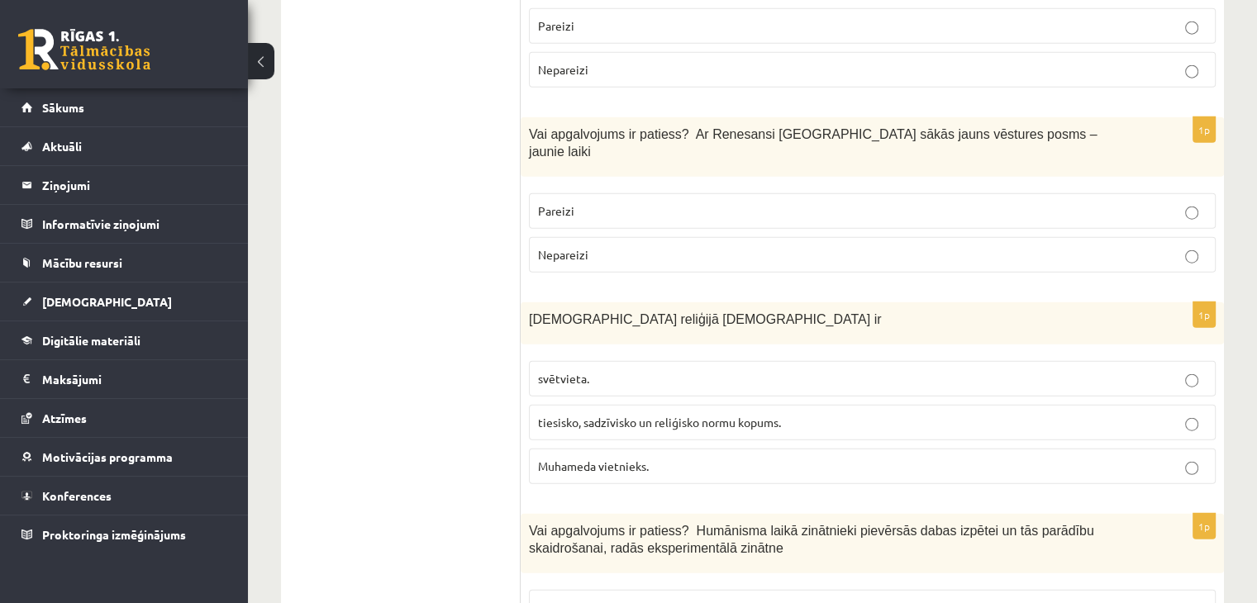
drag, startPoint x: 580, startPoint y: 46, endPoint x: 972, endPoint y: 43, distance: 391.9
click at [650, 237] on label "Nepareizi" at bounding box center [872, 255] width 687 height 36
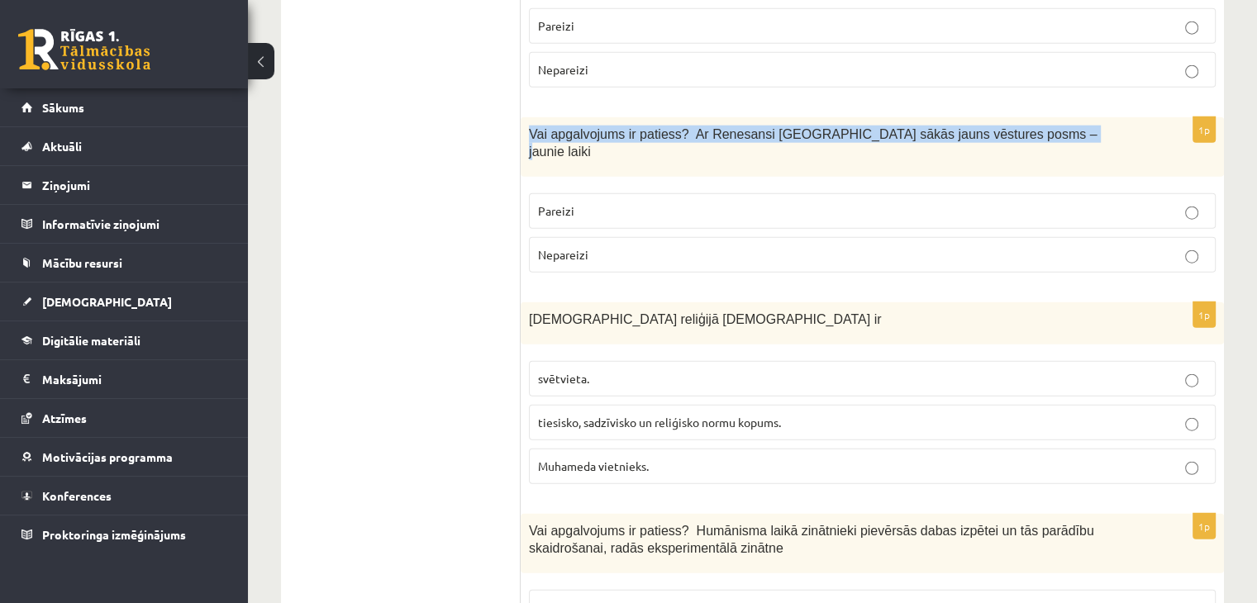
drag, startPoint x: 570, startPoint y: 52, endPoint x: 1004, endPoint y: 50, distance: 433.2
click at [1018, 117] on div "Vai apgalvojums ir patiess? Ar Renesansi Eiropā sākās jauns vēstures posms – ja…" at bounding box center [873, 147] width 704 height 60
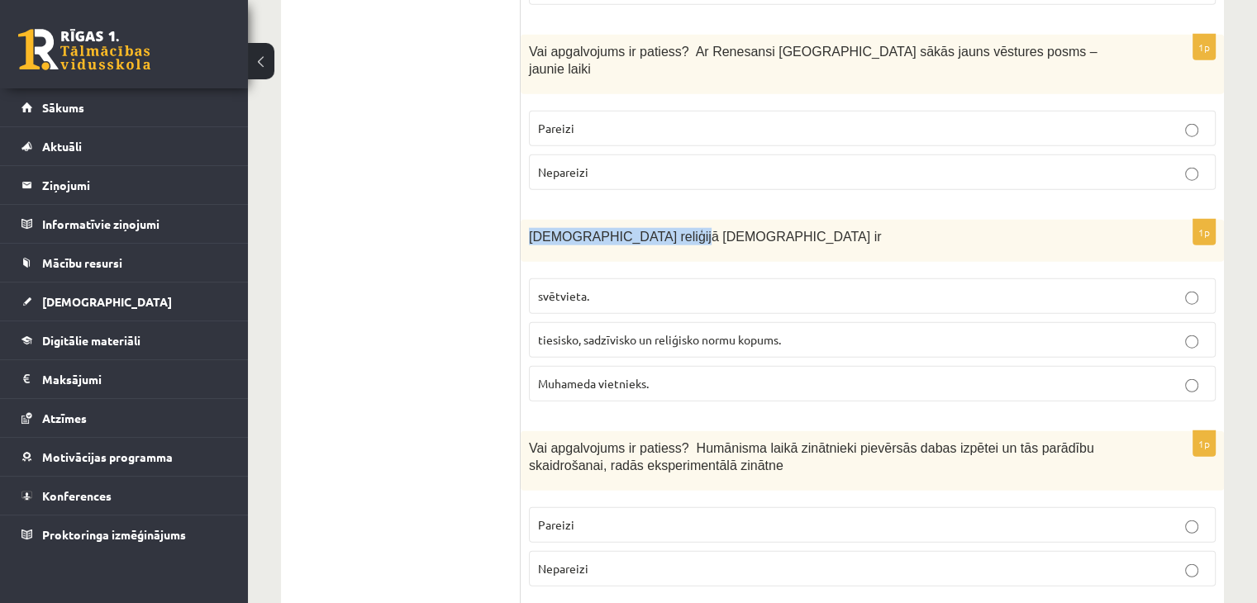
drag, startPoint x: 522, startPoint y: 129, endPoint x: 790, endPoint y: 145, distance: 269.2
click at [790, 220] on div "Islāma reliģijā Šariata ir" at bounding box center [873, 241] width 704 height 42
click at [613, 332] on span "tiesisko, sadzīvisko un reliģisko normu kopums." at bounding box center [659, 339] width 243 height 15
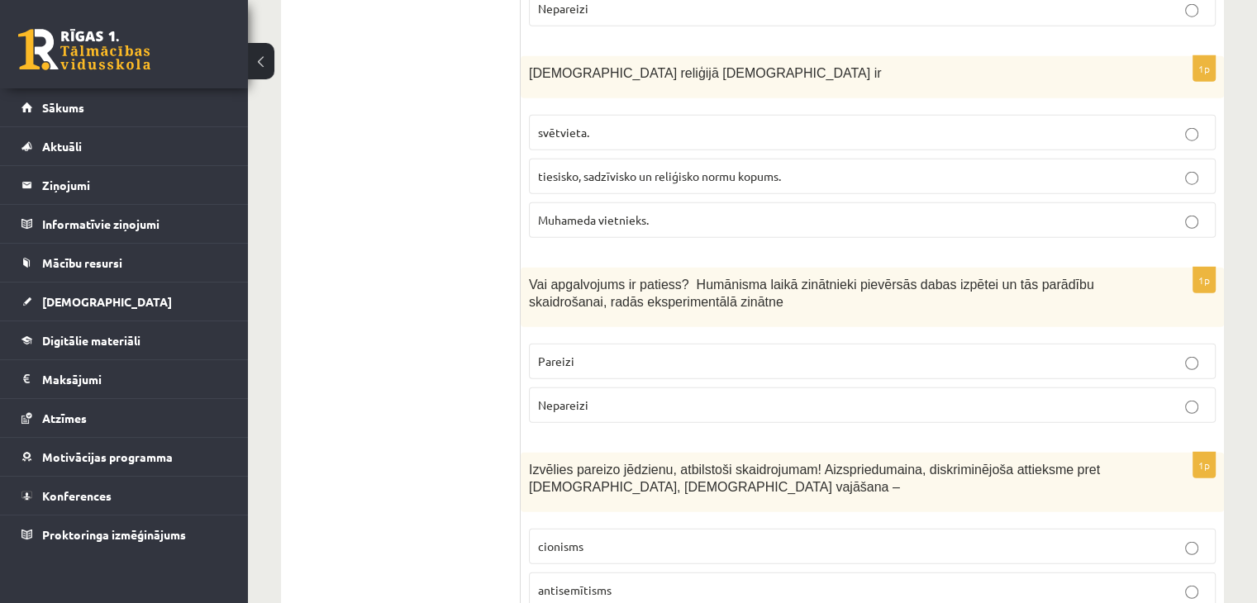
scroll to position [4299, 0]
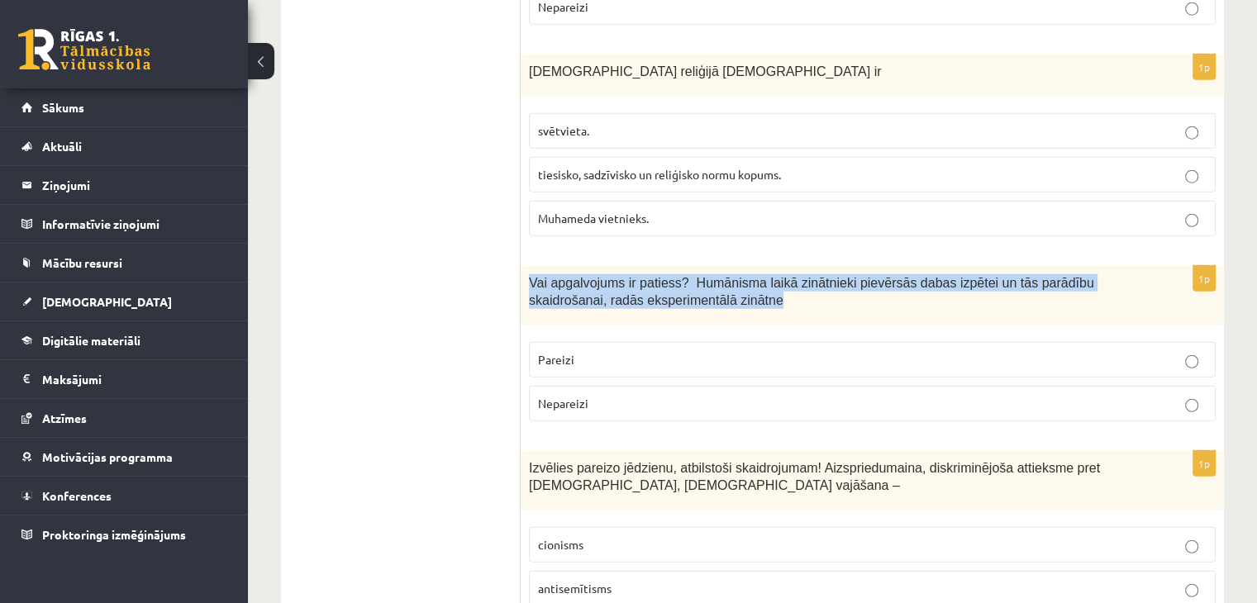
drag, startPoint x: 529, startPoint y: 176, endPoint x: 661, endPoint y: 195, distance: 133.6
click at [711, 266] on div "Vai apgalvojums ir patiess? Humānisma laikā zinātnieki pievērsās dabas izpētei …" at bounding box center [873, 296] width 704 height 60
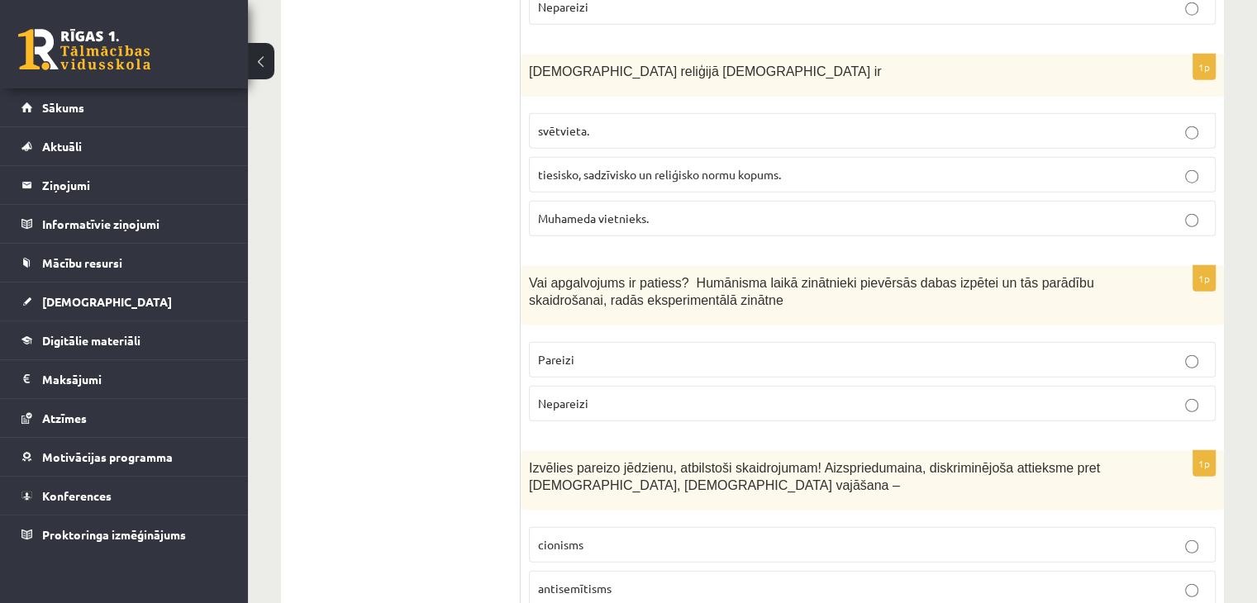
click at [625, 351] on p "Pareizi" at bounding box center [872, 359] width 669 height 17
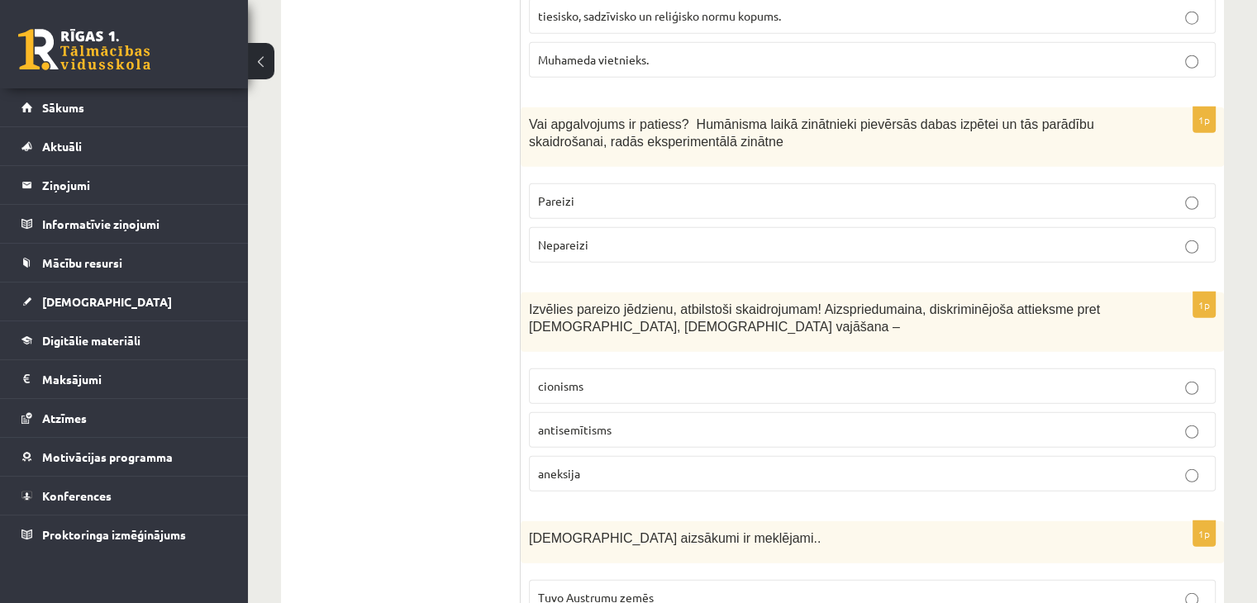
scroll to position [4464, 0]
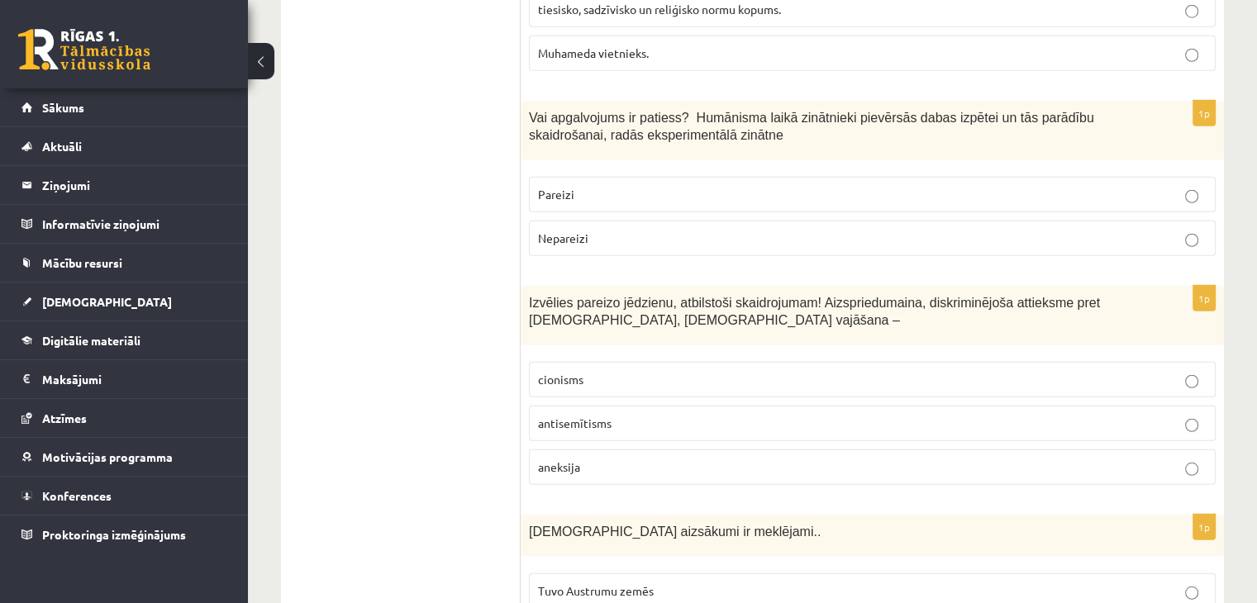
click at [647, 415] on p "antisemītisms" at bounding box center [872, 423] width 669 height 17
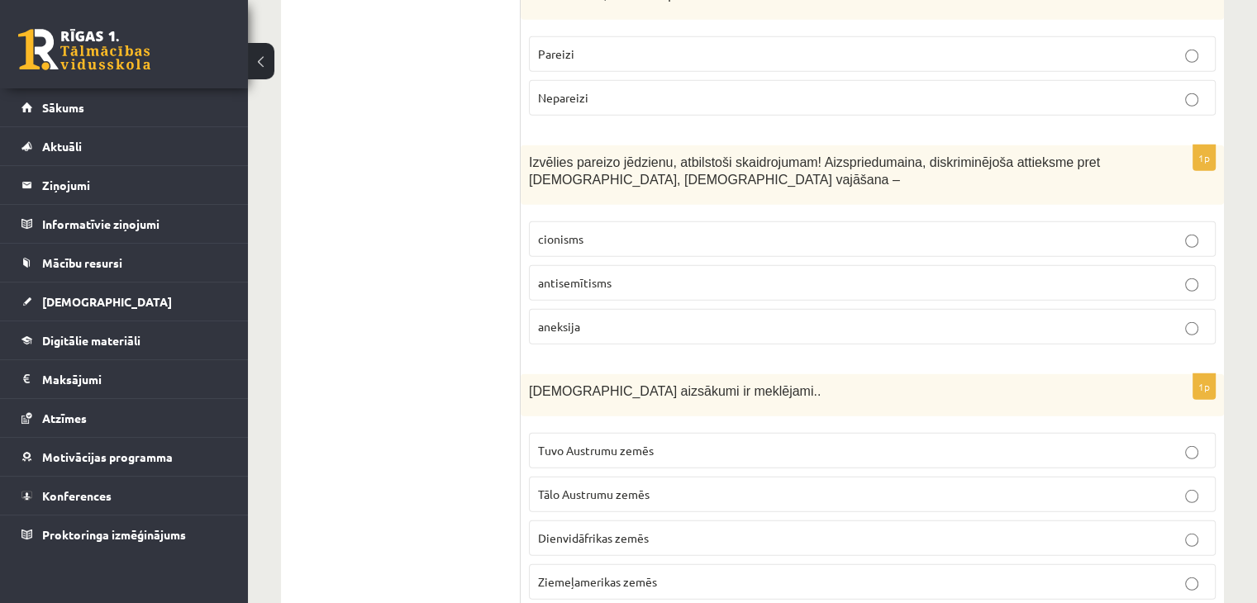
scroll to position [4629, 0]
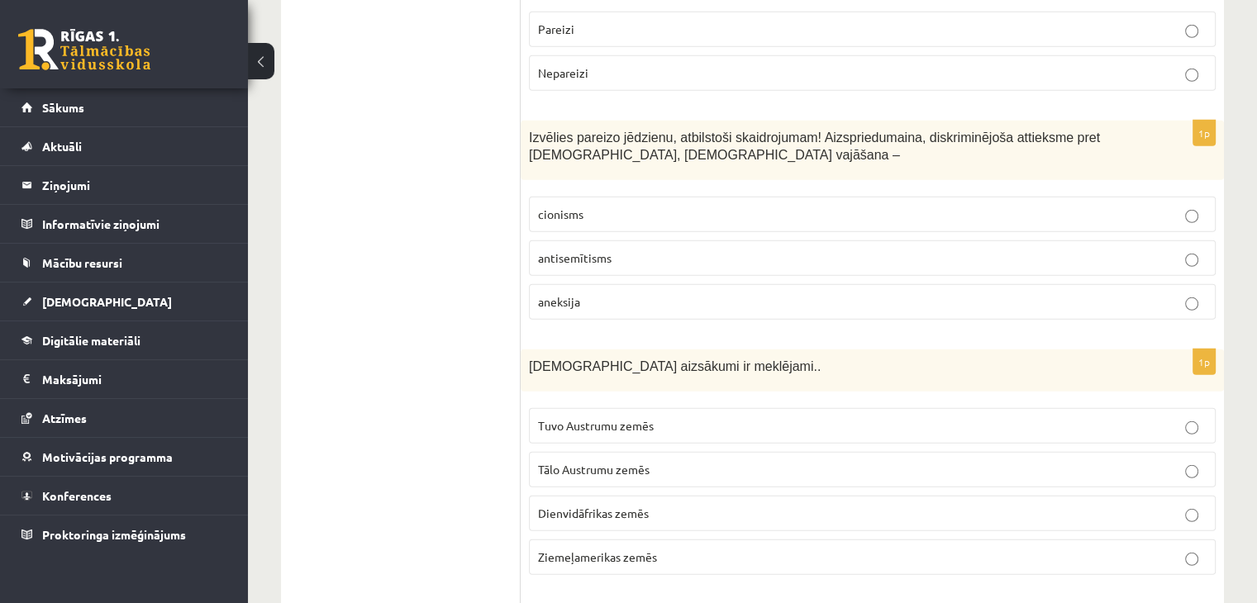
click at [648, 418] on span "Tuvo Austrumu zemēs" at bounding box center [596, 425] width 116 height 15
drag, startPoint x: 524, startPoint y: 259, endPoint x: 795, endPoint y: 261, distance: 271.2
click at [803, 350] on div "Kristietības aizsākumi ir meklējami.." at bounding box center [873, 371] width 704 height 42
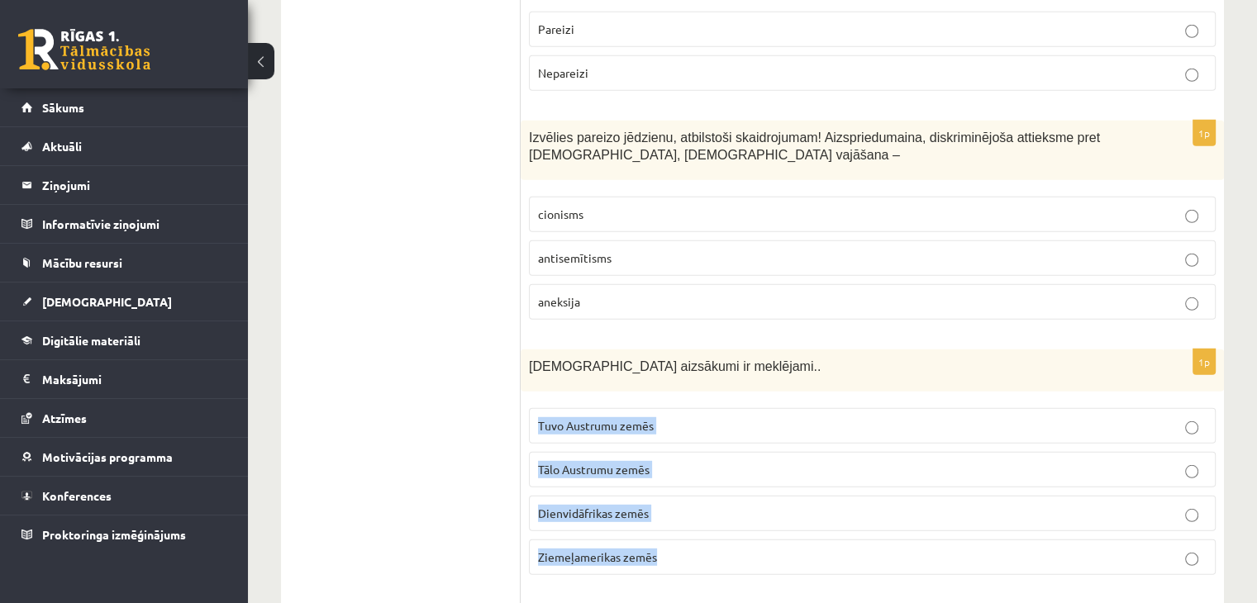
drag, startPoint x: 539, startPoint y: 316, endPoint x: 699, endPoint y: 460, distance: 215.4
click at [699, 460] on fieldset "Tuvo Austrumu zemēs Tālo Austrumu zemēs Dienvidāfrikas zemēs Ziemeļamerikas zem…" at bounding box center [872, 490] width 687 height 180
click at [644, 408] on label "Tuvo Austrumu zemēs" at bounding box center [872, 426] width 687 height 36
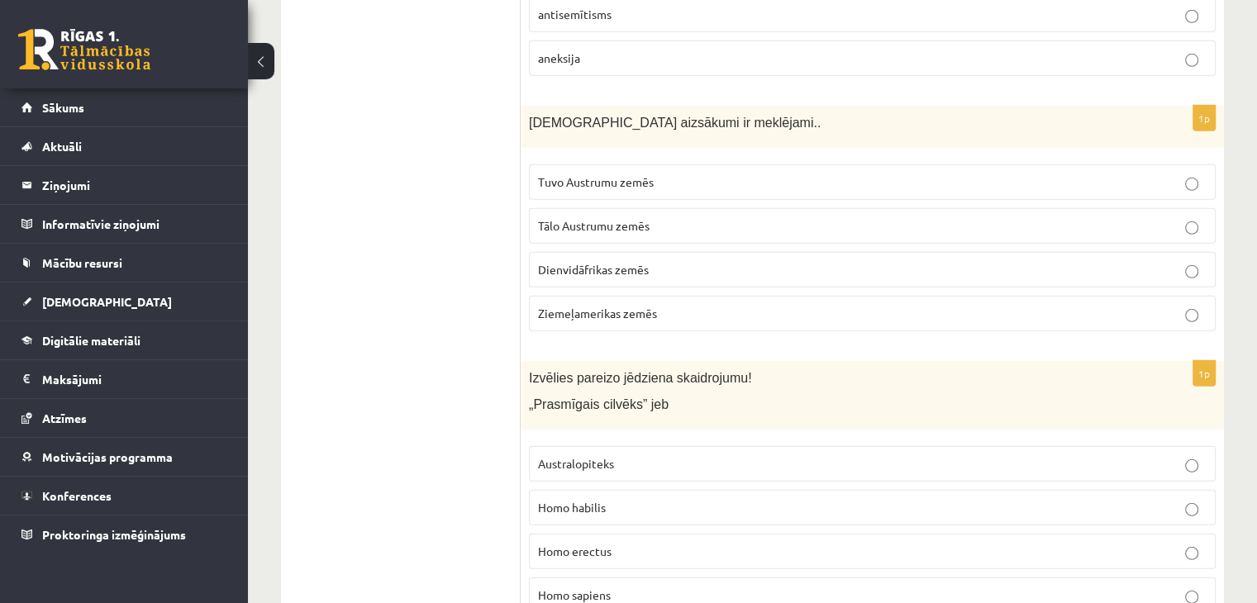
scroll to position [4960, 0]
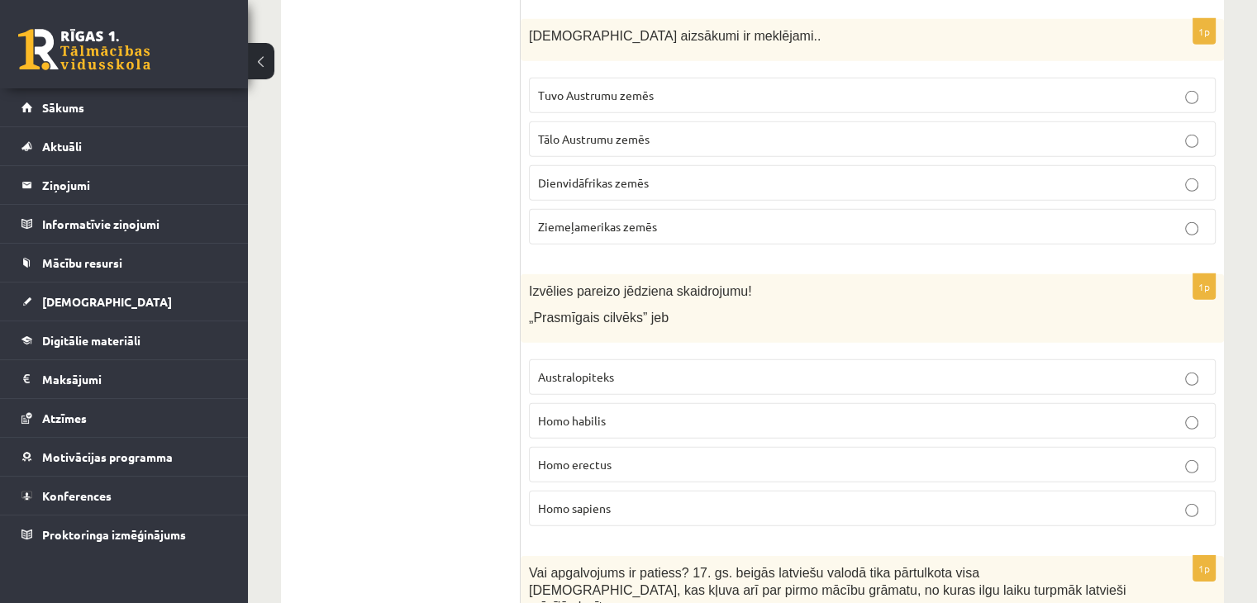
click at [646, 500] on p "Homo sapiens" at bounding box center [872, 508] width 669 height 17
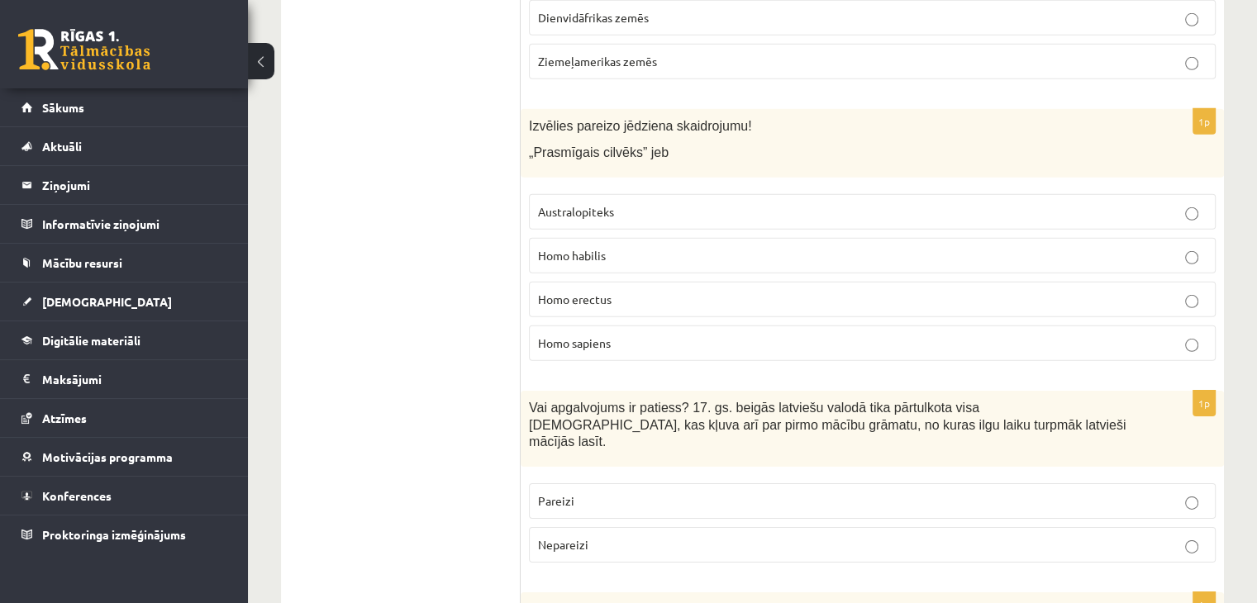
scroll to position [5208, 0]
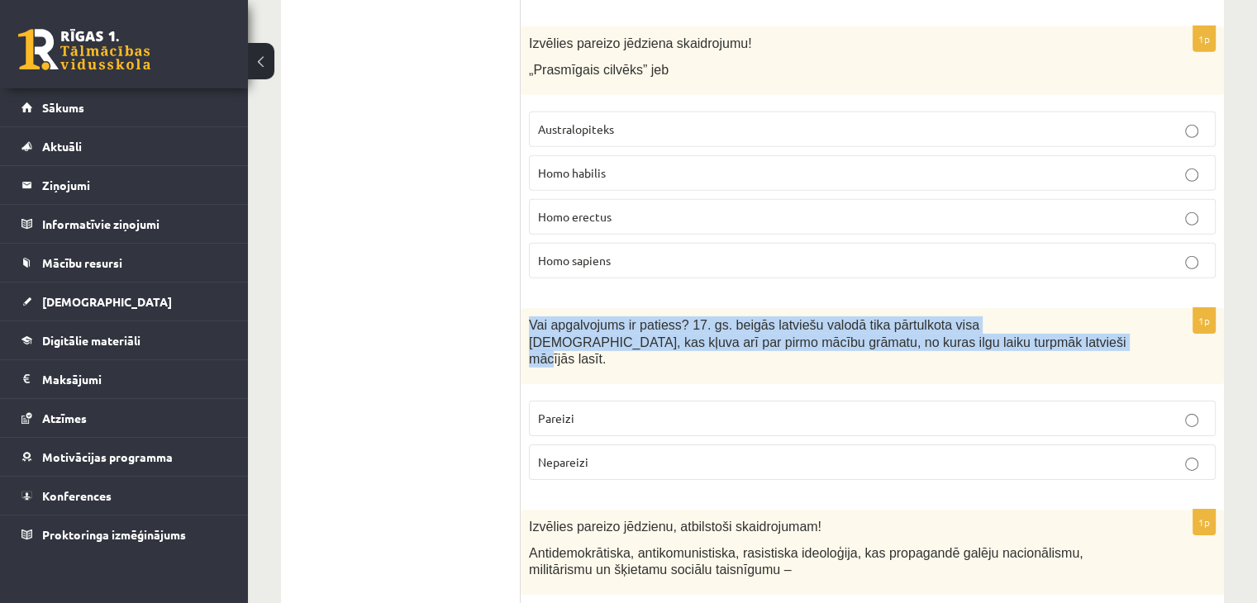
drag, startPoint x: 521, startPoint y: 209, endPoint x: 936, endPoint y: 235, distance: 415.8
click at [936, 308] on div "Vai apgalvojums ir patiess? 17. gs. beigās latviešu valodā tika pārtulkota visa…" at bounding box center [873, 346] width 704 height 76
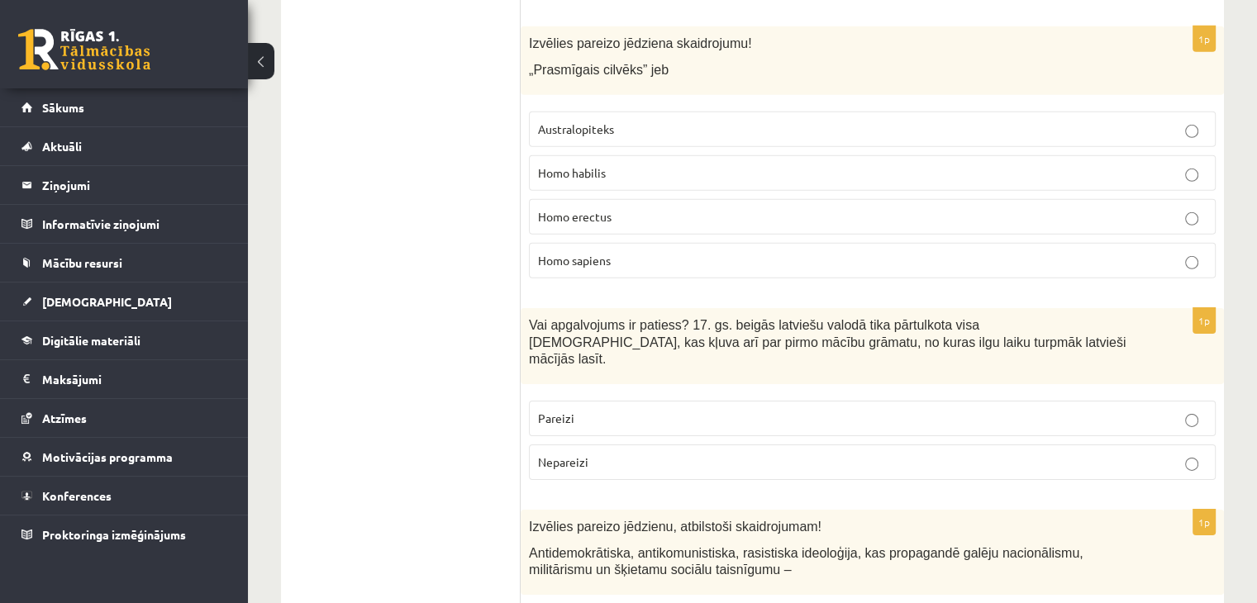
click at [708, 410] on p "Pareizi" at bounding box center [872, 418] width 669 height 17
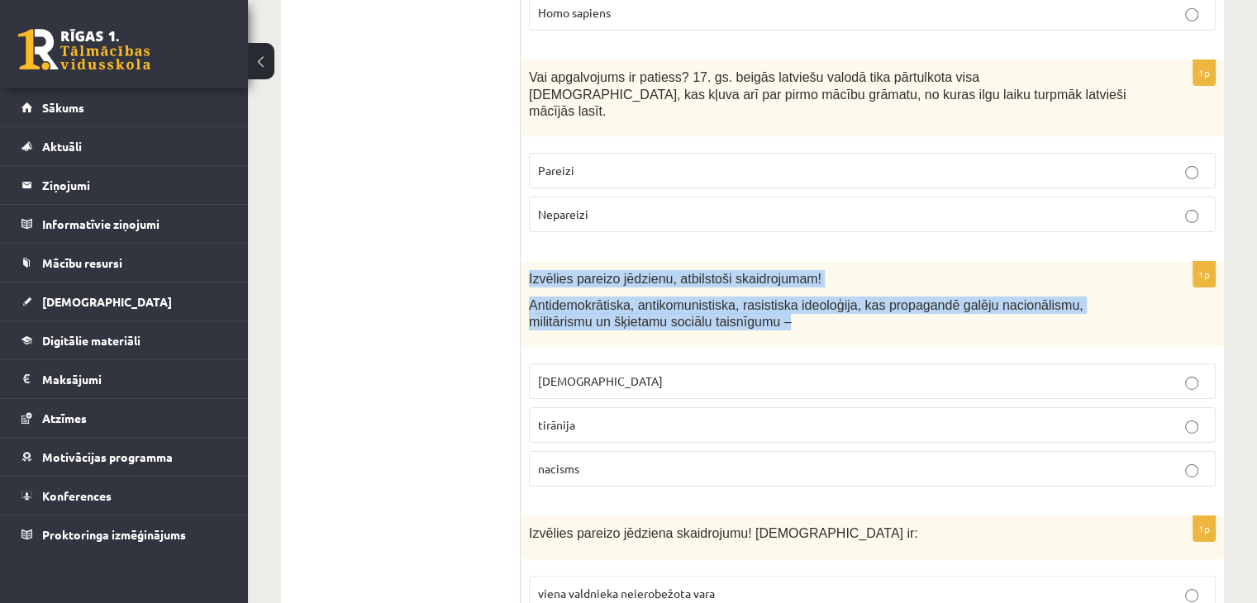
drag, startPoint x: 529, startPoint y: 145, endPoint x: 738, endPoint y: 196, distance: 215.3
click at [738, 262] on div "Izvēlies pareizo jēdzienu, atbilstoši skaidrojumam! Antidemokrātiska, antikomun…" at bounding box center [873, 304] width 704 height 85
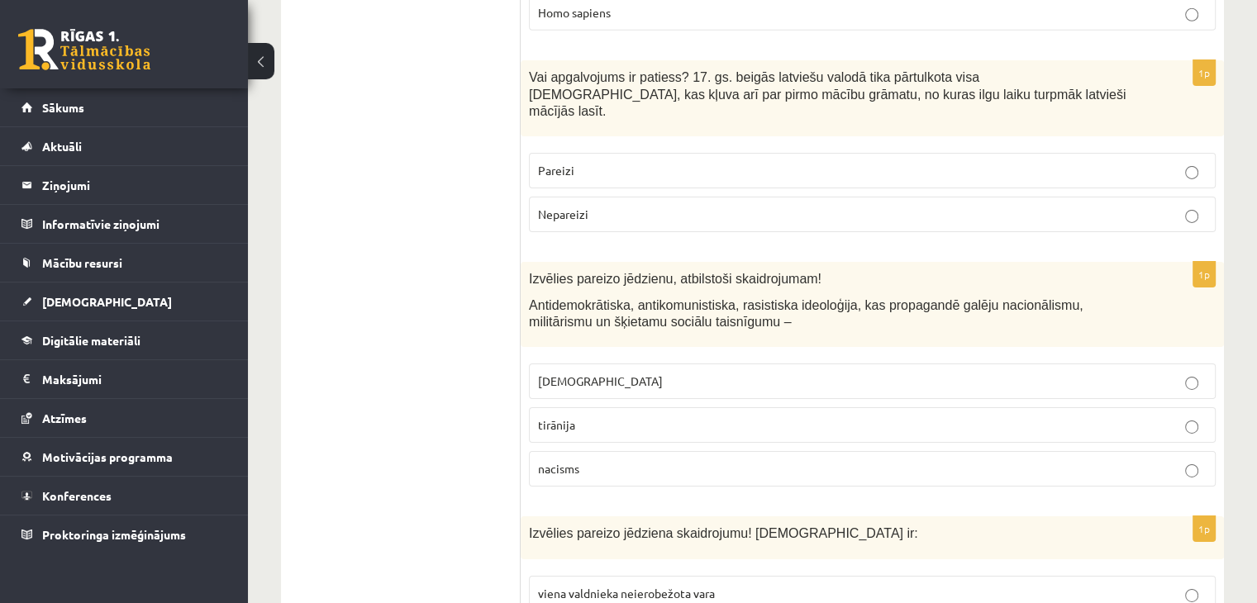
click at [581, 373] on p "[DEMOGRAPHIC_DATA]" at bounding box center [872, 381] width 669 height 17
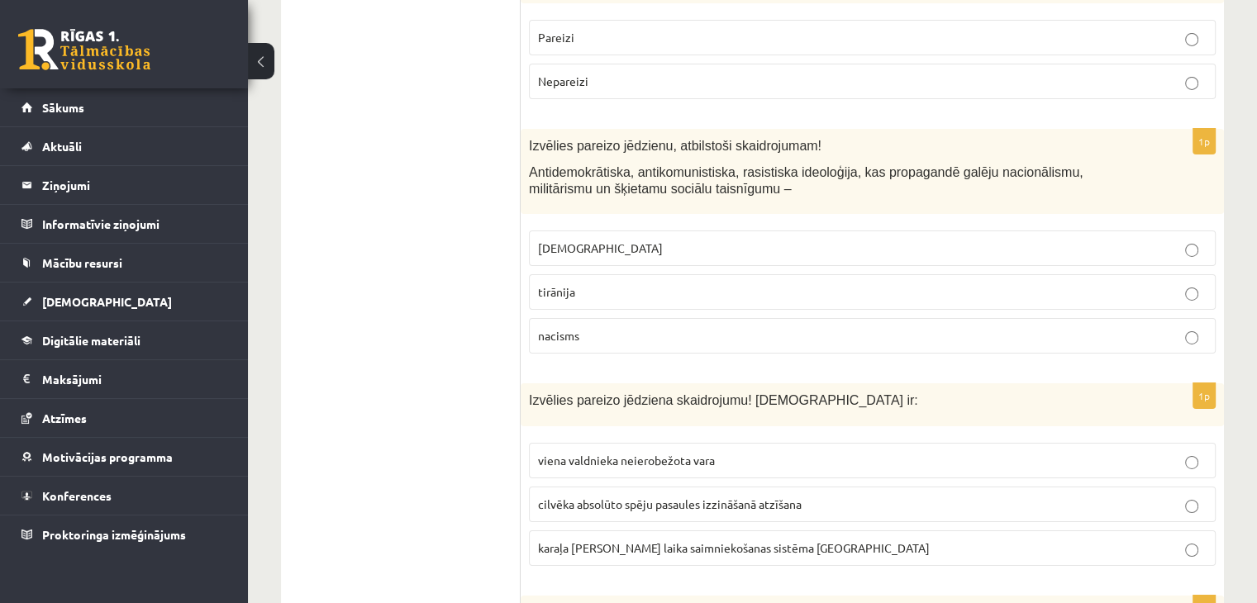
scroll to position [5621, 0]
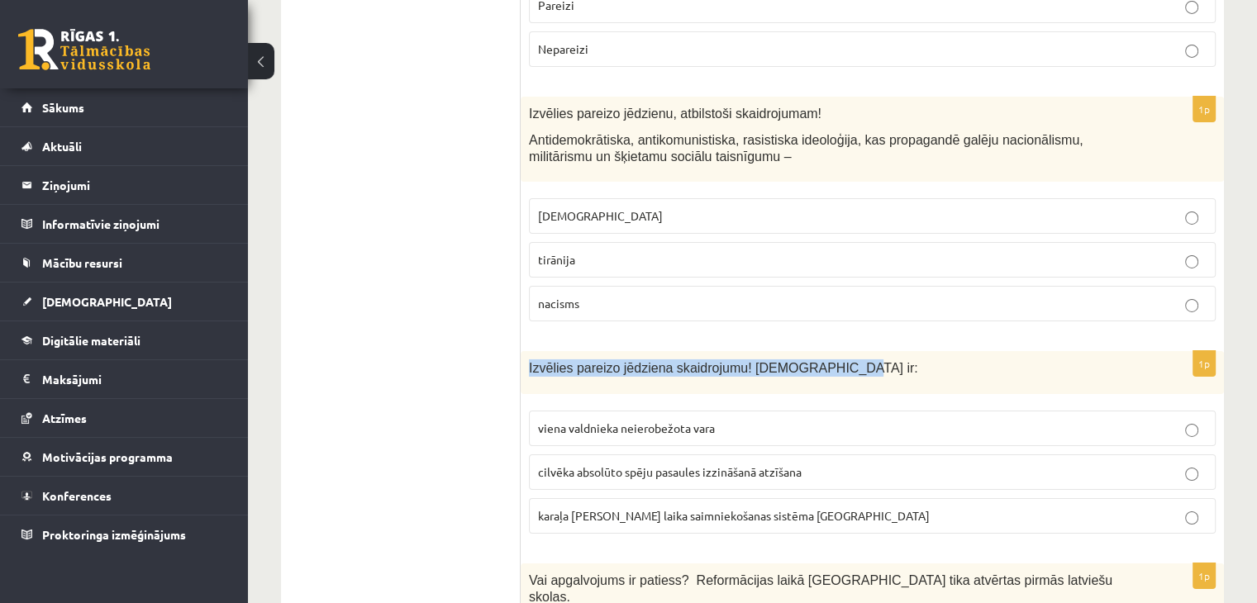
drag, startPoint x: 521, startPoint y: 239, endPoint x: 819, endPoint y: 255, distance: 298.9
click at [819, 351] on div "Izvēlies pareizo jēdziena skaidrojumu! Absolūtisms ir:" at bounding box center [873, 372] width 704 height 42
click at [720, 351] on div "Izvēlies pareizo jēdziena skaidrojumu! Absolūtisms ir:" at bounding box center [873, 372] width 704 height 42
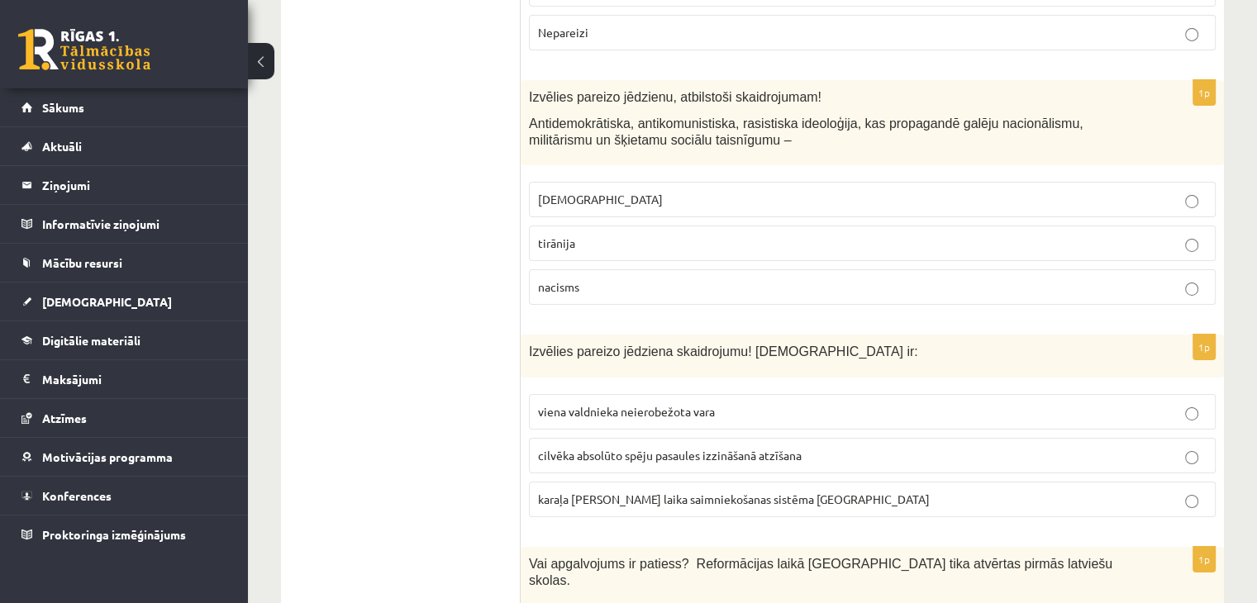
scroll to position [5652, 0]
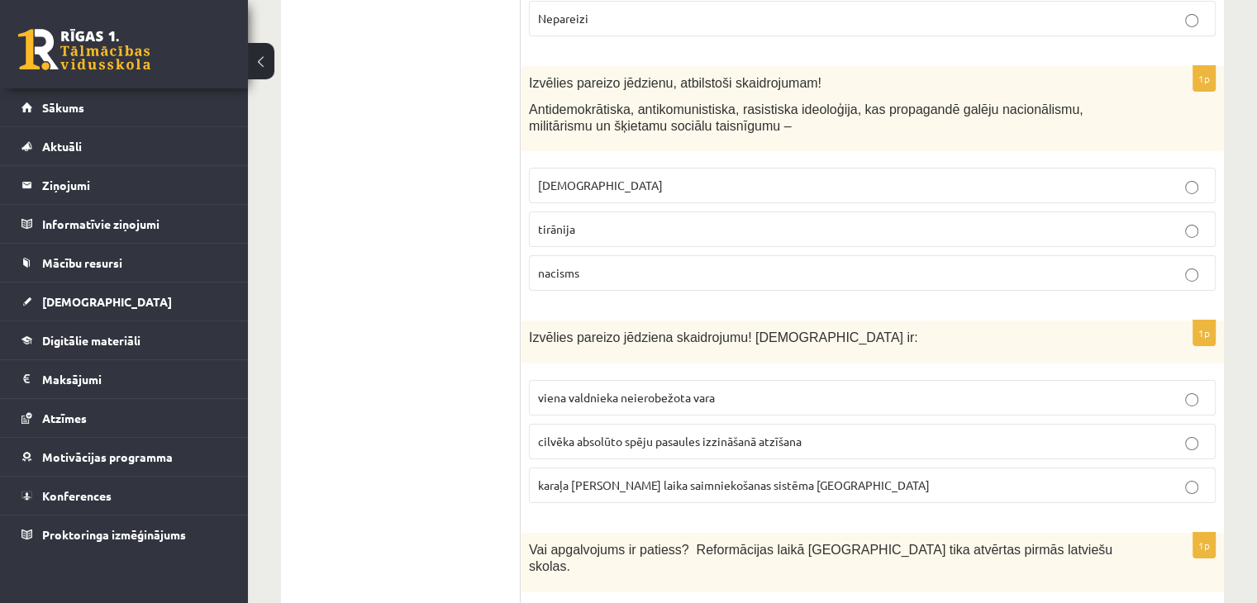
click at [747, 389] on p "viena valdnieka neierobežota vara" at bounding box center [872, 397] width 669 height 17
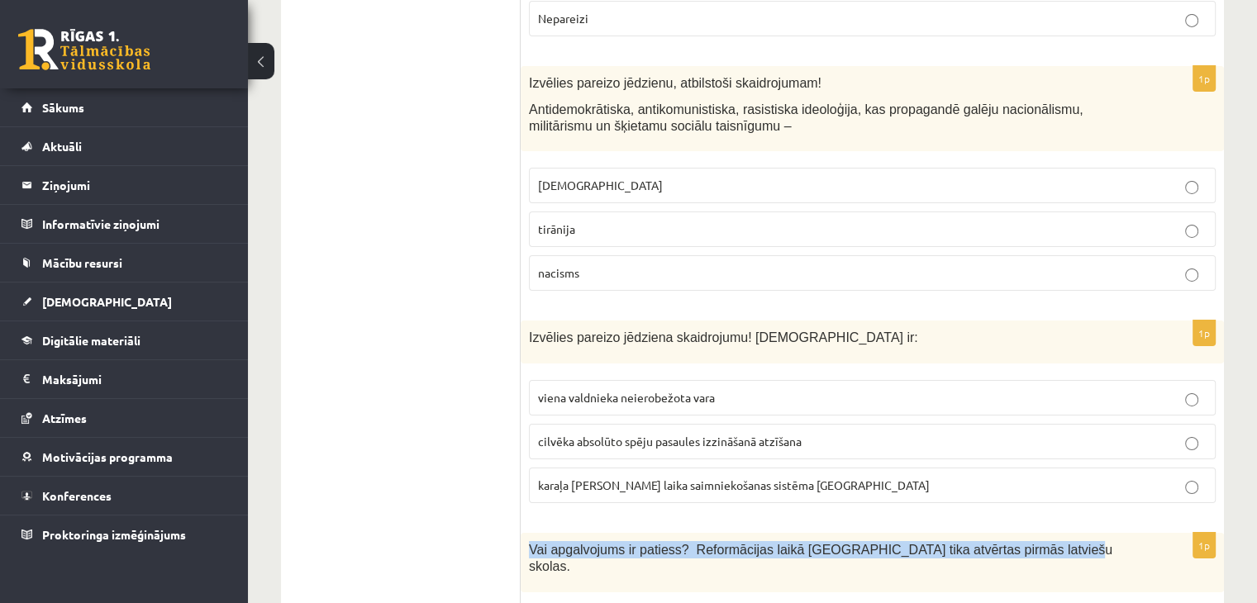
drag, startPoint x: 520, startPoint y: 417, endPoint x: 1131, endPoint y: 419, distance: 610.9
click at [1131, 533] on div "Vai apgalvojums ir patiess? Reformācijas laikā Livonijā tika atvērtas pirmās la…" at bounding box center [873, 563] width 704 height 60
drag, startPoint x: 910, startPoint y: 409, endPoint x: 916, endPoint y: 419, distance: 11.5
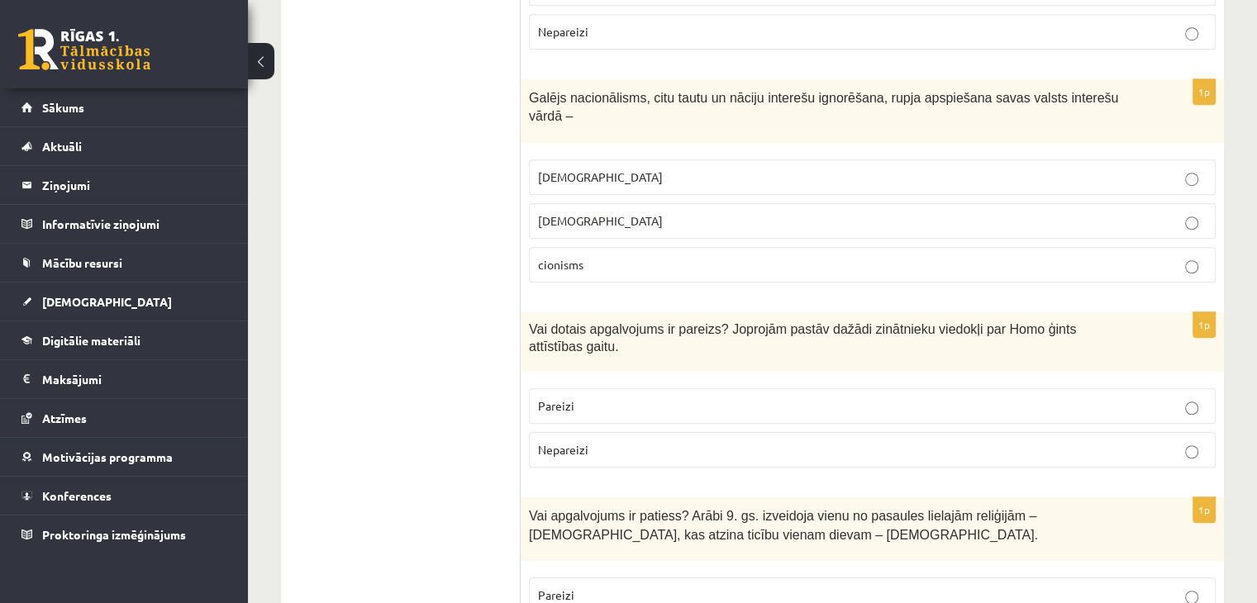
scroll to position [0, 0]
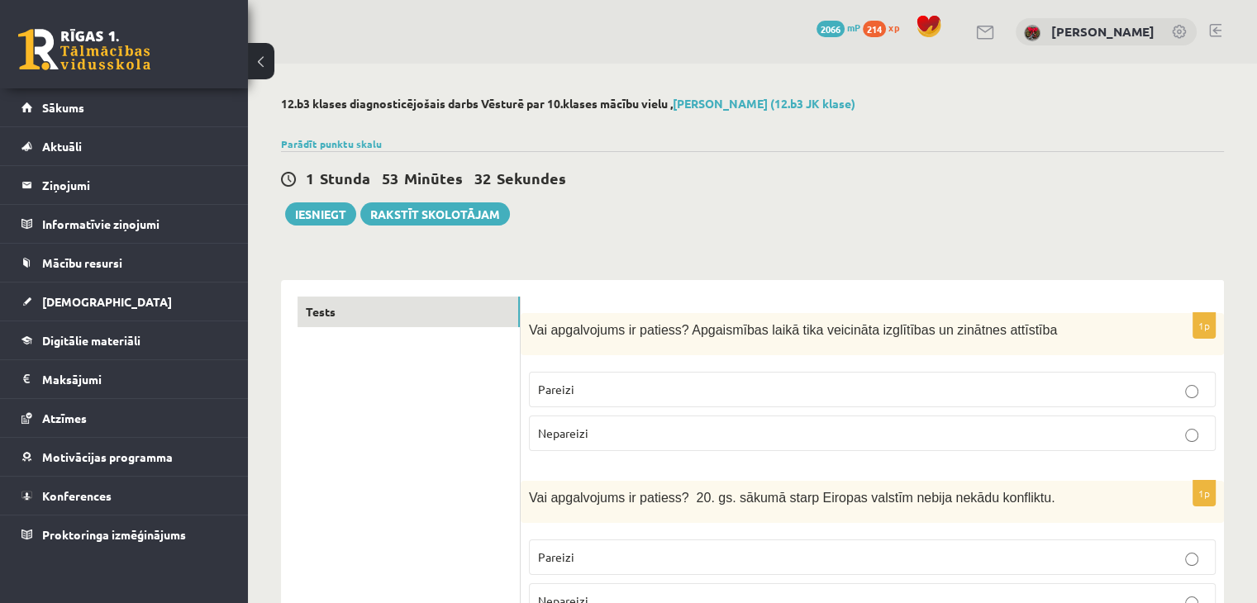
click at [301, 201] on div "1 Stunda 53 Minūtes 32 Sekundes Ieskaite saglabāta! Iesniegt Rakstīt skolotājam" at bounding box center [752, 188] width 943 height 74
drag, startPoint x: 312, startPoint y: 211, endPoint x: 372, endPoint y: 229, distance: 63.0
click at [312, 212] on button "Iesniegt" at bounding box center [320, 214] width 71 height 23
